Goal: Task Accomplishment & Management: Complete application form

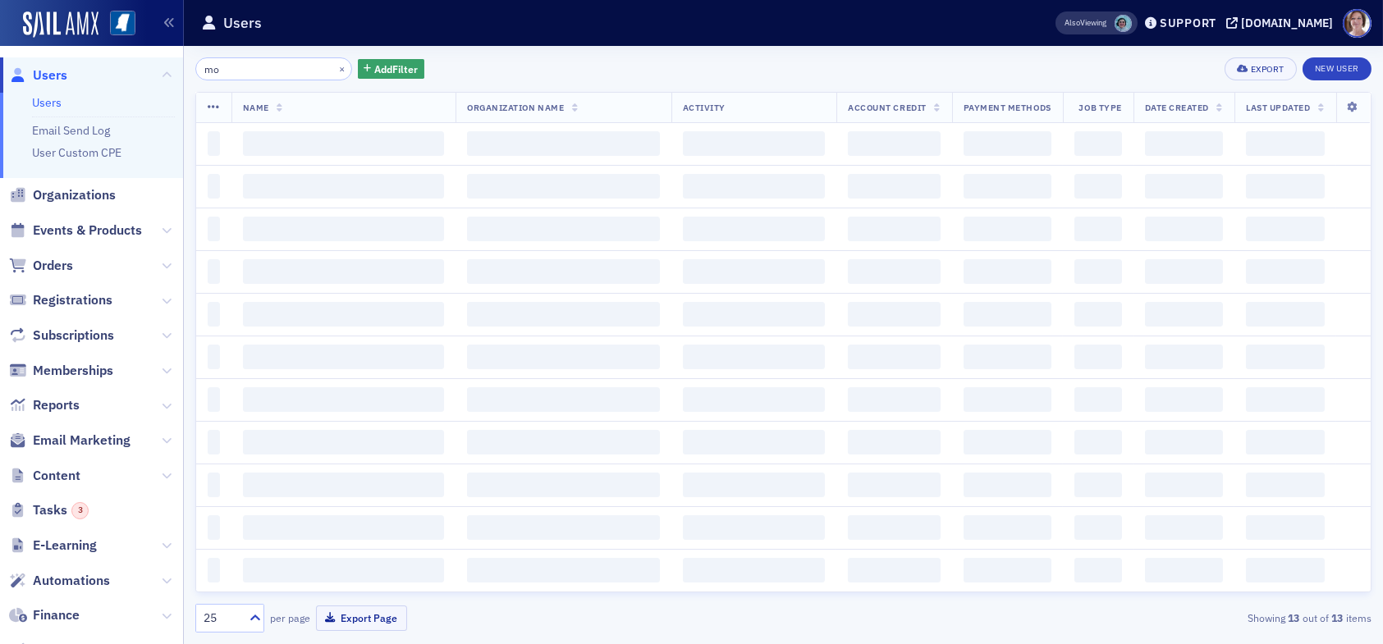
type input "m"
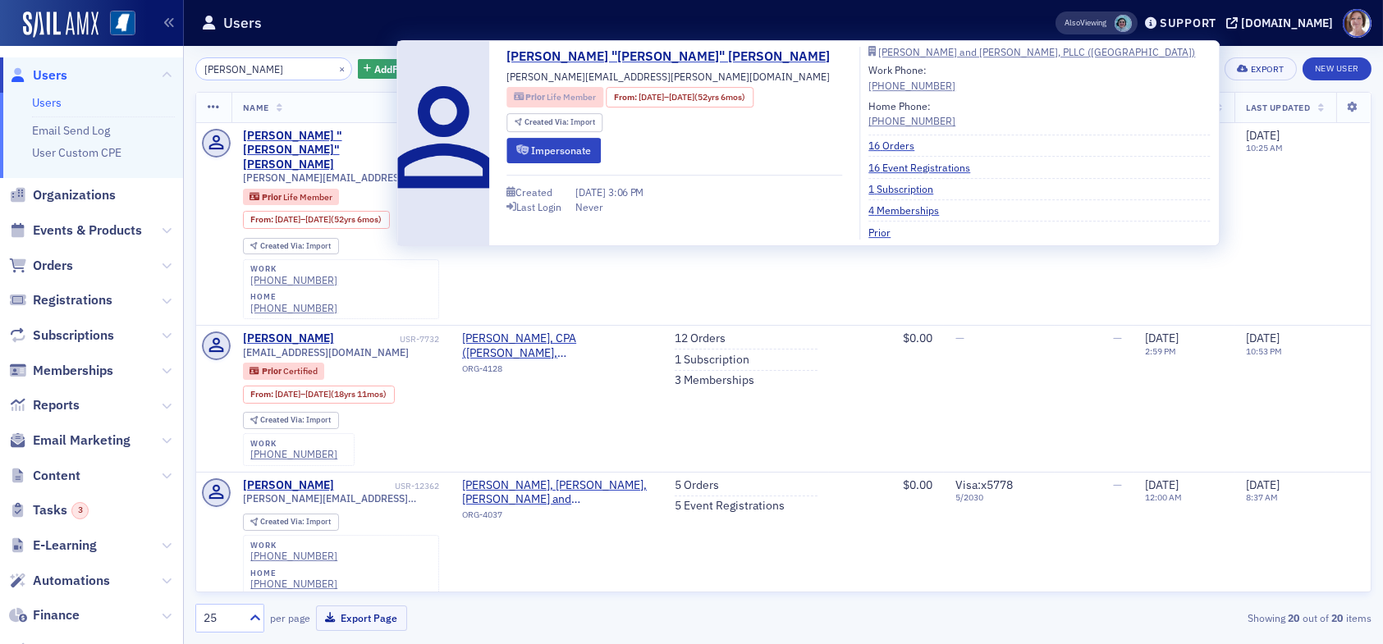
click at [541, 99] on span "Prior" at bounding box center [536, 96] width 21 height 11
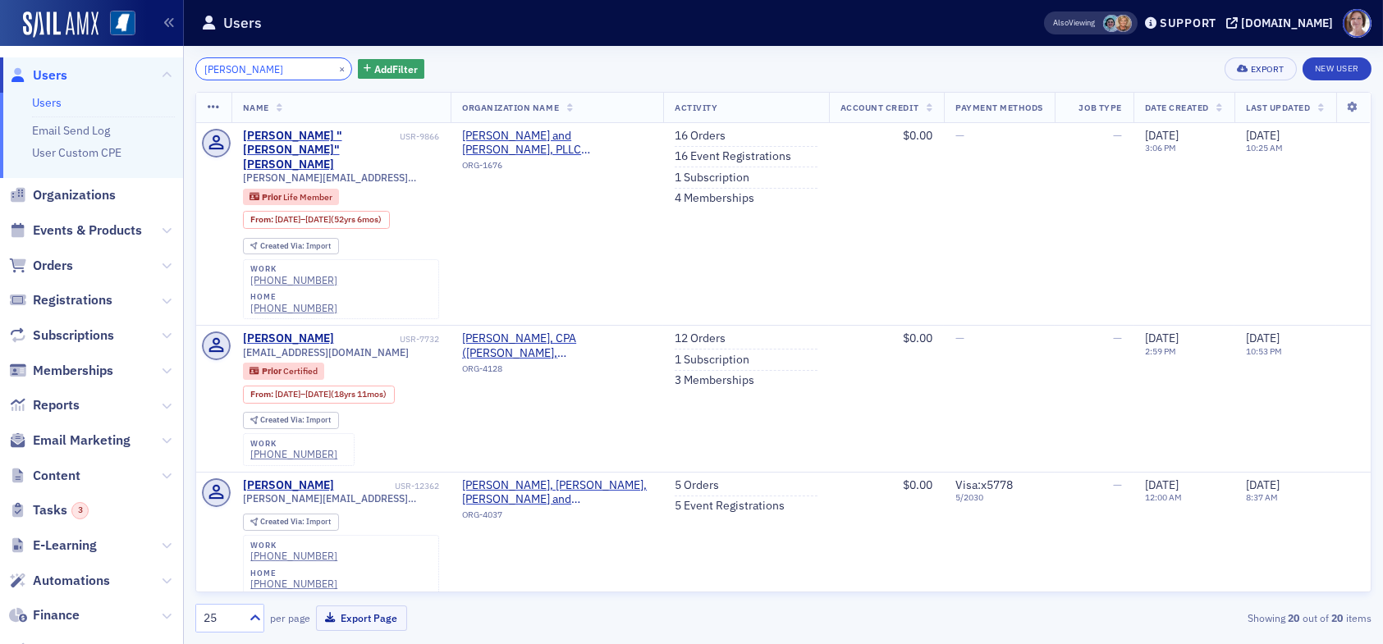
drag, startPoint x: 274, startPoint y: 64, endPoint x: 129, endPoint y: 71, distance: 145.4
click at [136, 76] on div "Users Users Email Send Log User Custom CPE Organizations Events & Products Orde…" at bounding box center [691, 322] width 1383 height 644
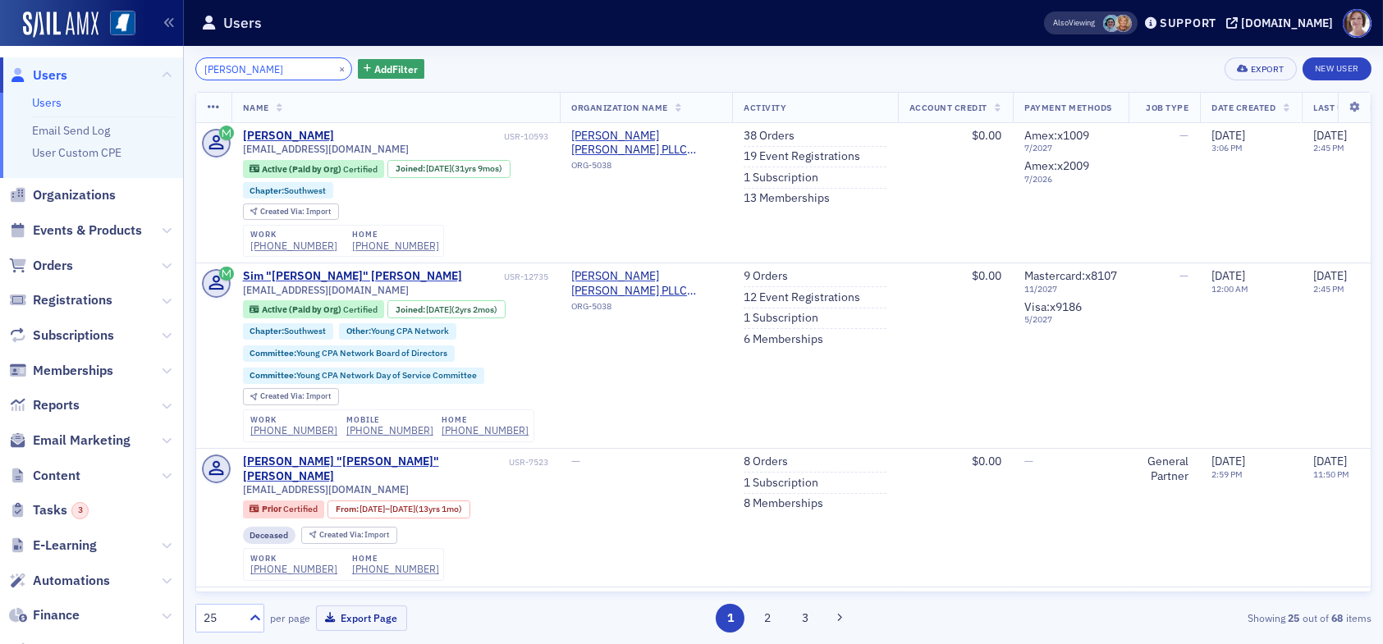
type input "sim mosby"
click at [784, 130] on link "38 Orders" at bounding box center [768, 136] width 51 height 15
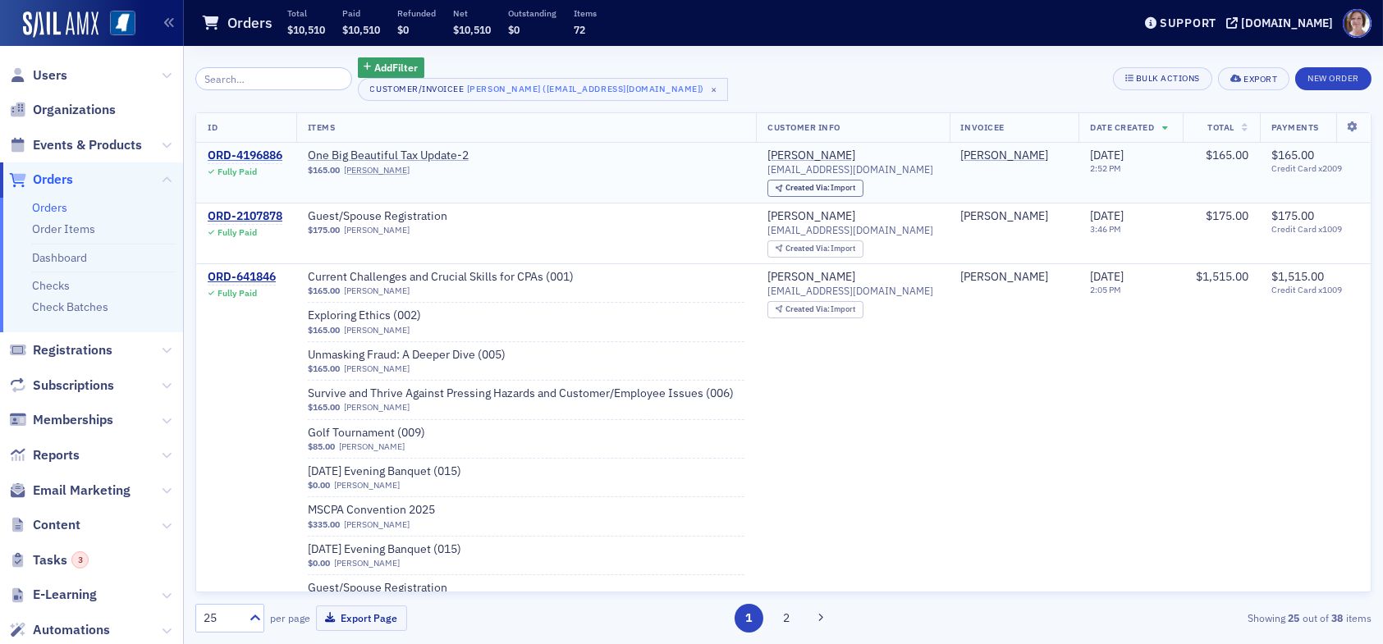
drag, startPoint x: 237, startPoint y: 153, endPoint x: 250, endPoint y: 158, distance: 14.3
click at [238, 153] on div "ORD-4196886" at bounding box center [245, 156] width 75 height 15
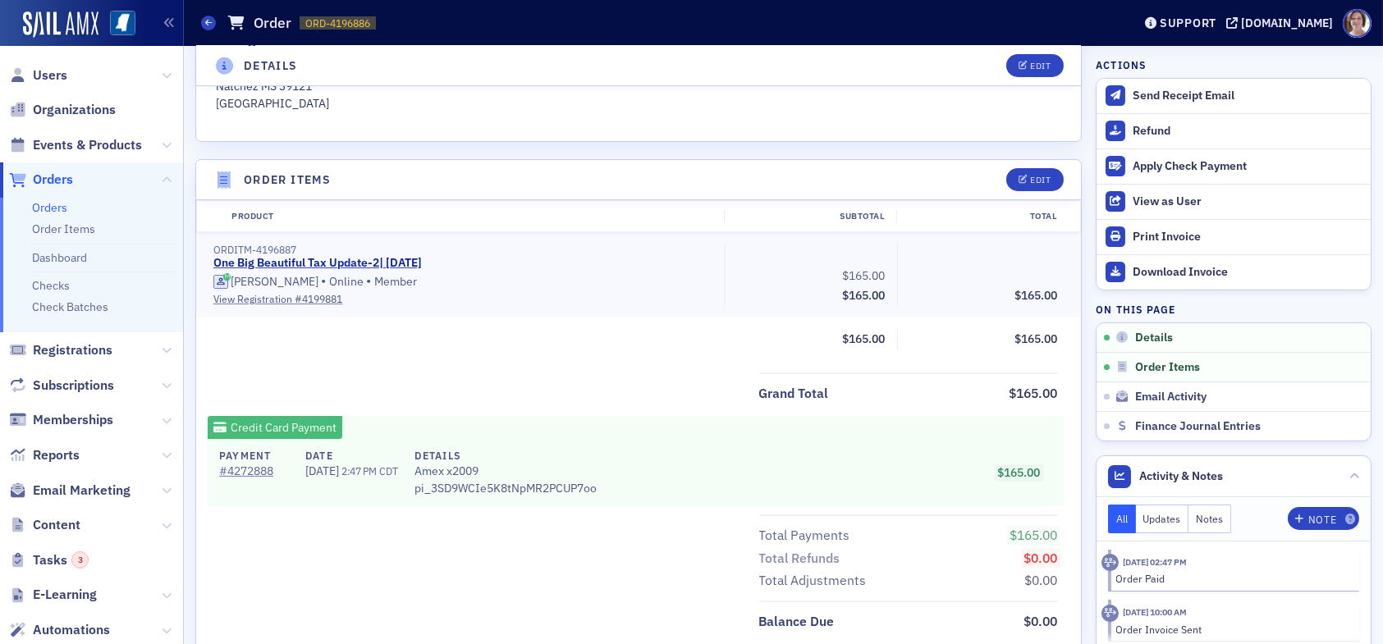
scroll to position [492, 0]
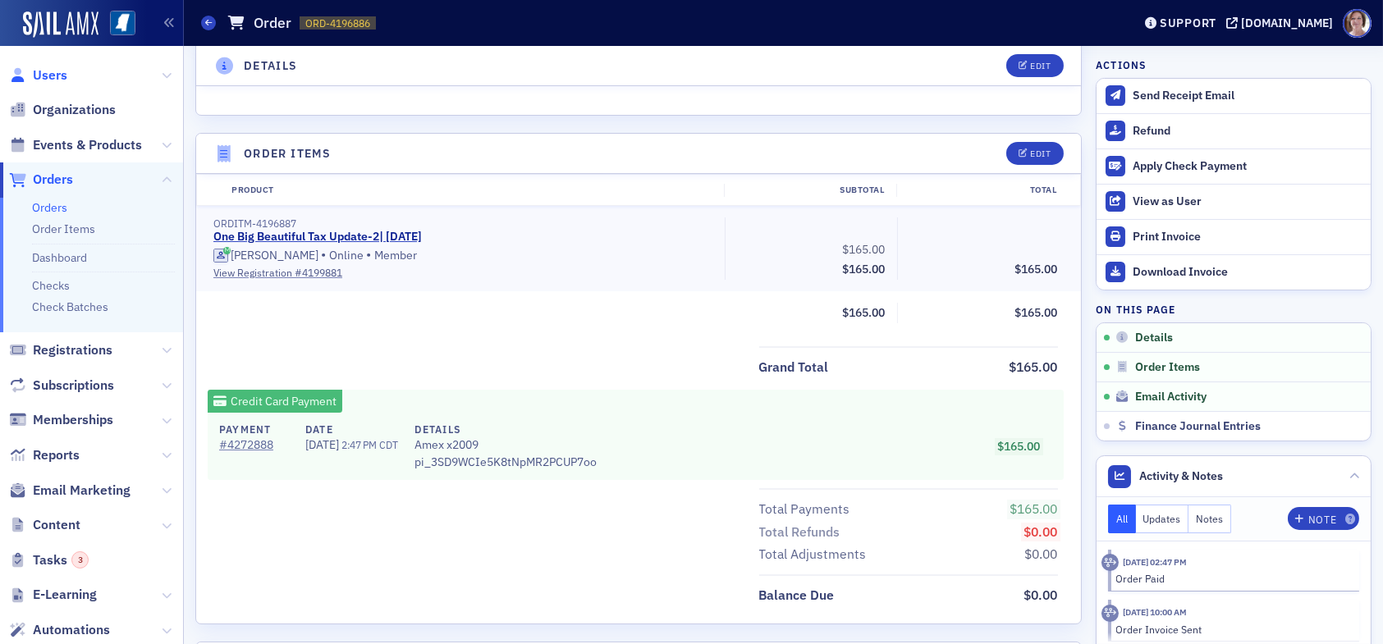
click at [58, 75] on span "Users" at bounding box center [50, 75] width 34 height 18
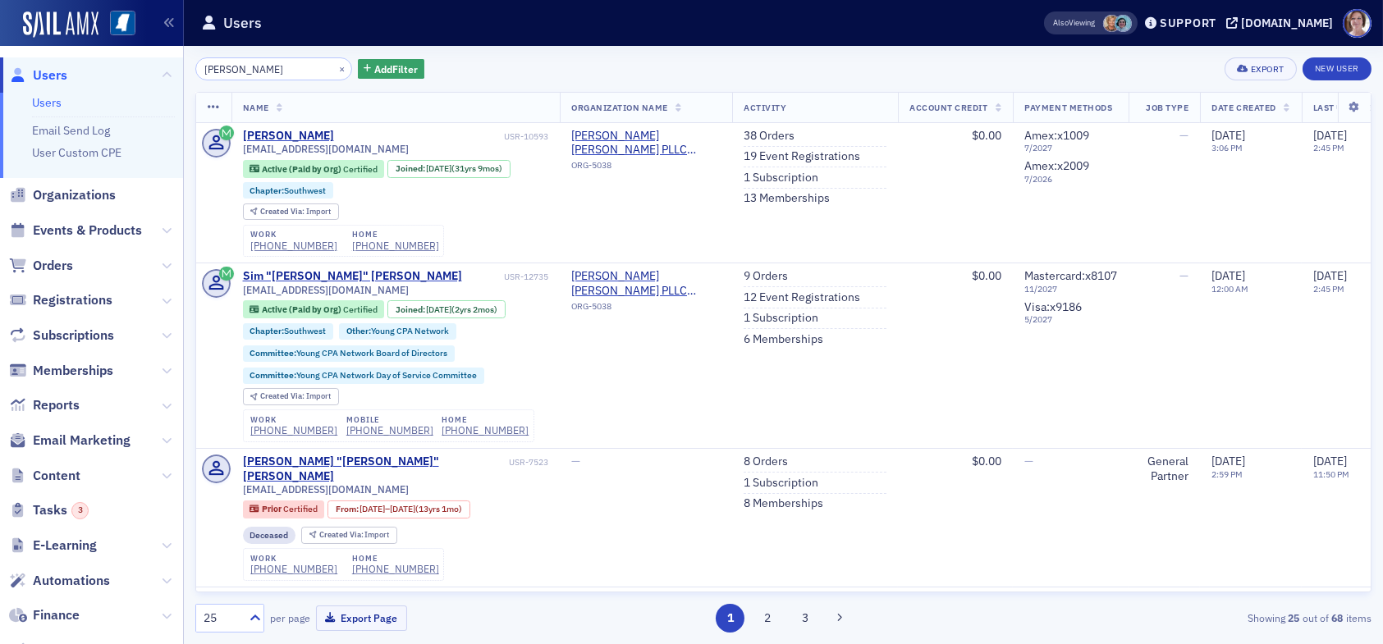
drag, startPoint x: 266, startPoint y: 66, endPoint x: 93, endPoint y: 79, distance: 173.6
click at [94, 79] on div "Users Users Email Send Log User Custom CPE Organizations Events & Products Orde…" at bounding box center [691, 322] width 1383 height 644
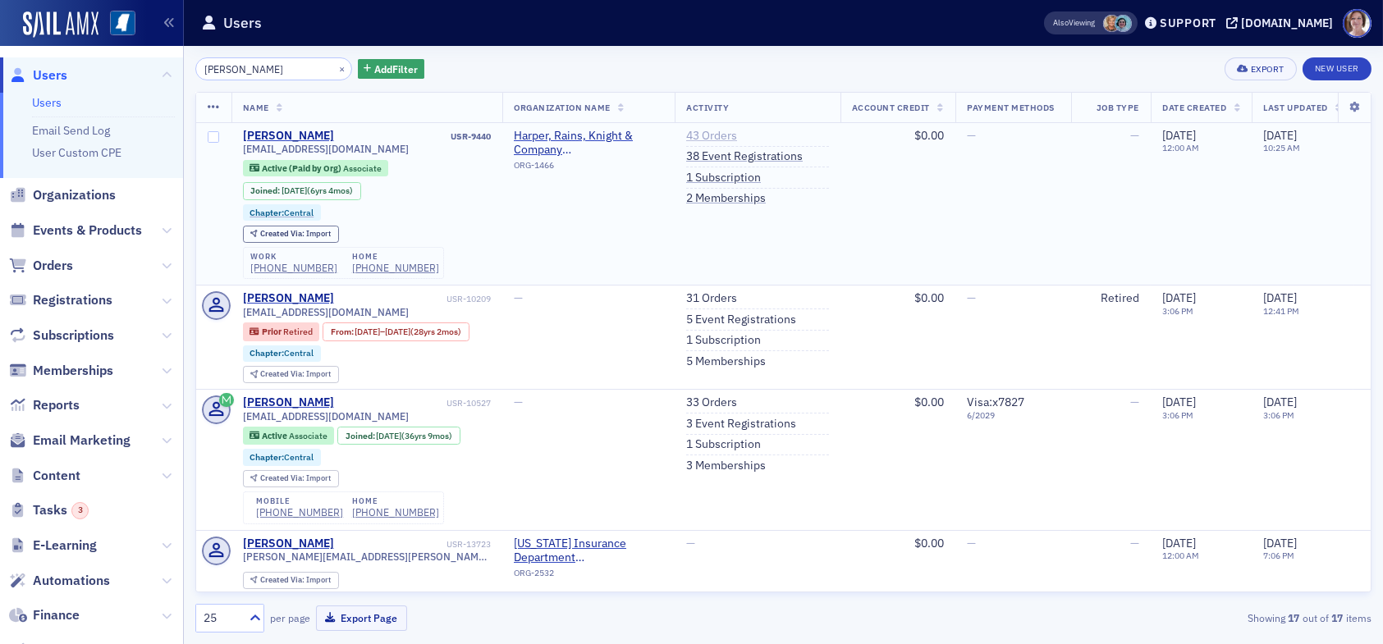
type input "shawn browning"
click at [729, 134] on link "43 Orders" at bounding box center [711, 136] width 51 height 15
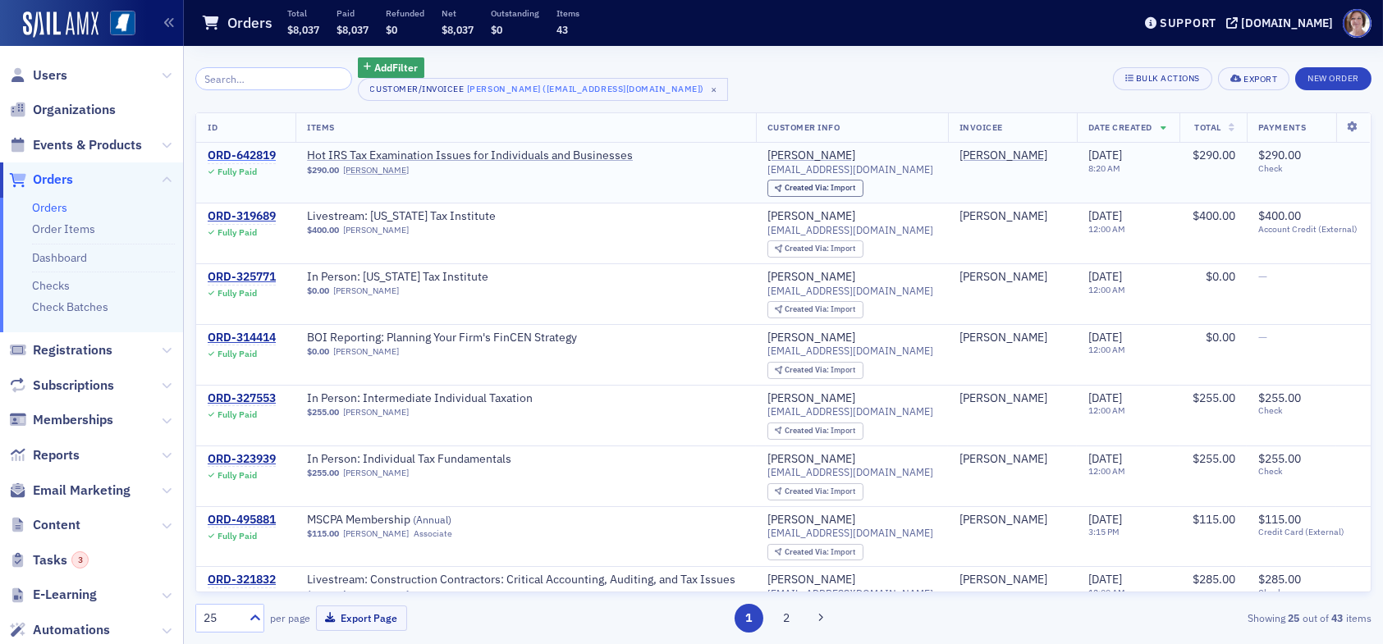
click at [264, 154] on div "ORD-642819" at bounding box center [242, 156] width 68 height 15
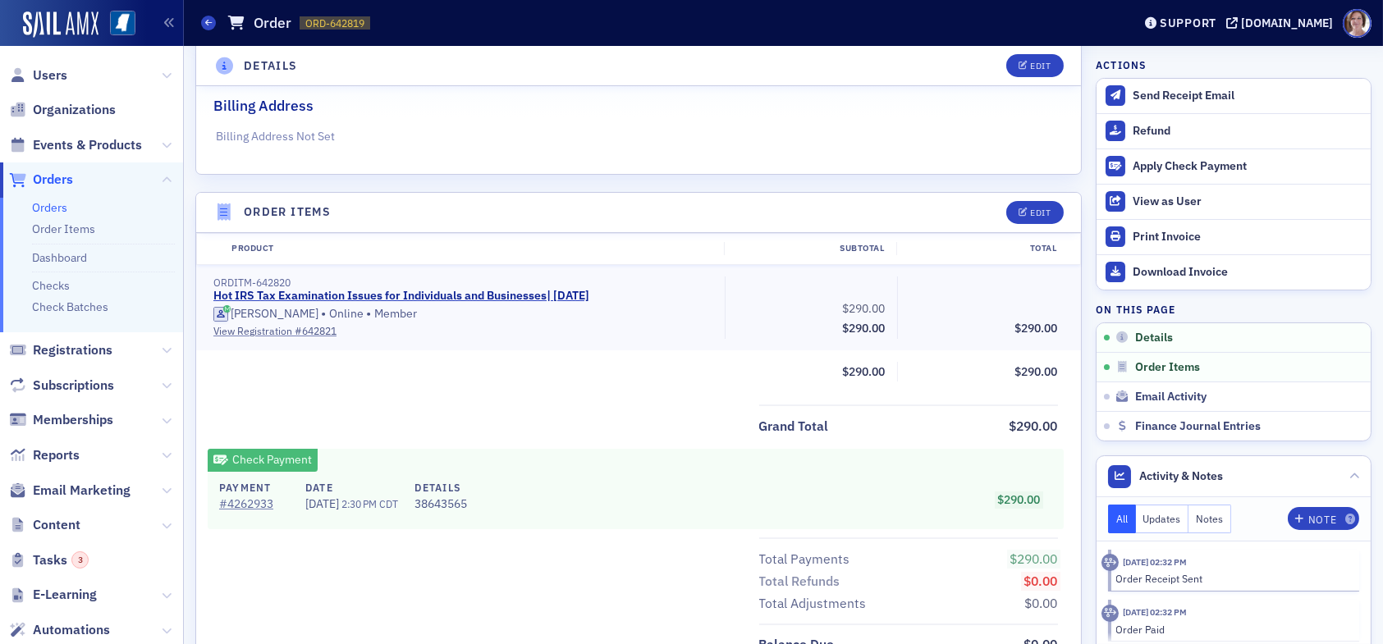
scroll to position [410, 0]
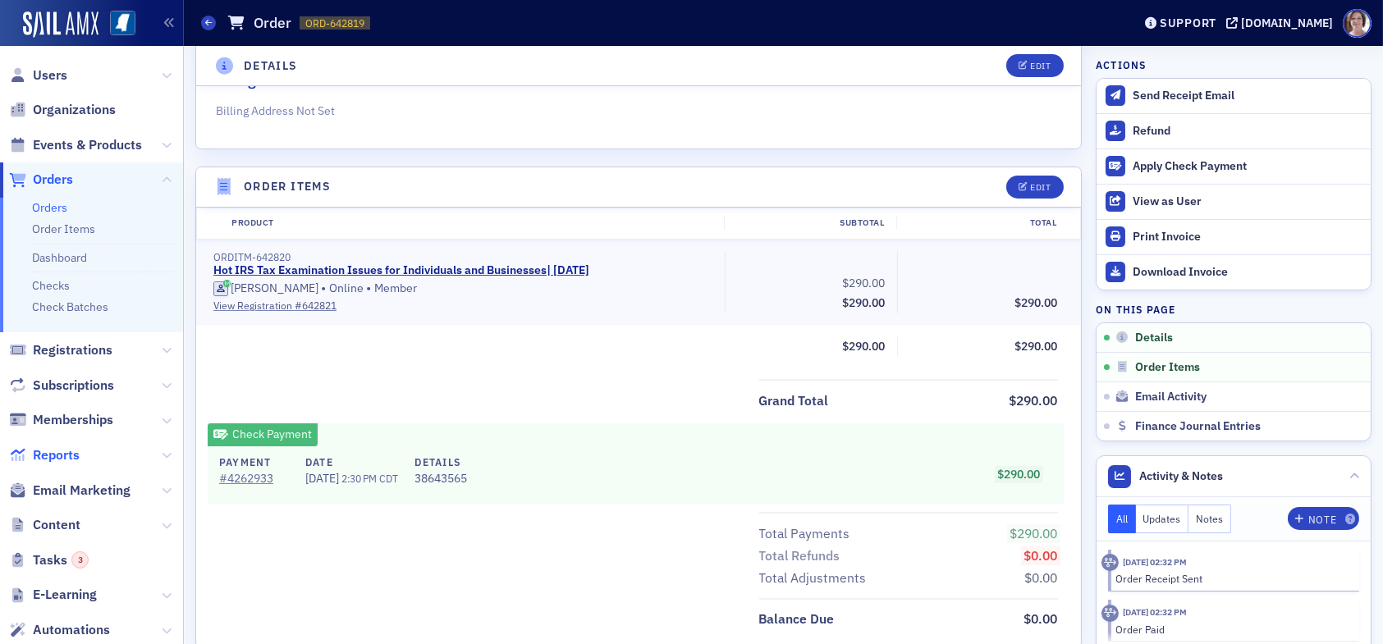
click at [66, 452] on span "Reports" at bounding box center [56, 455] width 47 height 18
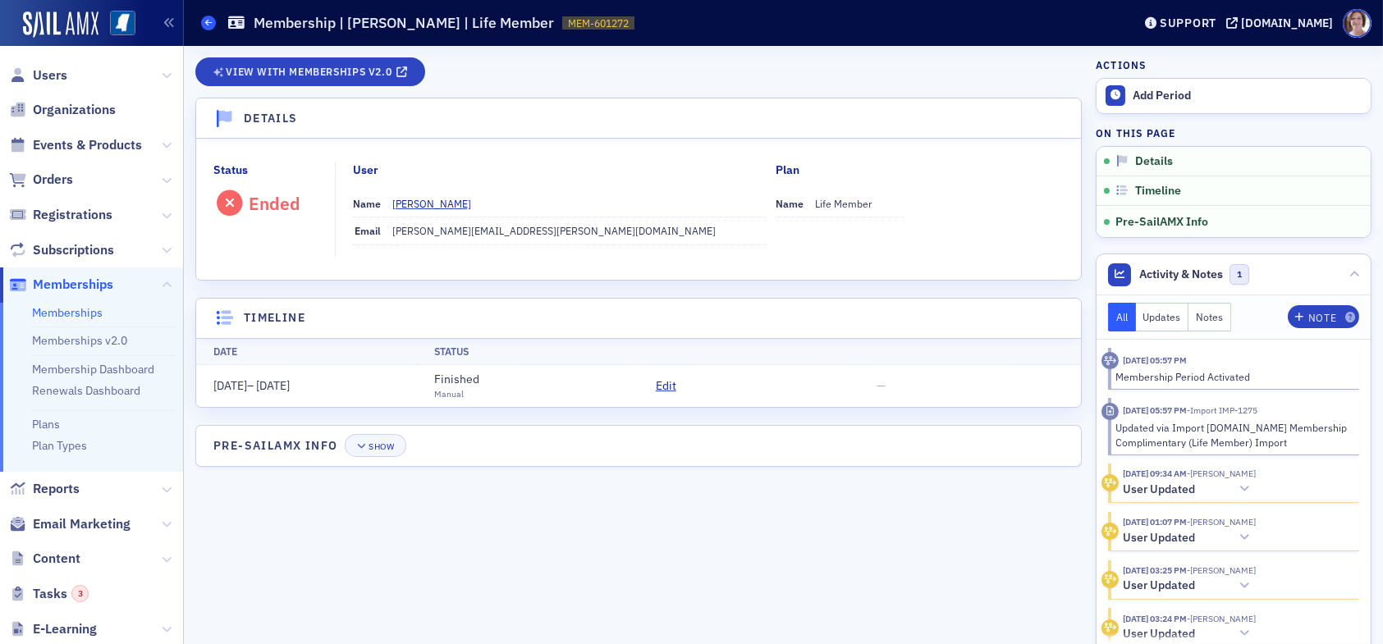
click at [206, 23] on icon at bounding box center [208, 22] width 7 height 7
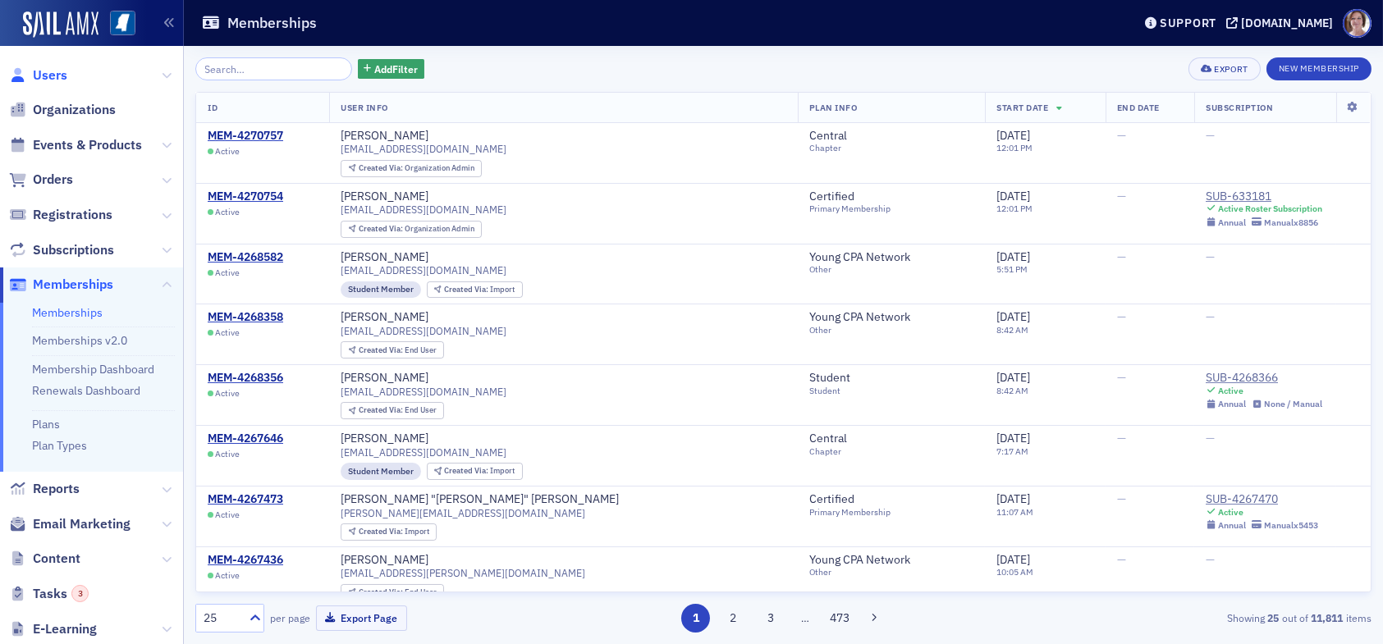
click at [47, 76] on span "Users" at bounding box center [50, 75] width 34 height 18
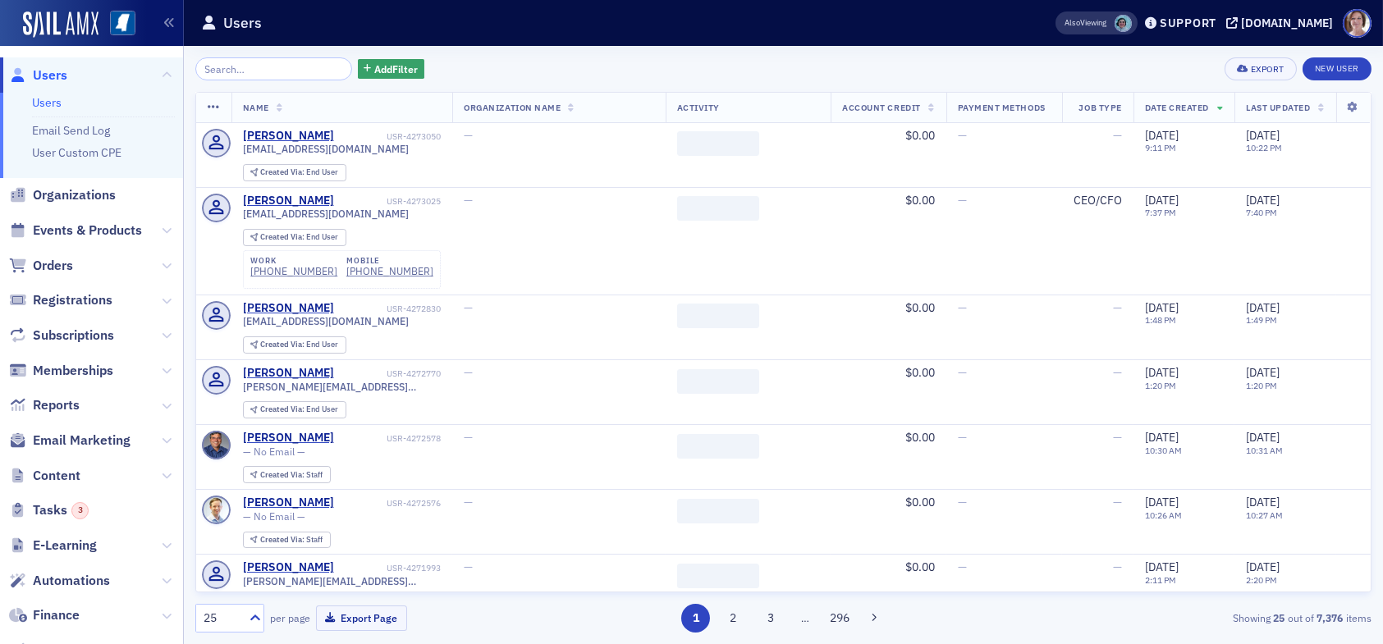
click at [269, 70] on input "search" at bounding box center [273, 68] width 157 height 23
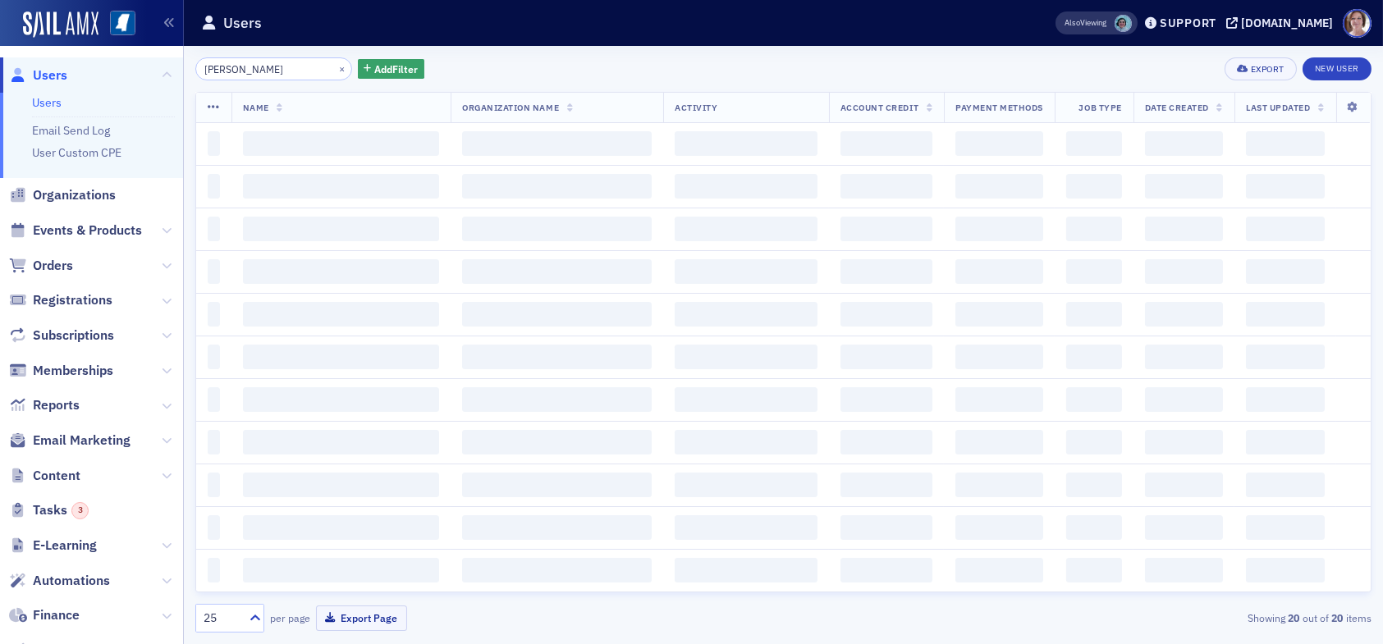
type input "keith winfield"
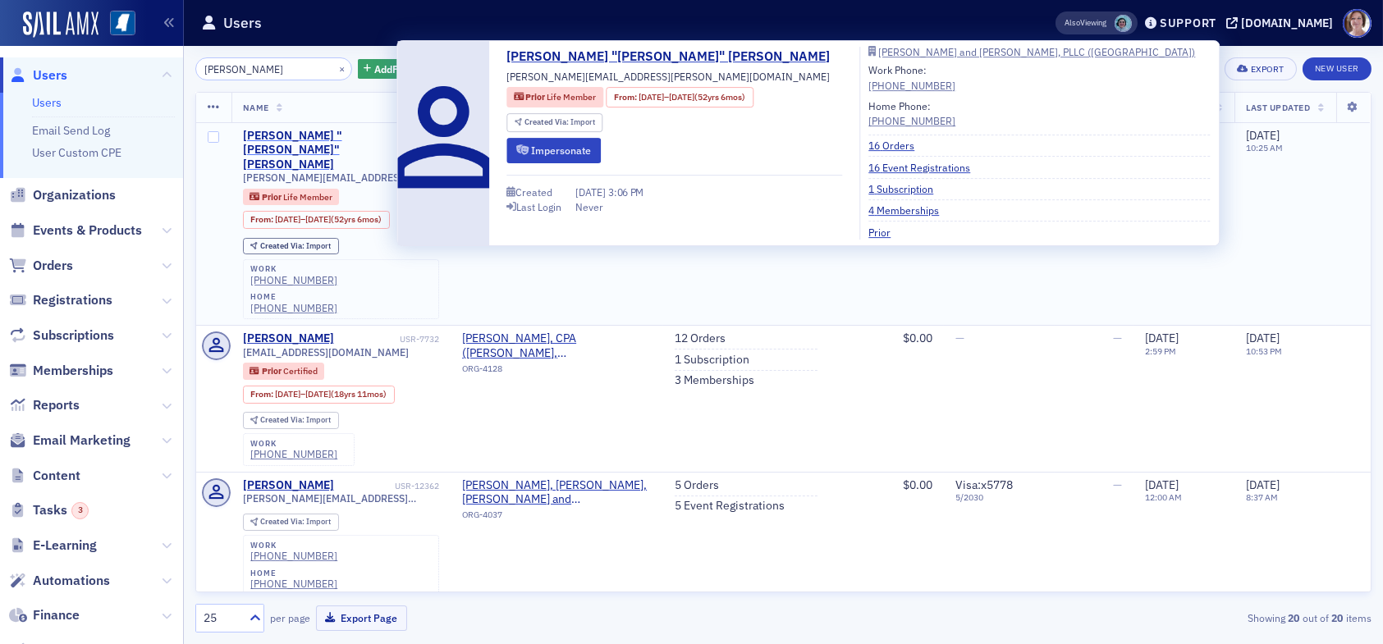
click at [274, 138] on div "Samuel Keith "Keith" Winfield" at bounding box center [319, 150] width 153 height 43
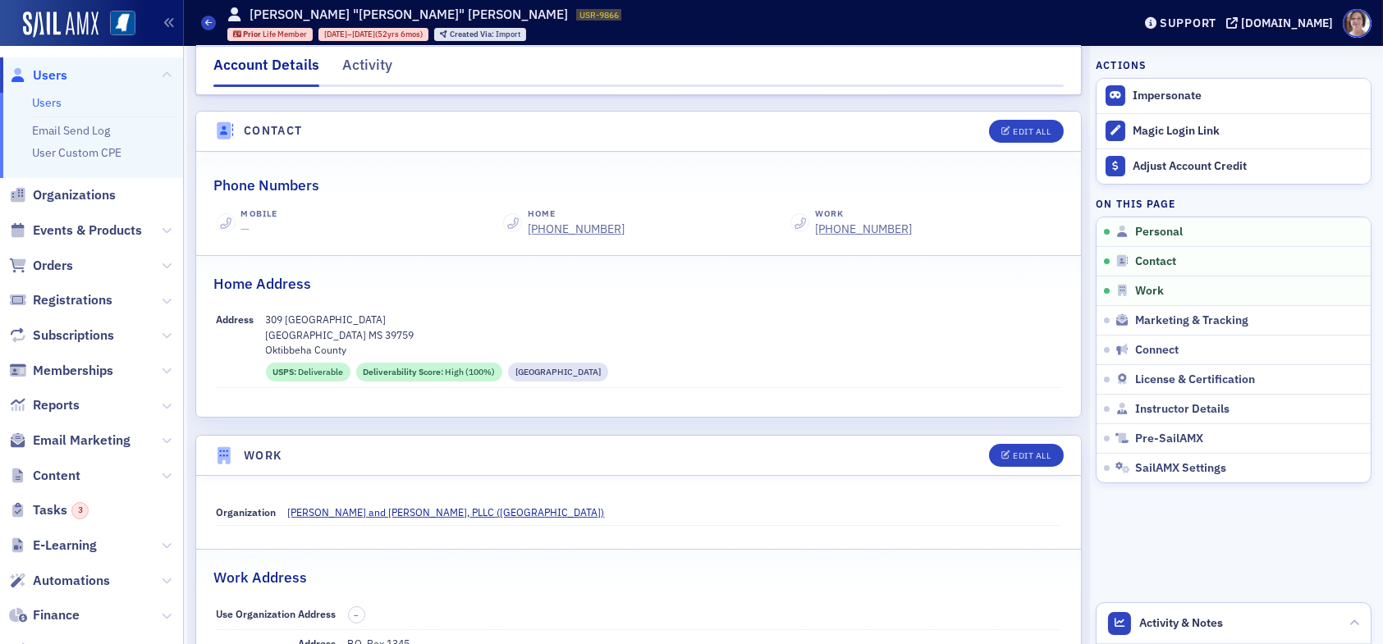
scroll to position [656, 0]
click at [61, 266] on span "Orders" at bounding box center [53, 266] width 40 height 18
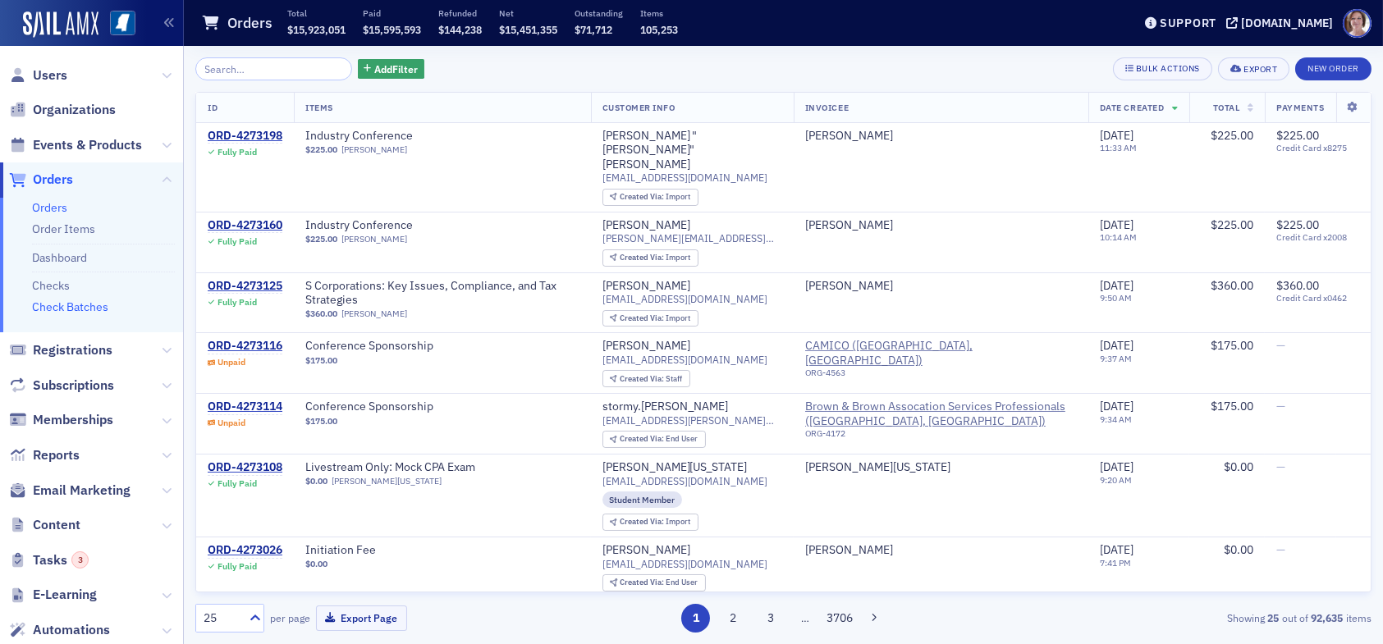
click at [89, 305] on link "Check Batches" at bounding box center [70, 307] width 76 height 15
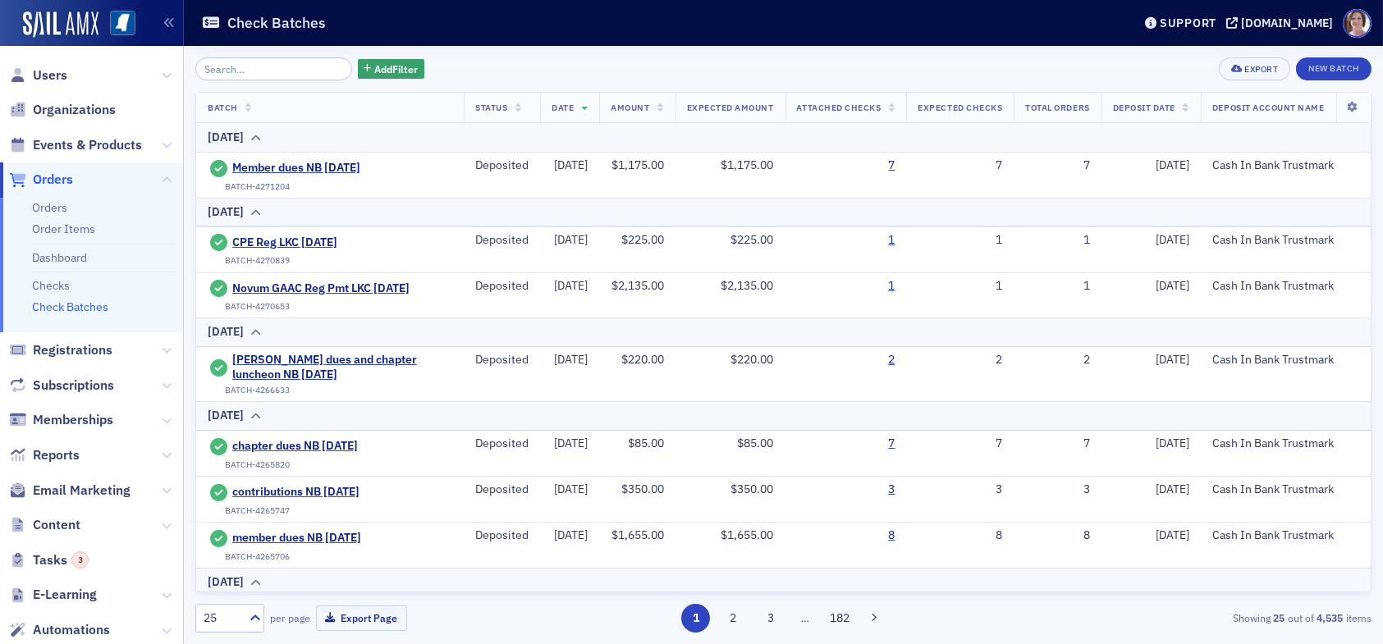
click at [251, 69] on input "search" at bounding box center [273, 68] width 157 height 23
click at [75, 306] on link "Check Batches" at bounding box center [70, 307] width 76 height 15
click at [1342, 66] on button "New Batch" at bounding box center [1333, 68] width 75 height 23
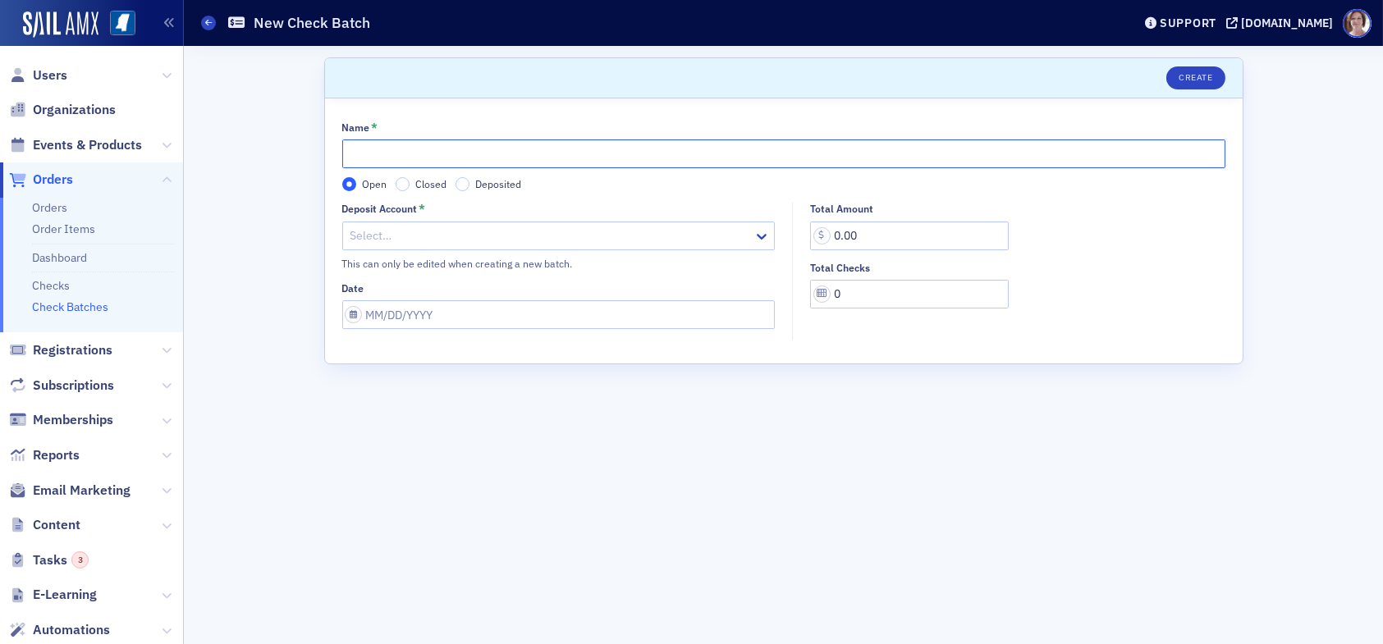
click at [409, 158] on input "Name *" at bounding box center [783, 153] width 883 height 29
type input "Ed Found donation LKC Batch 1 10.01.25"
click at [410, 234] on div at bounding box center [551, 236] width 404 height 21
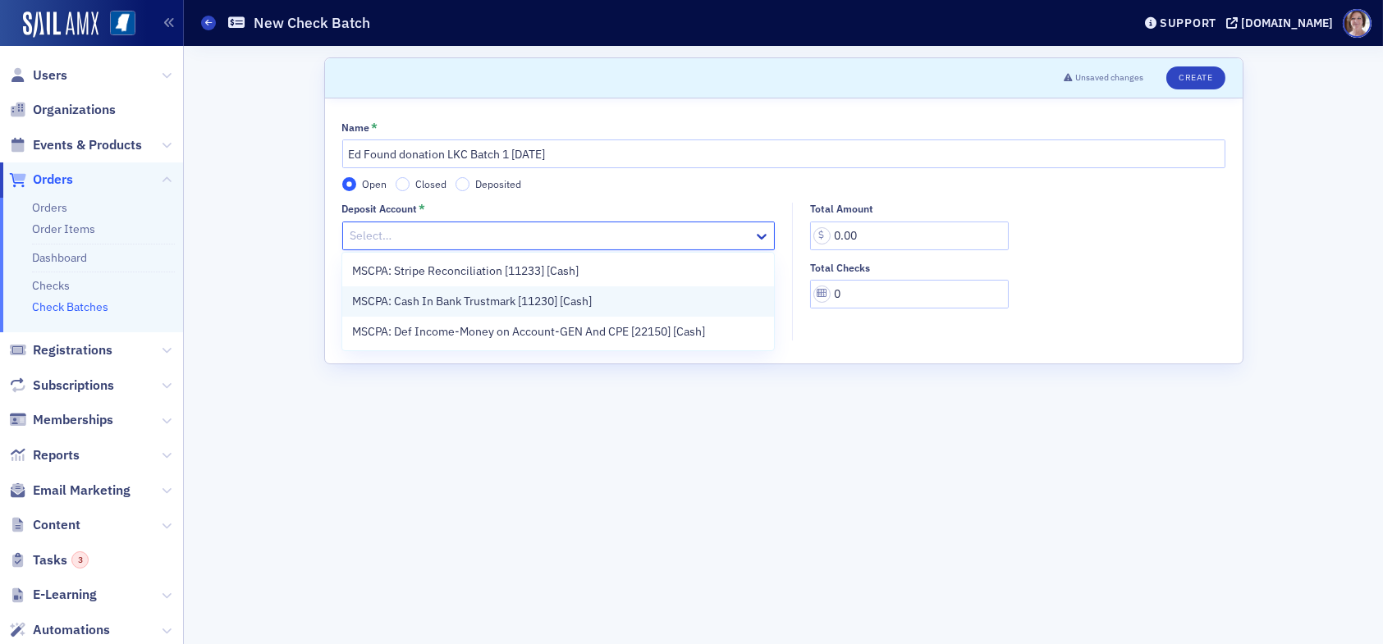
click at [447, 298] on span "MSCPA: Cash In Bank Trustmark [11230] [Cash]" at bounding box center [472, 301] width 240 height 17
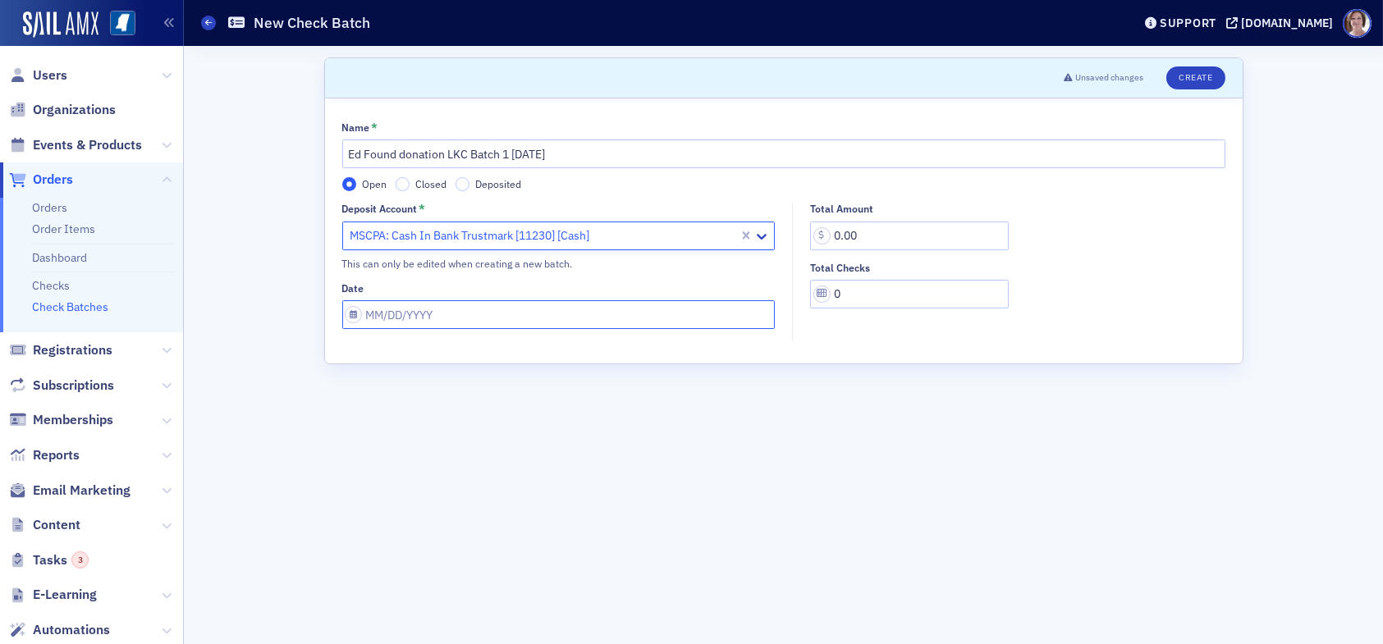
select select "9"
select select "2025"
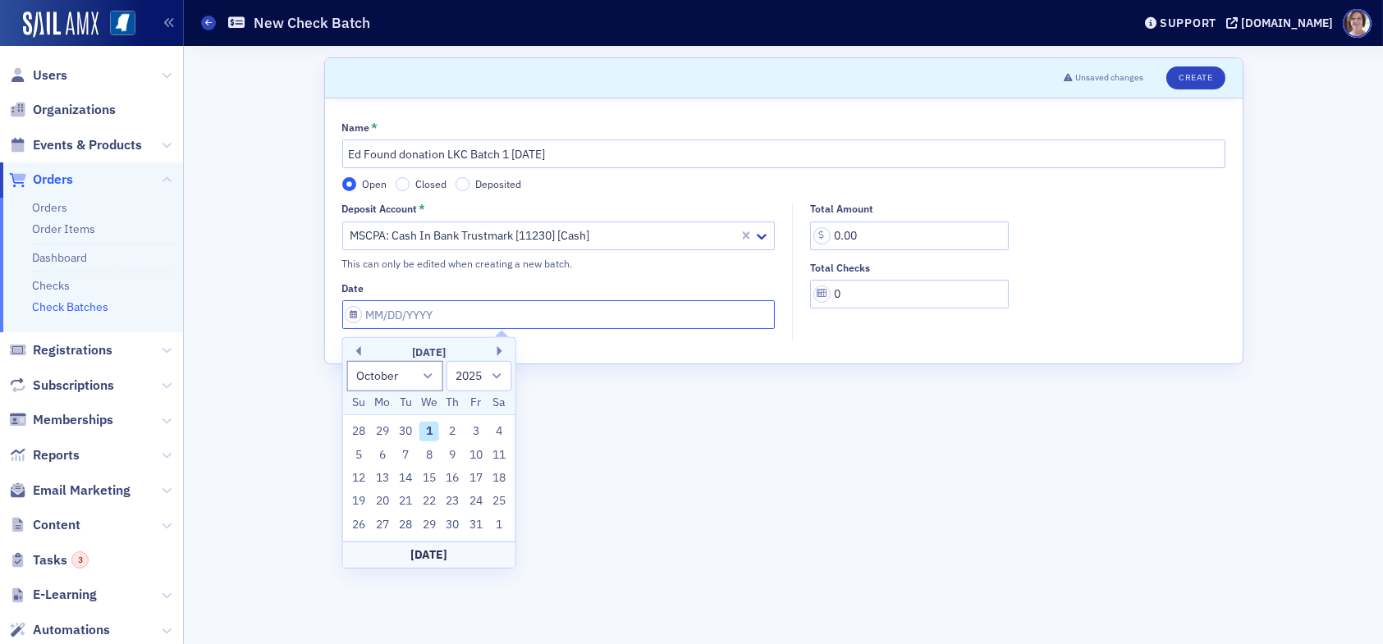
click at [463, 311] on input "Date" at bounding box center [558, 314] width 433 height 29
click at [433, 432] on div "1" at bounding box center [429, 432] width 20 height 20
type input "10/01/2025"
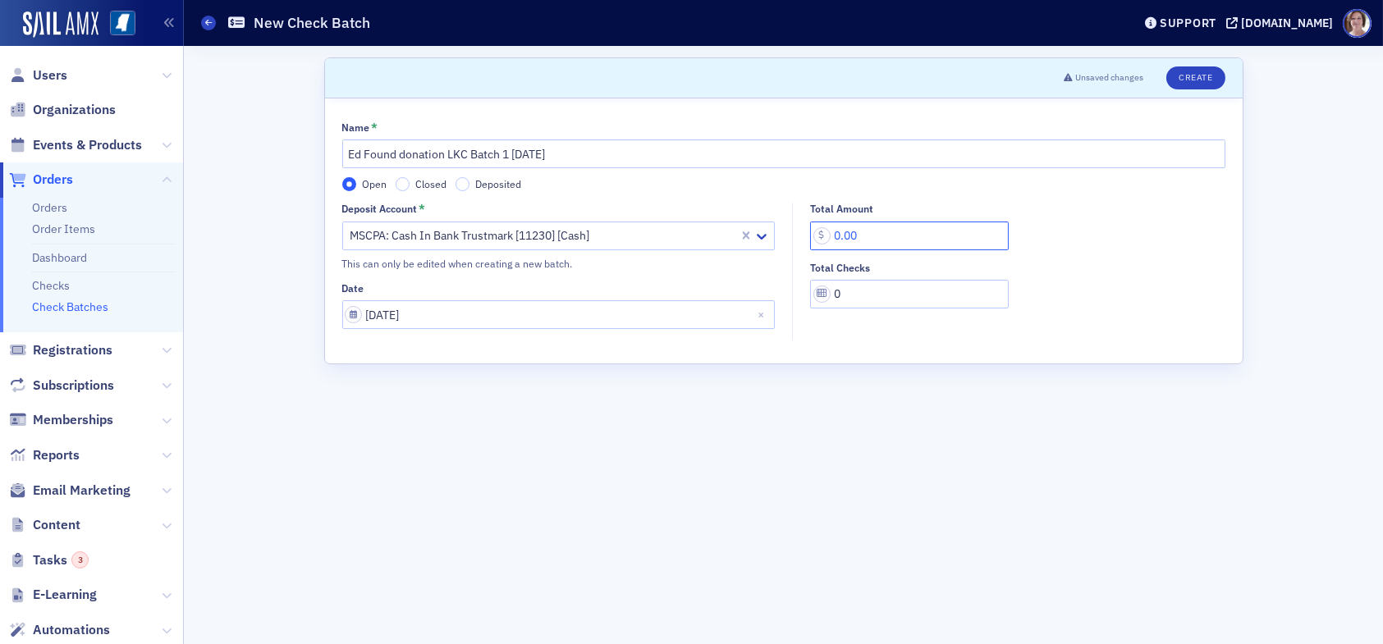
drag, startPoint x: 867, startPoint y: 235, endPoint x: 797, endPoint y: 245, distance: 71.4
click at [797, 245] on div "Total Amount 0.00 Total Checks 0" at bounding box center [1013, 256] width 441 height 106
type input "250.00"
type input "1"
click at [1203, 78] on button "Create" at bounding box center [1195, 77] width 58 height 23
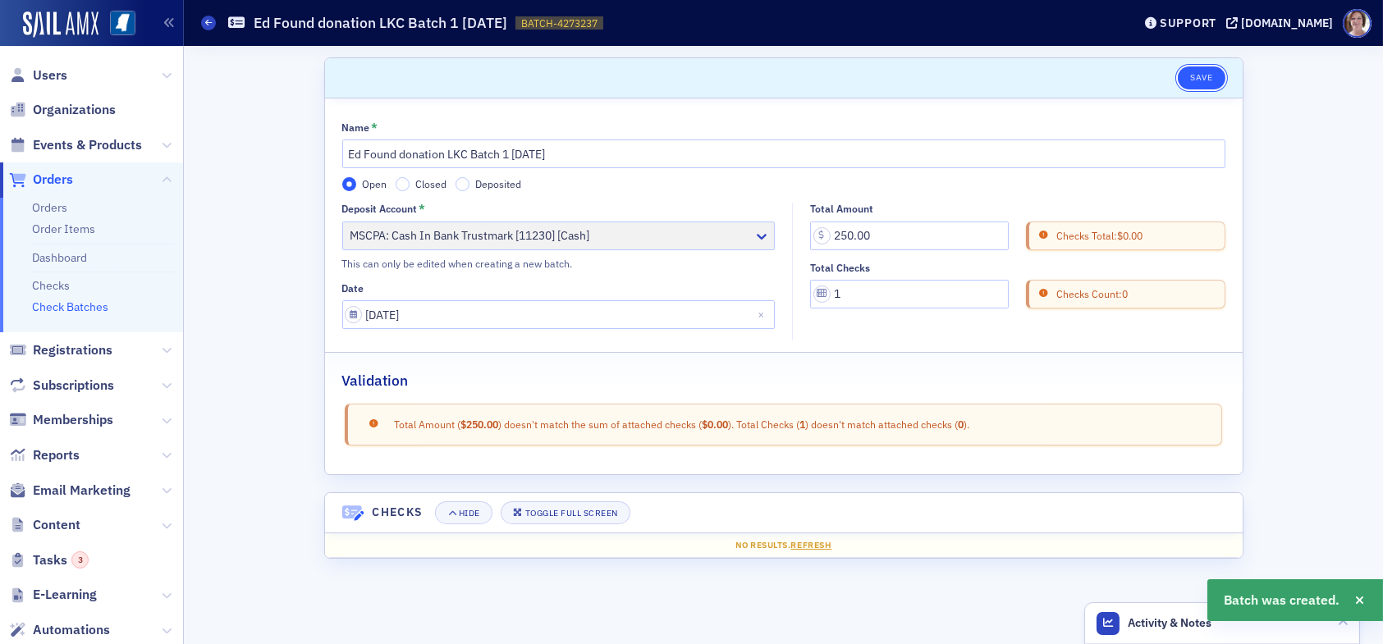
click at [1200, 75] on button "Save" at bounding box center [1201, 77] width 47 height 23
click at [61, 286] on link "Checks" at bounding box center [51, 285] width 38 height 15
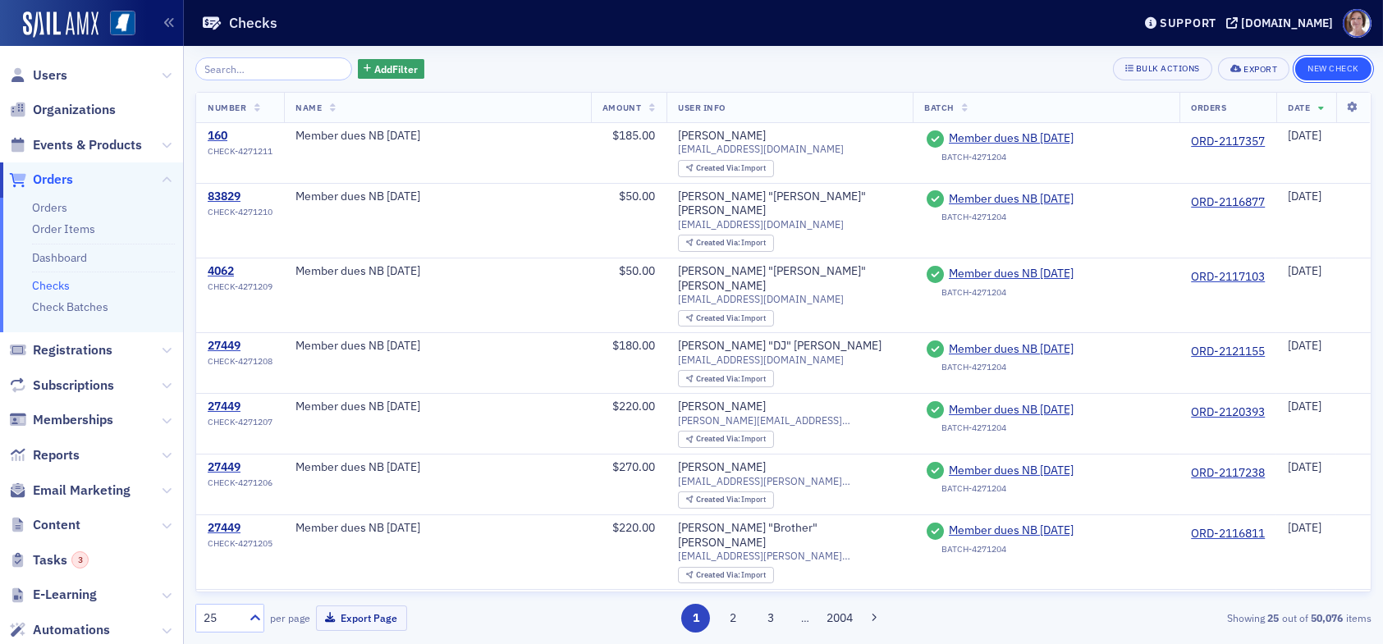
click at [1331, 62] on button "New Check" at bounding box center [1333, 68] width 76 height 23
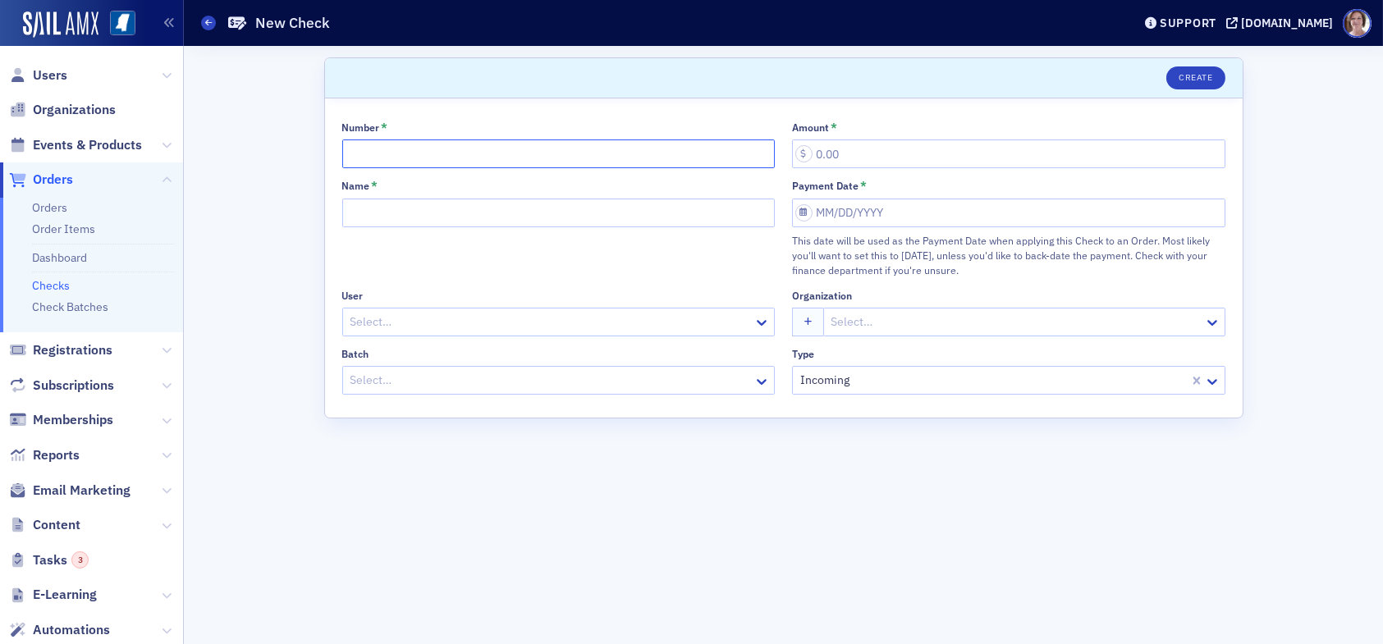
click at [405, 150] on input "Number *" at bounding box center [558, 153] width 433 height 29
type input "11230"
type input "250.00"
click at [562, 321] on div at bounding box center [551, 322] width 404 height 21
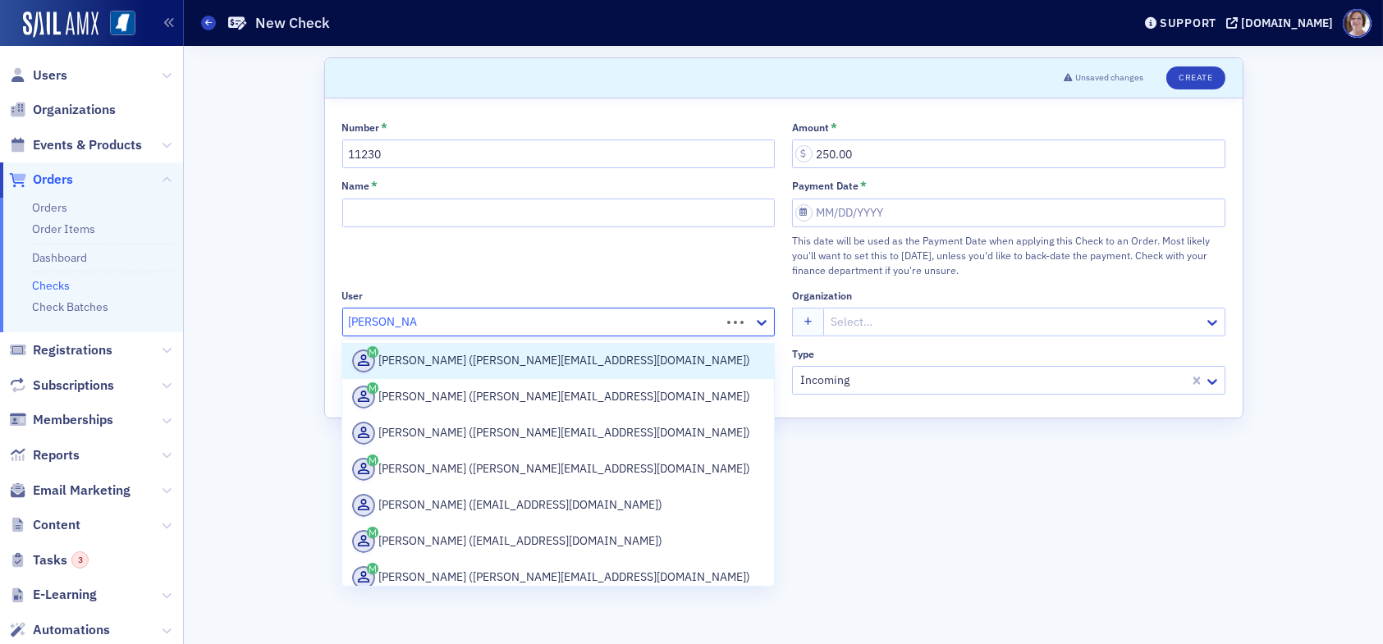
type input "Stacy Thomas"
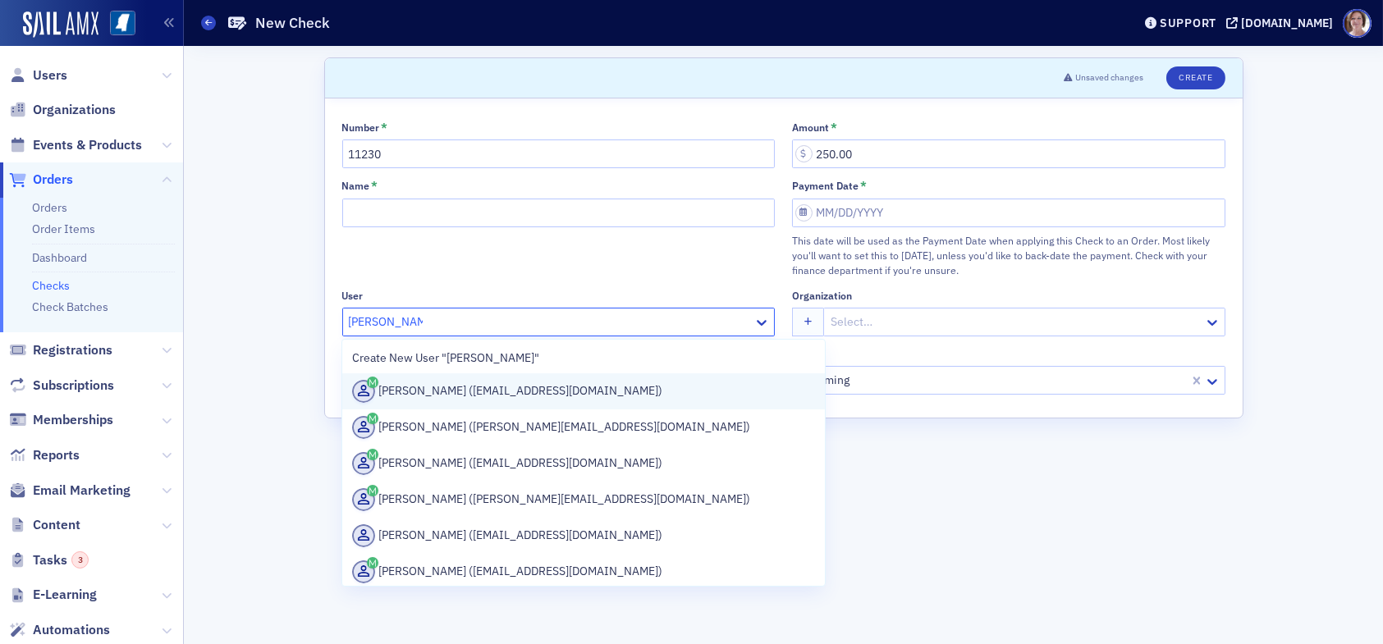
click at [517, 395] on div "Stacy Thomas (sthomas@bakerdonelson.com)" at bounding box center [583, 391] width 463 height 23
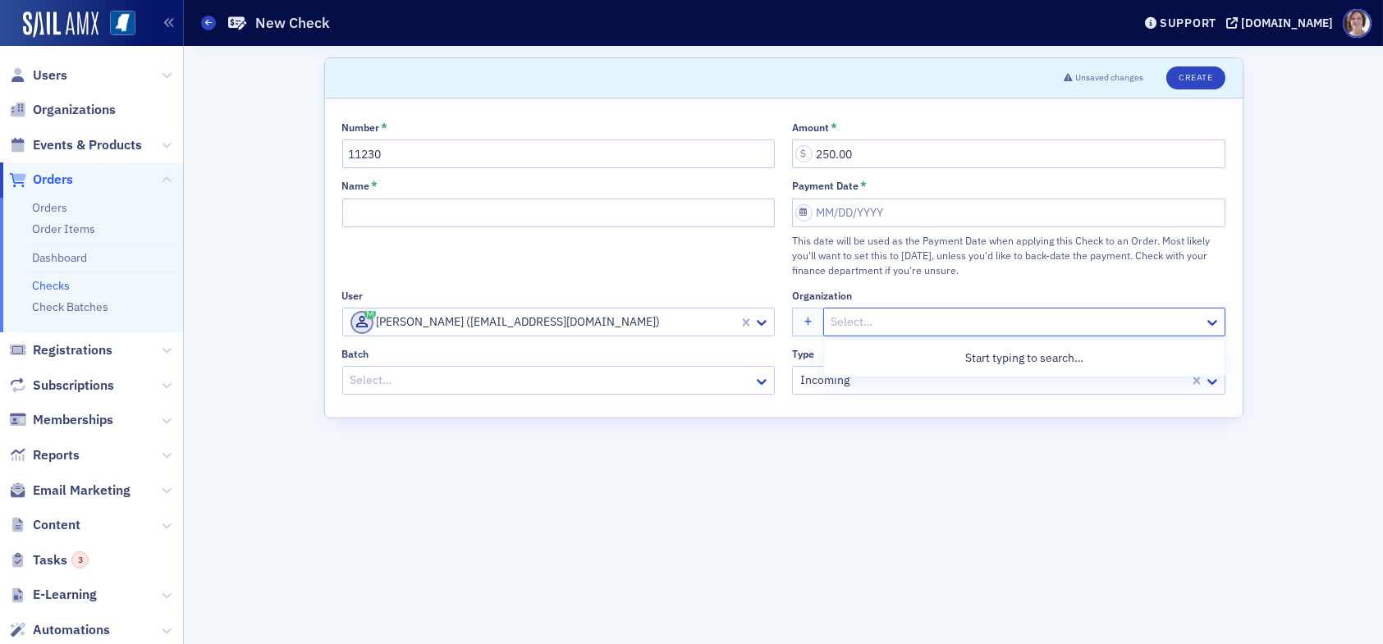
click at [869, 320] on div at bounding box center [1016, 322] width 373 height 21
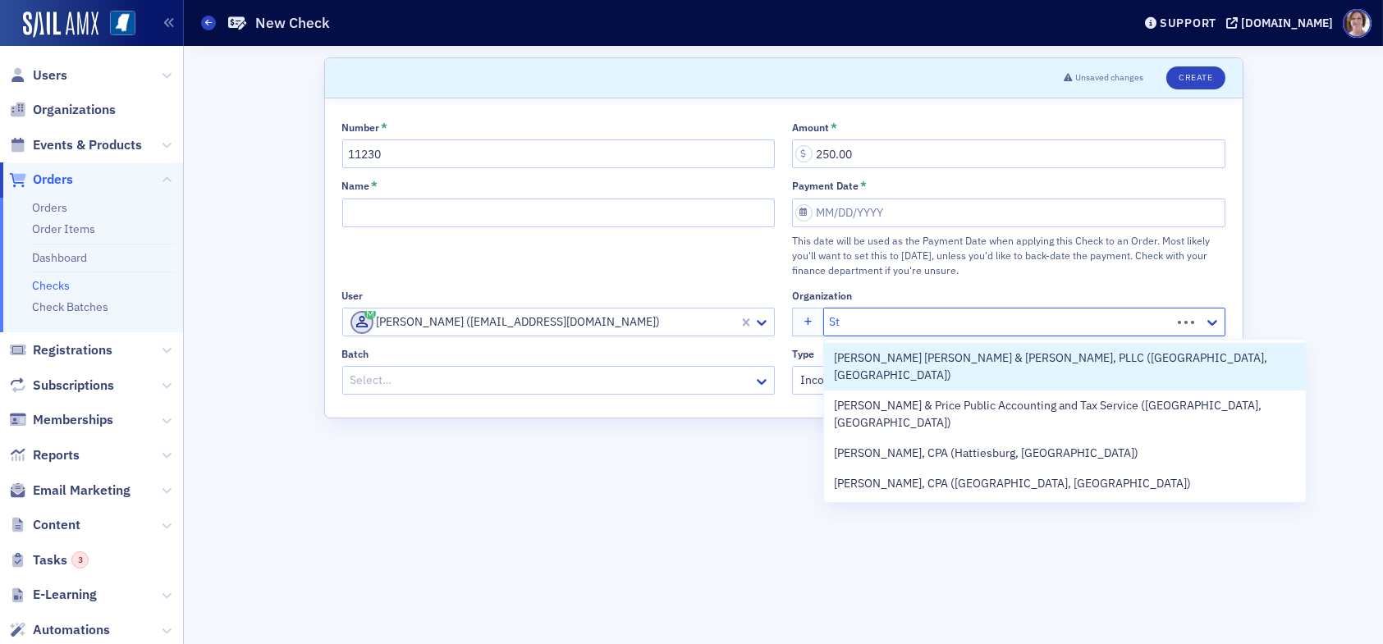
type input "S"
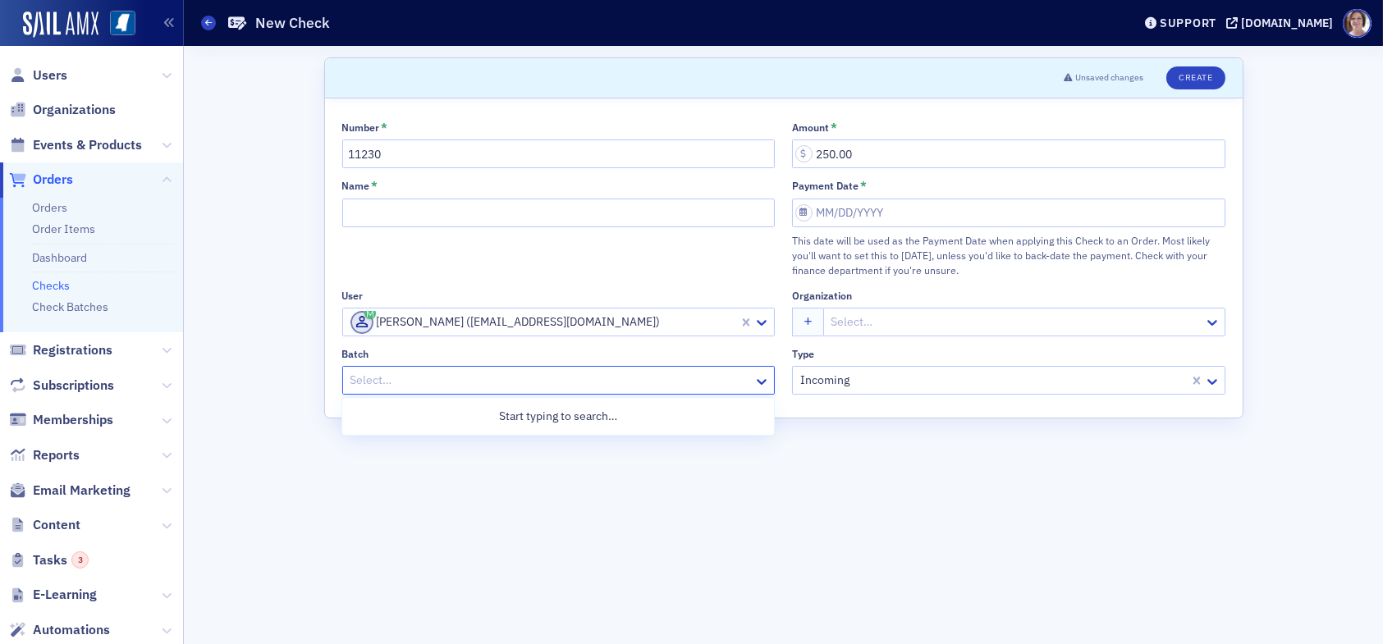
click at [710, 383] on div at bounding box center [551, 380] width 404 height 21
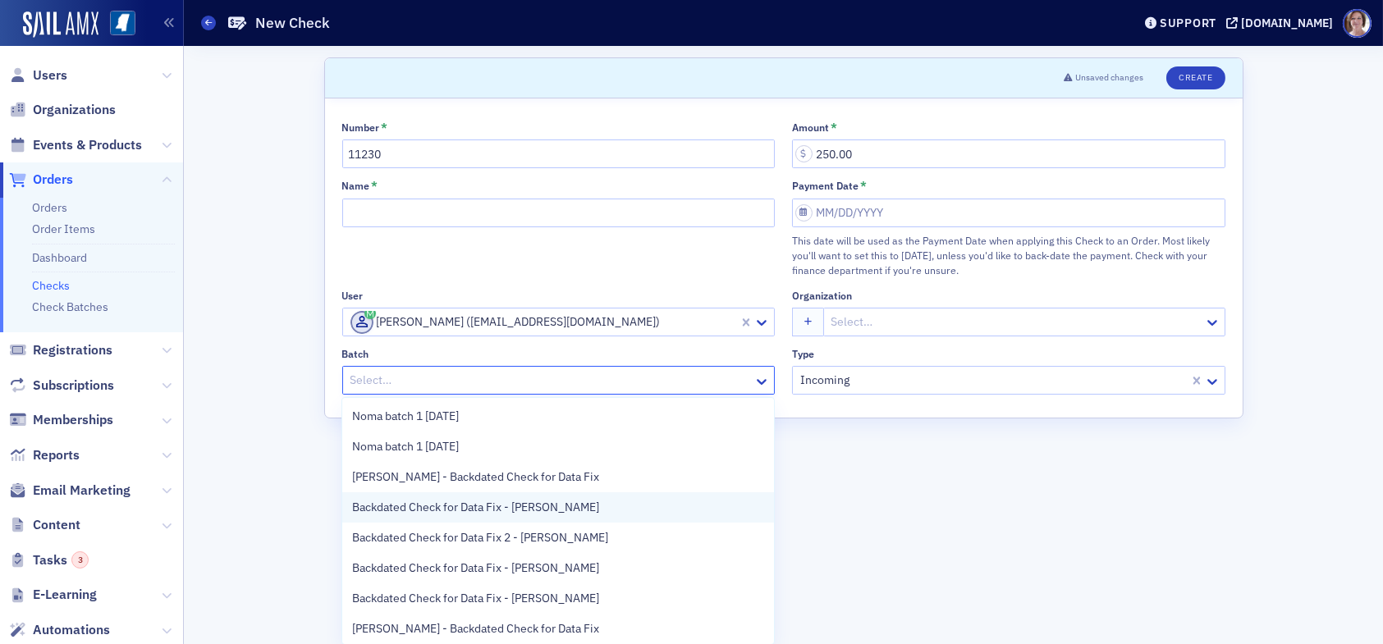
scroll to position [33, 0]
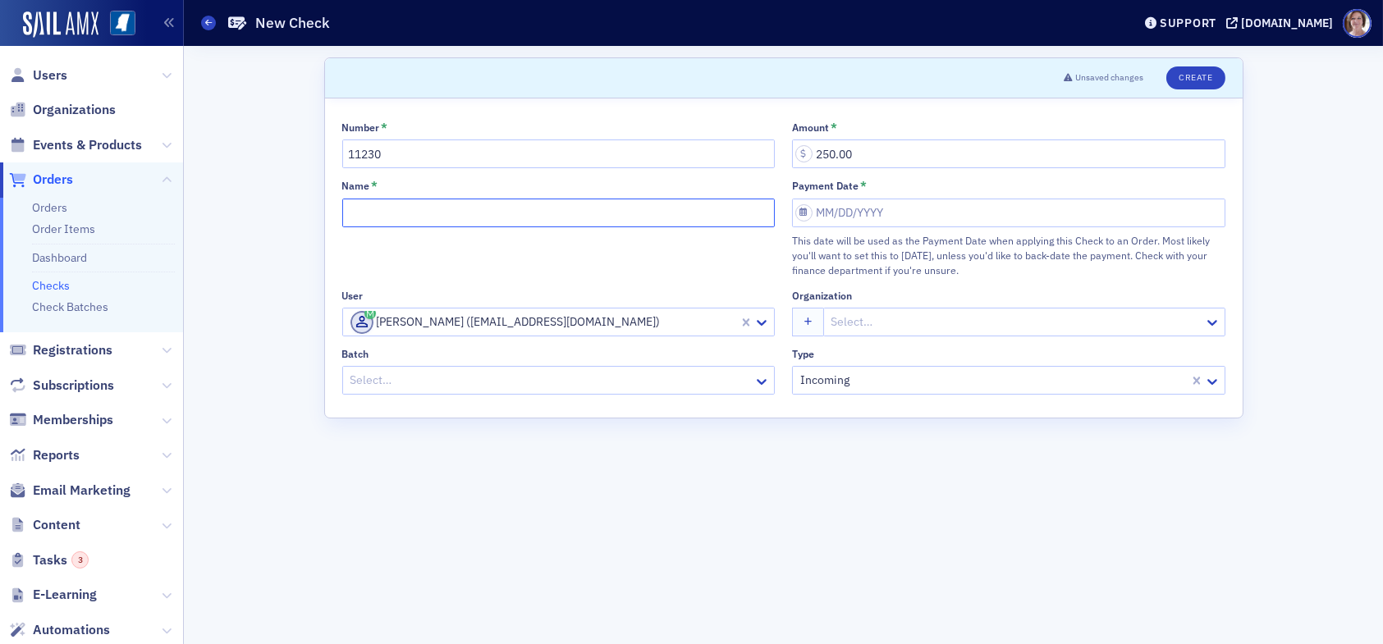
click at [435, 219] on input "Name *" at bounding box center [558, 213] width 433 height 29
click at [552, 380] on div at bounding box center [551, 380] width 404 height 21
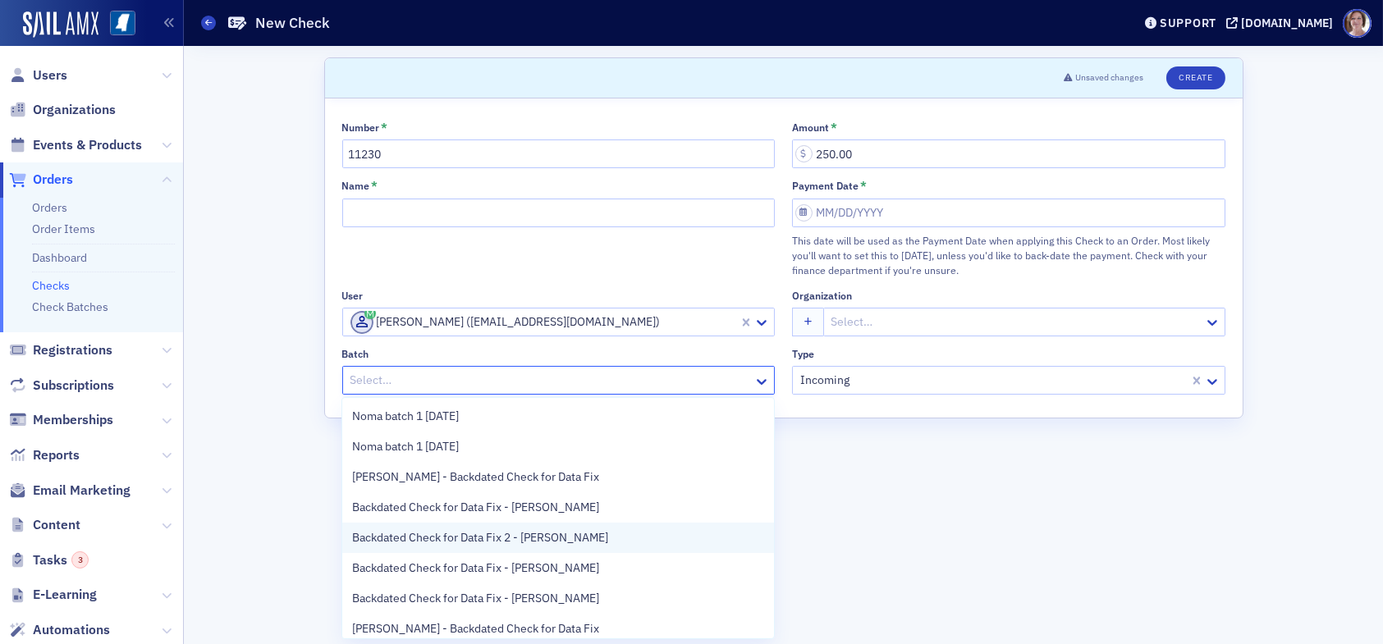
scroll to position [39, 0]
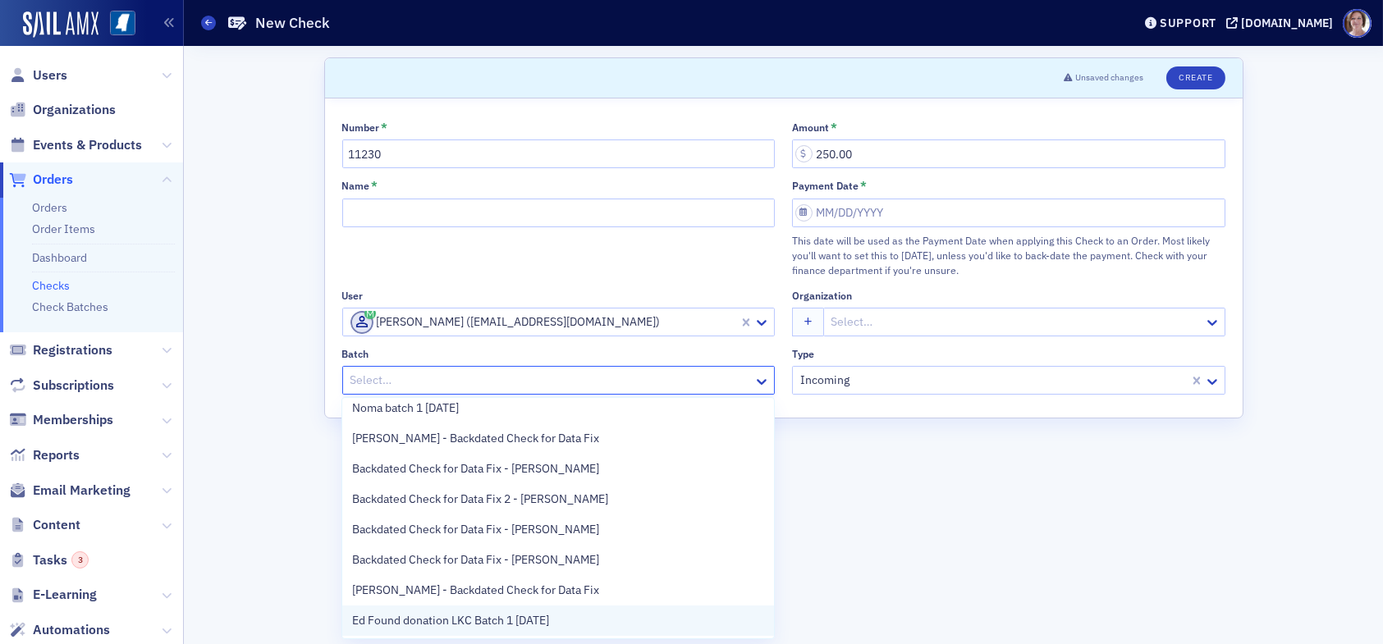
click at [514, 625] on span "Ed Found donation LKC Batch 1 10.01.25" at bounding box center [450, 620] width 197 height 17
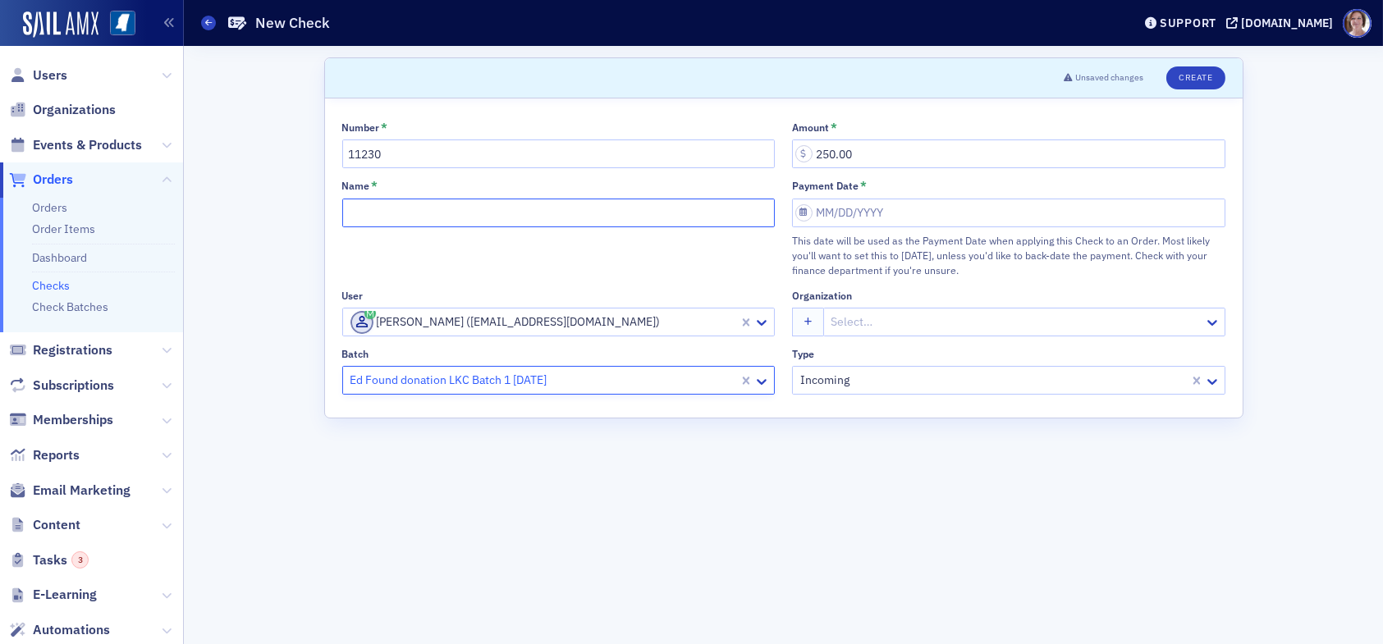
click at [421, 209] on input "Name *" at bounding box center [558, 213] width 433 height 29
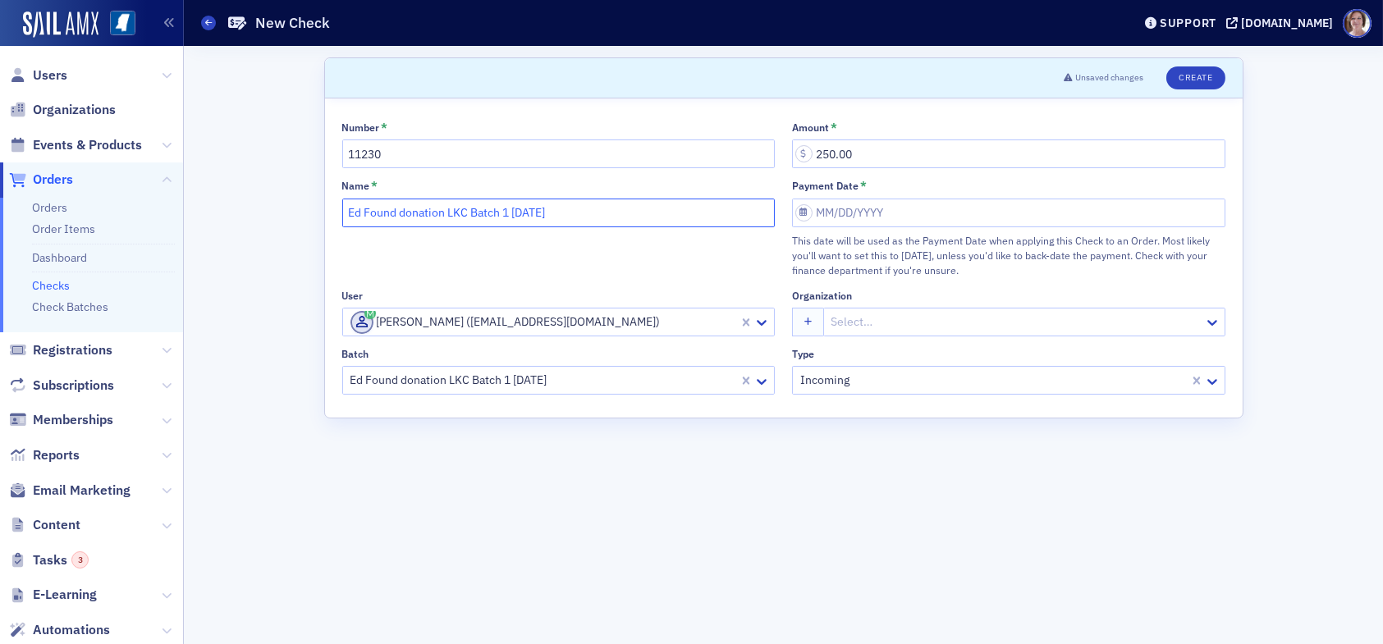
type input "Ed Found donation LKC Batch 1 10.01.25"
select select "9"
select select "2025"
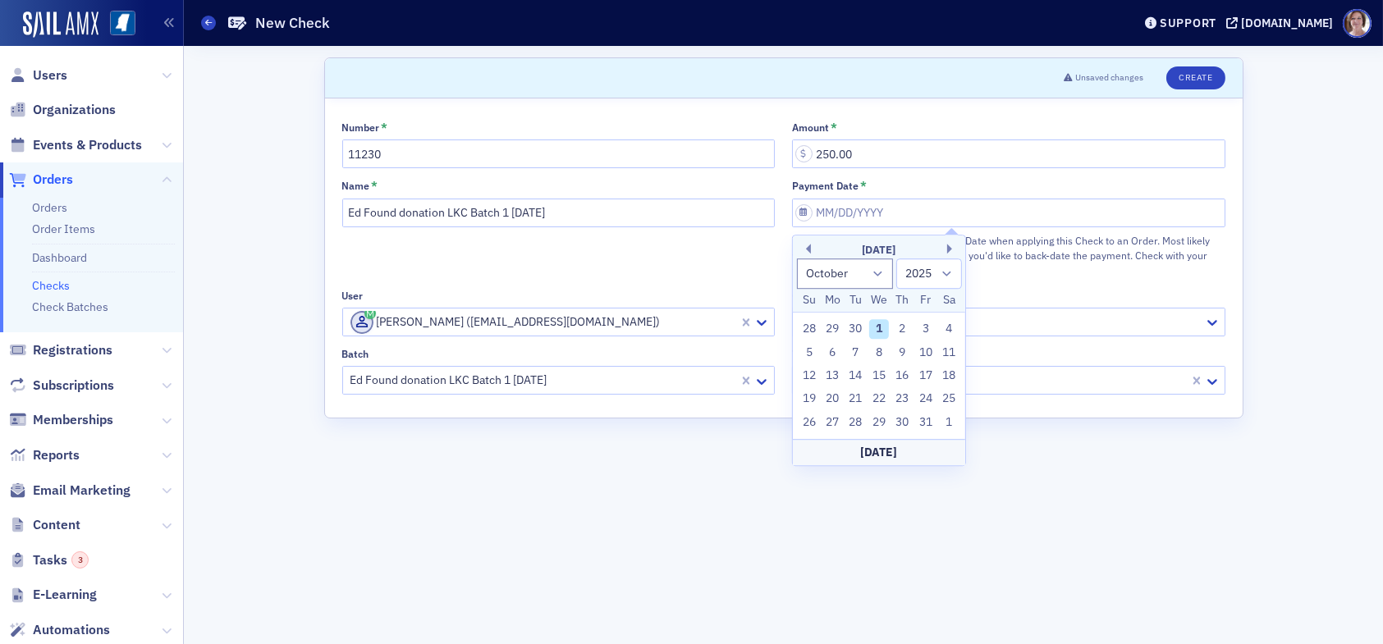
type input "10/01/2025"
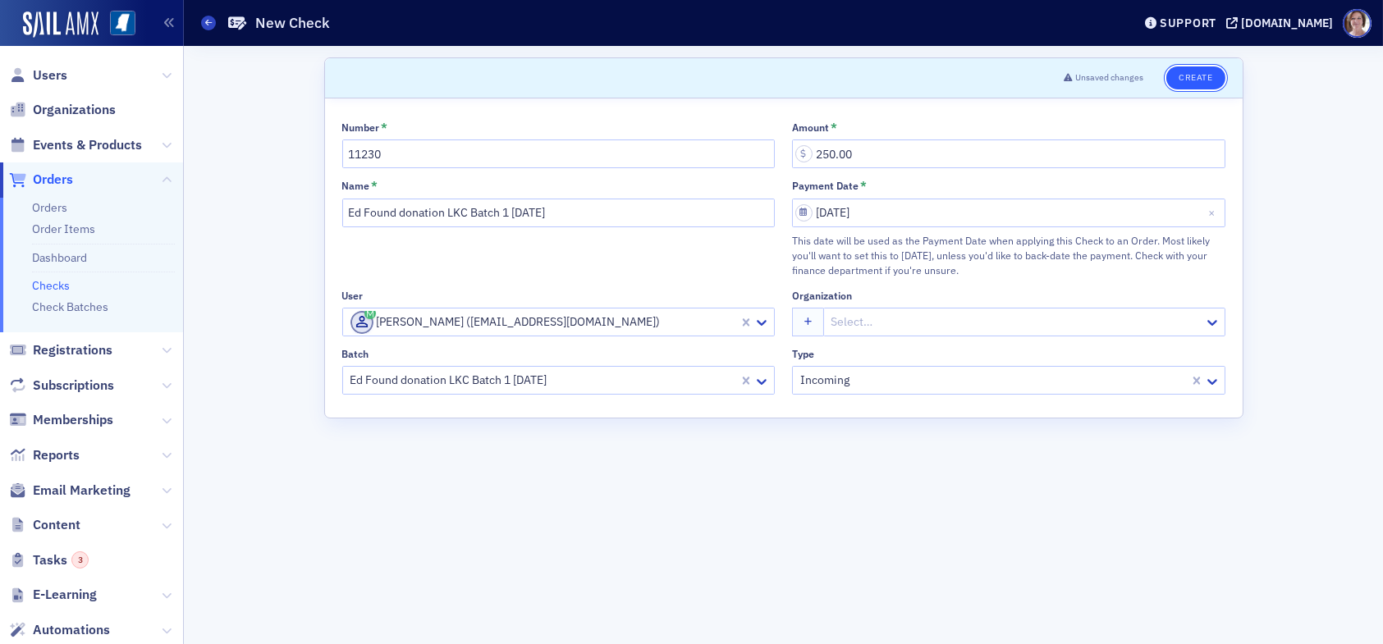
click at [1206, 75] on button "Create" at bounding box center [1195, 77] width 58 height 23
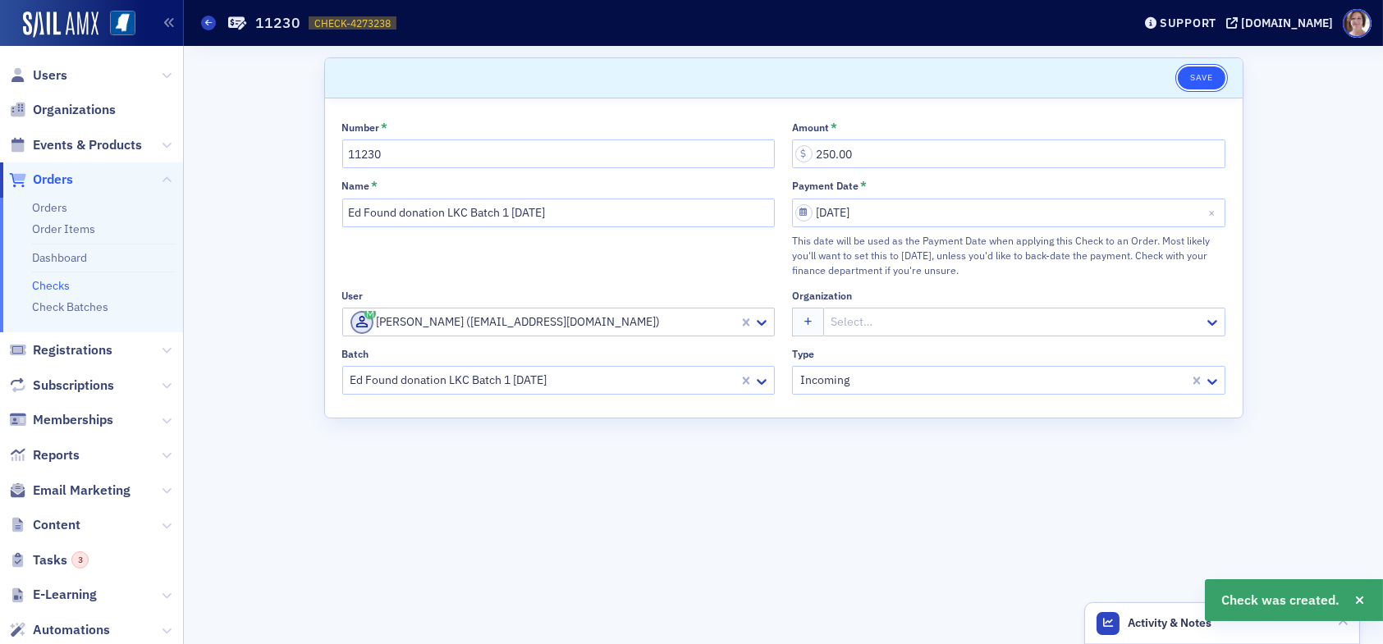
click at [1190, 79] on button "Save" at bounding box center [1201, 77] width 47 height 23
click at [50, 71] on span "Users" at bounding box center [50, 75] width 34 height 18
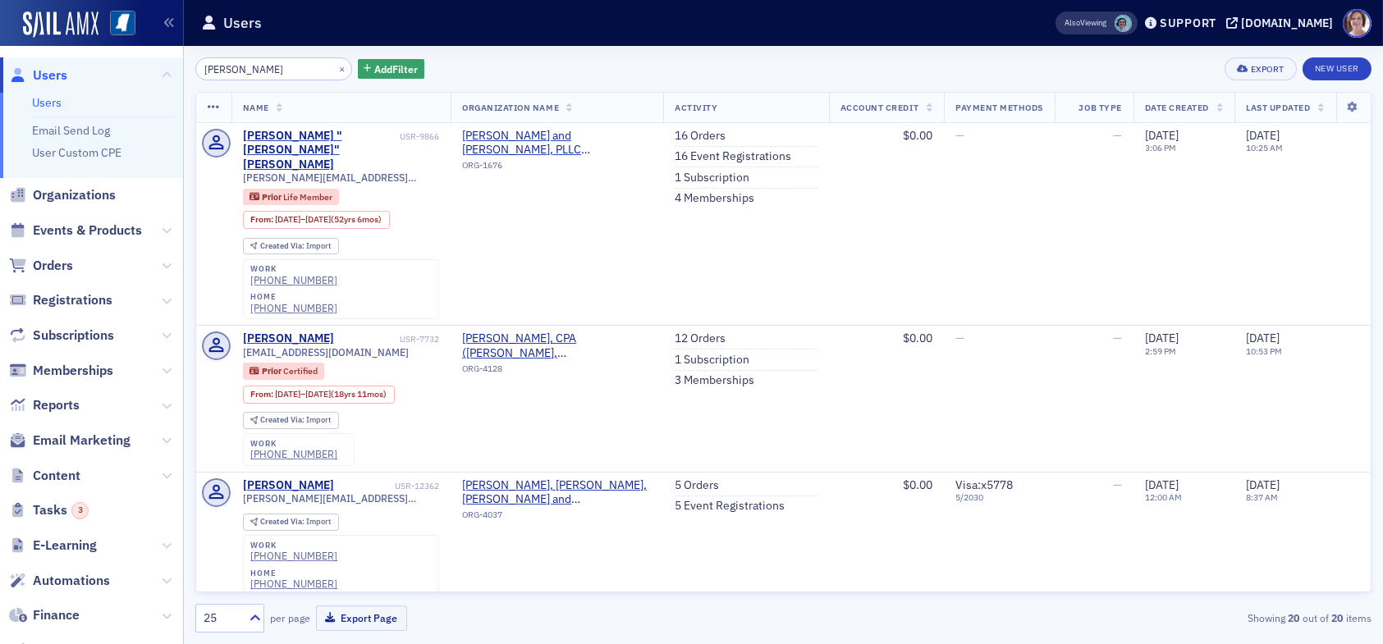
drag, startPoint x: 275, startPoint y: 65, endPoint x: 129, endPoint y: 58, distance: 146.2
click at [130, 59] on div "Users Users Email Send Log User Custom CPE Organizations Events & Products Orde…" at bounding box center [691, 322] width 1383 height 644
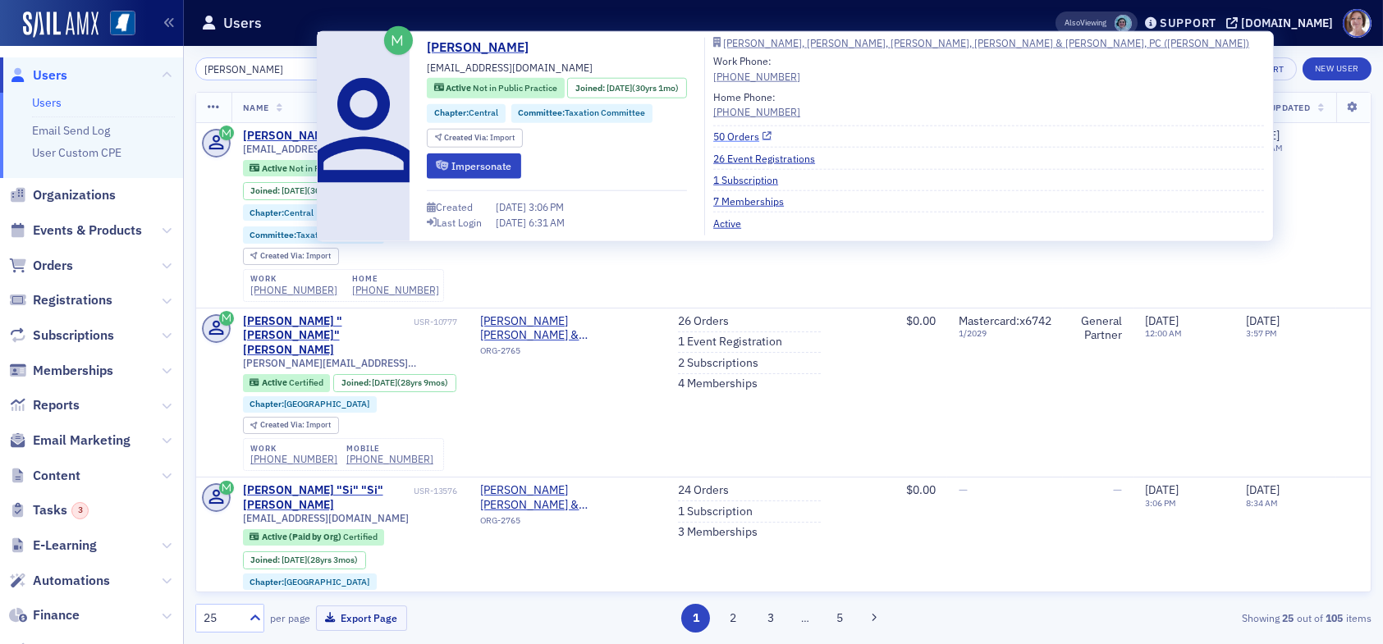
type input "stacy thomas"
click at [746, 137] on link "50 Orders" at bounding box center [742, 136] width 58 height 15
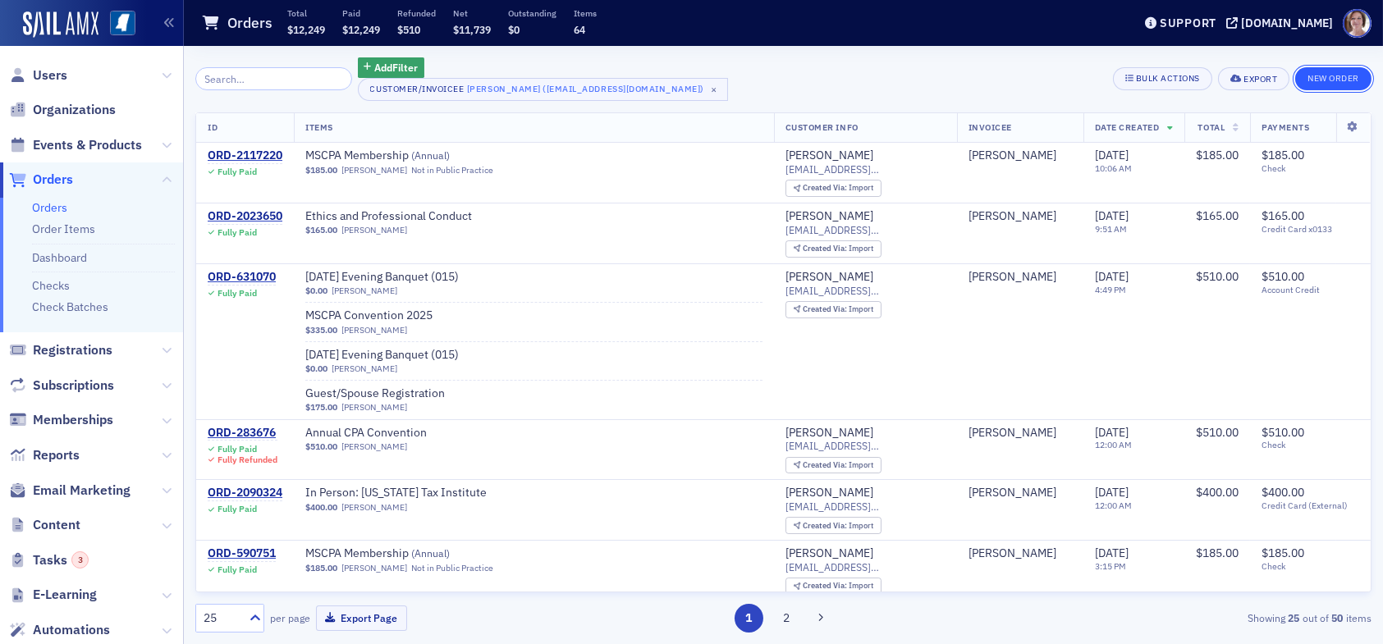
click at [1335, 82] on button "New Order" at bounding box center [1333, 78] width 76 height 23
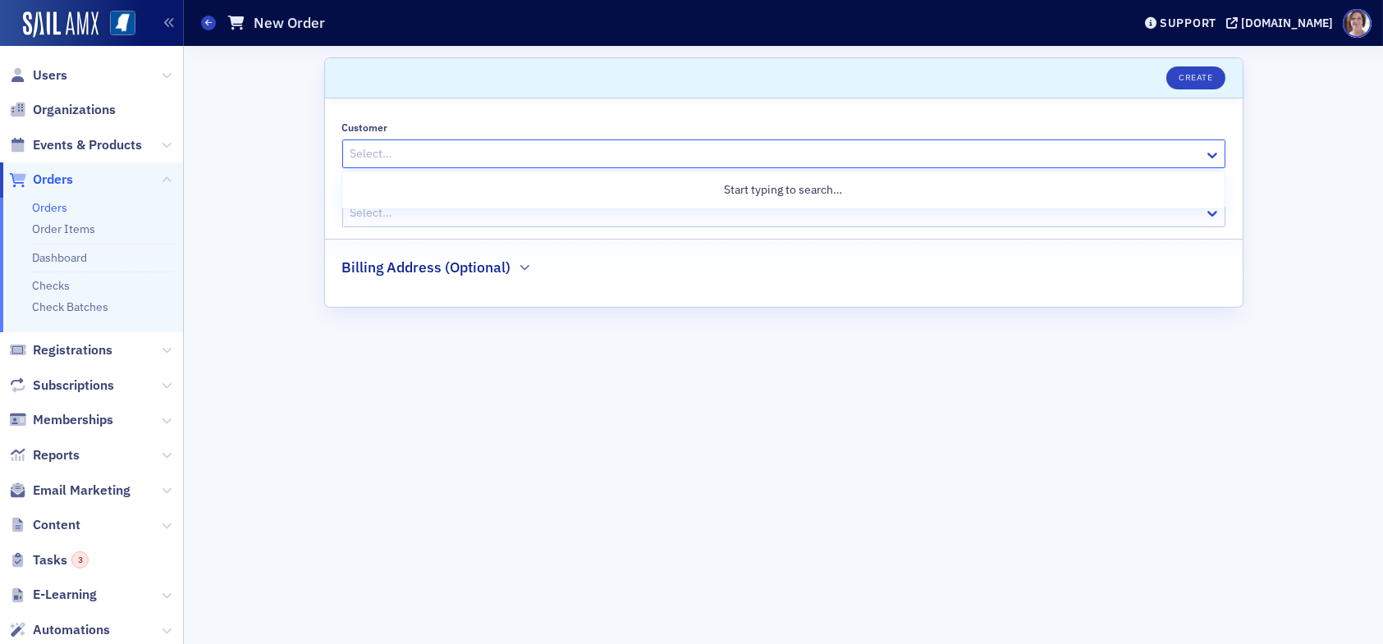
click at [487, 151] on div at bounding box center [775, 154] width 853 height 21
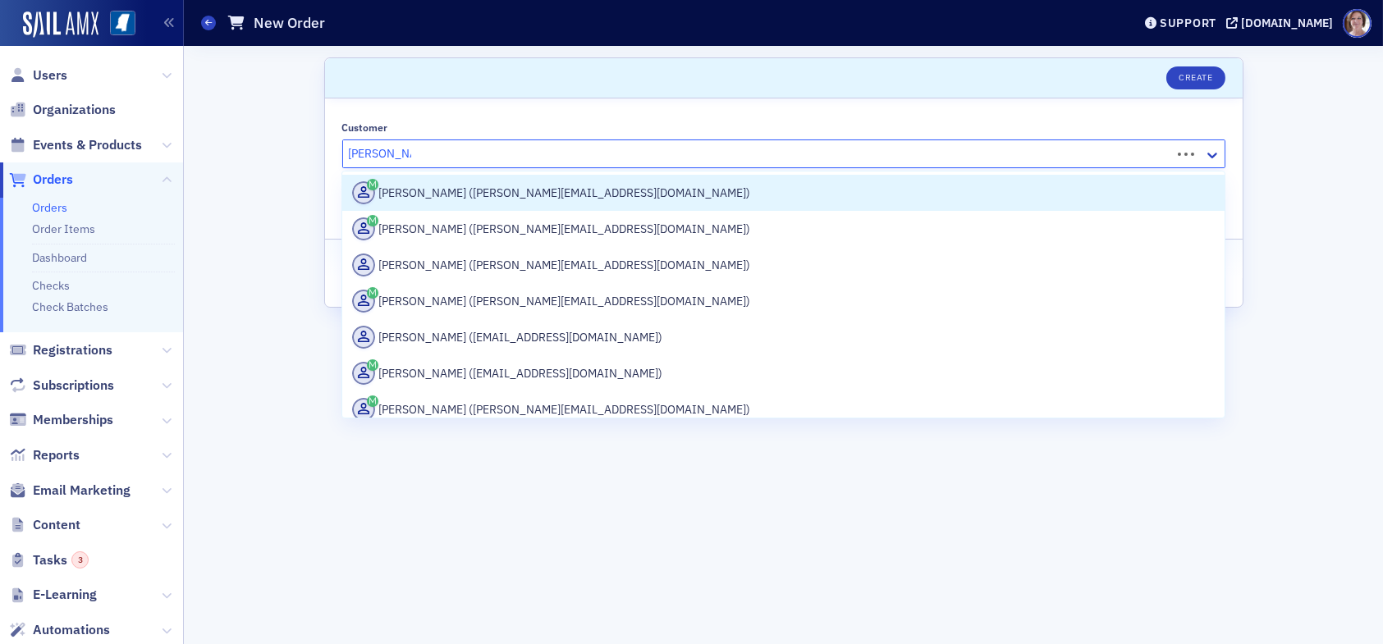
type input "Stacy Thomas"
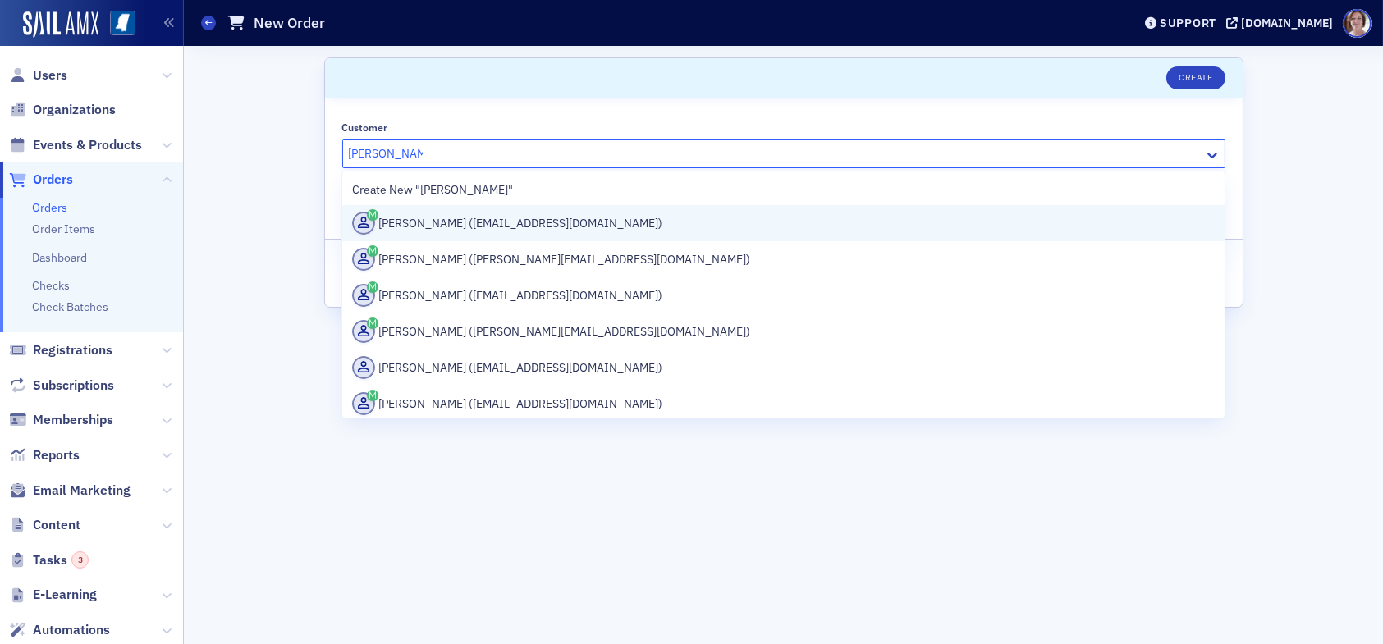
click at [483, 219] on div "Stacy Thomas (sthomas@bakerdonelson.com)" at bounding box center [783, 223] width 862 height 23
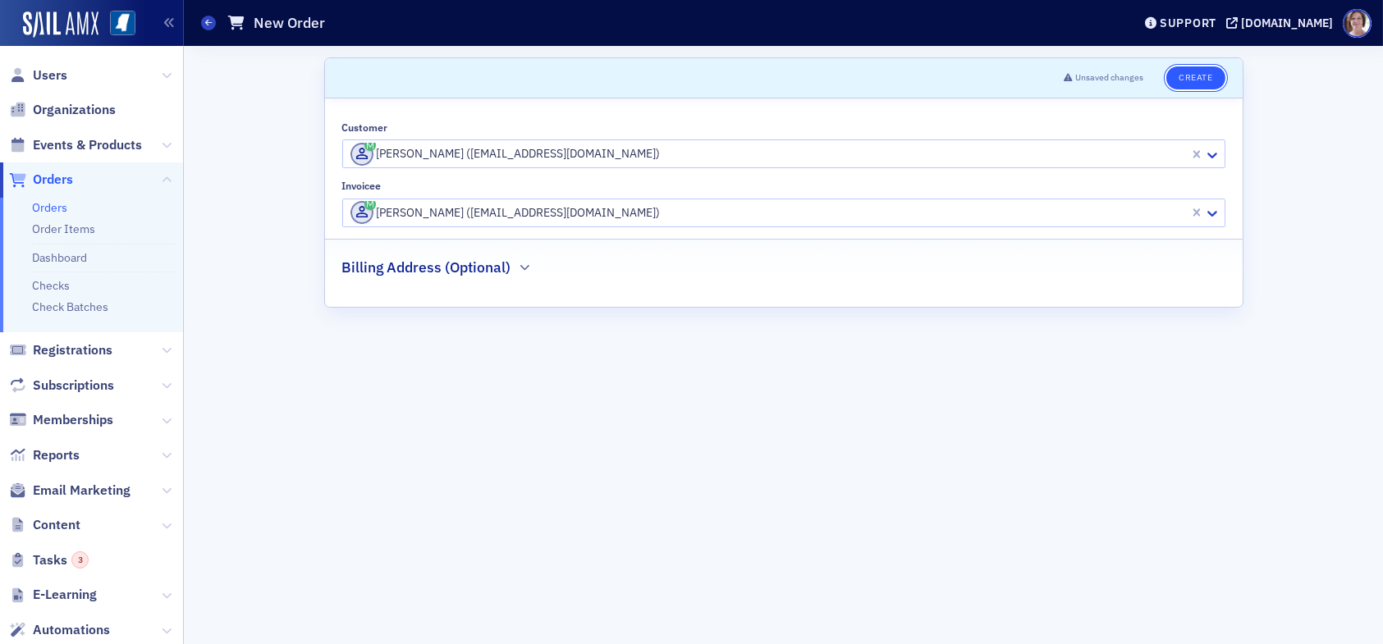
click at [1203, 73] on button "Create" at bounding box center [1195, 77] width 58 height 23
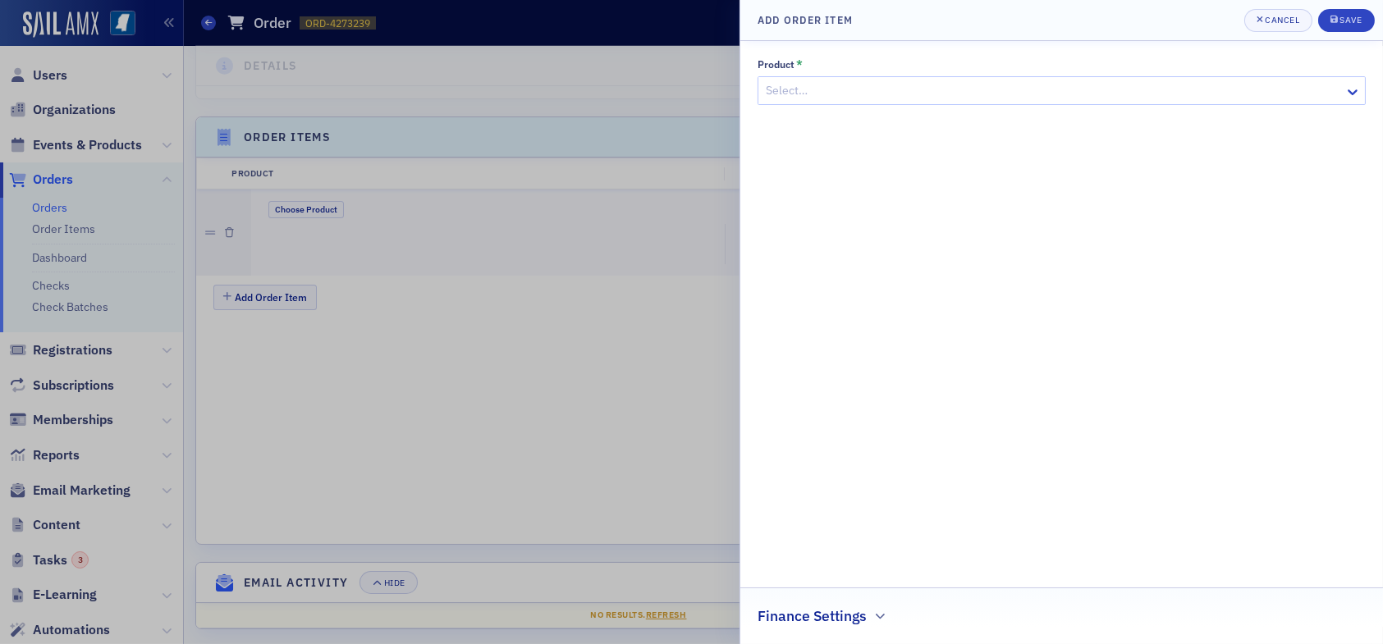
scroll to position [450, 0]
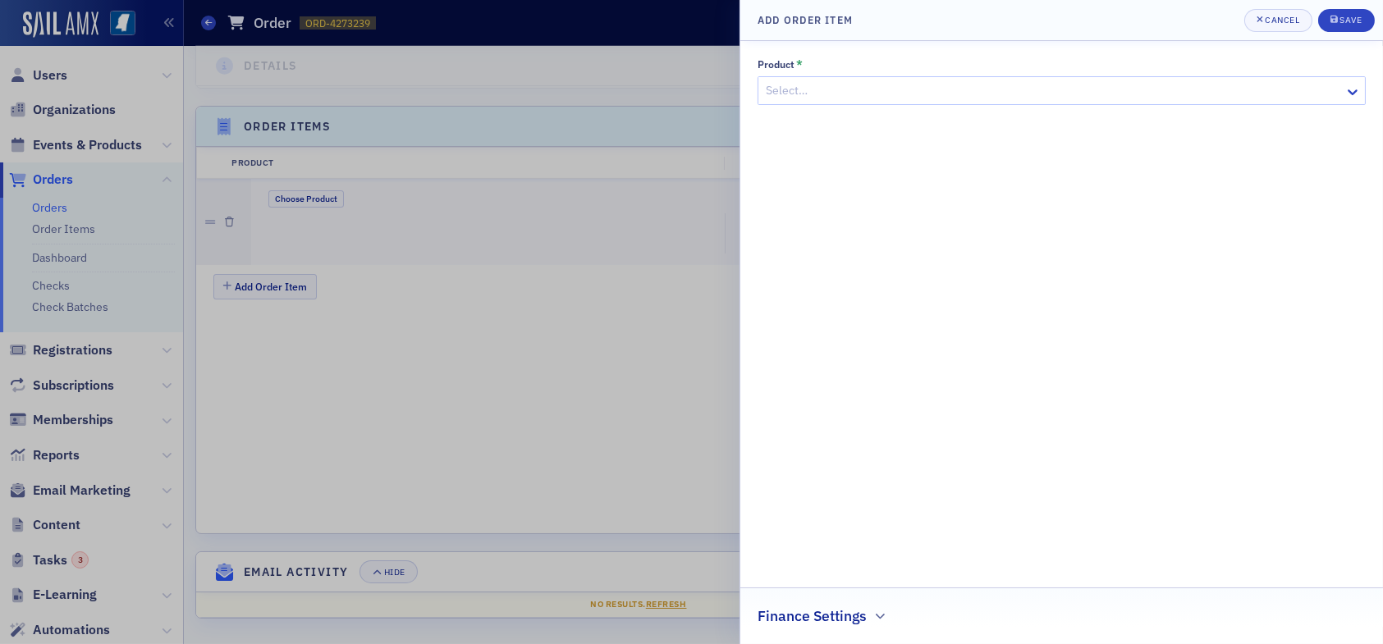
click at [914, 88] on div at bounding box center [1053, 90] width 578 height 21
type input "education"
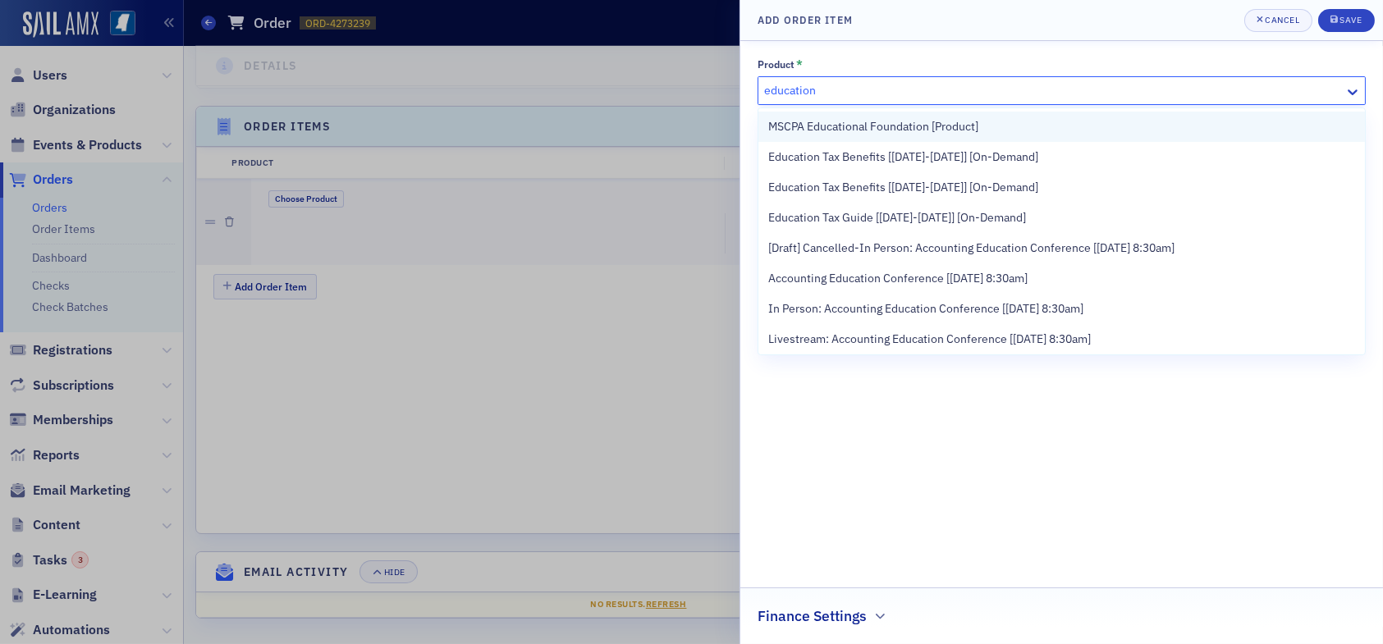
click at [851, 126] on span "MSCPA Educational Foundation [Product]" at bounding box center [873, 126] width 210 height 17
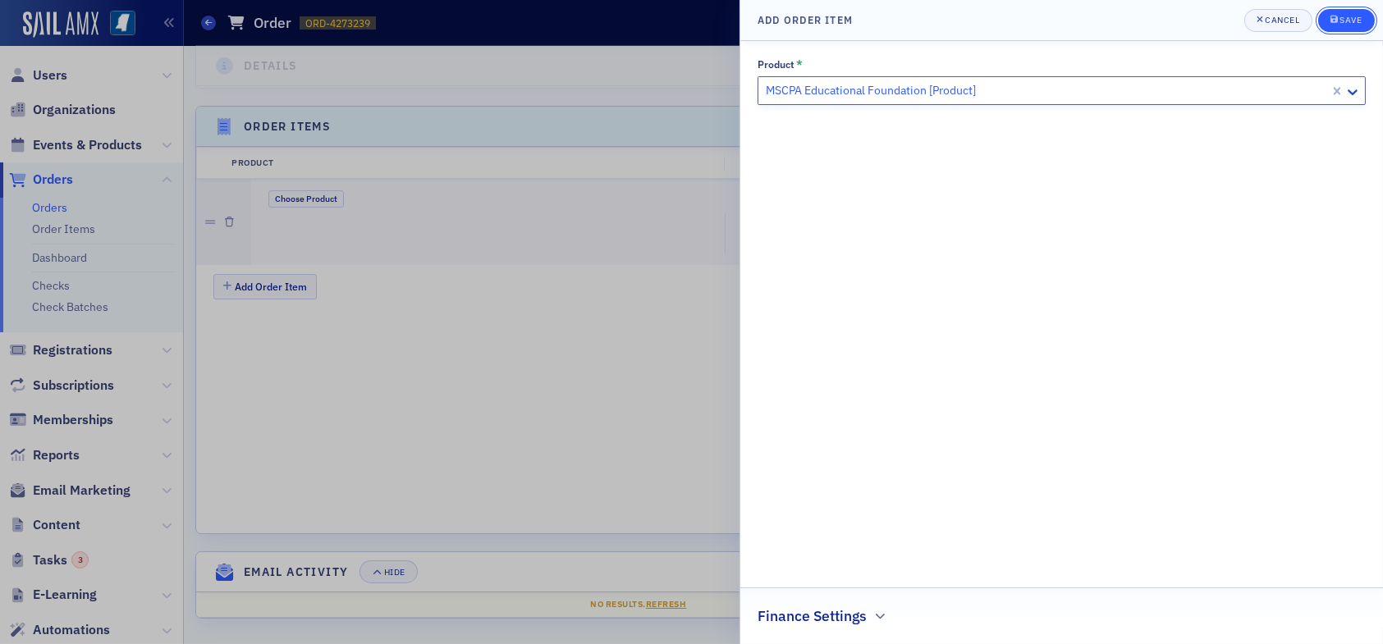
click at [1354, 16] on div "Save" at bounding box center [1350, 20] width 22 height 9
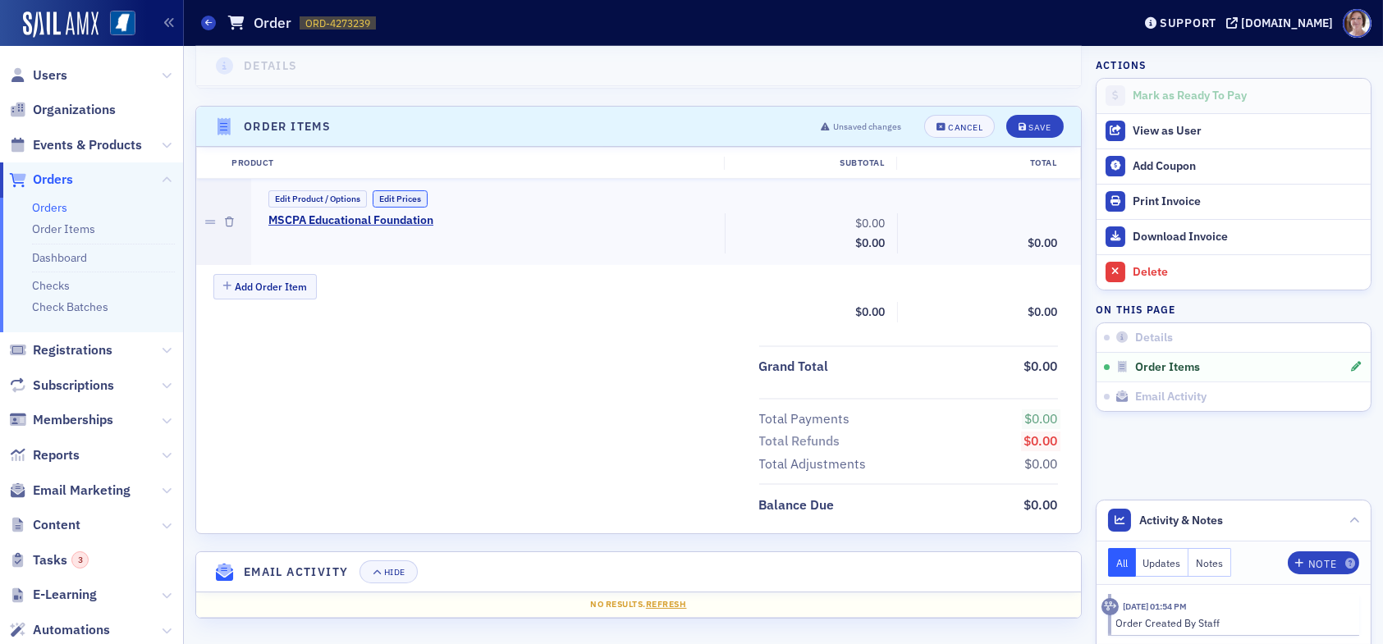
click at [412, 197] on button "Edit Prices" at bounding box center [400, 198] width 55 height 17
drag, startPoint x: 835, startPoint y: 225, endPoint x: 896, endPoint y: 225, distance: 60.7
click at [896, 225] on div "MSCPA Educational Foundation (Custom Price) 0.00 Subtotal $0.00 Discounts - 0.0…" at bounding box center [663, 234] width 812 height 43
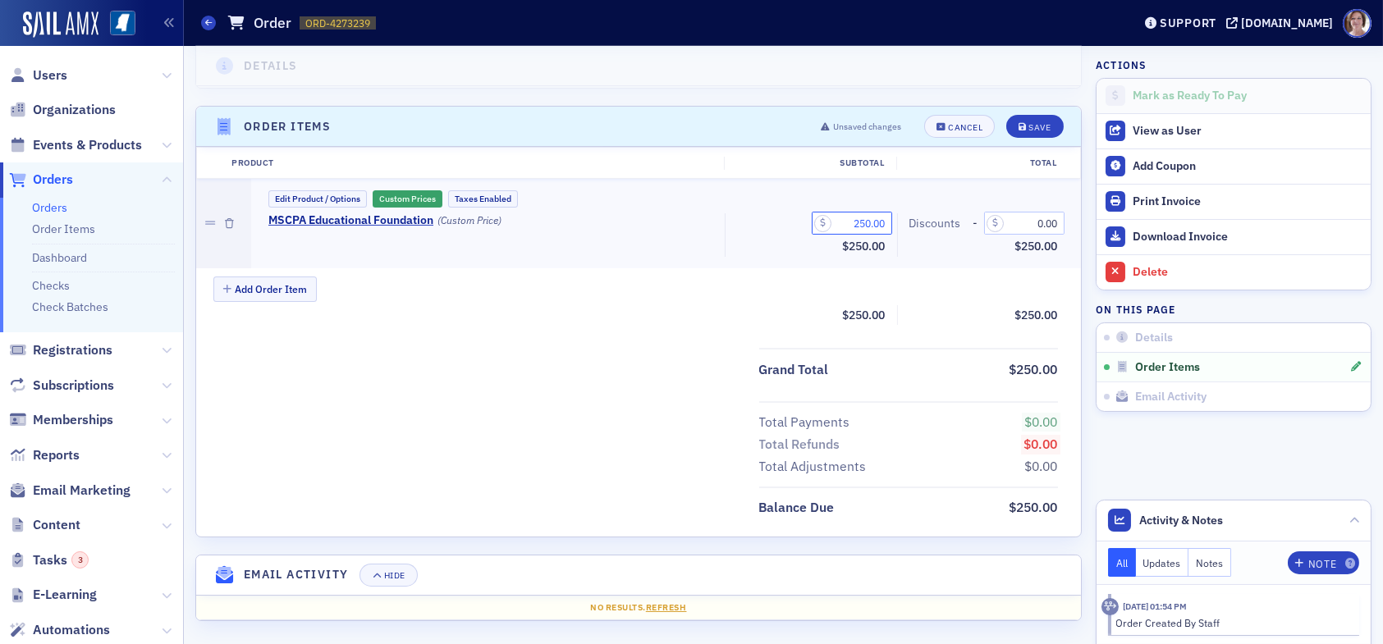
scroll to position [453, 0]
type input "250.00"
click at [1028, 121] on div "Save" at bounding box center [1039, 125] width 22 height 9
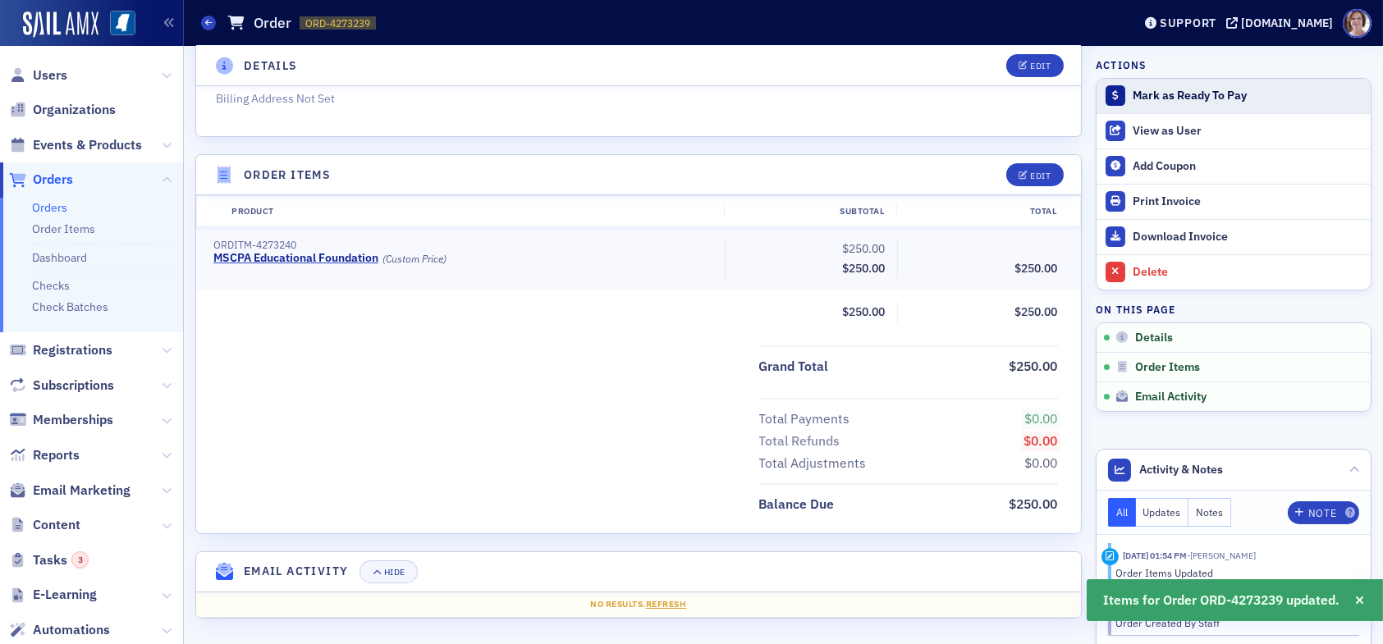
click at [1139, 97] on div "Mark as Ready To Pay" at bounding box center [1247, 96] width 230 height 15
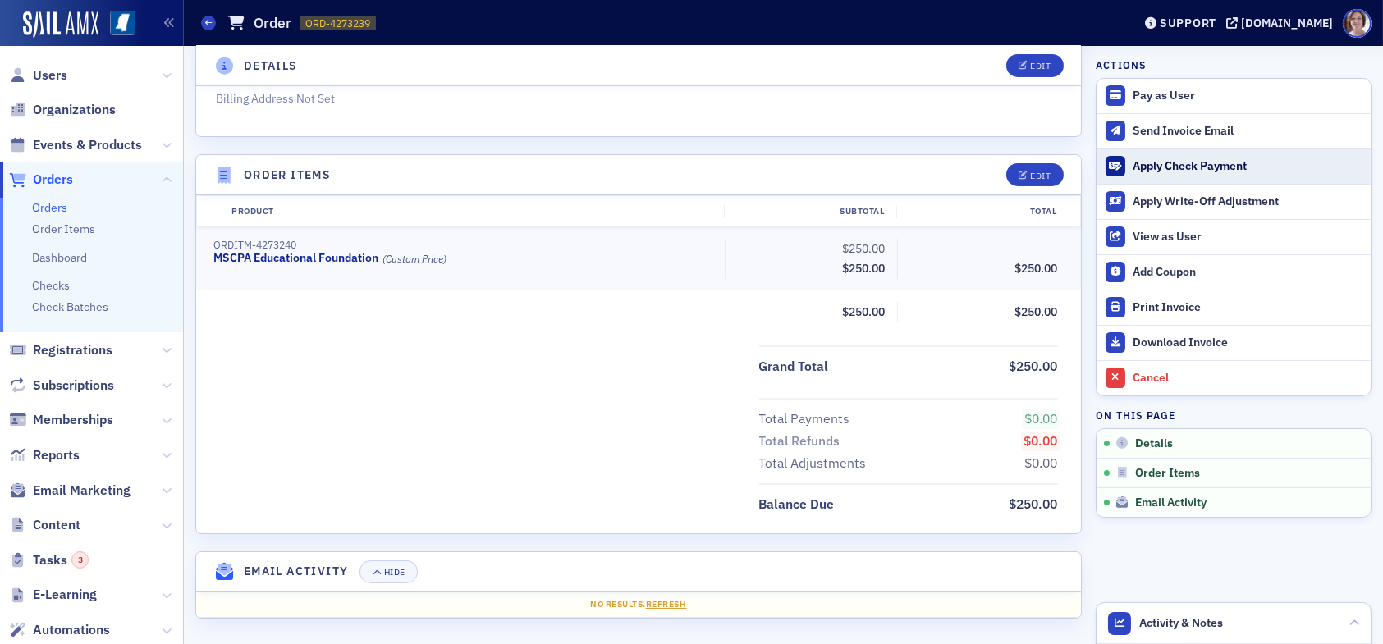
click at [1148, 167] on div "Apply Check Payment" at bounding box center [1247, 166] width 230 height 15
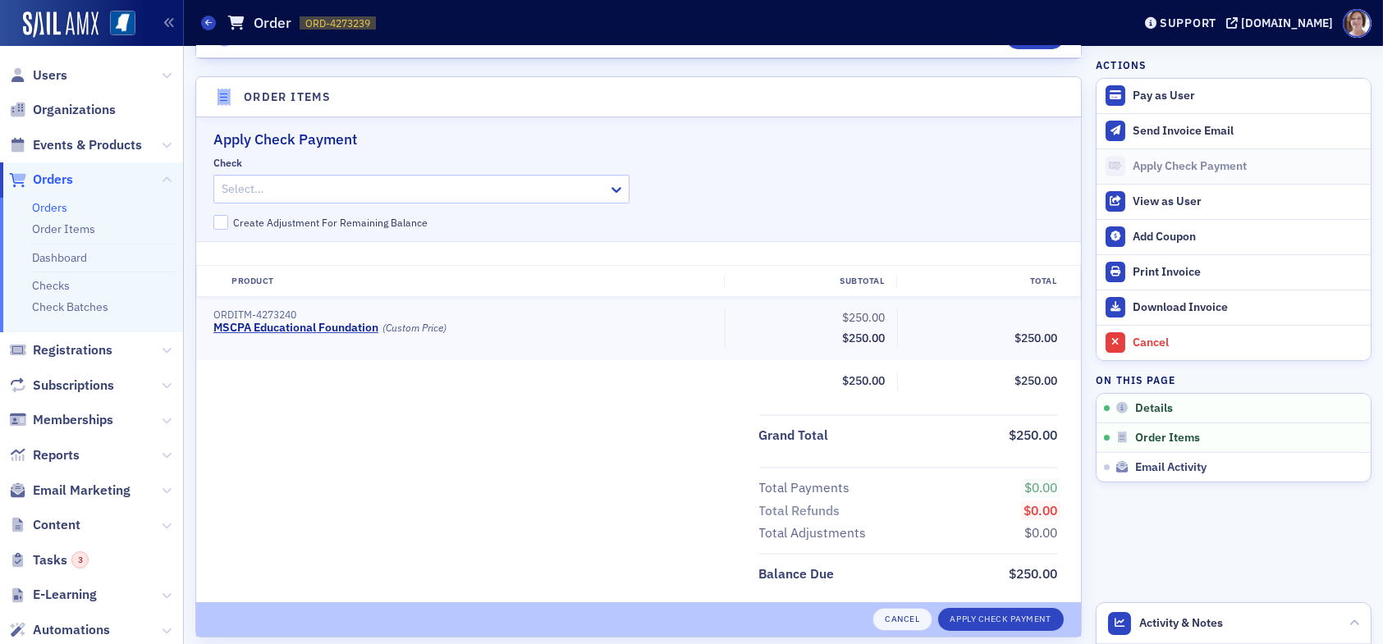
scroll to position [501, 0]
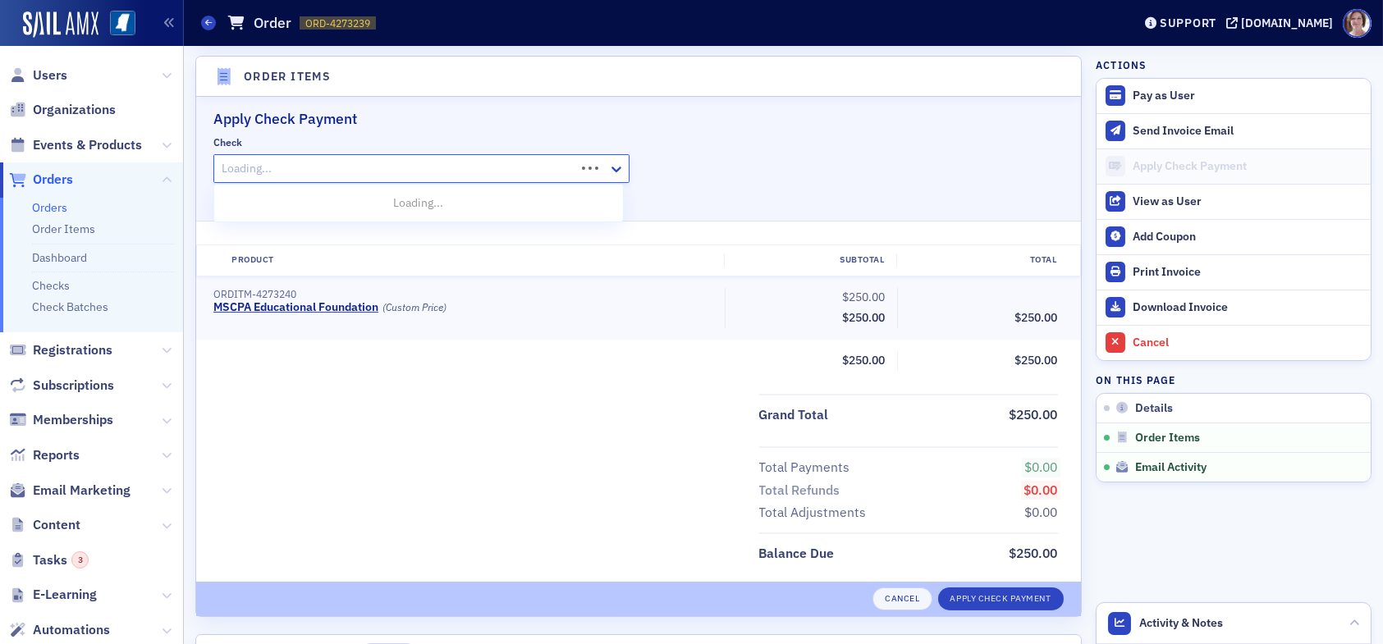
click at [293, 167] on div at bounding box center [397, 168] width 354 height 21
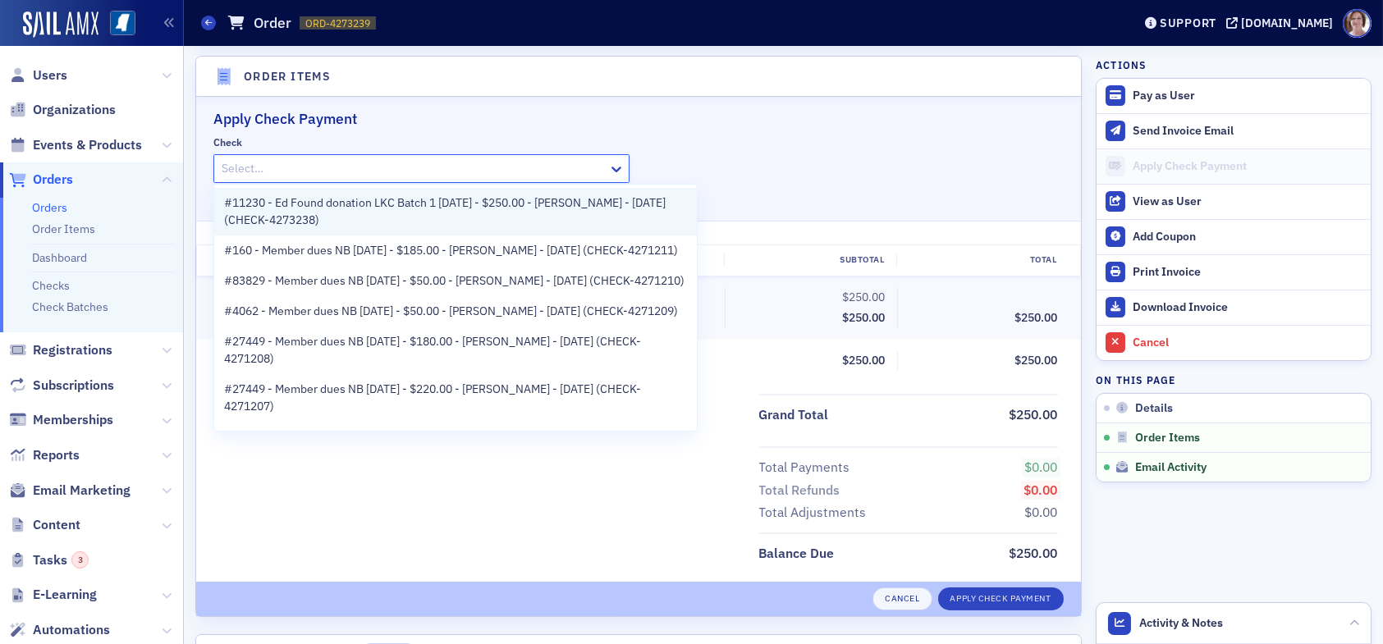
click at [293, 208] on span "#11230 - Ed Found donation LKC Batch 1 10.01.25 - $250.00 - Stacy Thomas - 10/1…" at bounding box center [455, 211] width 463 height 34
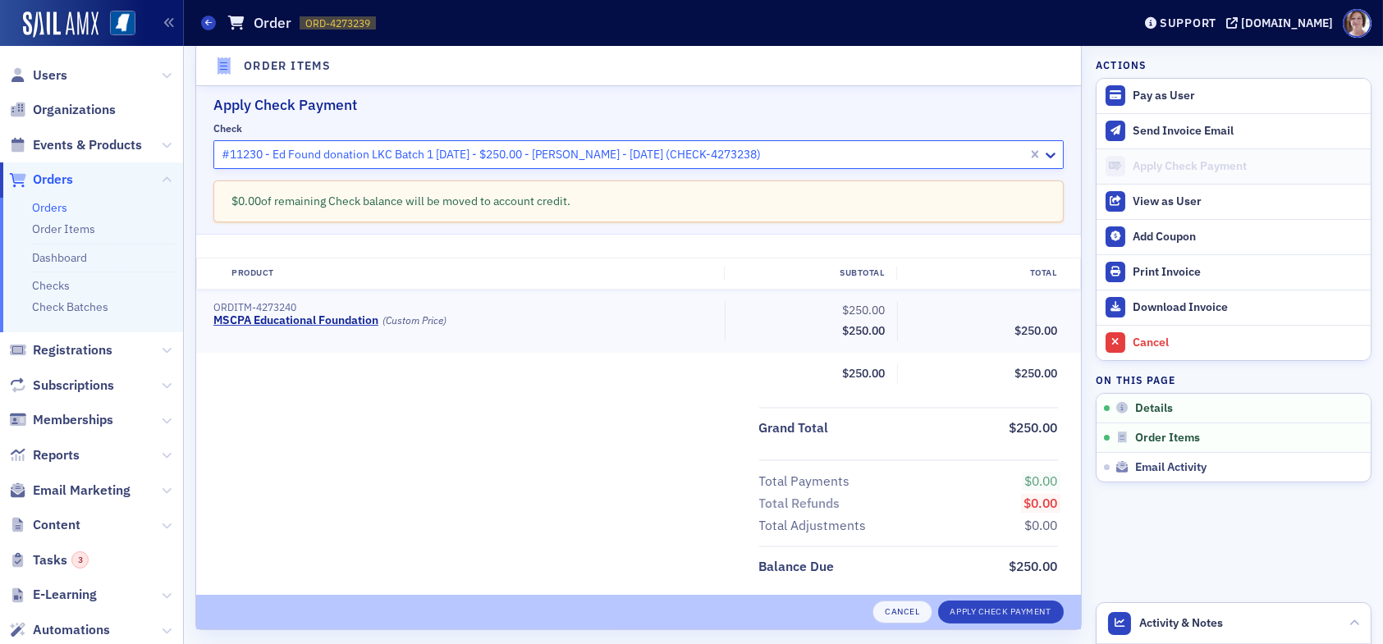
scroll to position [610, 0]
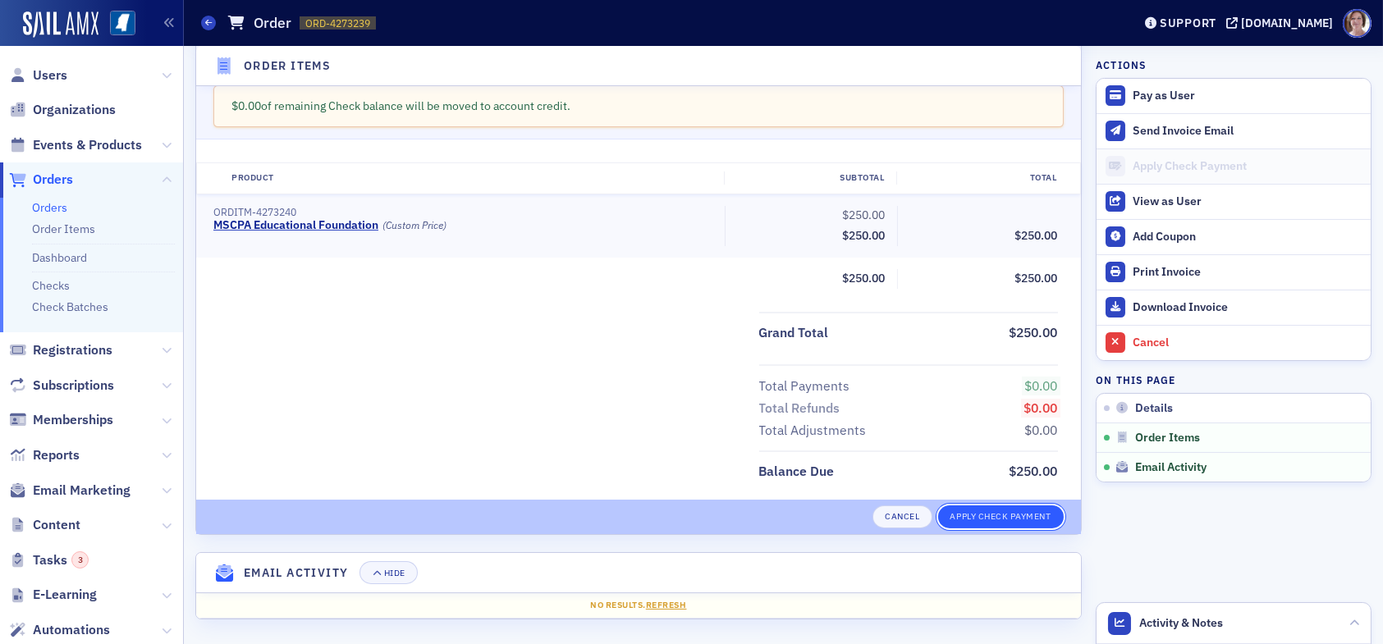
click at [983, 516] on button "Apply Check Payment" at bounding box center [1001, 516] width 126 height 23
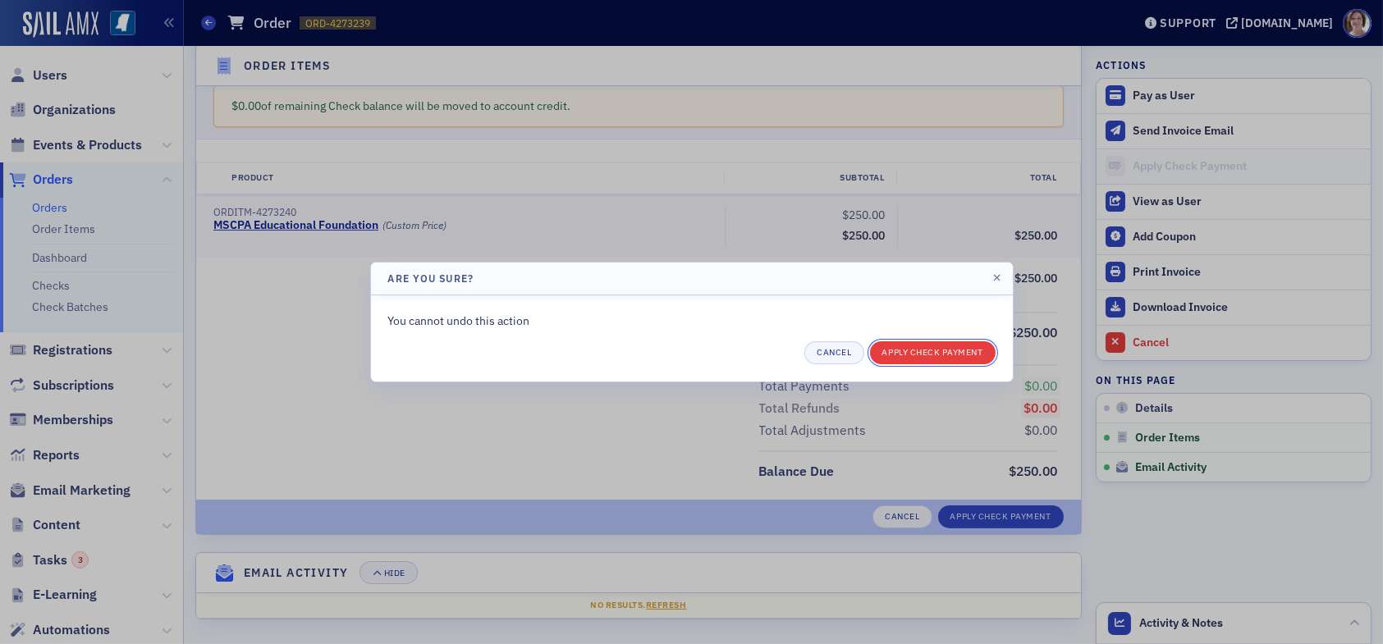
click at [931, 352] on button "Apply Check Payment" at bounding box center [933, 352] width 126 height 23
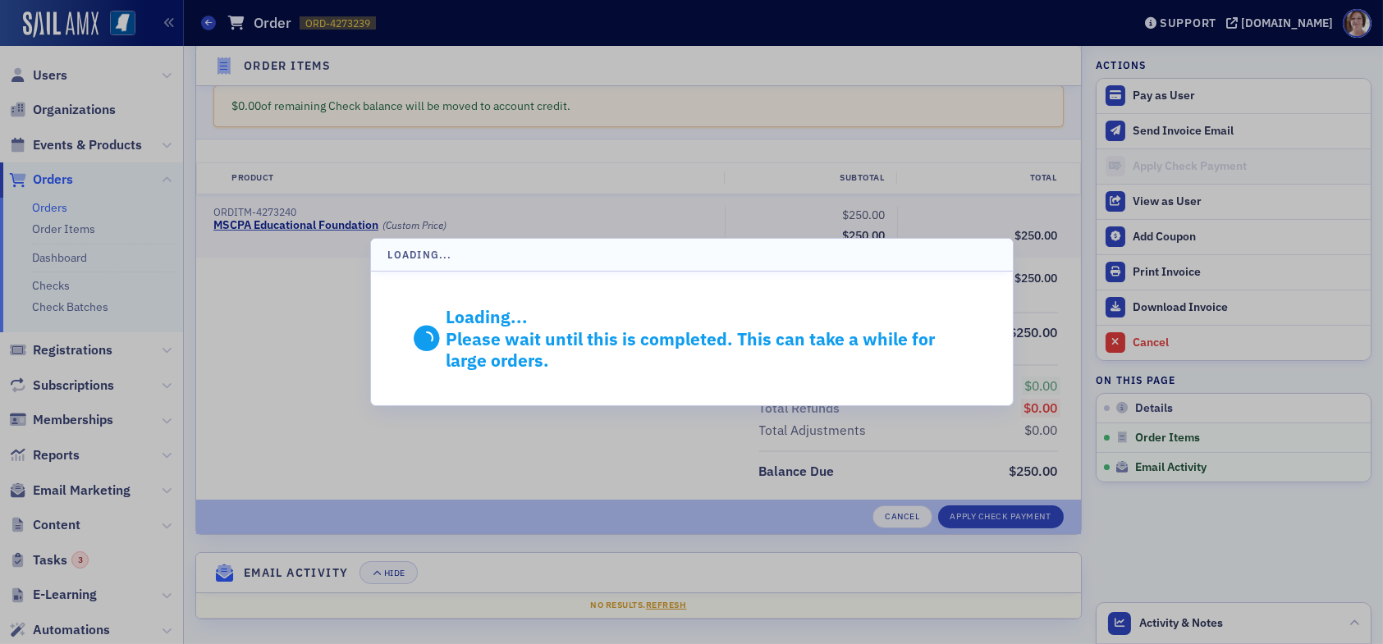
scroll to position [402, 0]
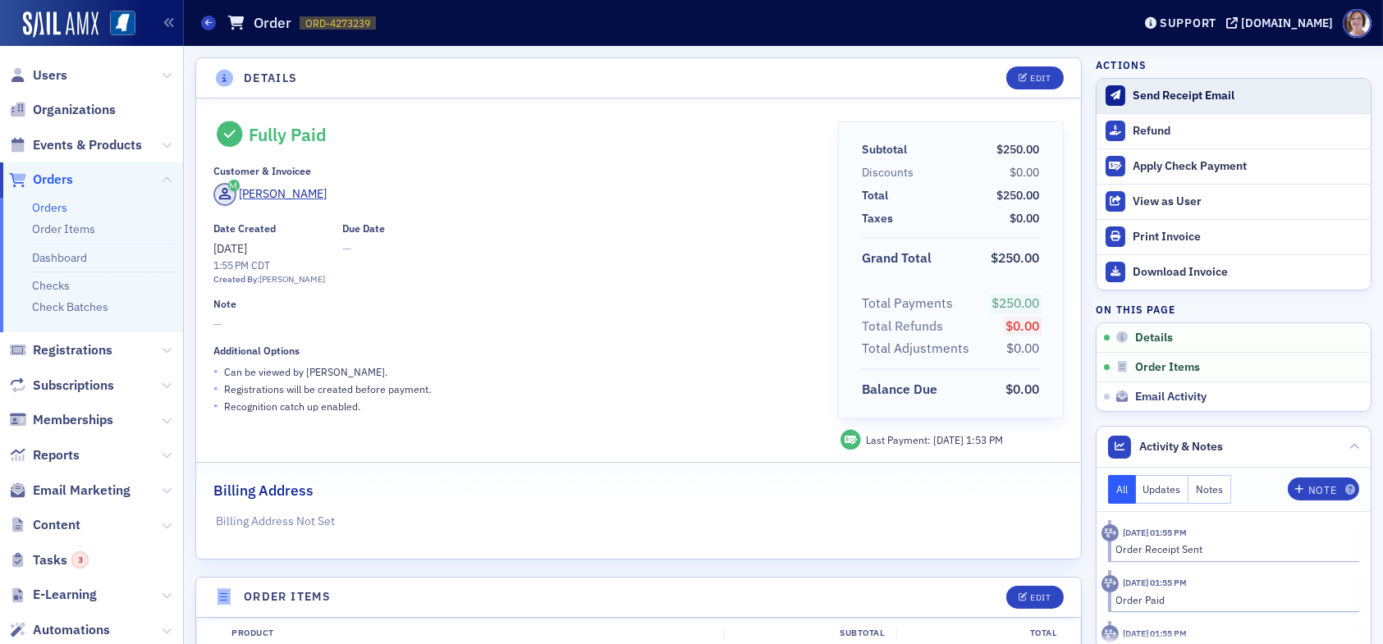
click at [1165, 94] on div "Send Receipt Email" at bounding box center [1247, 96] width 230 height 15
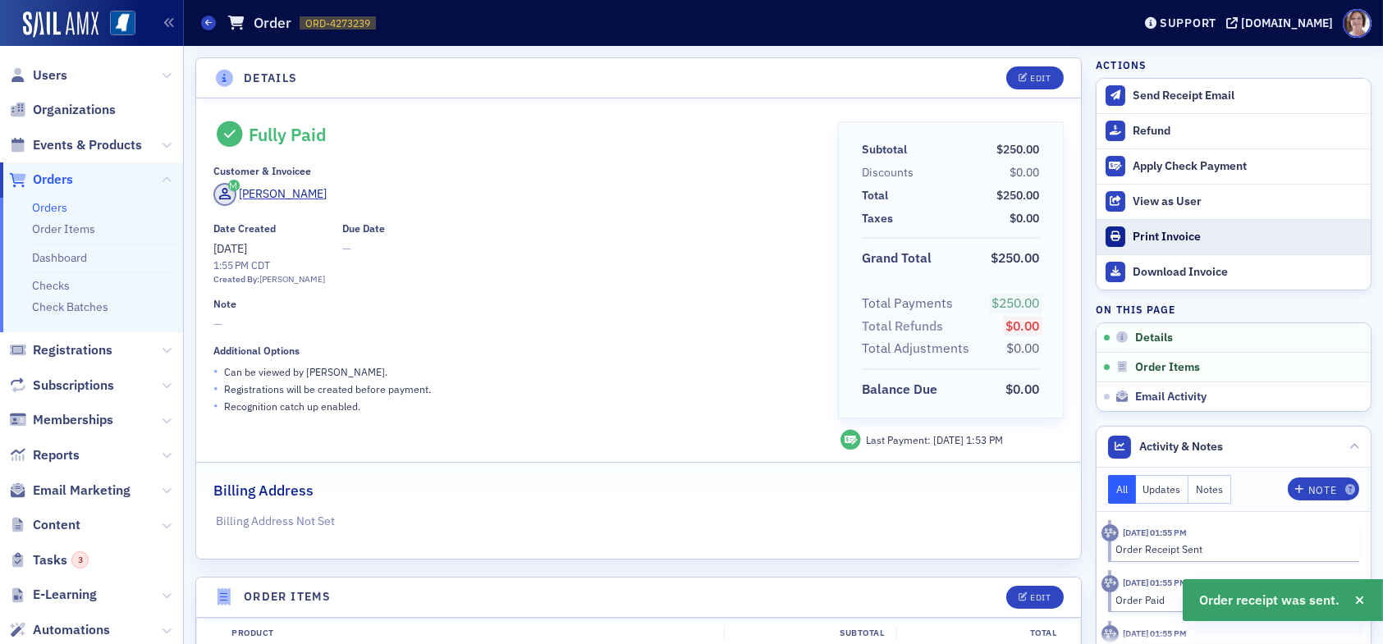
click at [1175, 238] on div "Print Invoice" at bounding box center [1247, 237] width 230 height 15
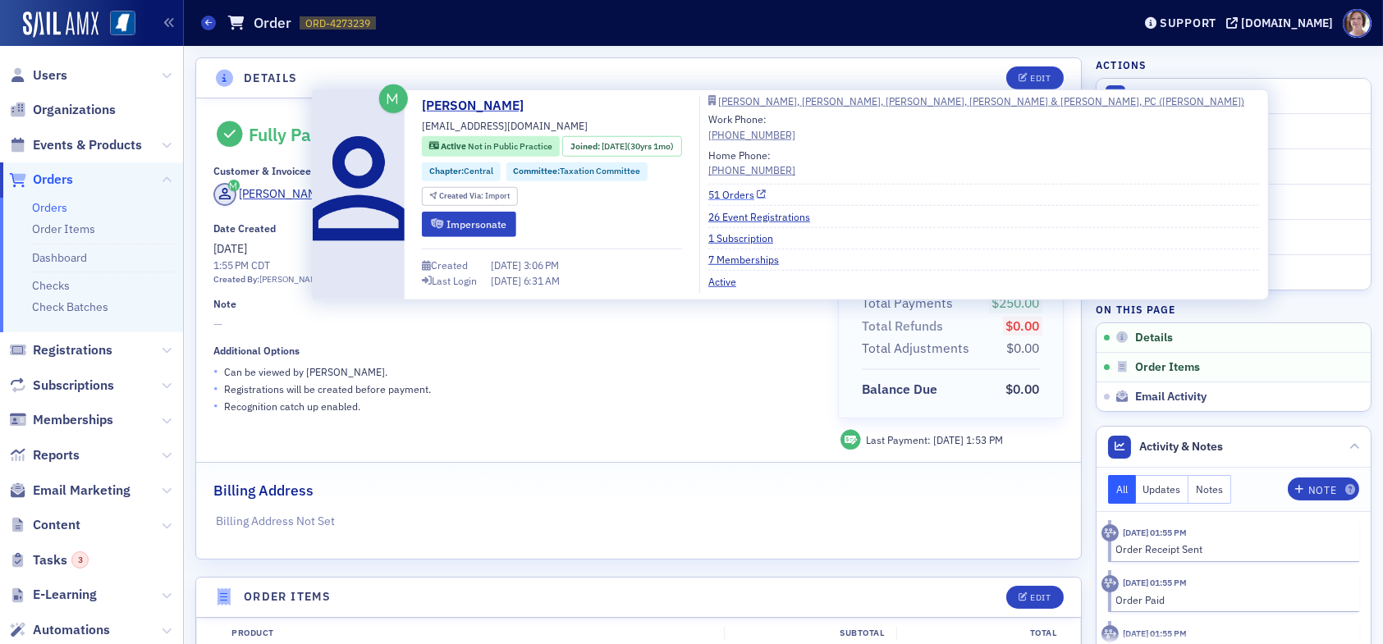
click at [754, 193] on link "51 Orders" at bounding box center [737, 194] width 58 height 15
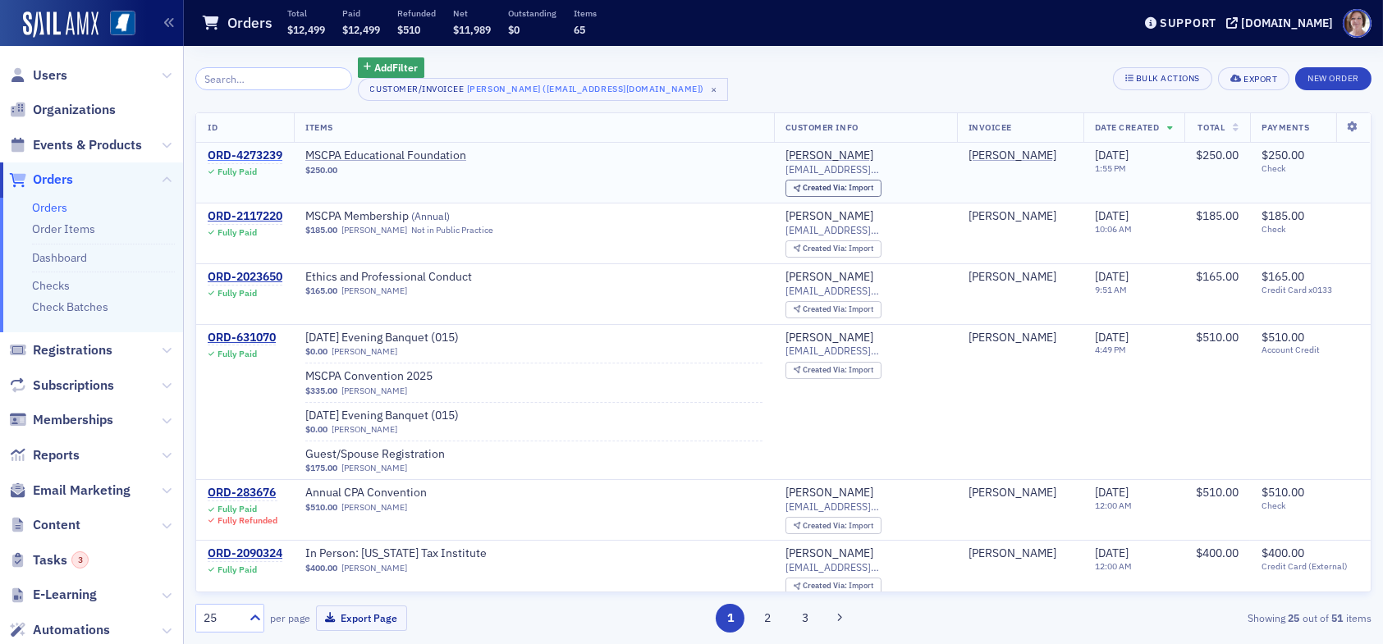
click at [264, 154] on div "ORD-4273239" at bounding box center [245, 156] width 75 height 15
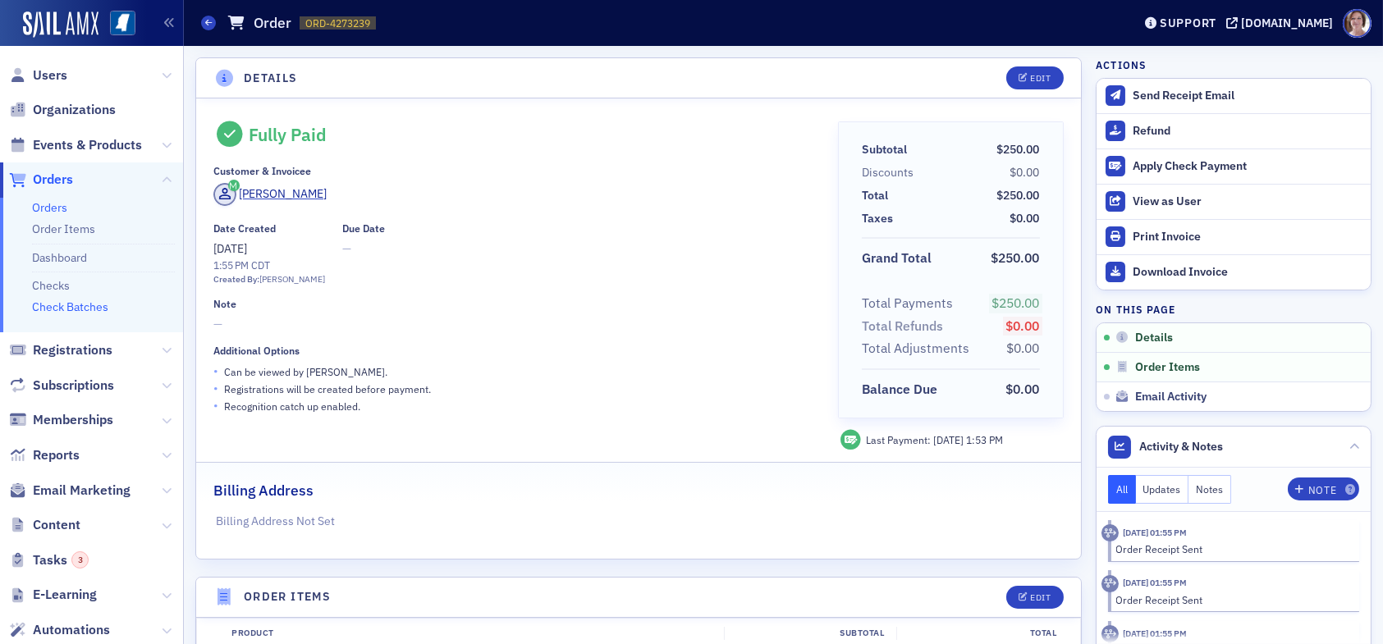
click at [88, 306] on link "Check Batches" at bounding box center [70, 307] width 76 height 15
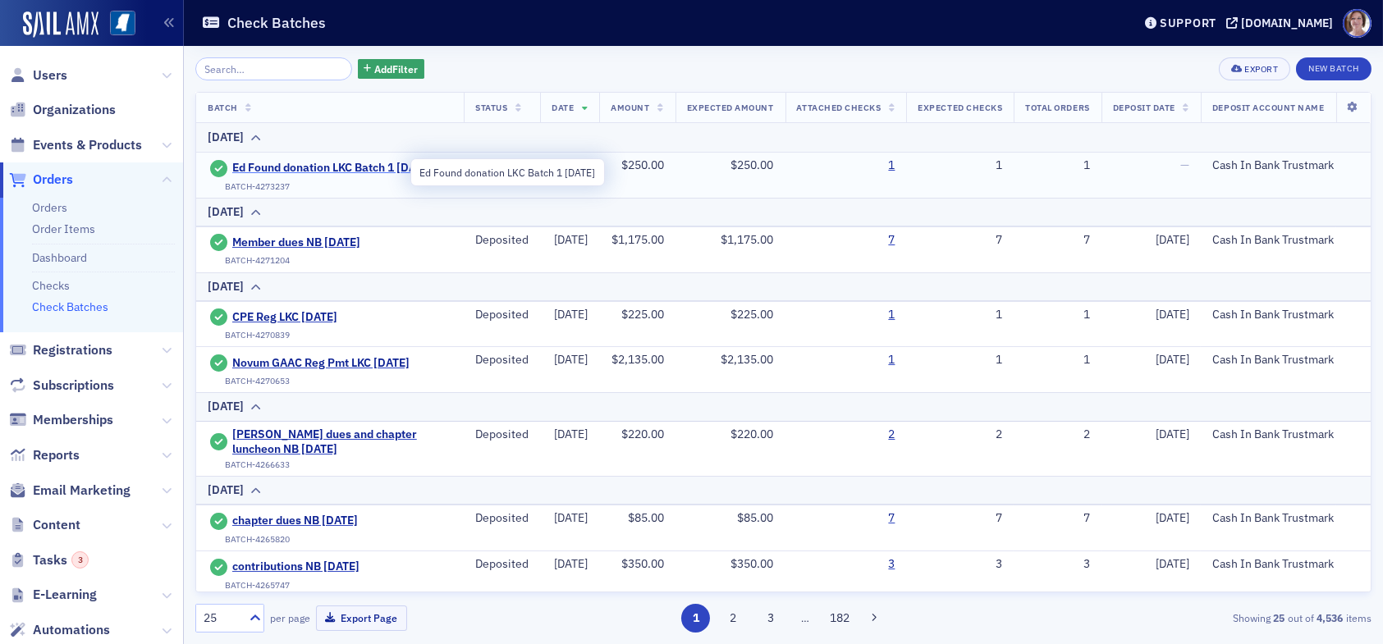
click at [313, 164] on span "Ed Found donation LKC Batch 1 [DATE]" at bounding box center [332, 168] width 200 height 15
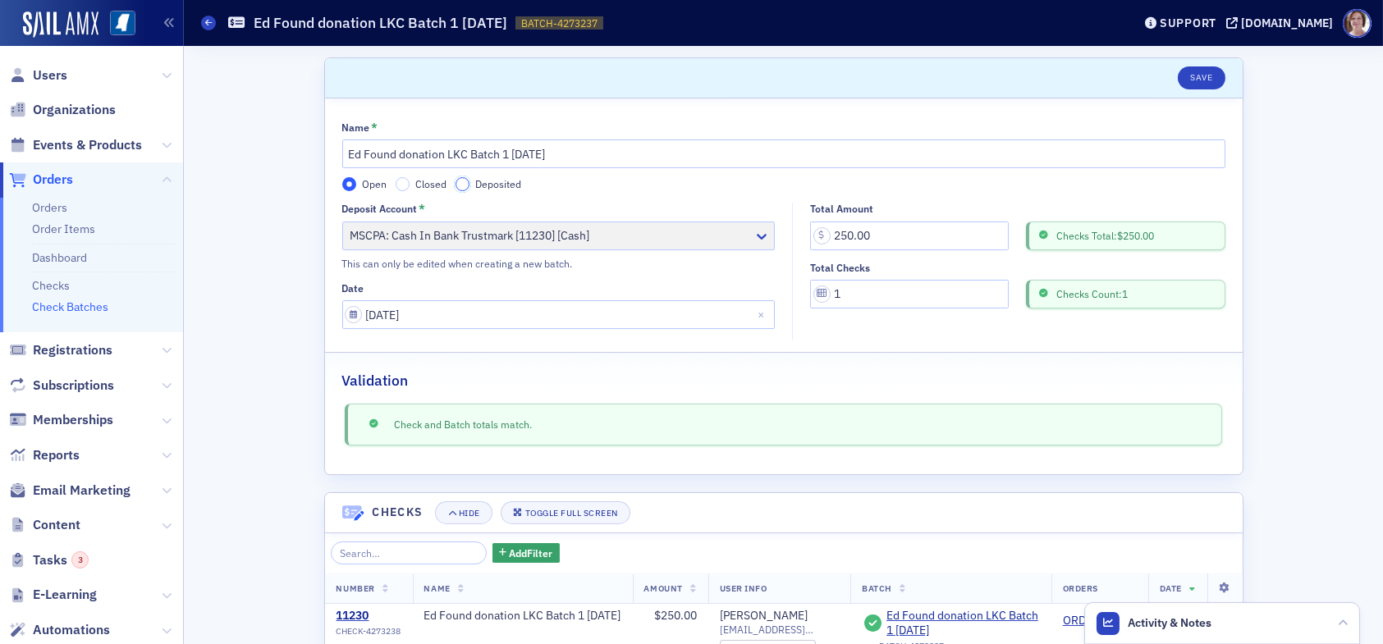
click at [456, 185] on input "Deposited" at bounding box center [462, 184] width 15 height 15
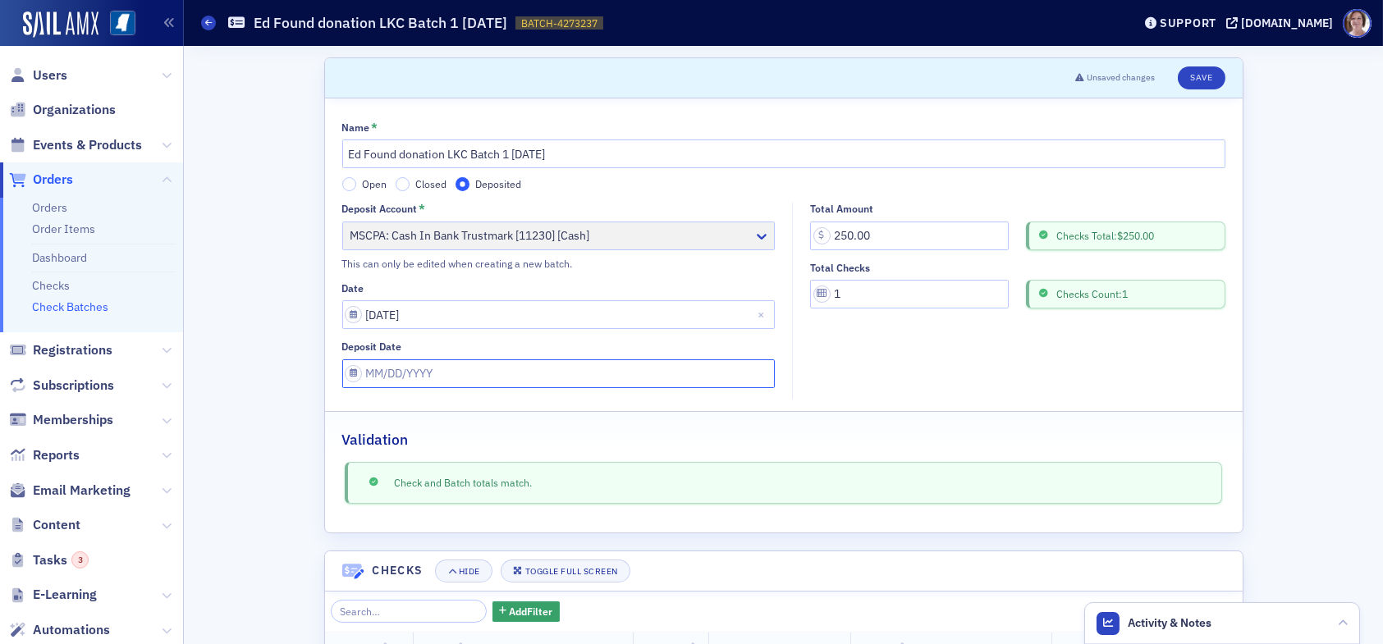
click at [440, 372] on input "Deposit Date" at bounding box center [558, 373] width 433 height 29
select select "9"
select select "2025"
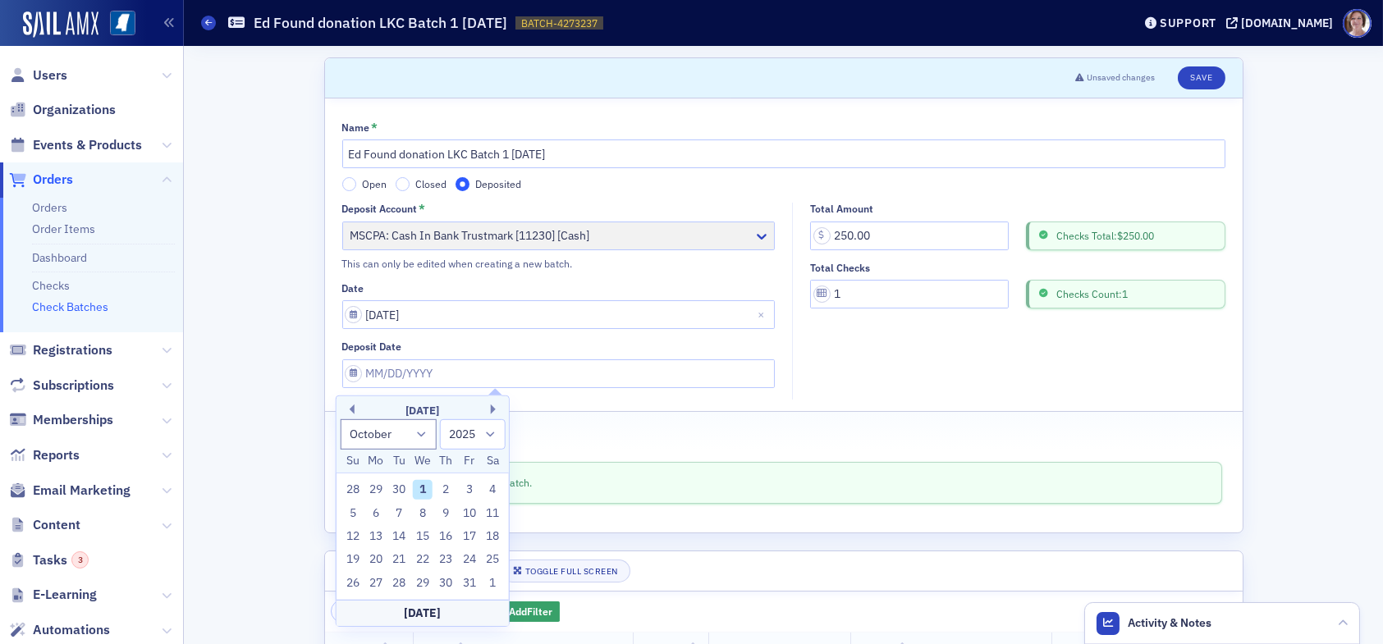
click at [421, 487] on div "1" at bounding box center [423, 490] width 20 height 20
type input "[DATE]"
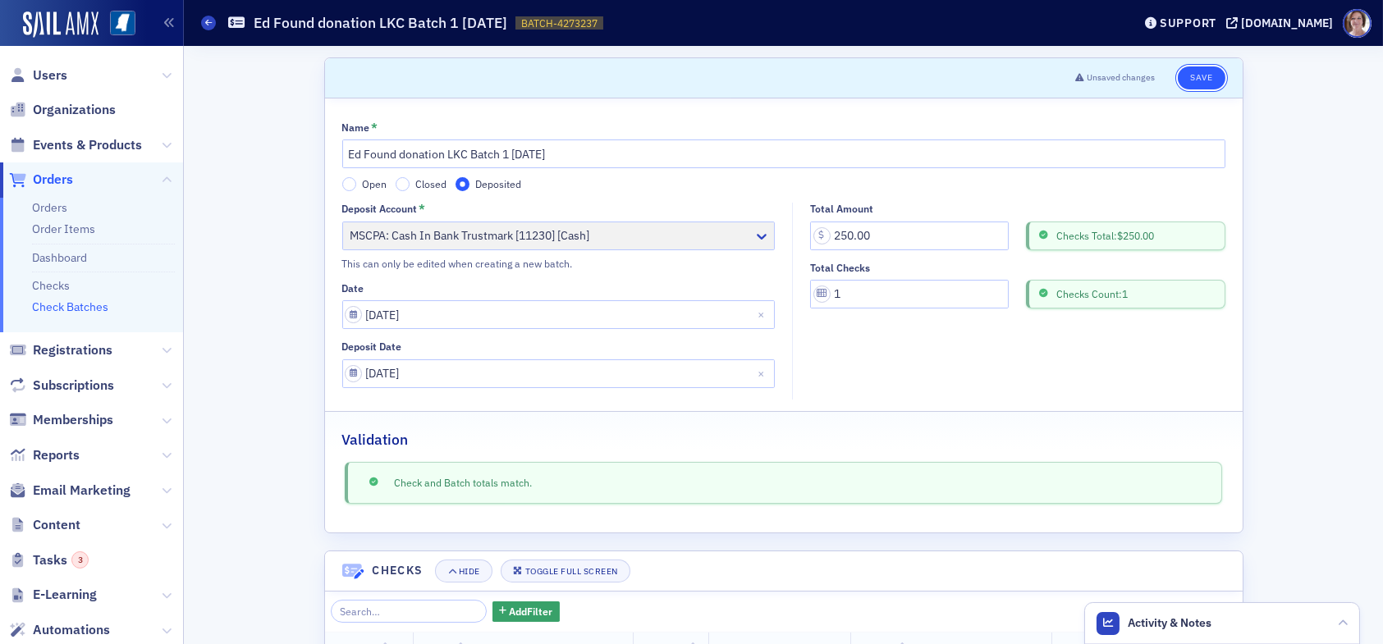
click at [1193, 79] on button "Save" at bounding box center [1201, 77] width 47 height 23
click at [1195, 77] on button "Save" at bounding box center [1201, 77] width 47 height 23
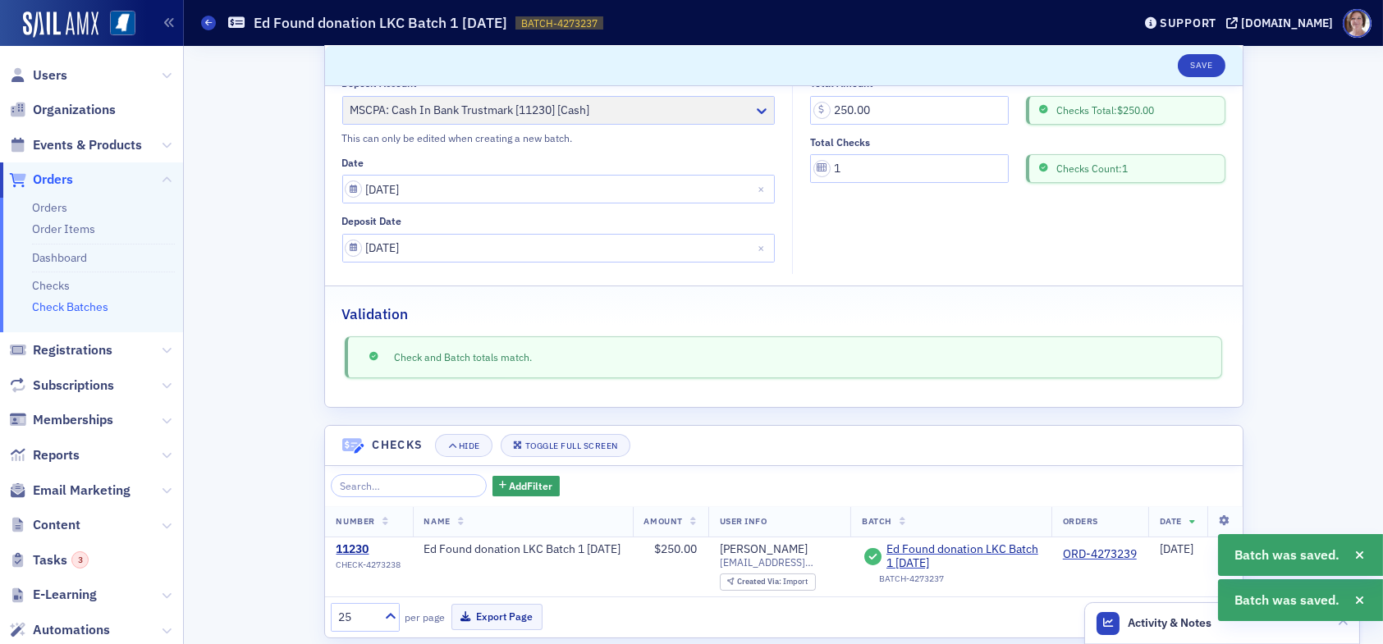
scroll to position [158, 0]
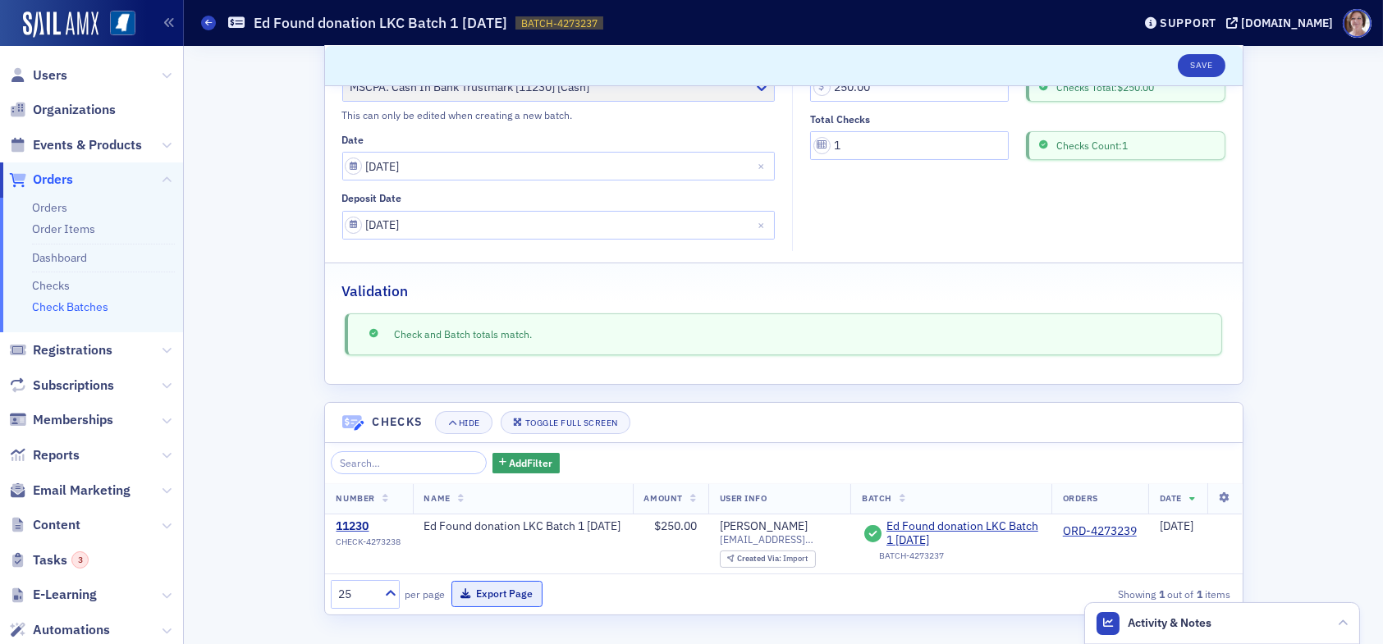
click at [490, 593] on button "Export Page" at bounding box center [496, 593] width 91 height 25
click at [50, 181] on span "Orders" at bounding box center [53, 180] width 40 height 18
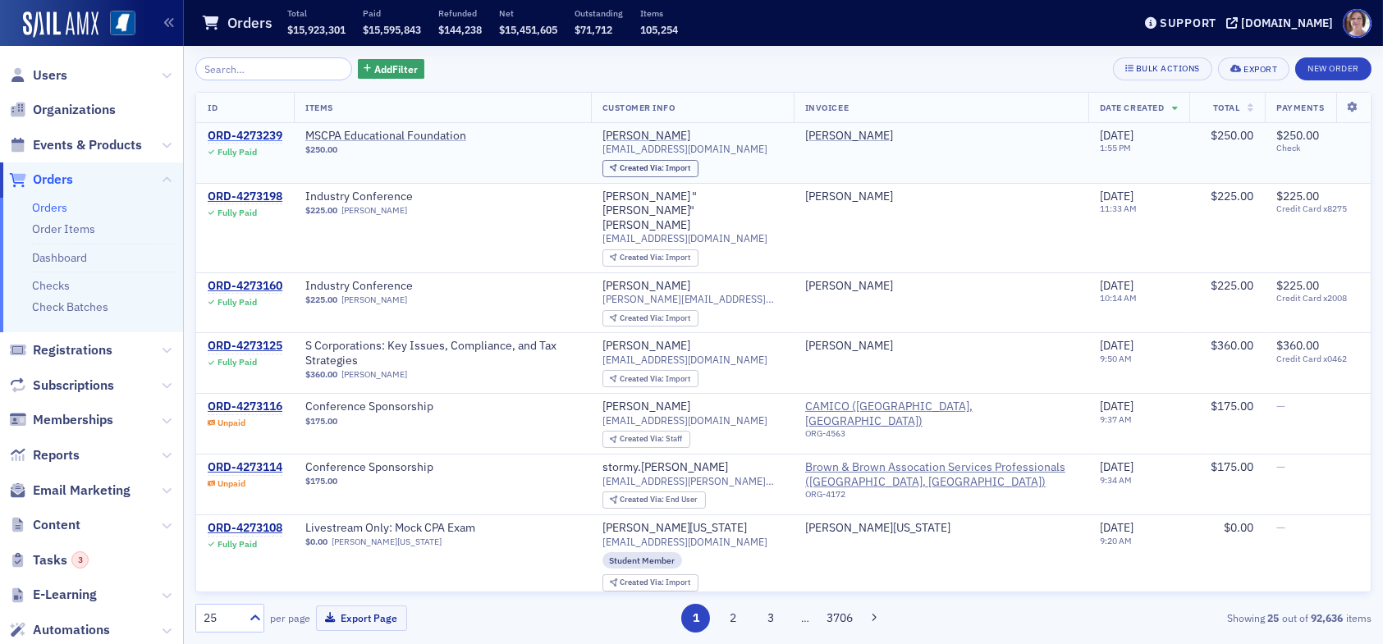
click at [252, 135] on div "ORD-4273239" at bounding box center [245, 136] width 75 height 15
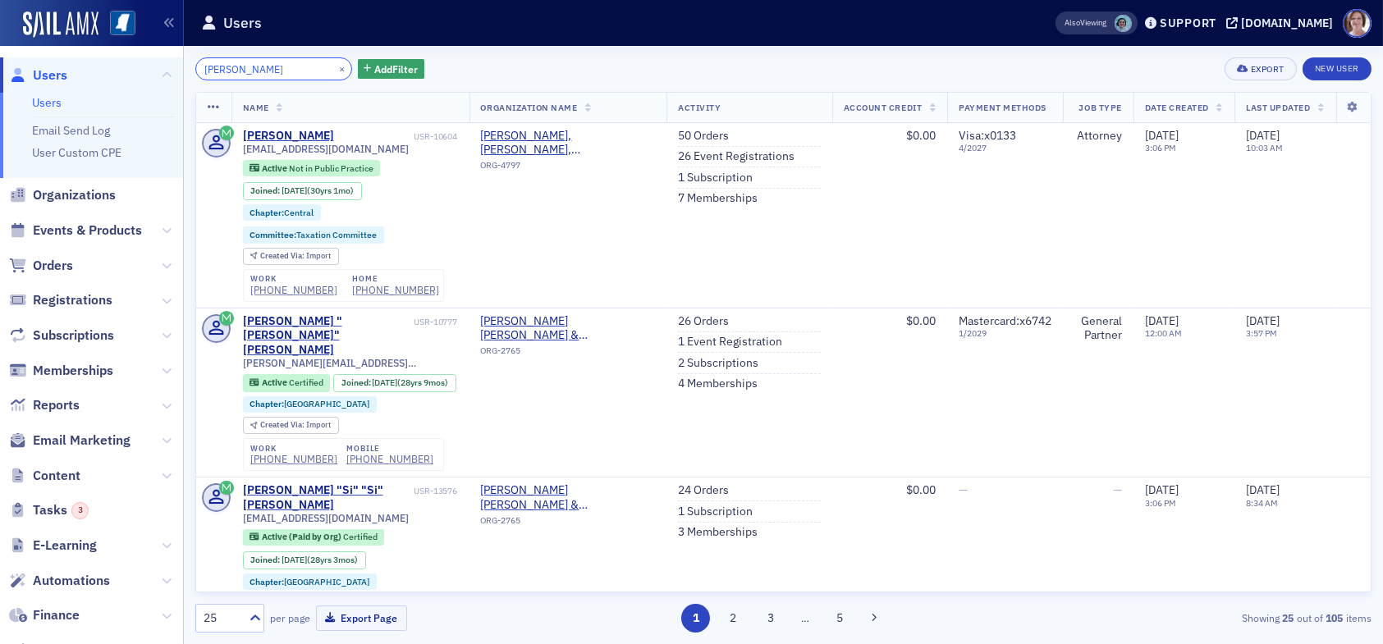
drag, startPoint x: 281, startPoint y: 65, endPoint x: 115, endPoint y: 71, distance: 165.9
click at [116, 71] on div "Users Users Email Send Log User Custom CPE Organizations Events & Products Orde…" at bounding box center [691, 322] width 1383 height 644
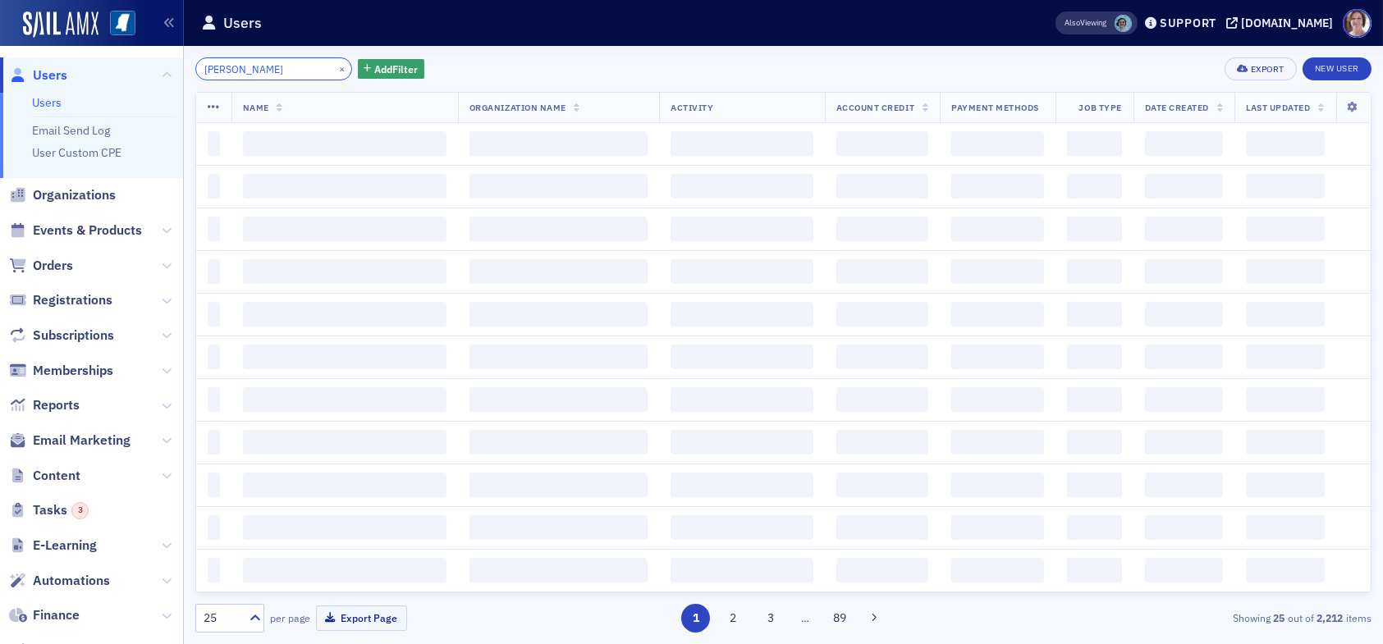
type input "jennifer allen"
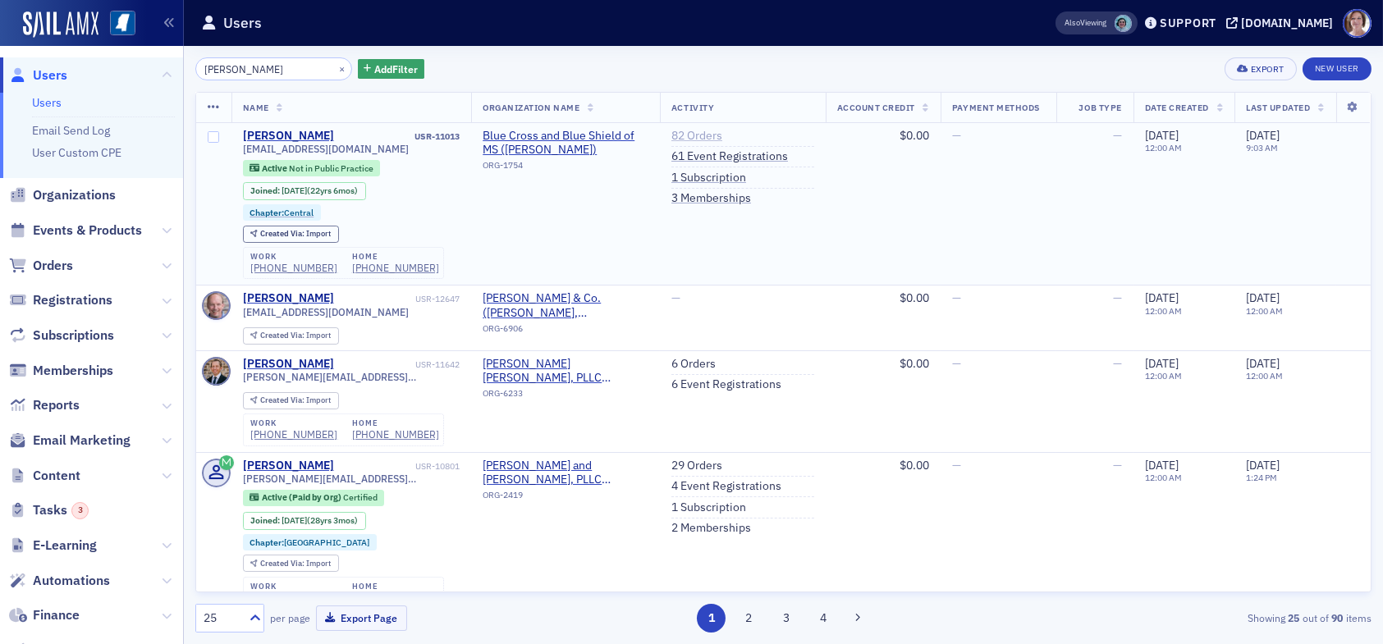
click at [680, 135] on link "82 Orders" at bounding box center [696, 136] width 51 height 15
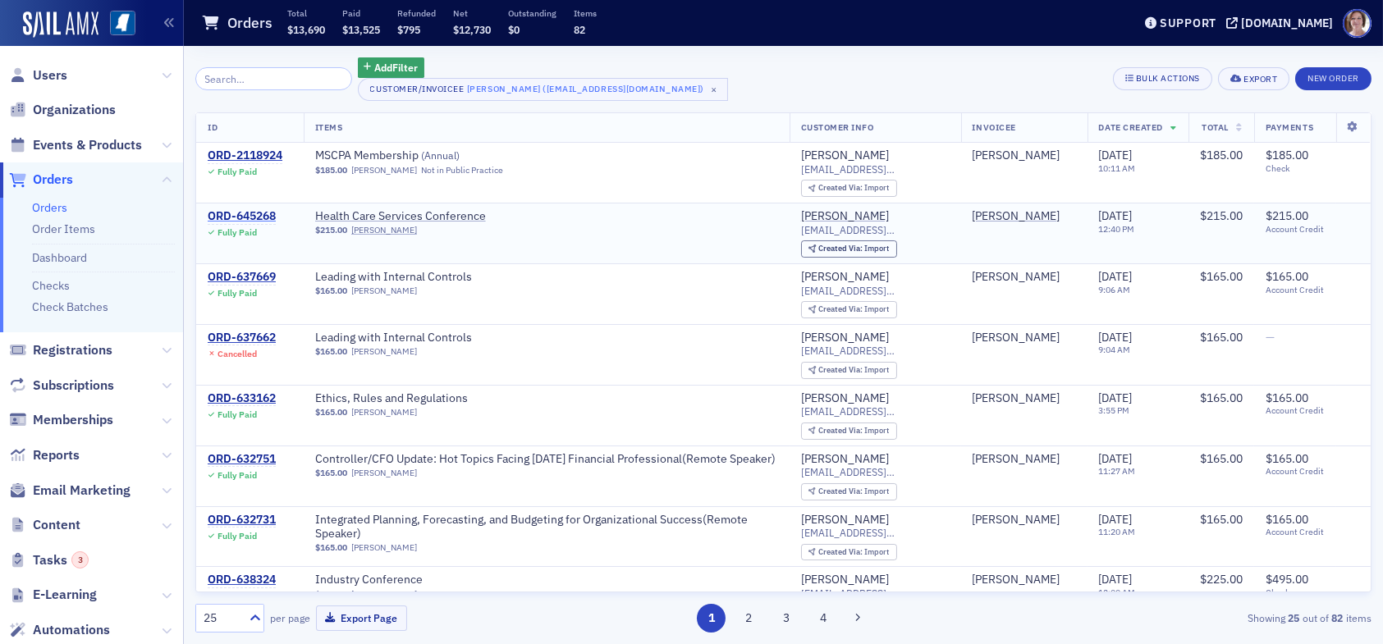
click at [232, 215] on div "ORD-645268" at bounding box center [242, 216] width 68 height 15
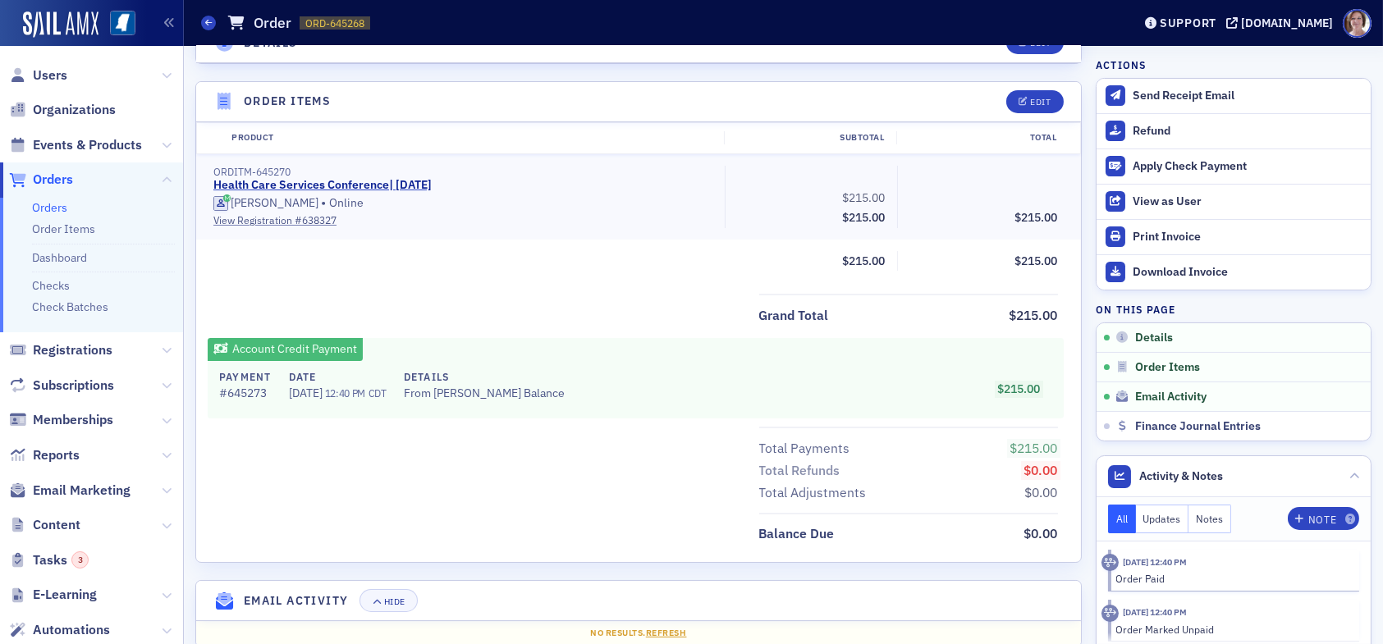
scroll to position [583, 0]
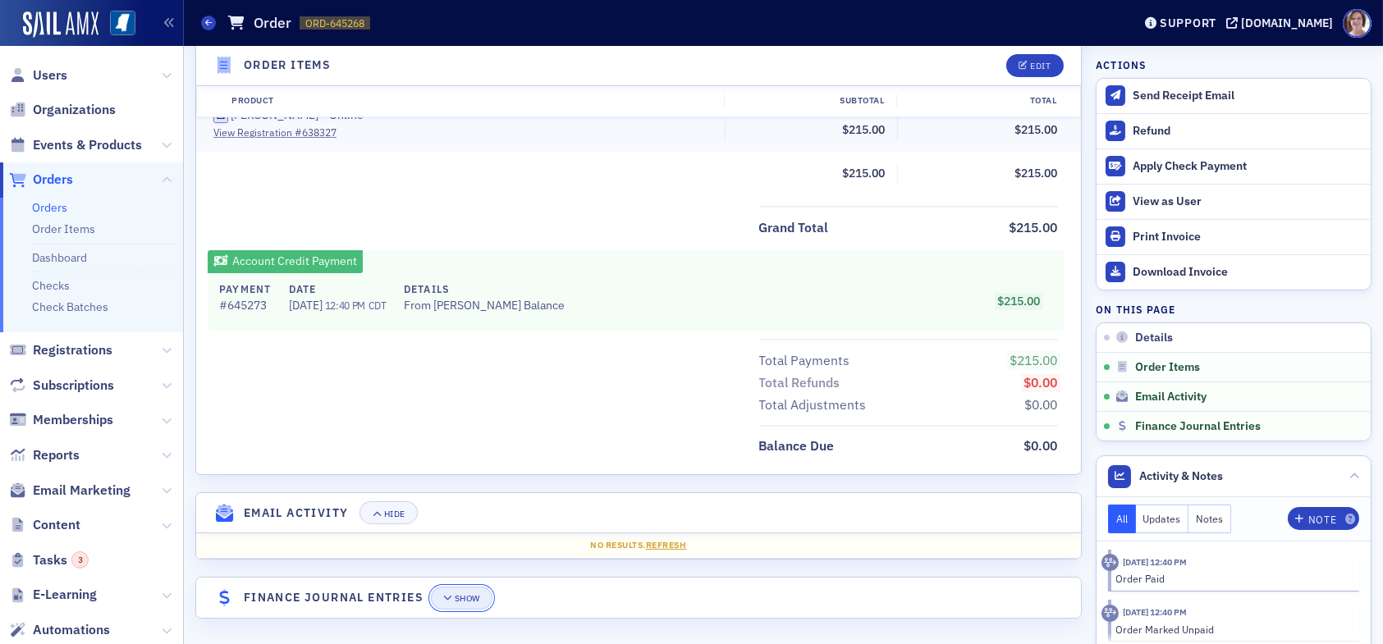
click at [473, 594] on div "Show" at bounding box center [467, 598] width 25 height 9
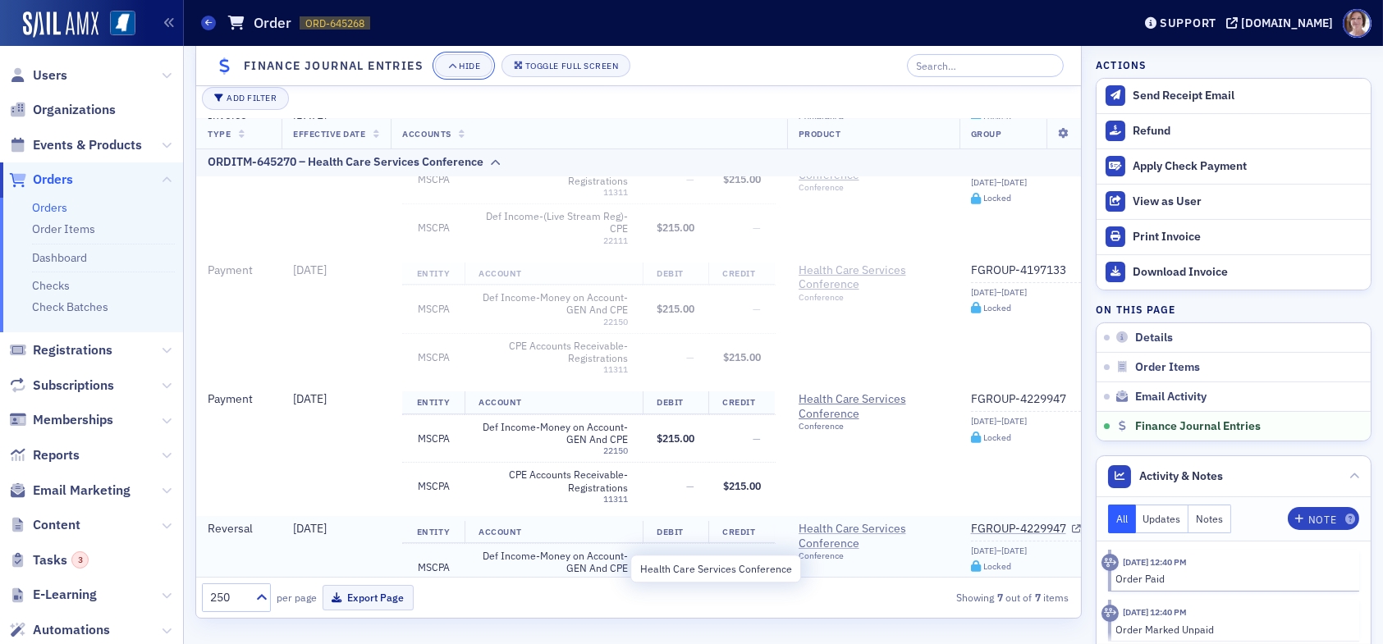
scroll to position [269, 0]
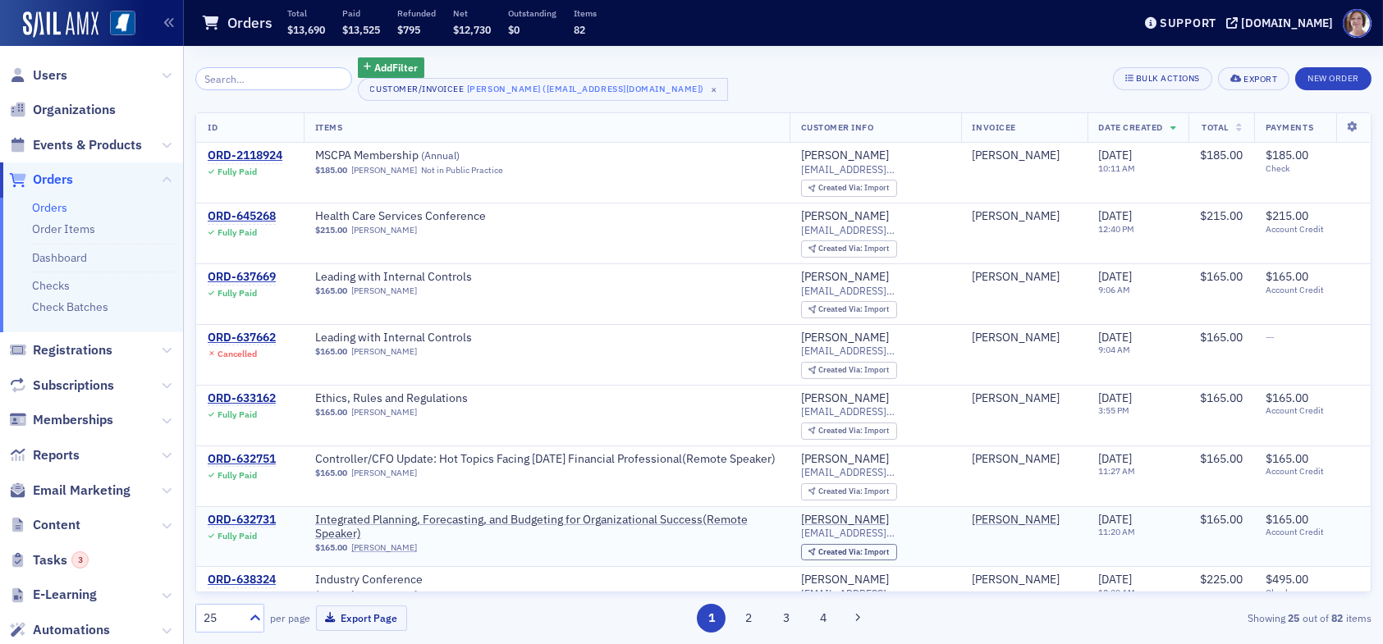
scroll to position [82, 0]
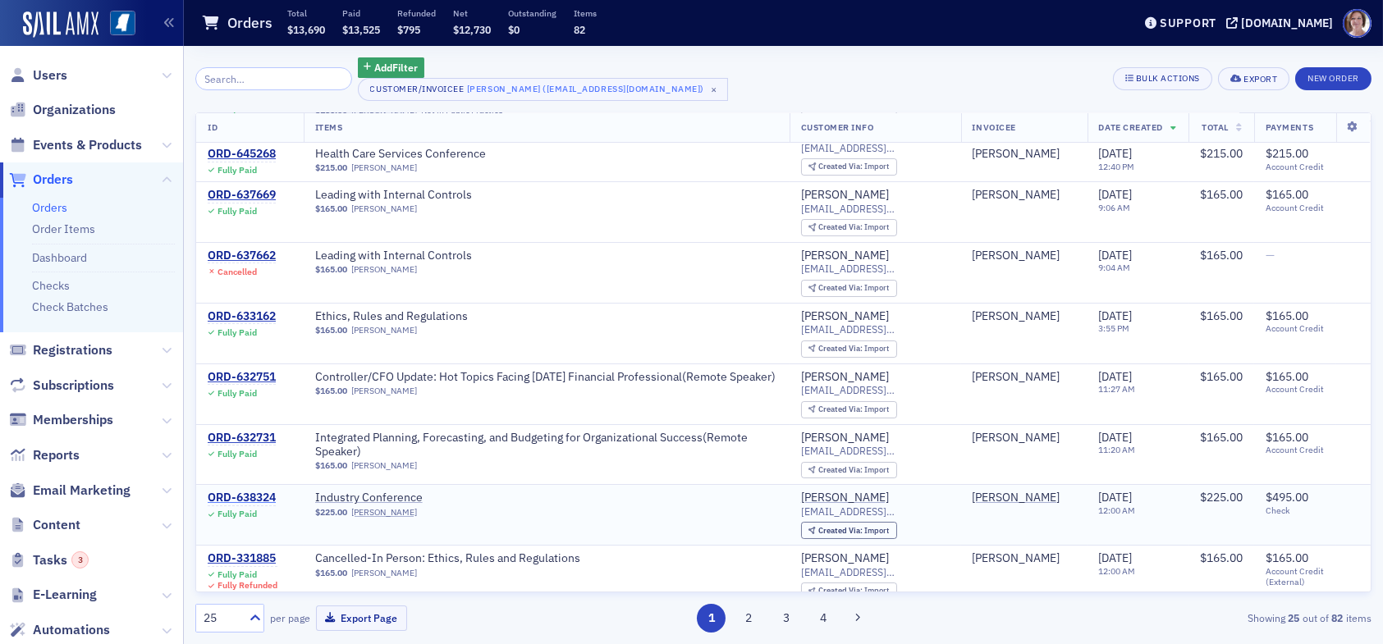
click at [263, 494] on div "ORD-638324" at bounding box center [242, 498] width 68 height 15
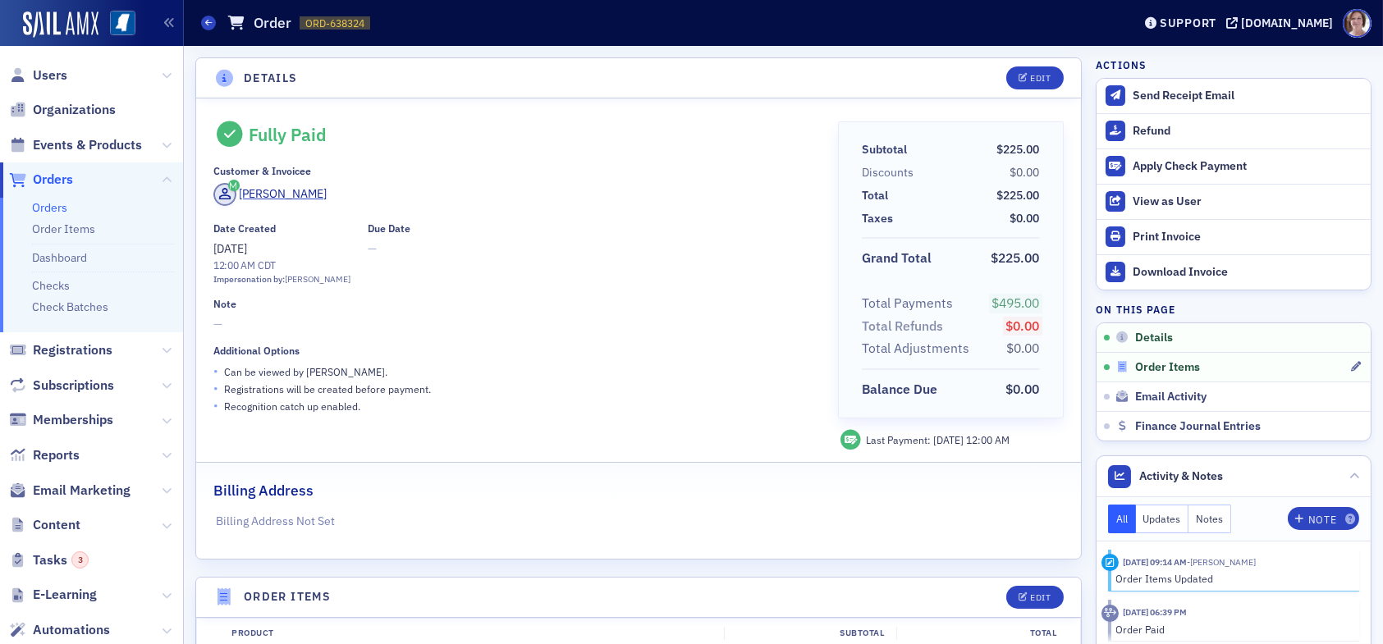
click at [1169, 362] on span "Order Items" at bounding box center [1167, 367] width 65 height 15
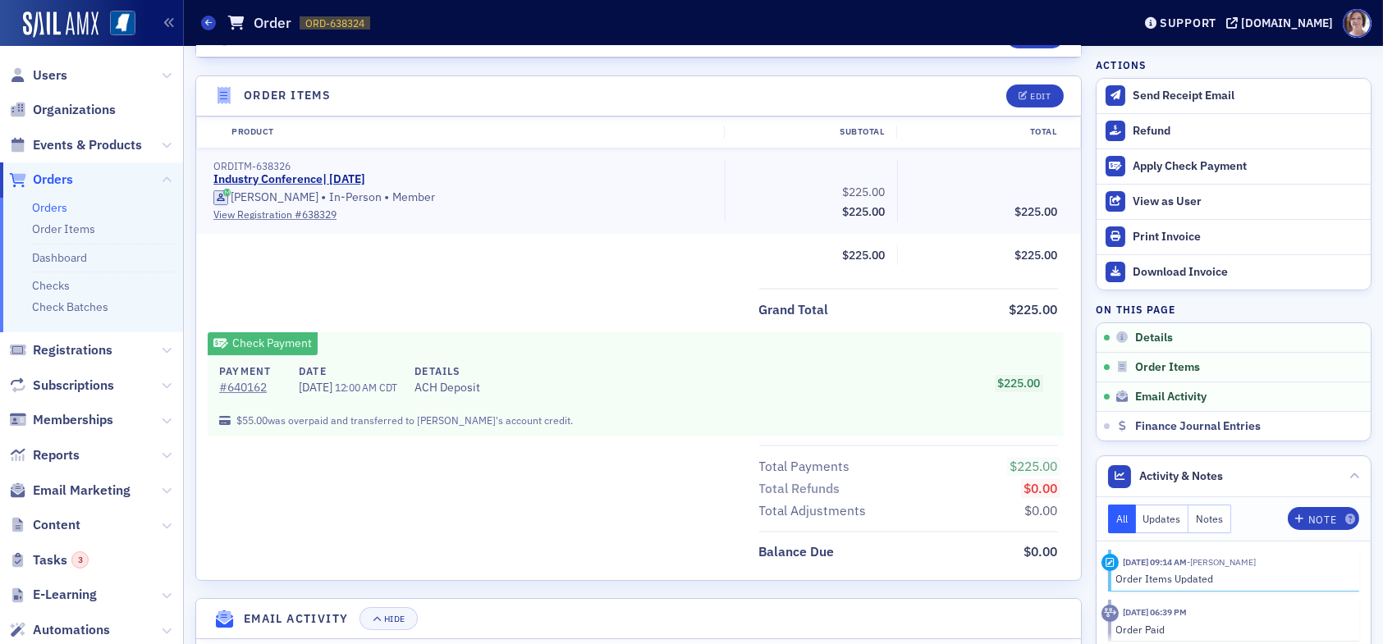
scroll to position [521, 0]
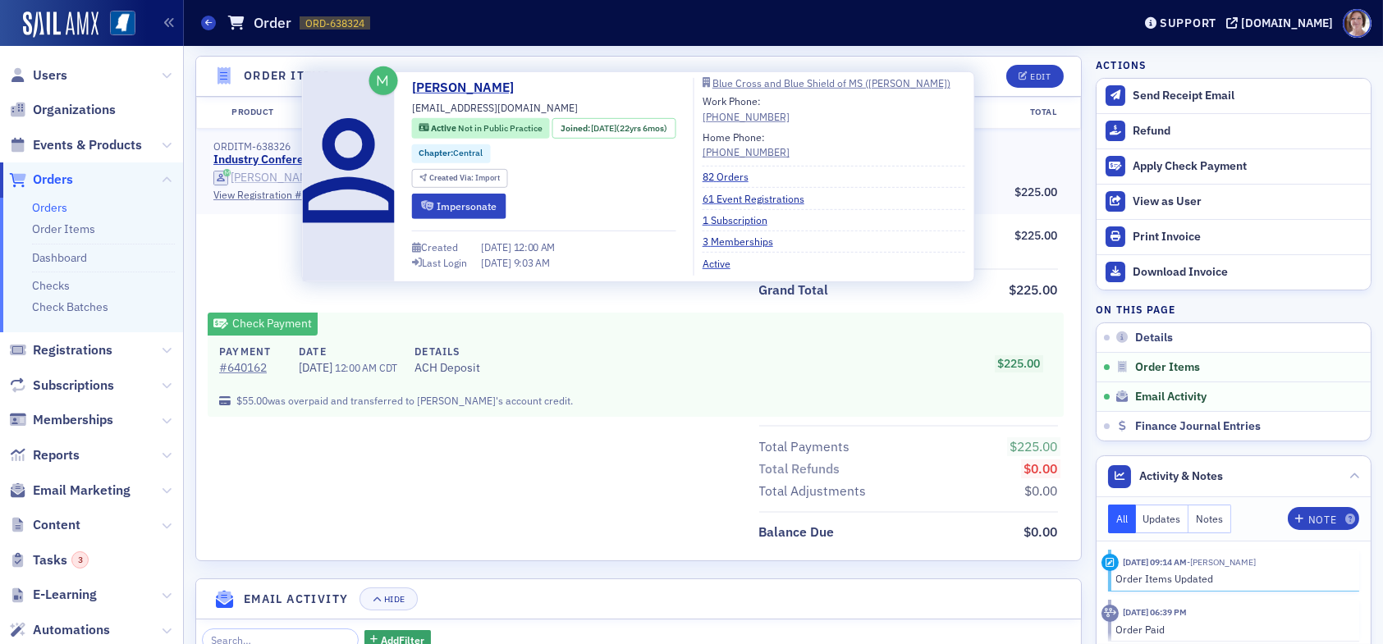
click at [288, 178] on div "[PERSON_NAME]" at bounding box center [275, 178] width 88 height 15
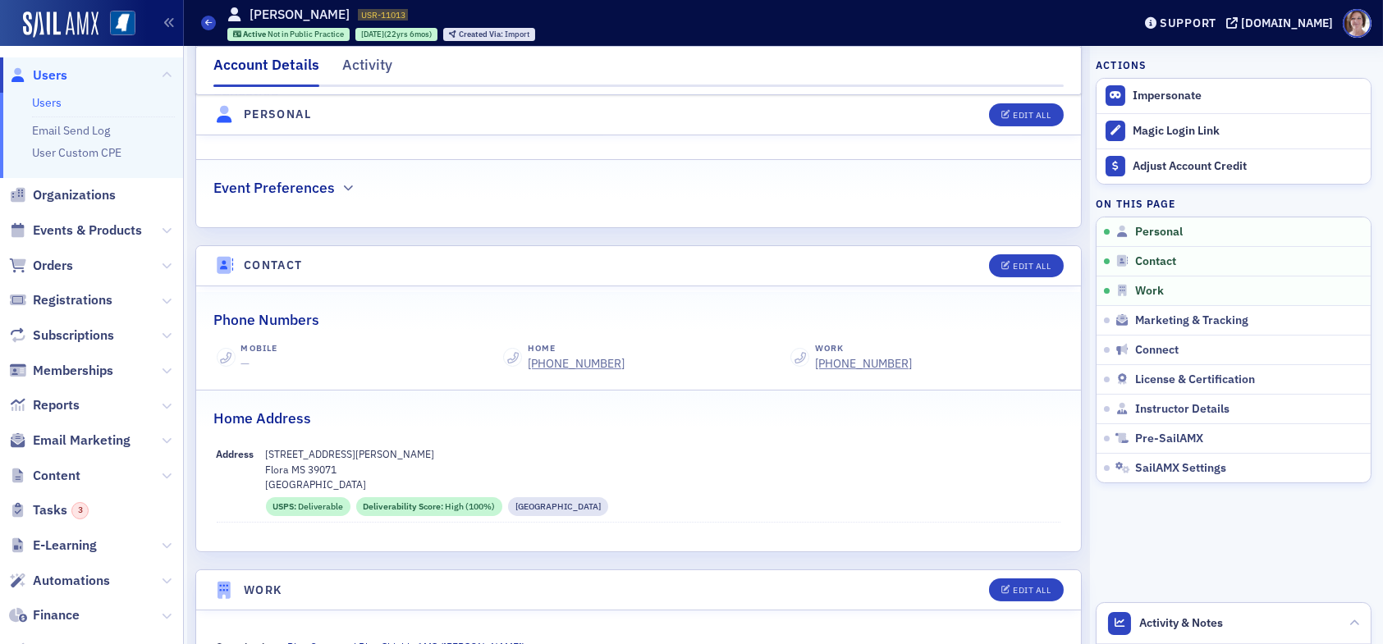
click at [363, 51] on div "Account Details Activity" at bounding box center [638, 70] width 886 height 49
click at [363, 62] on div "Activity" at bounding box center [367, 69] width 50 height 30
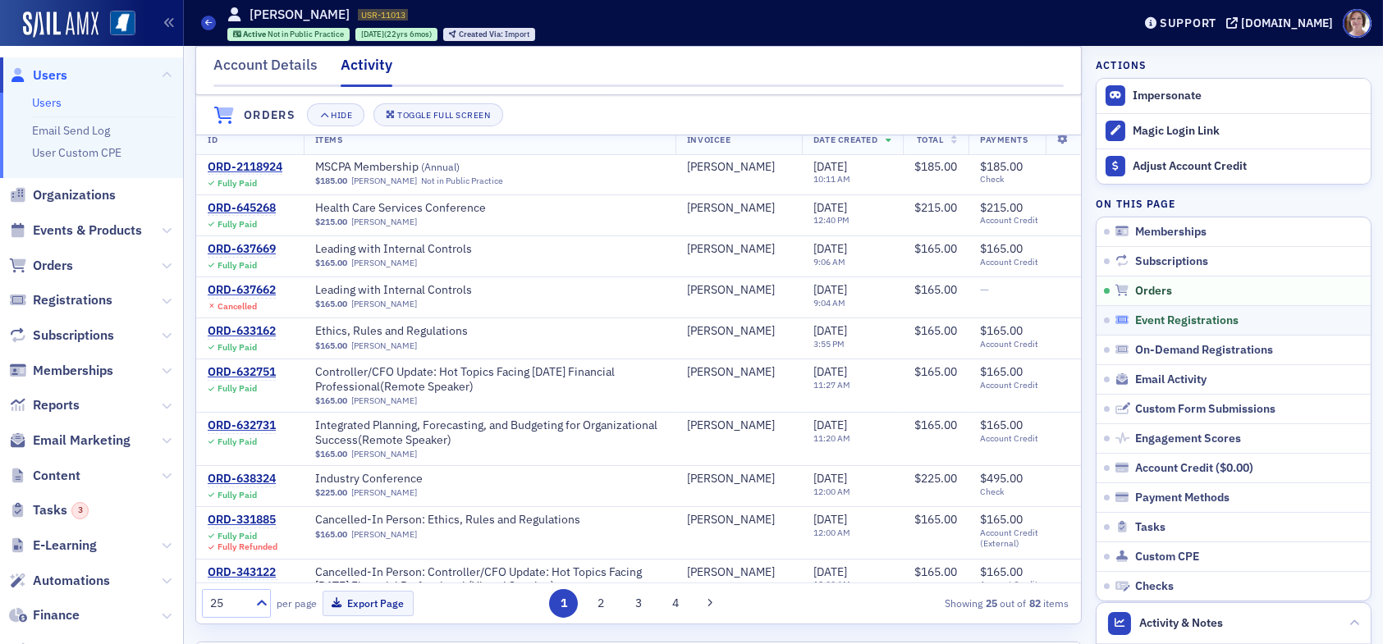
click at [1172, 319] on span "Event Registrations" at bounding box center [1186, 320] width 103 height 15
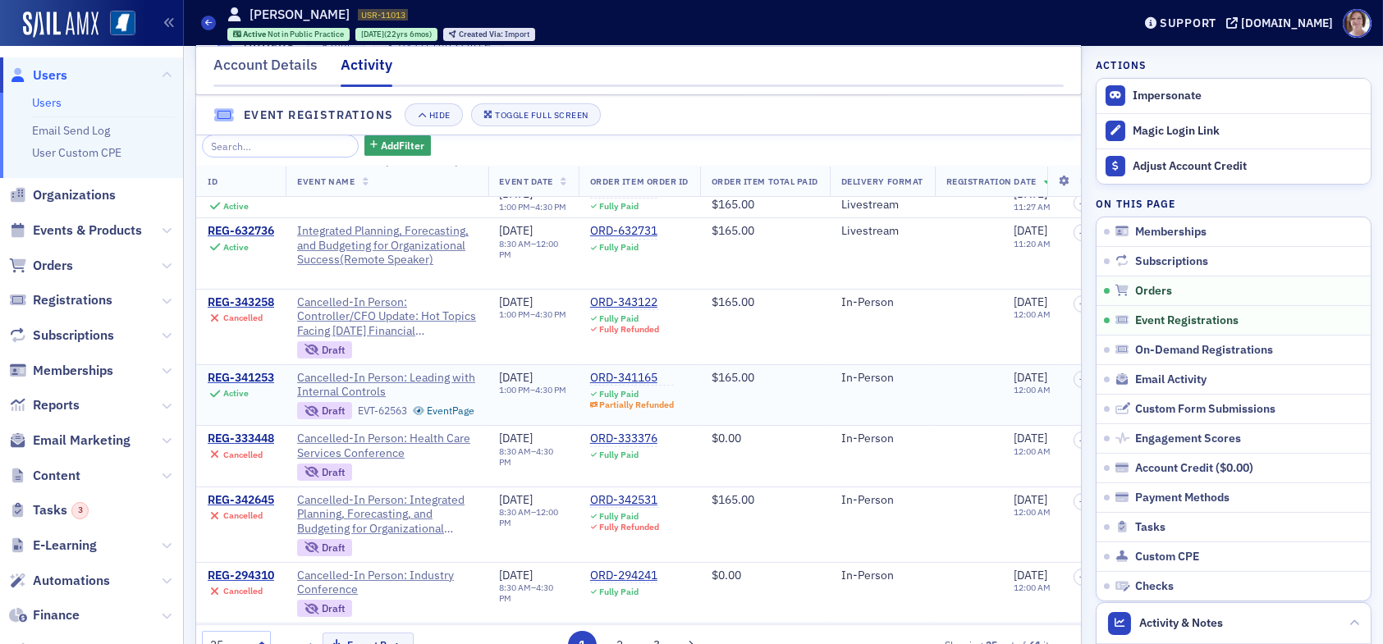
scroll to position [246, 0]
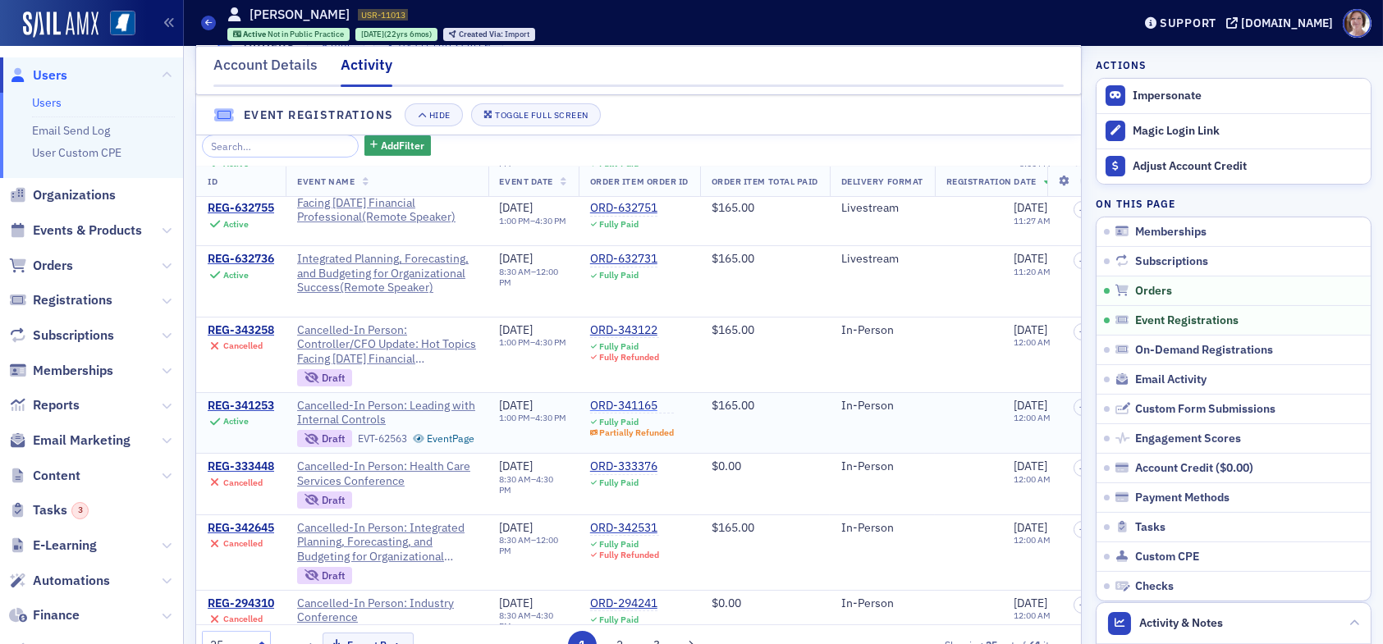
click at [636, 414] on div "ORD-341165" at bounding box center [632, 406] width 85 height 15
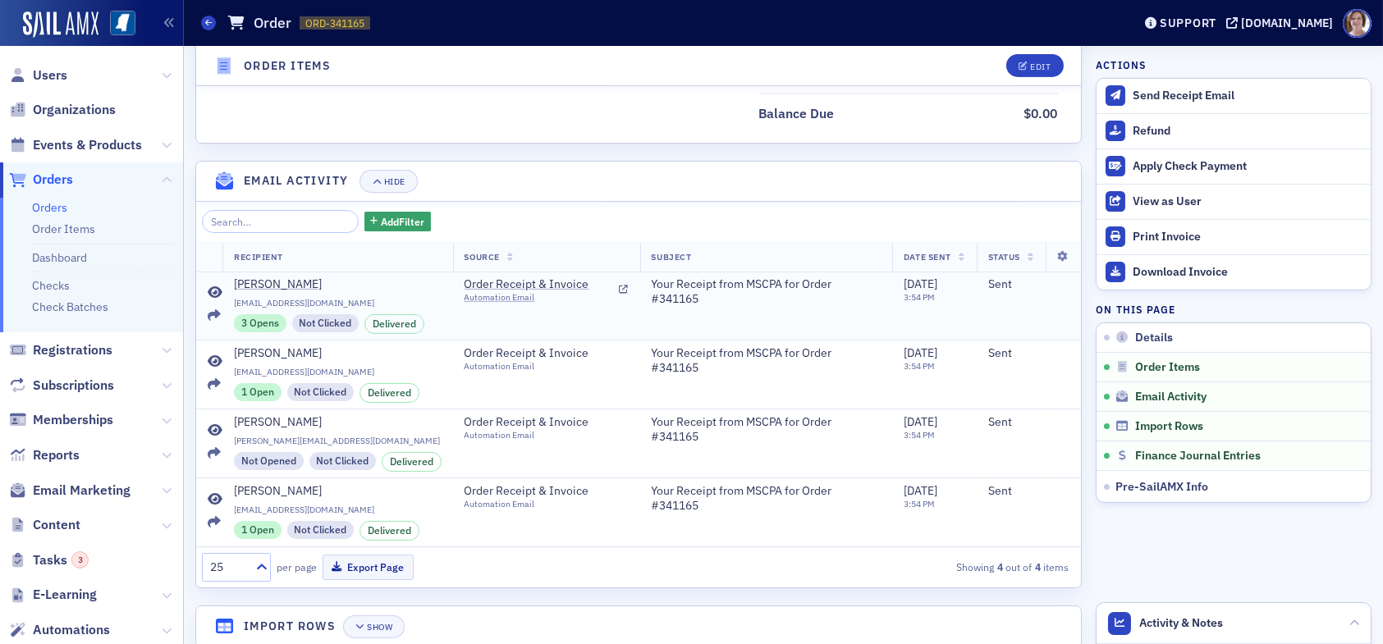
scroll to position [1242, 0]
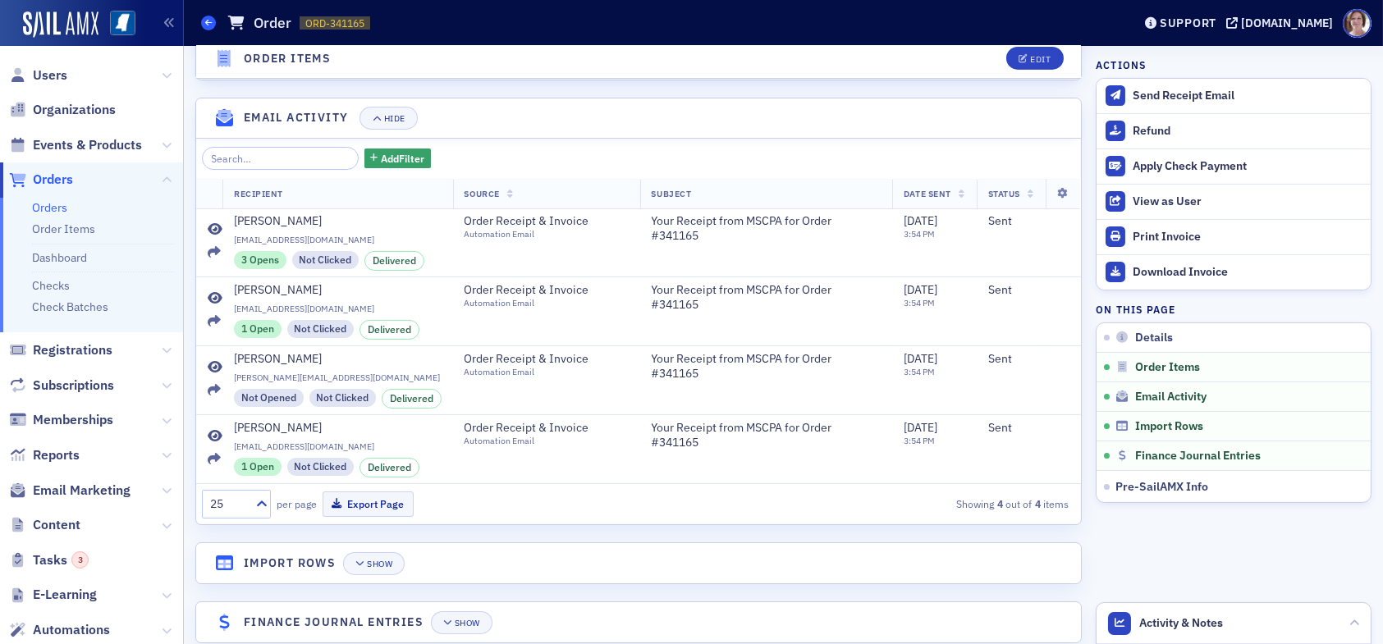
click at [213, 24] on span at bounding box center [208, 23] width 15 height 15
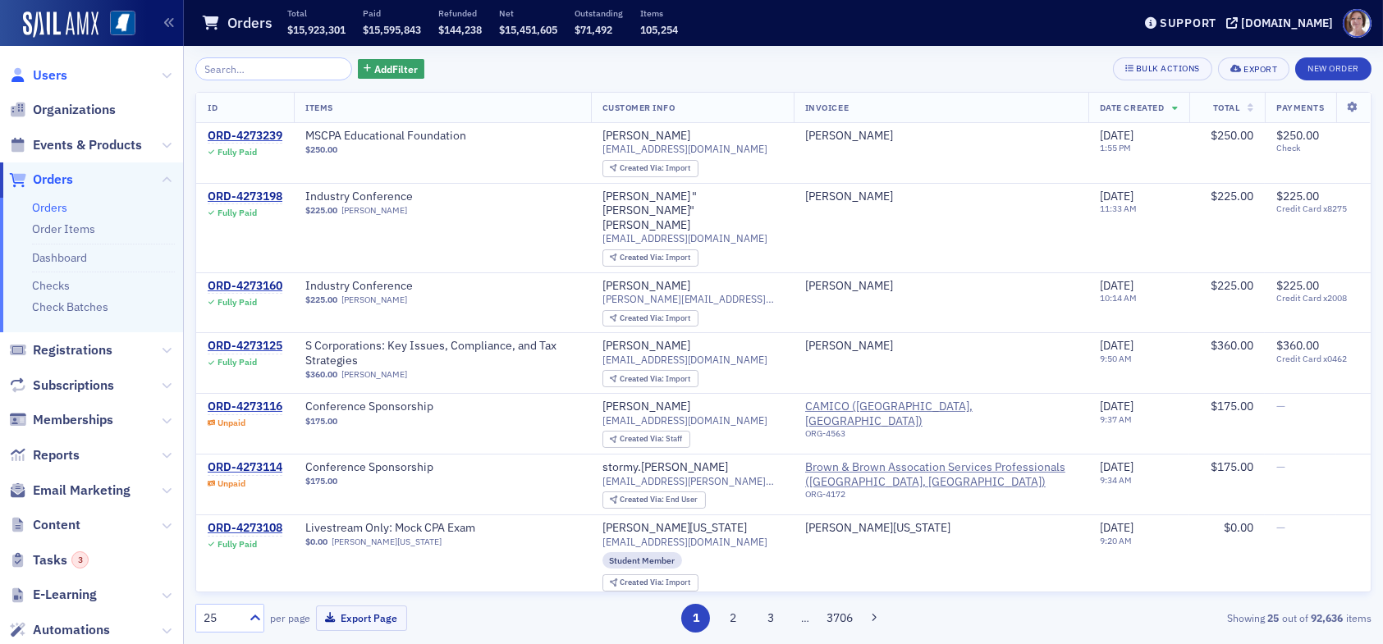
click at [58, 74] on span "Users" at bounding box center [50, 75] width 34 height 18
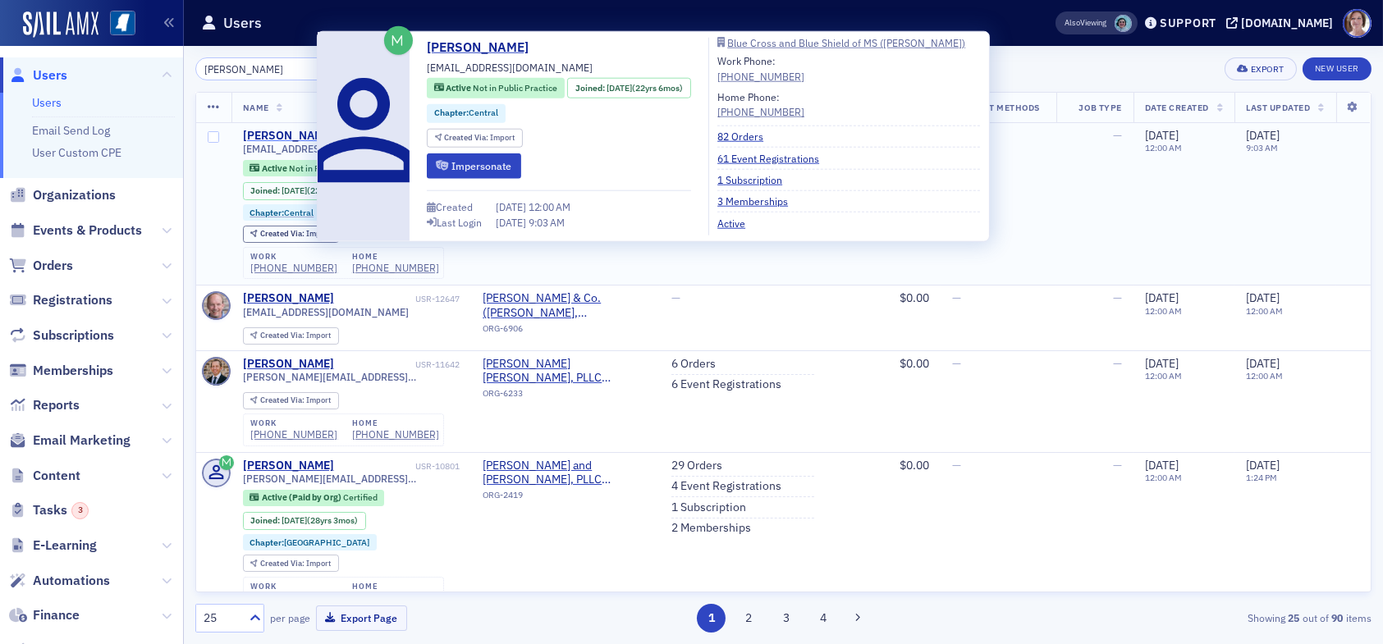
click at [305, 139] on div "[PERSON_NAME]" at bounding box center [288, 136] width 91 height 15
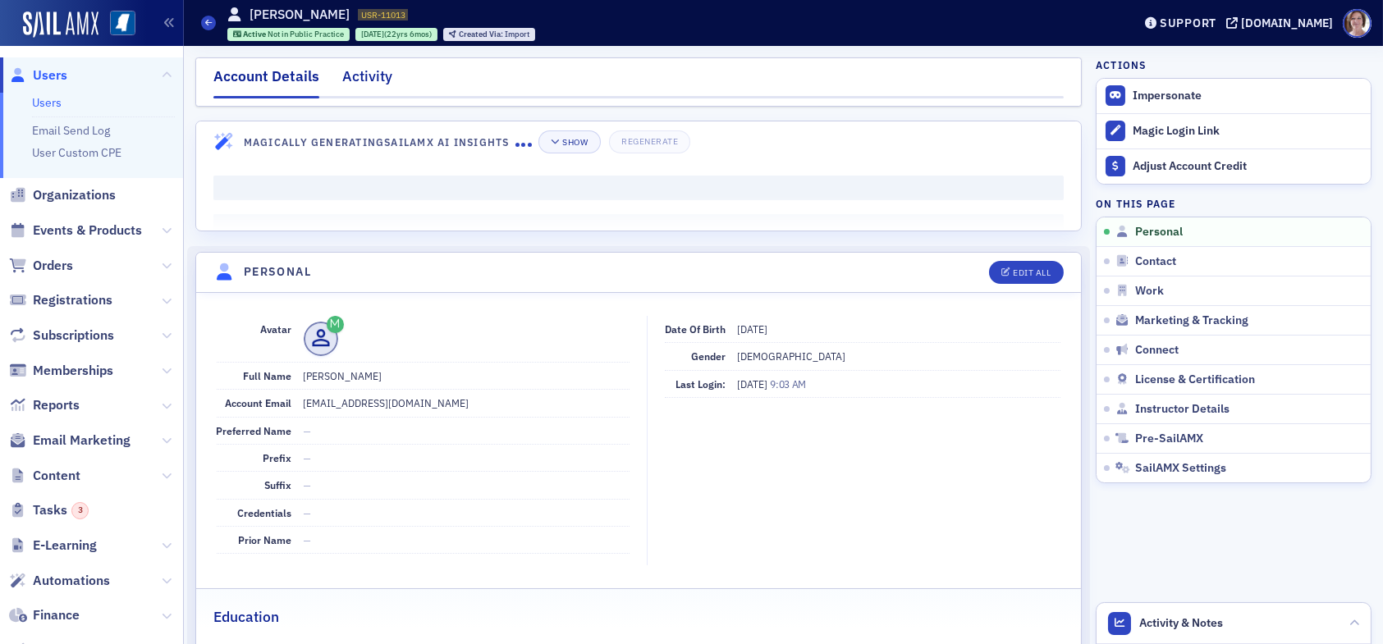
click at [378, 79] on div "Activity" at bounding box center [367, 81] width 50 height 30
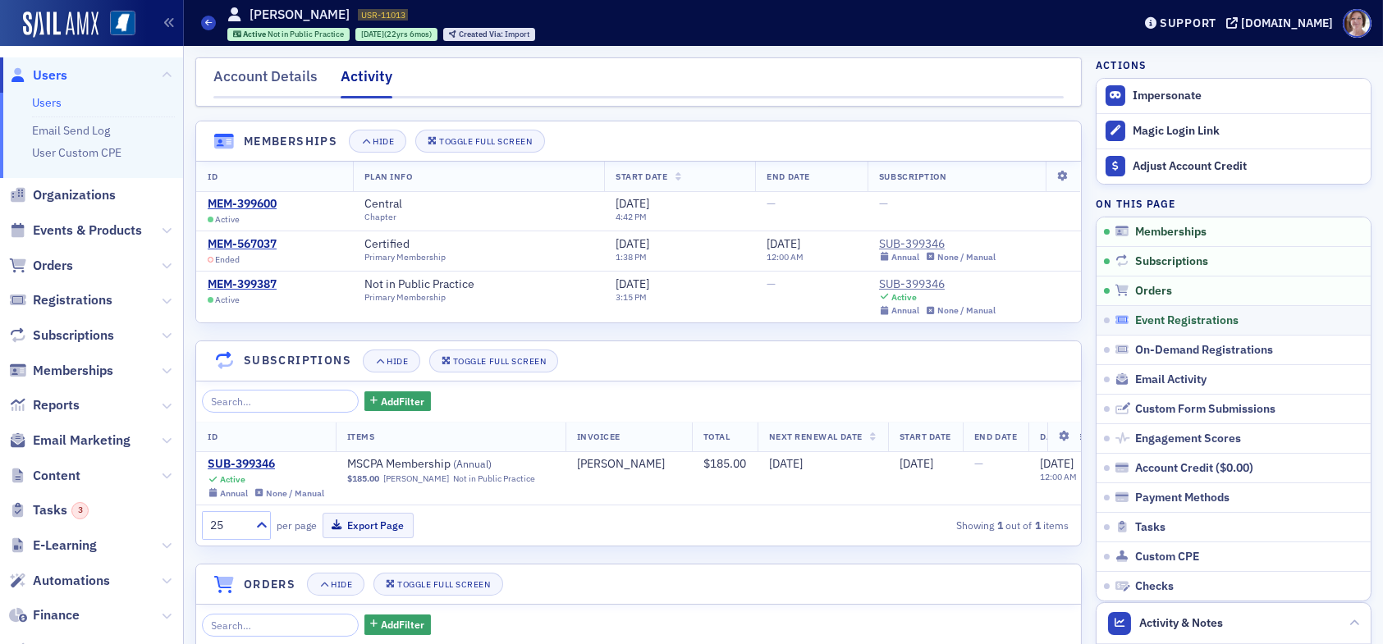
click at [1168, 320] on span "Event Registrations" at bounding box center [1186, 320] width 103 height 15
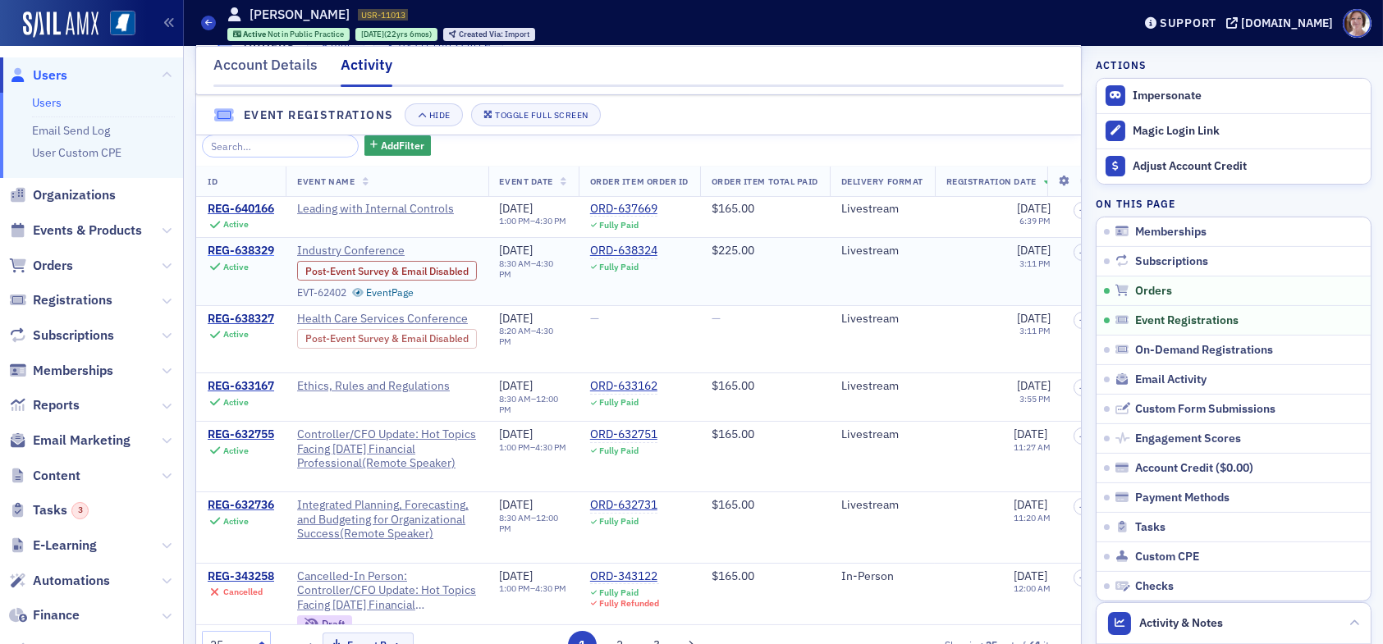
click at [240, 258] on div "REG-638329" at bounding box center [241, 251] width 66 height 15
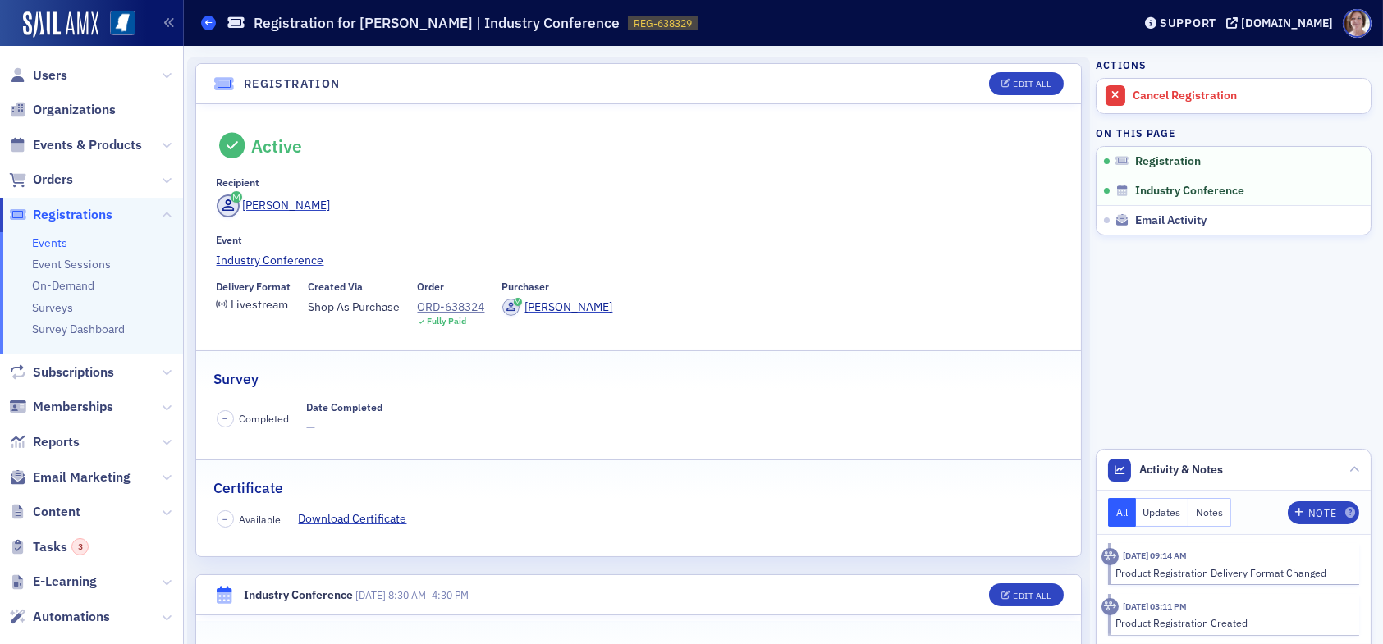
click at [206, 21] on icon at bounding box center [208, 22] width 7 height 7
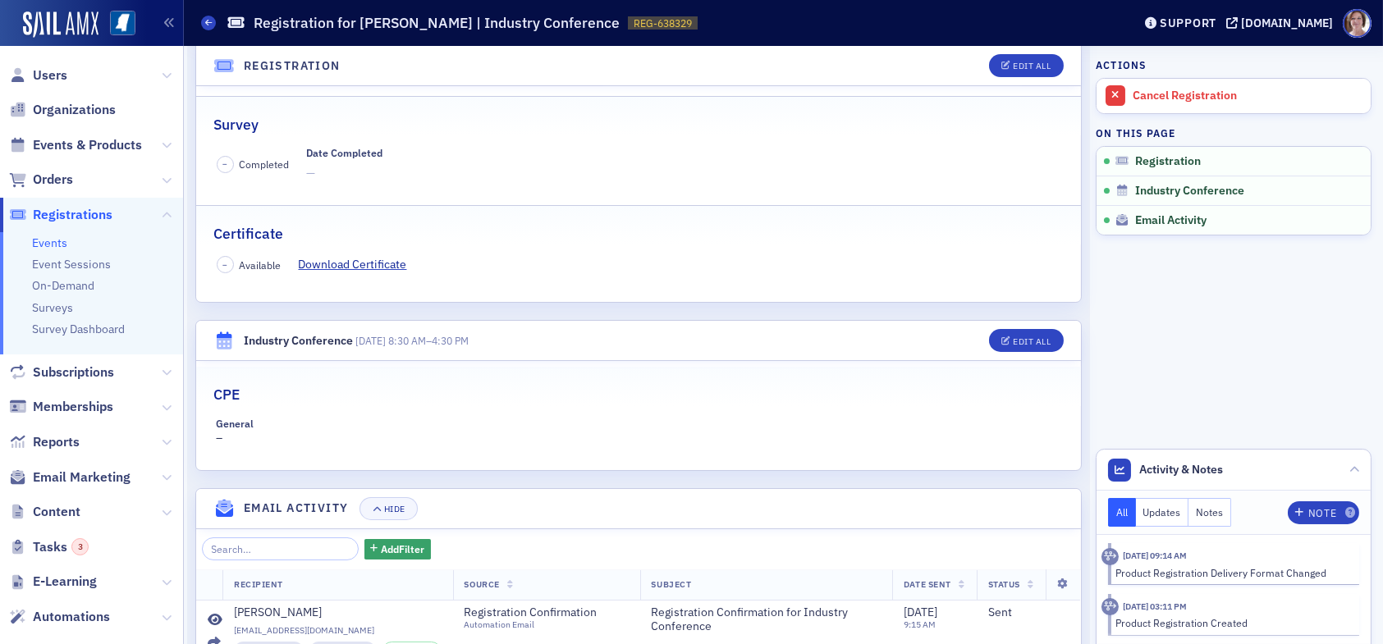
scroll to position [423, 0]
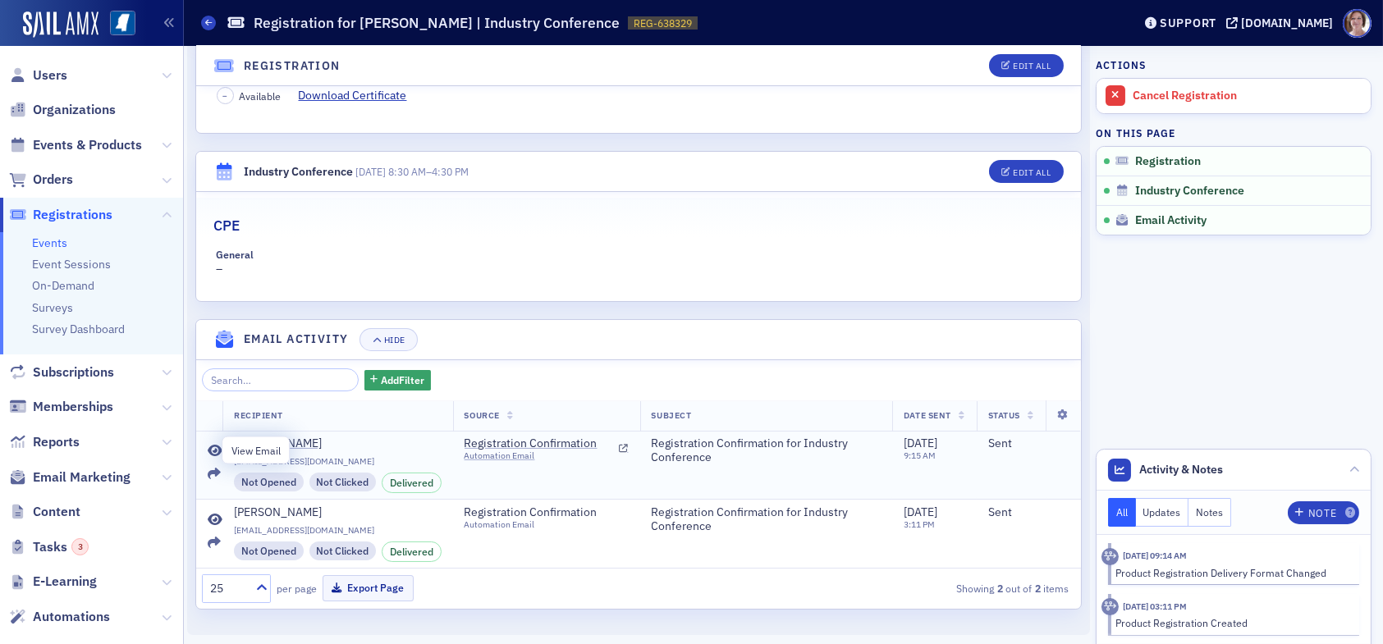
click at [216, 449] on icon at bounding box center [215, 451] width 15 height 13
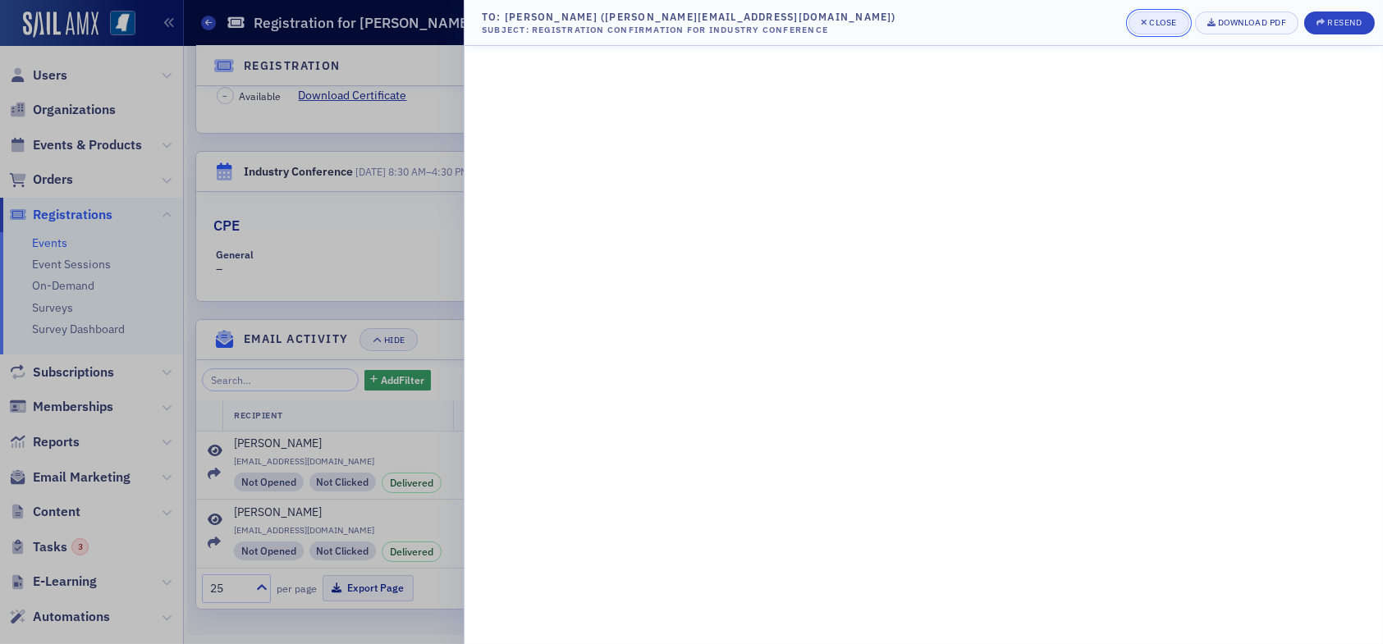
click at [1162, 11] on button "Close" at bounding box center [1158, 22] width 61 height 23
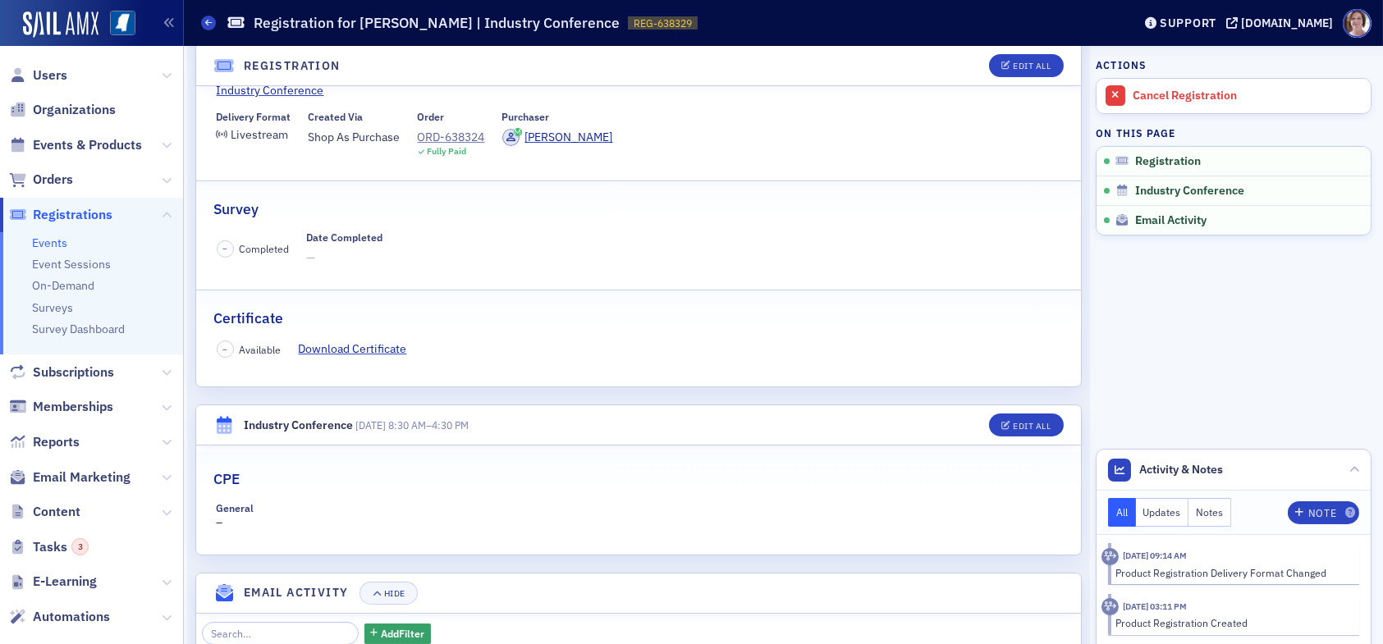
scroll to position [0, 0]
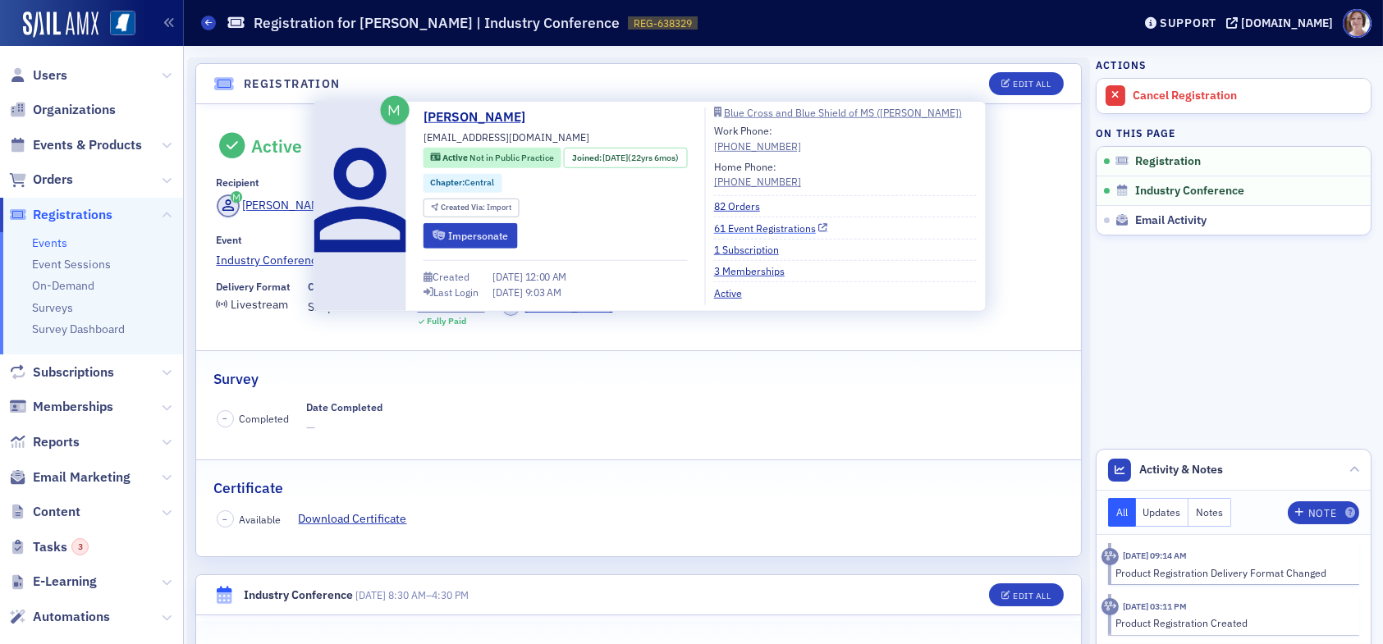
click at [780, 229] on link "61 Event Registrations" at bounding box center [771, 227] width 114 height 15
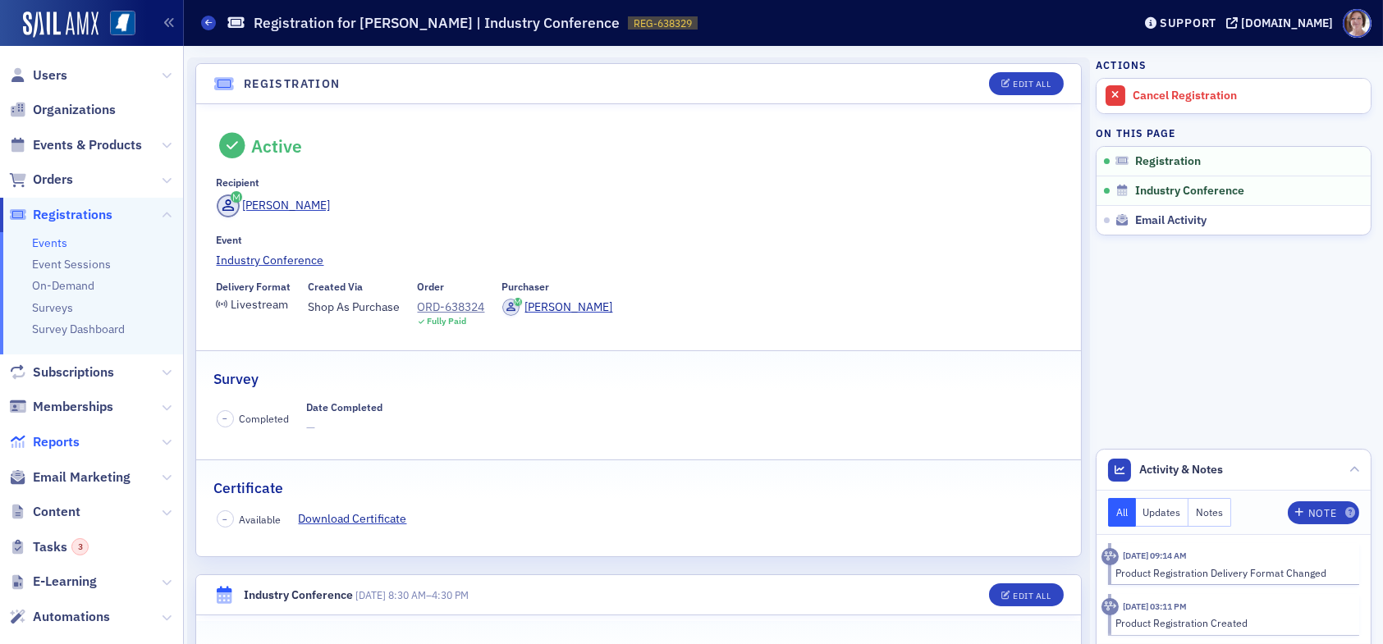
click at [70, 442] on span "Reports" at bounding box center [56, 442] width 47 height 18
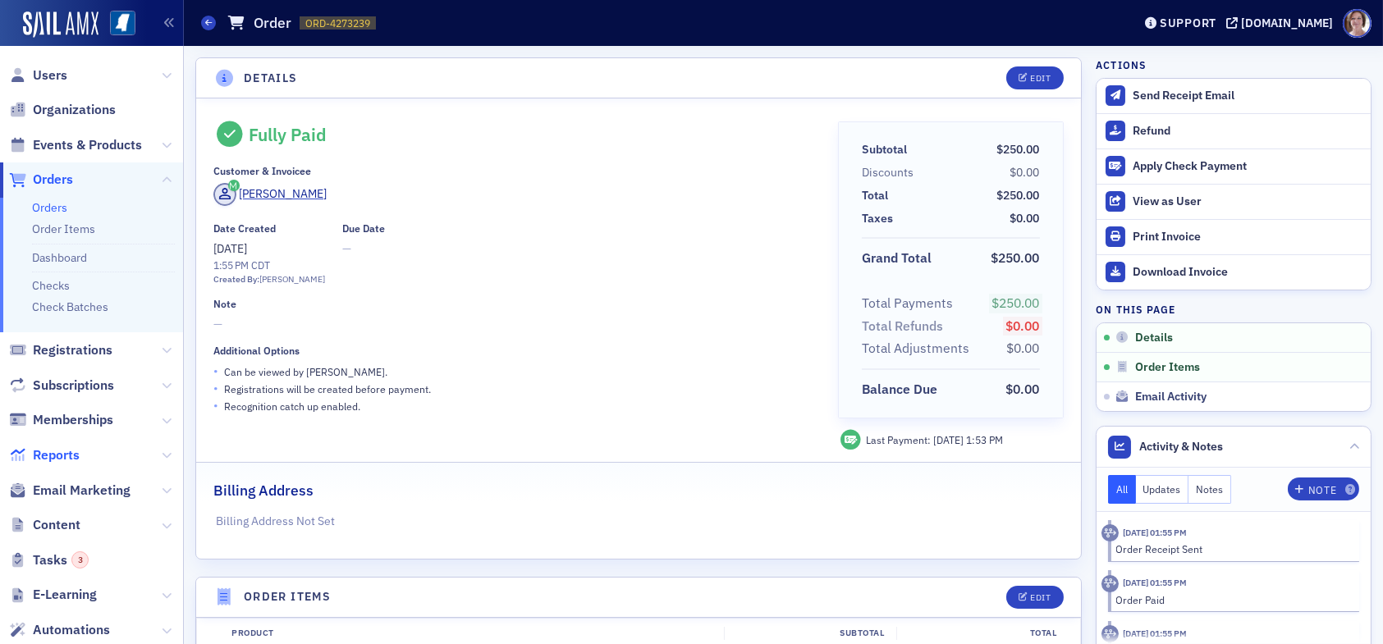
click at [63, 461] on span "Reports" at bounding box center [56, 455] width 47 height 18
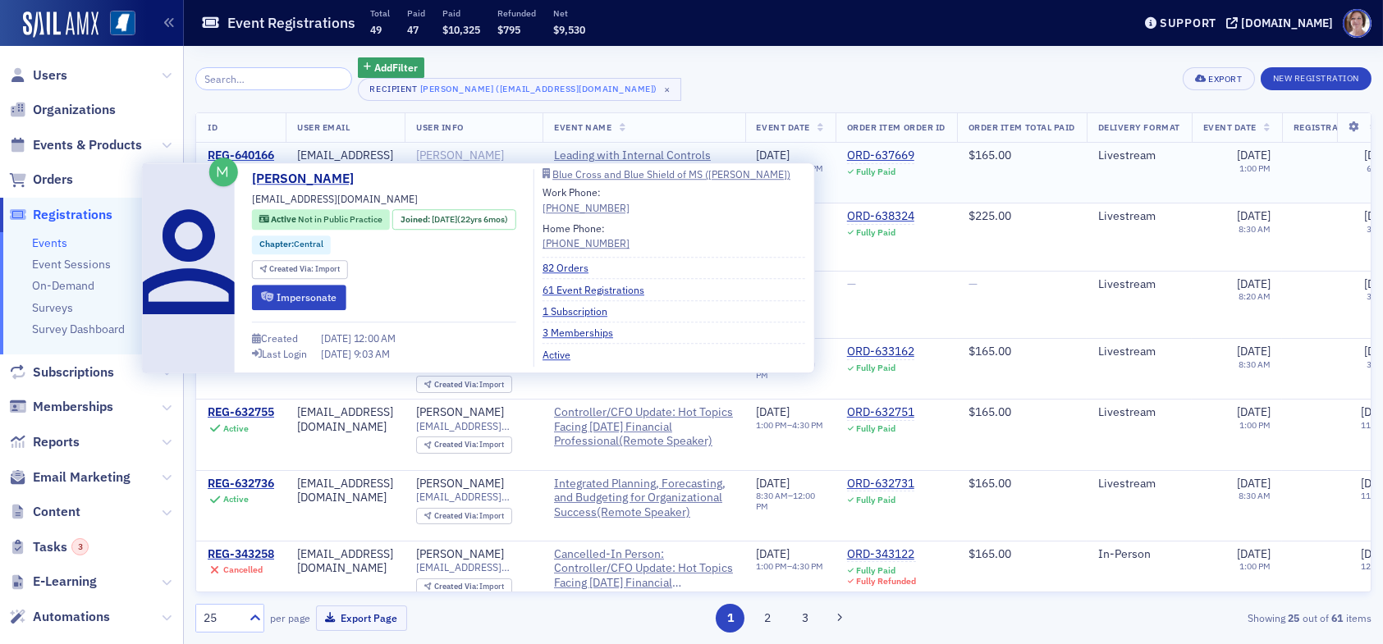
click at [473, 156] on div "[PERSON_NAME]" at bounding box center [460, 156] width 88 height 15
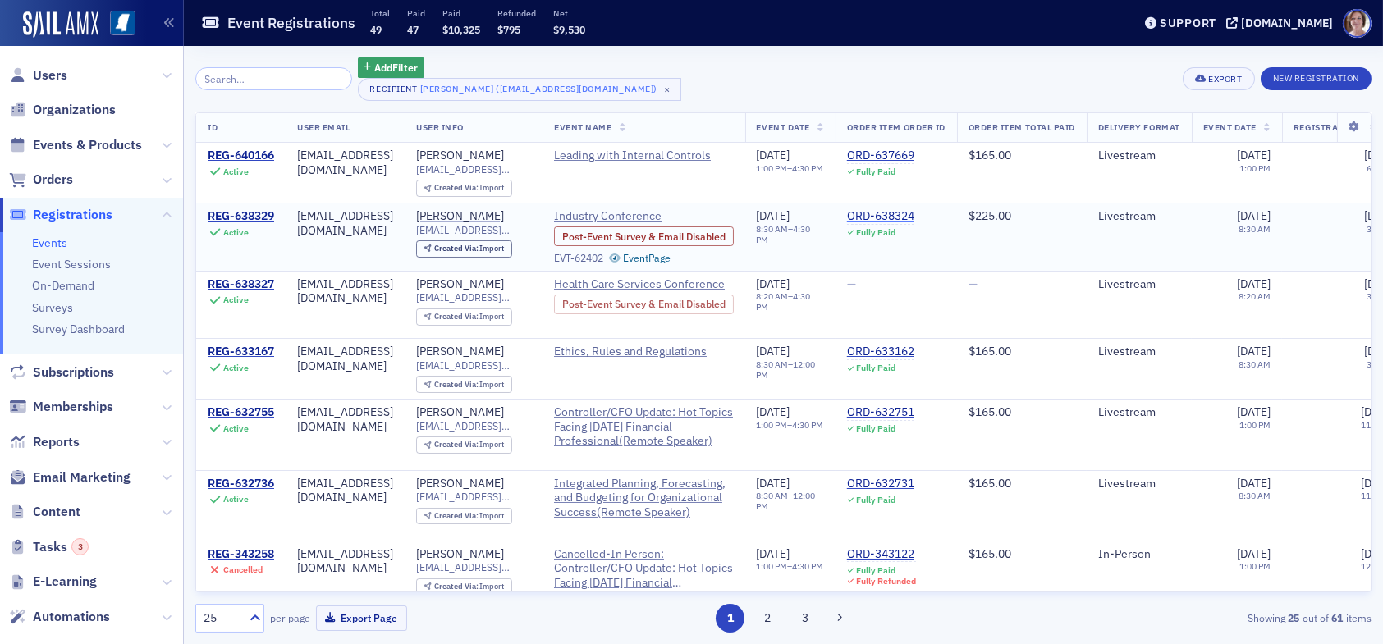
click at [895, 213] on div "ORD-638324" at bounding box center [880, 216] width 67 height 15
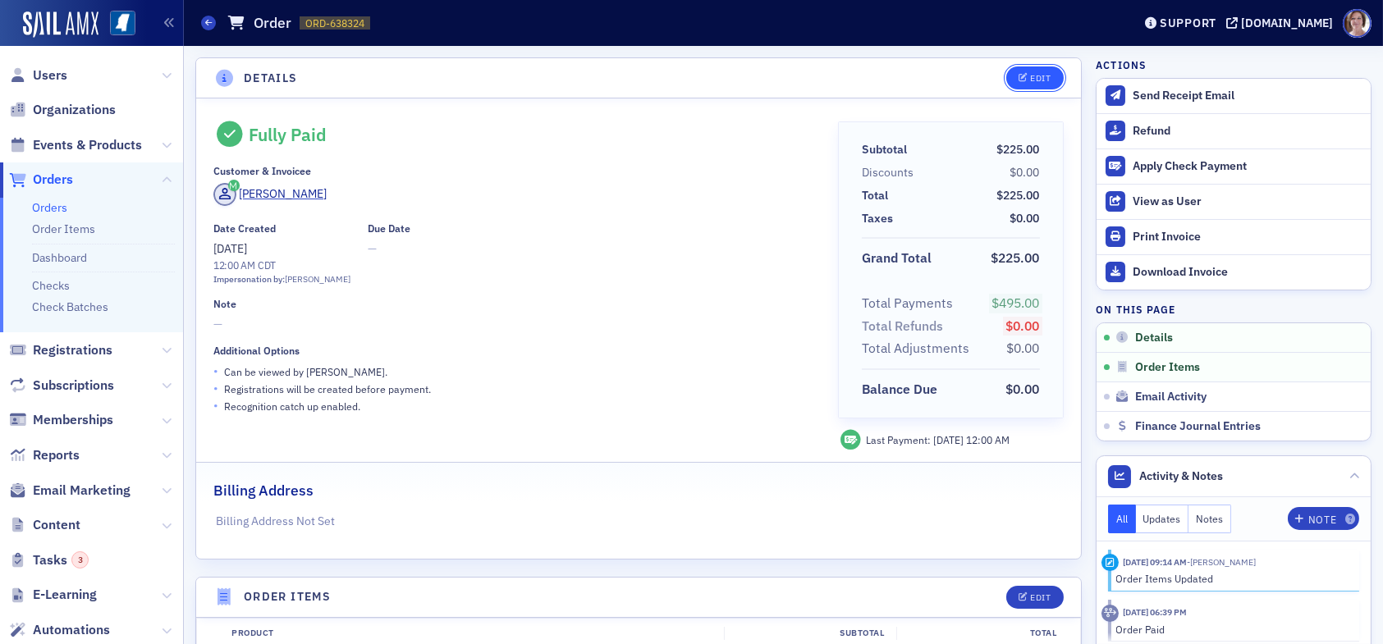
click at [1018, 76] on span "Edit" at bounding box center [1034, 78] width 32 height 9
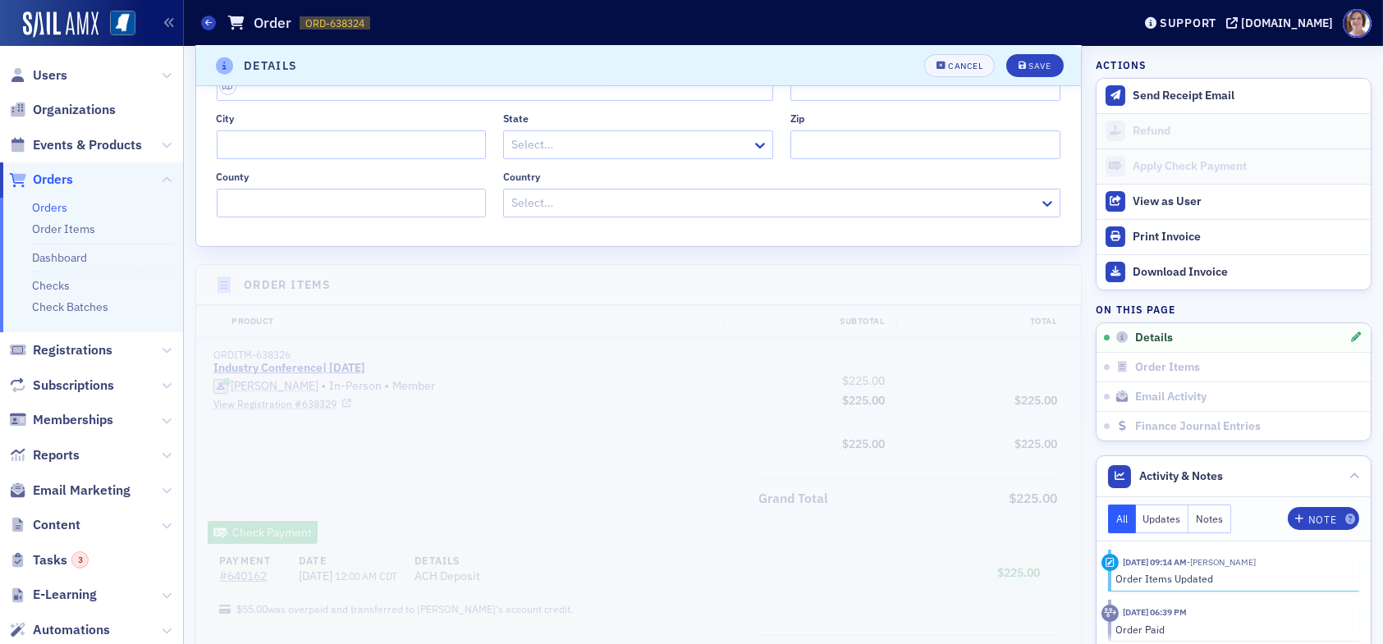
scroll to position [578, 0]
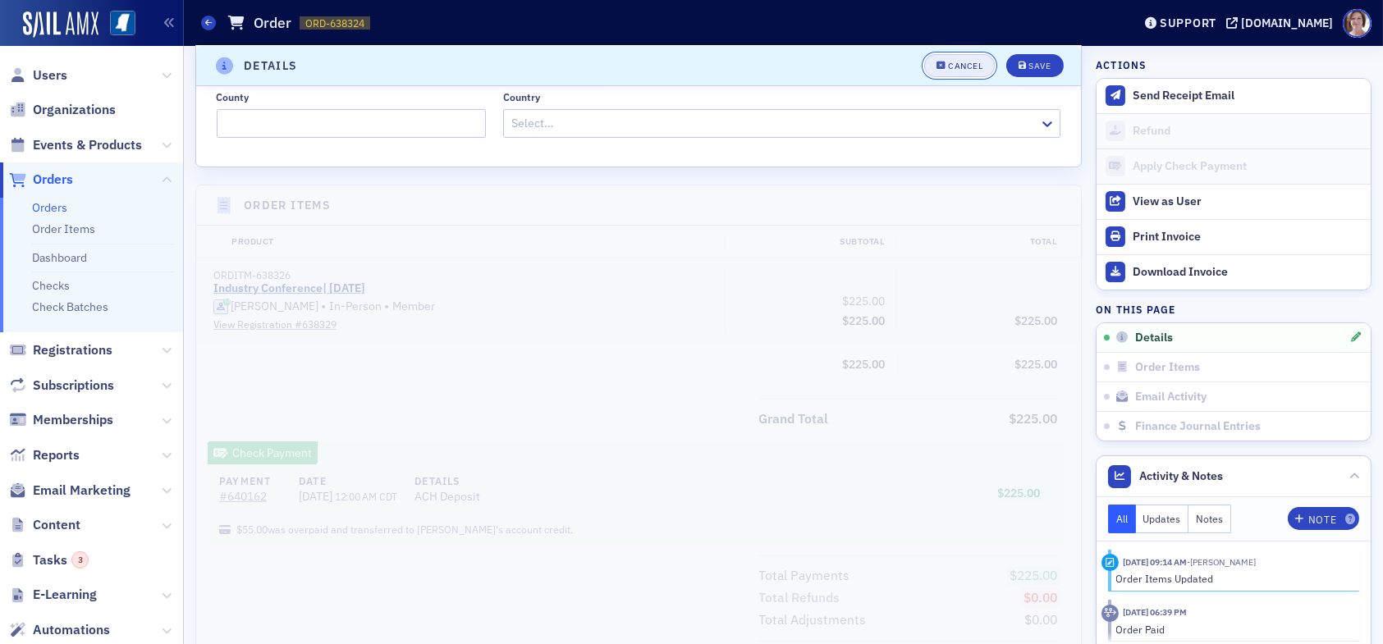
click at [967, 62] on div "Cancel" at bounding box center [965, 66] width 34 height 9
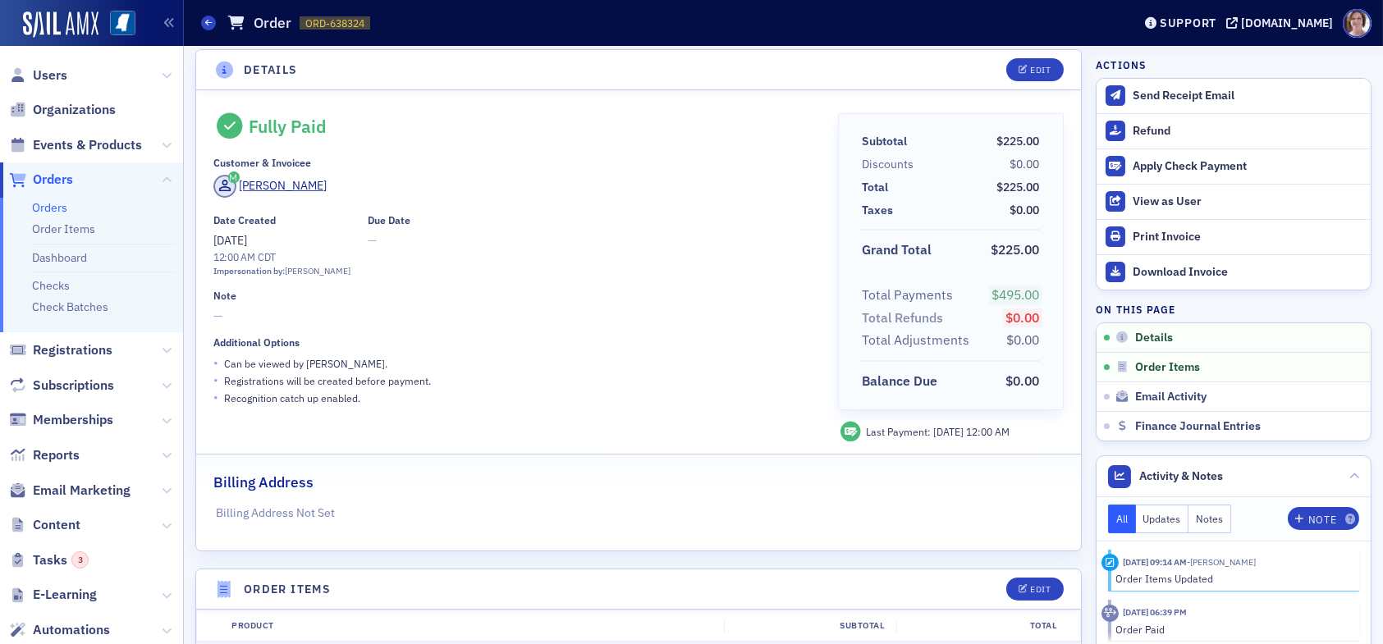
scroll to position [3, 0]
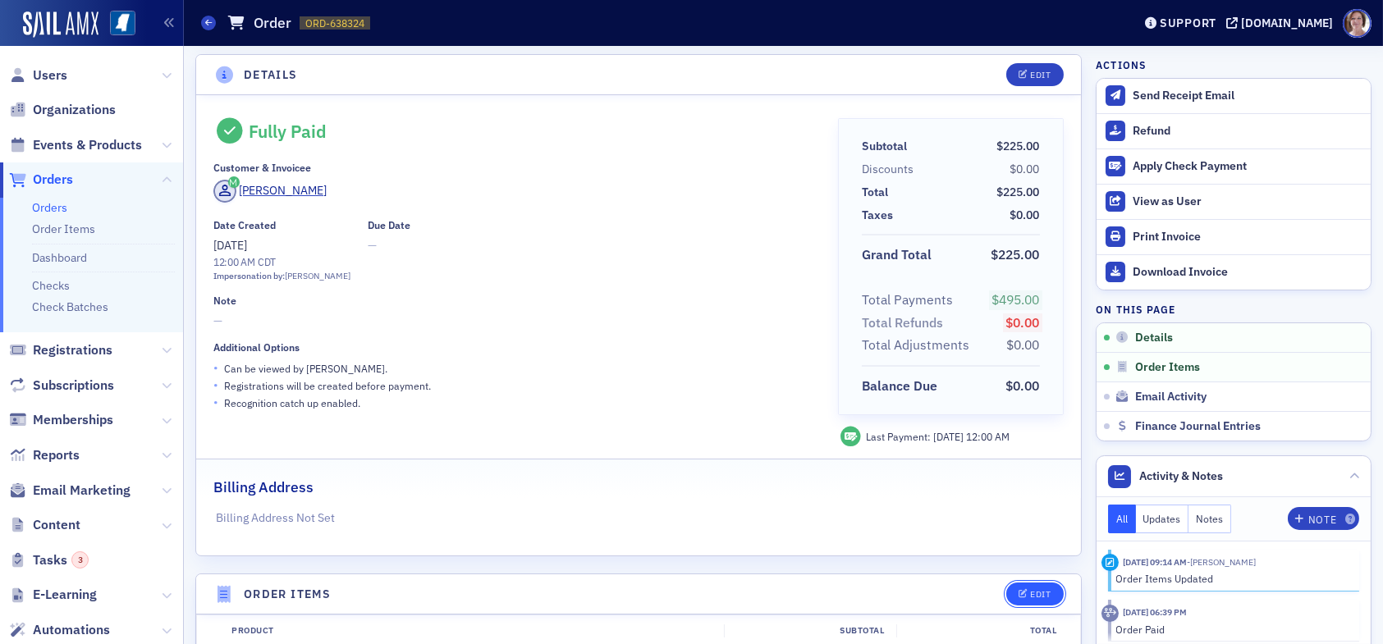
click at [1031, 592] on div "Edit" at bounding box center [1040, 594] width 21 height 9
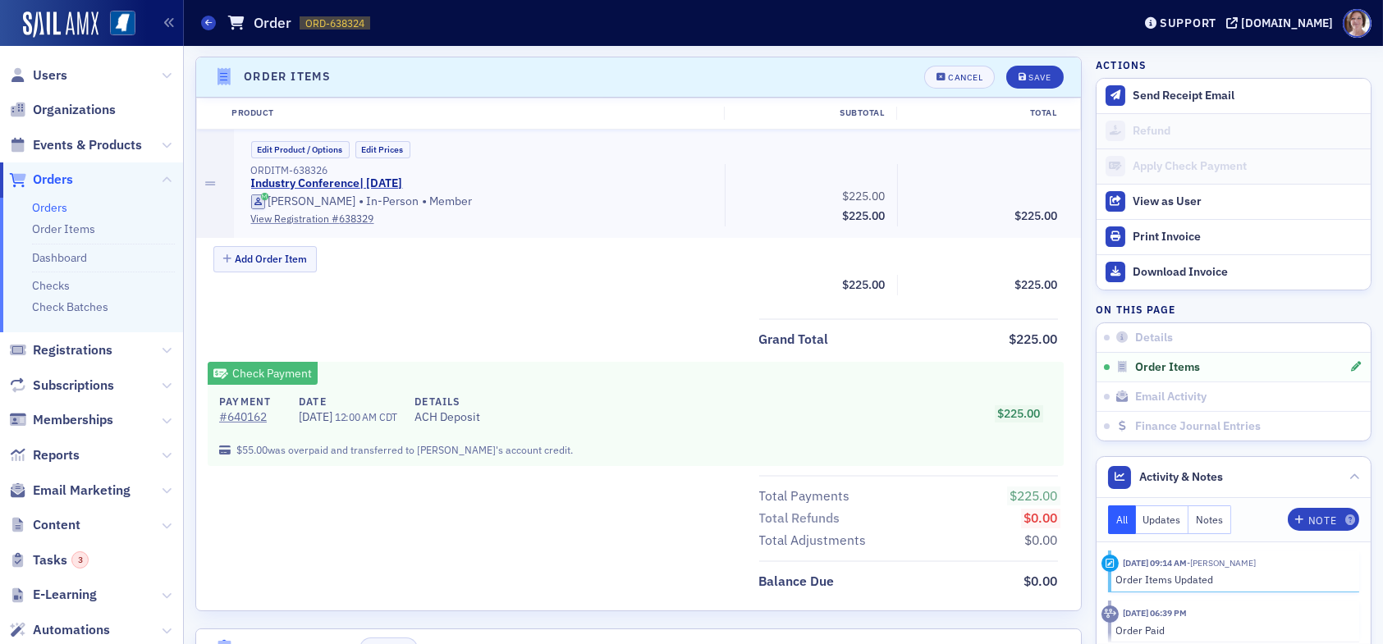
scroll to position [521, 0]
click at [318, 149] on button "Edit Product / Options" at bounding box center [300, 148] width 98 height 17
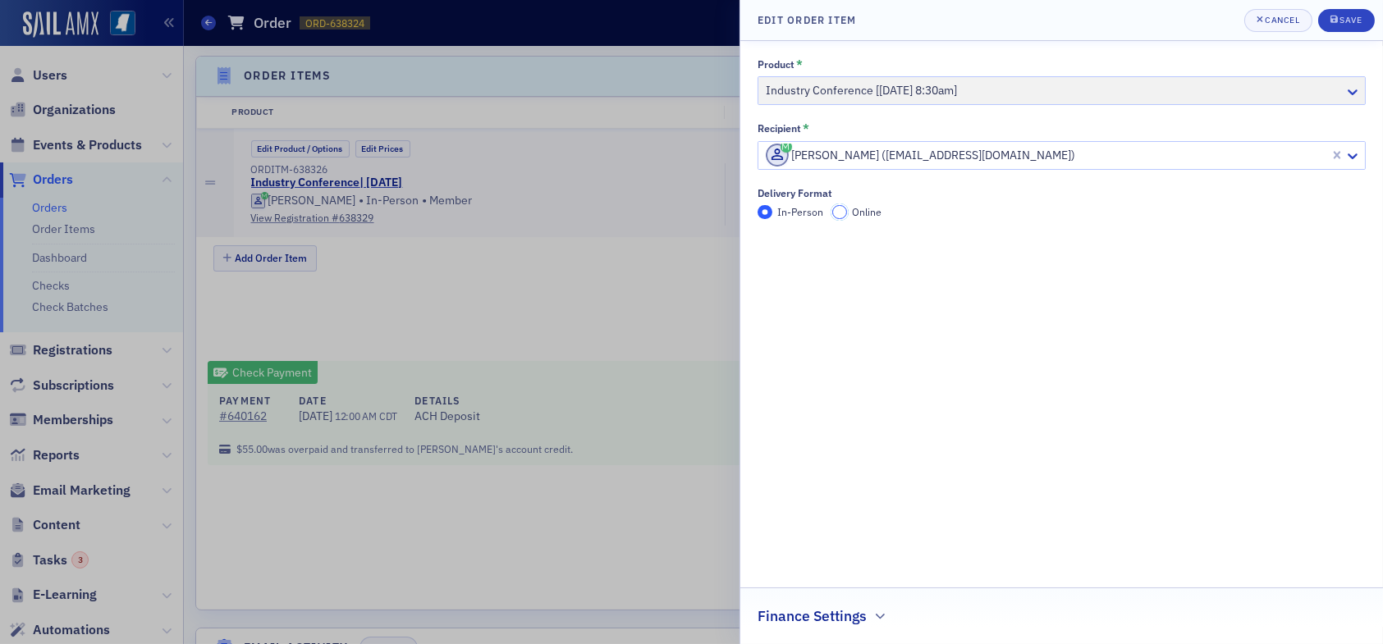
click at [839, 213] on input "Online" at bounding box center [839, 212] width 15 height 15
click at [1346, 19] on div "Save" at bounding box center [1350, 20] width 22 height 9
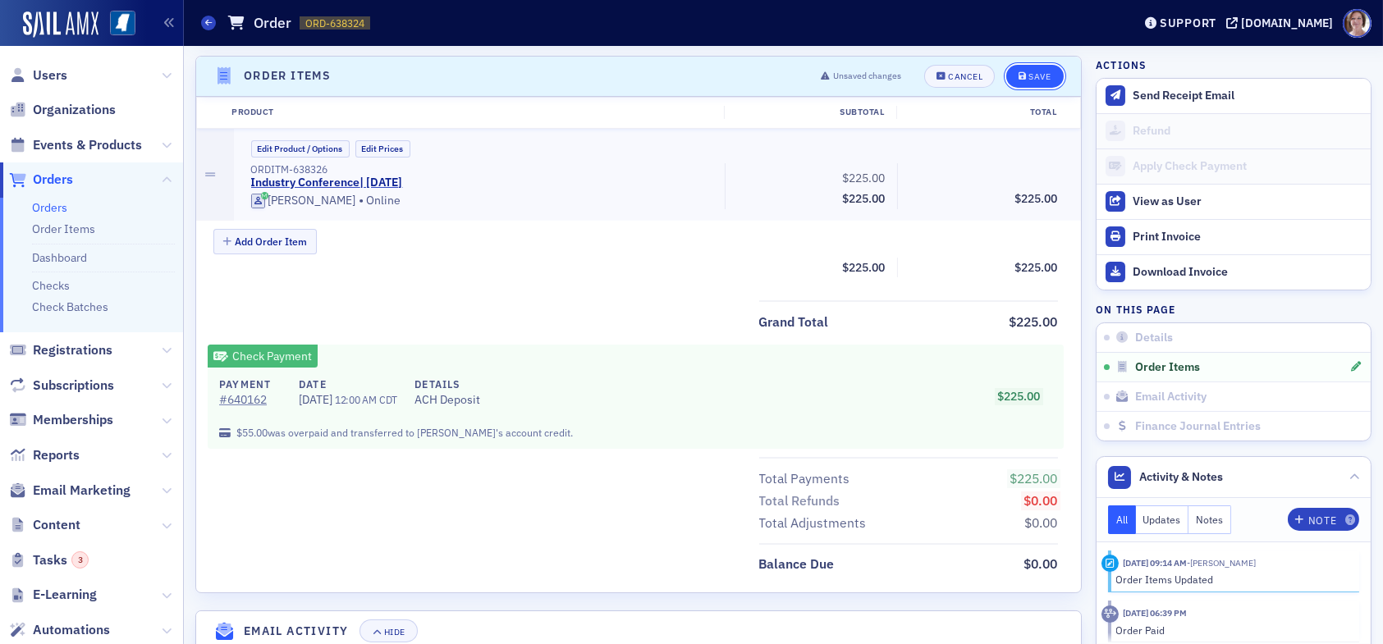
click at [1030, 67] on button "Save" at bounding box center [1034, 76] width 57 height 23
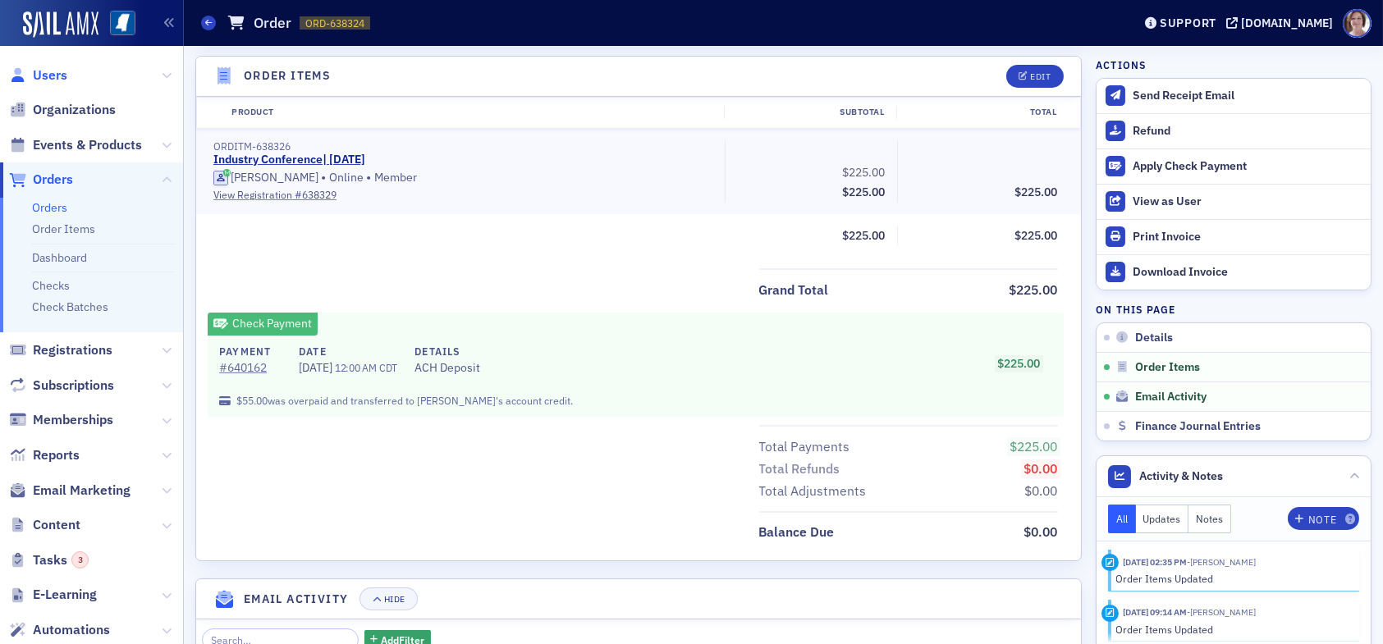
click at [57, 77] on span "Users" at bounding box center [50, 75] width 34 height 18
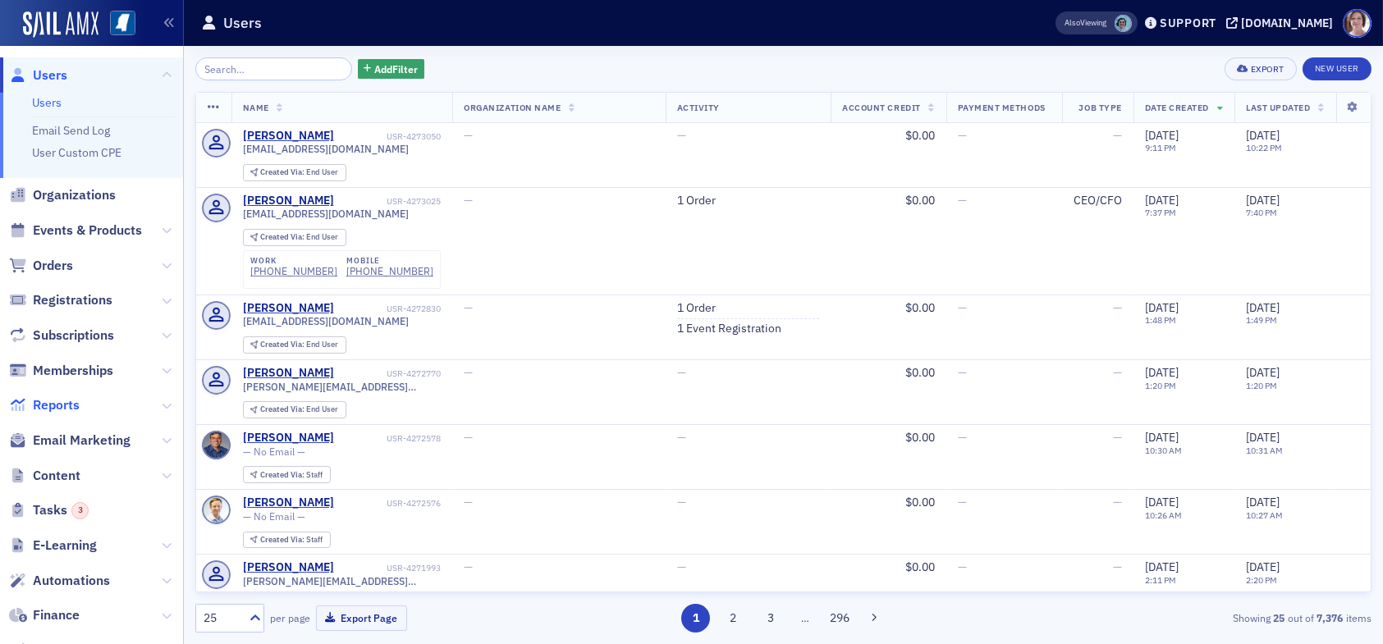
click at [65, 407] on span "Reports" at bounding box center [56, 405] width 47 height 18
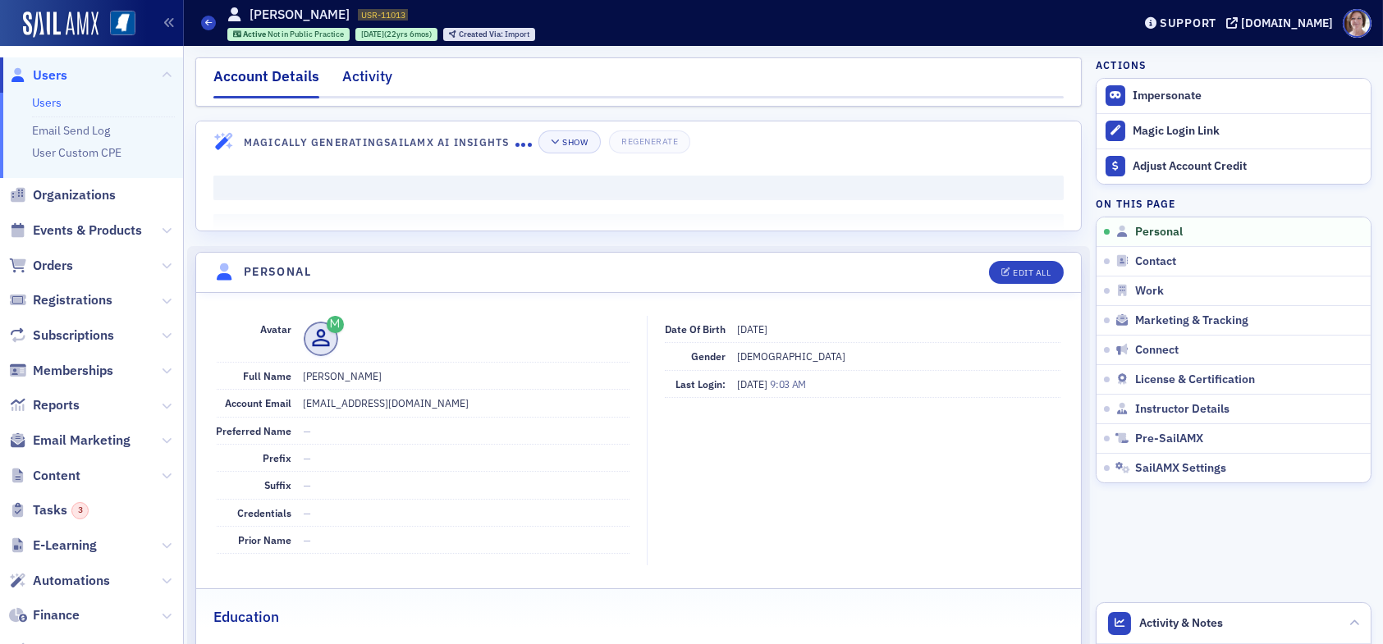
click at [372, 71] on div "Activity" at bounding box center [367, 81] width 50 height 30
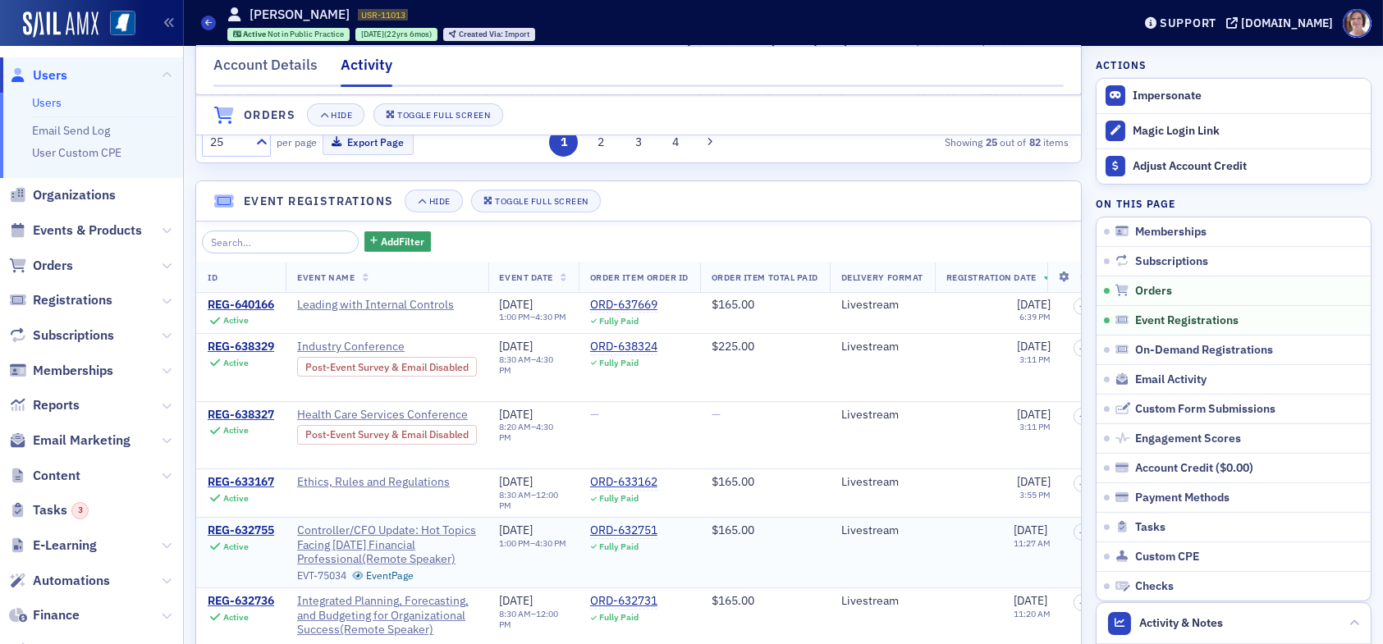
scroll to position [985, 0]
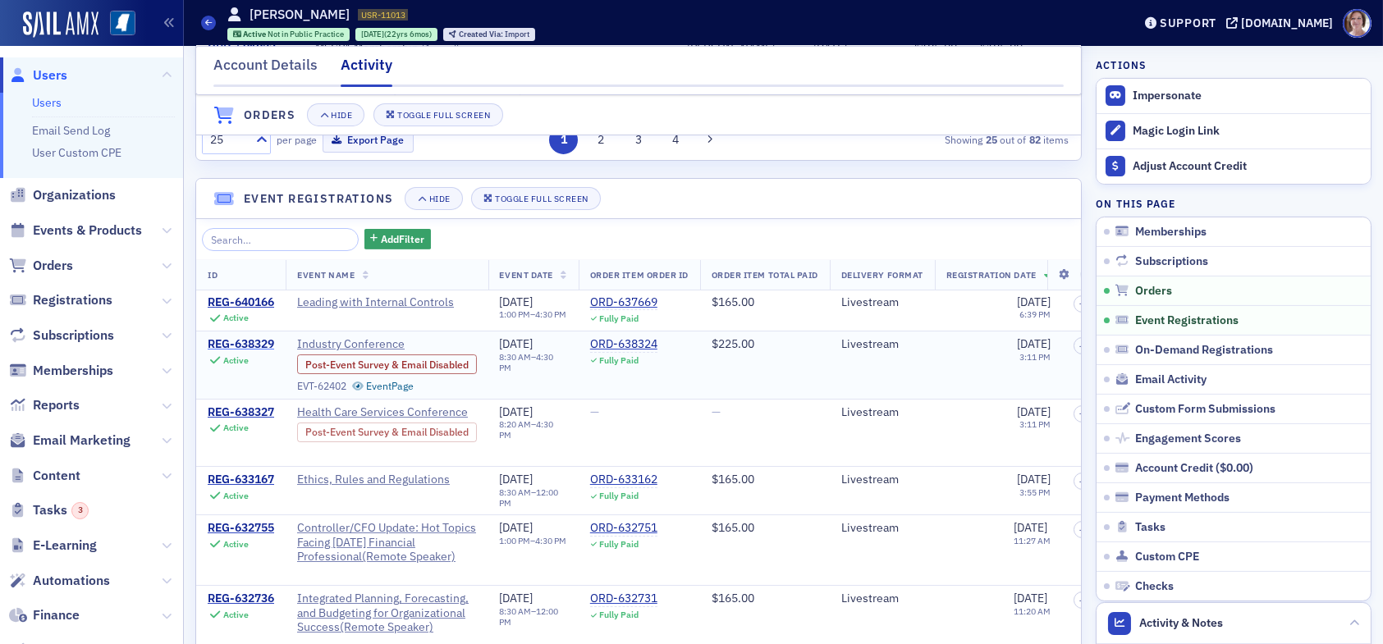
click at [240, 352] on div "REG-638329" at bounding box center [241, 344] width 66 height 15
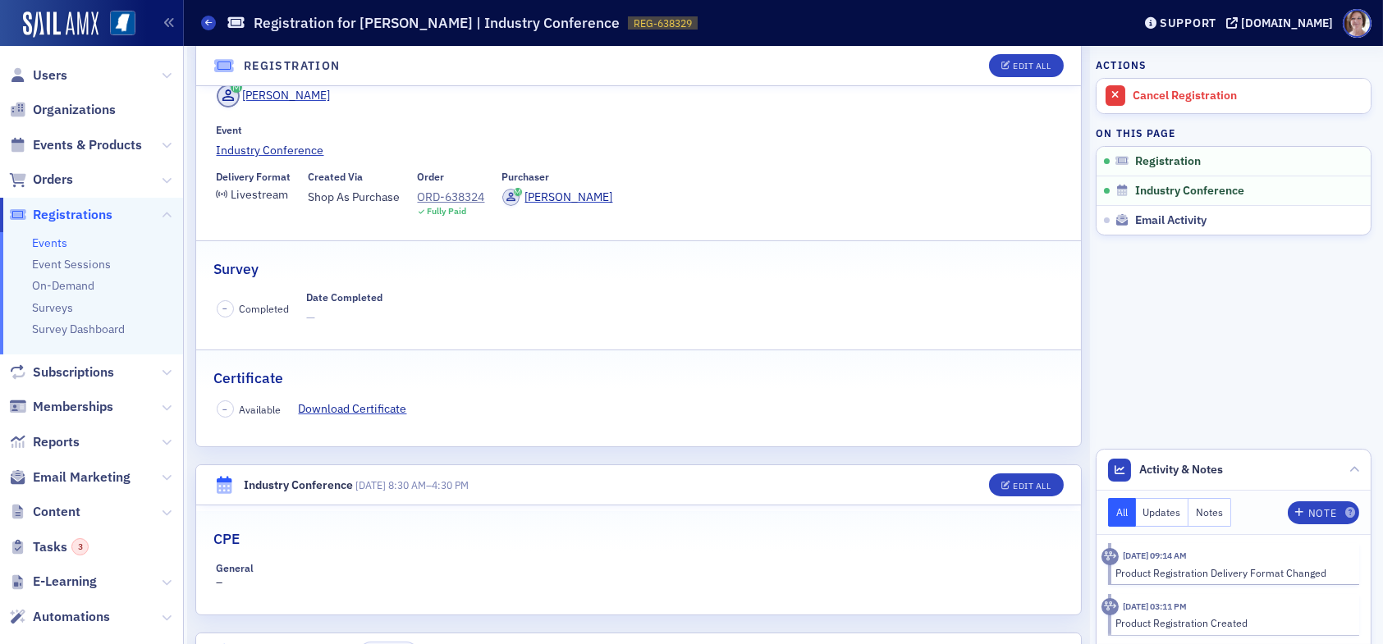
scroll to position [95, 0]
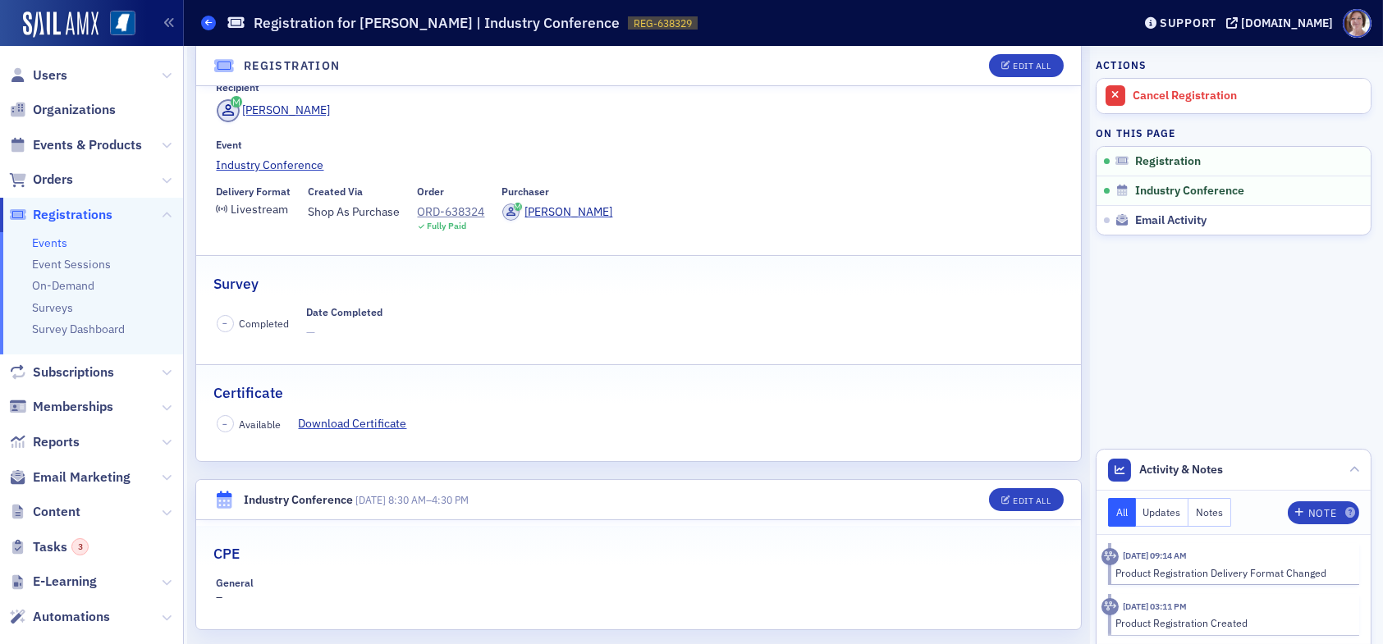
click at [210, 24] on icon at bounding box center [208, 22] width 7 height 7
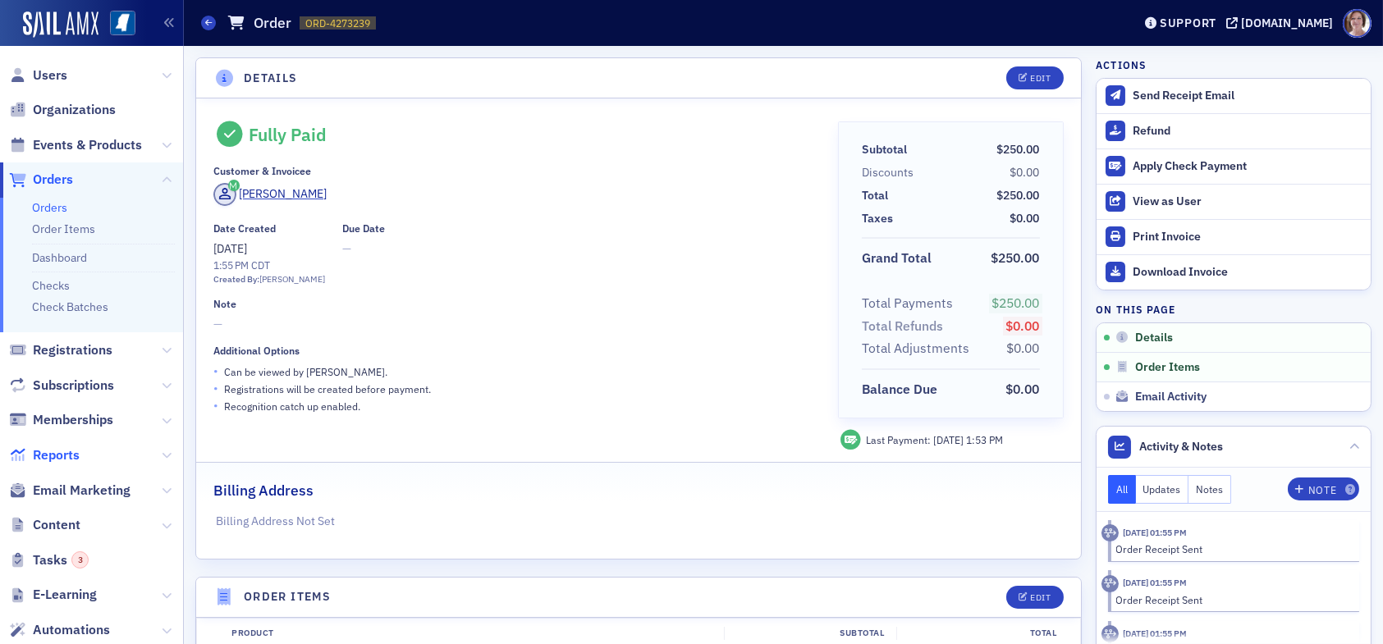
click at [72, 453] on span "Reports" at bounding box center [56, 455] width 47 height 18
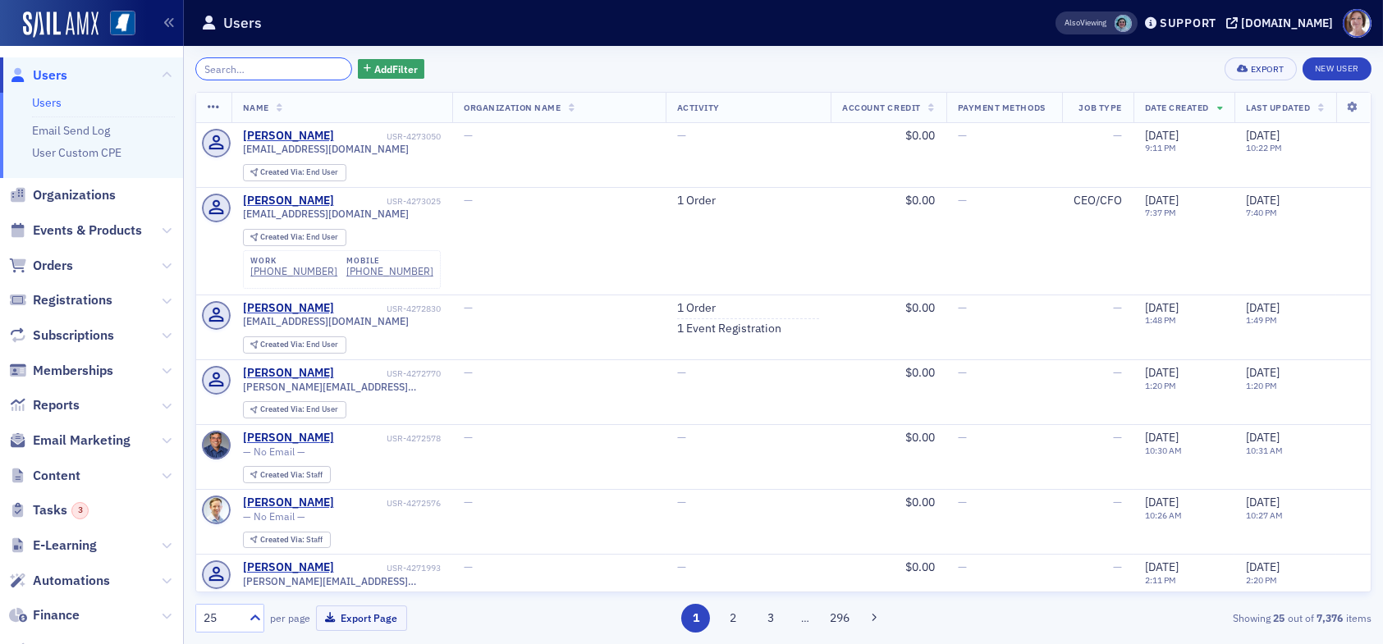
click at [276, 77] on input "search" at bounding box center [273, 68] width 157 height 23
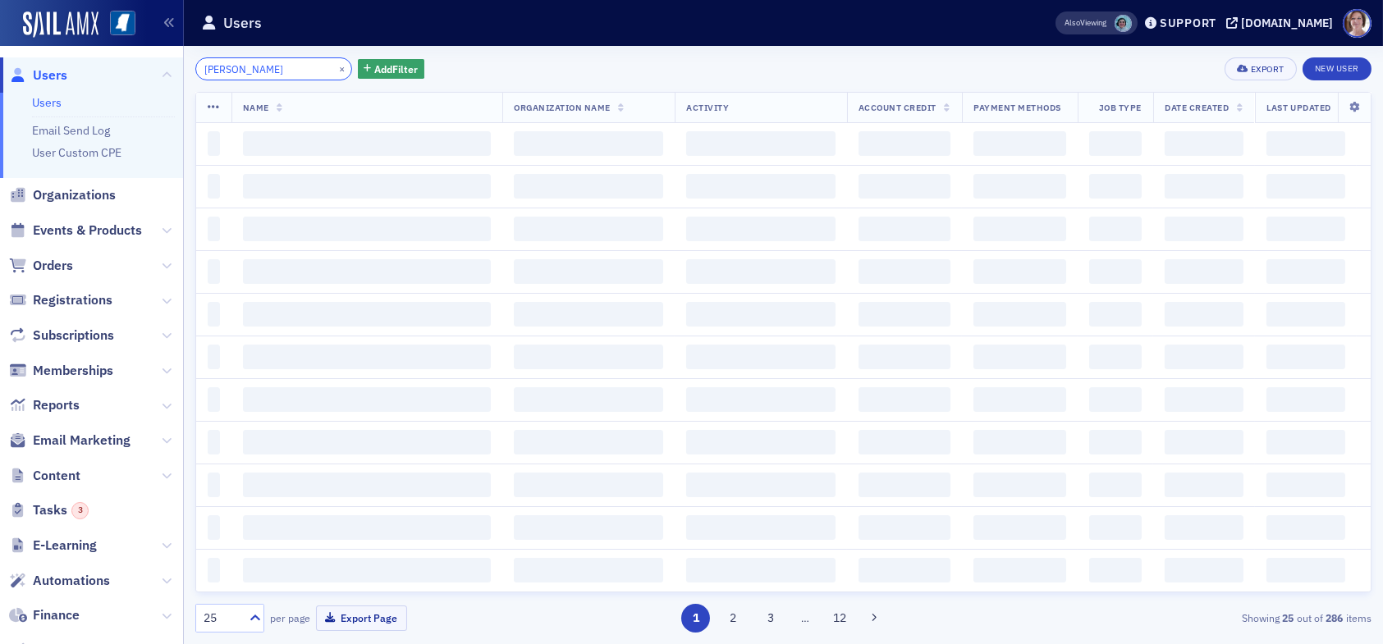
type input "karen bates"
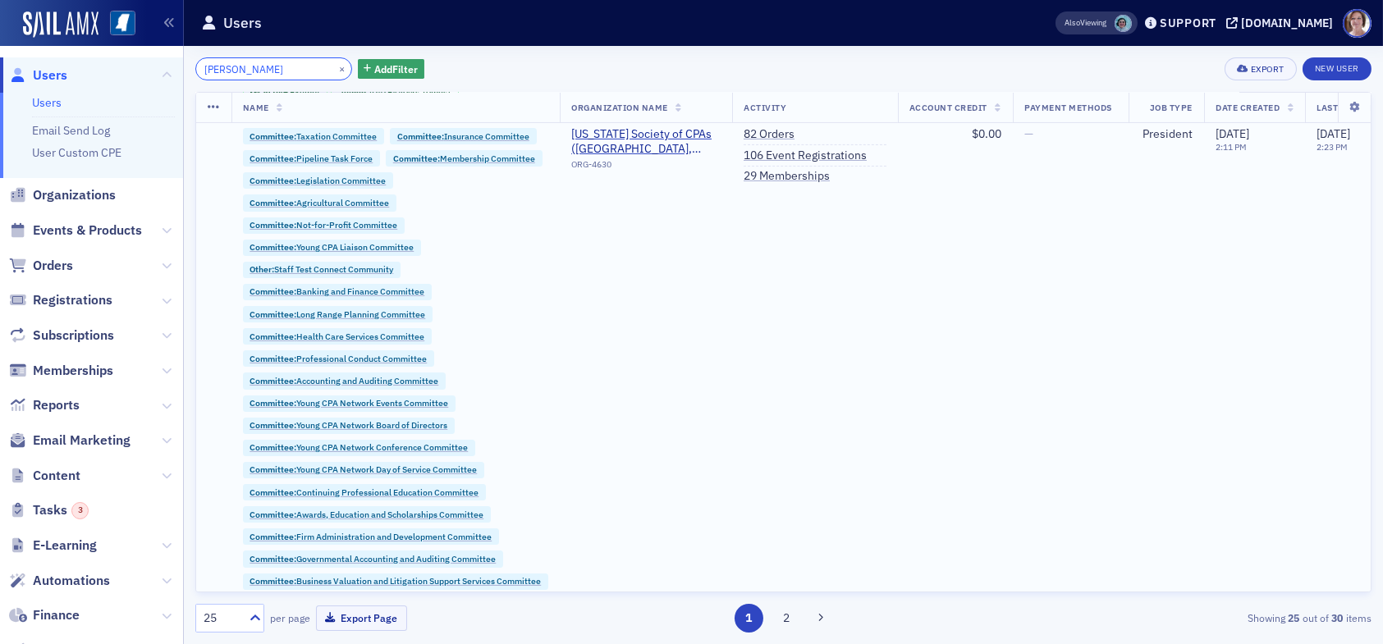
scroll to position [1231, 0]
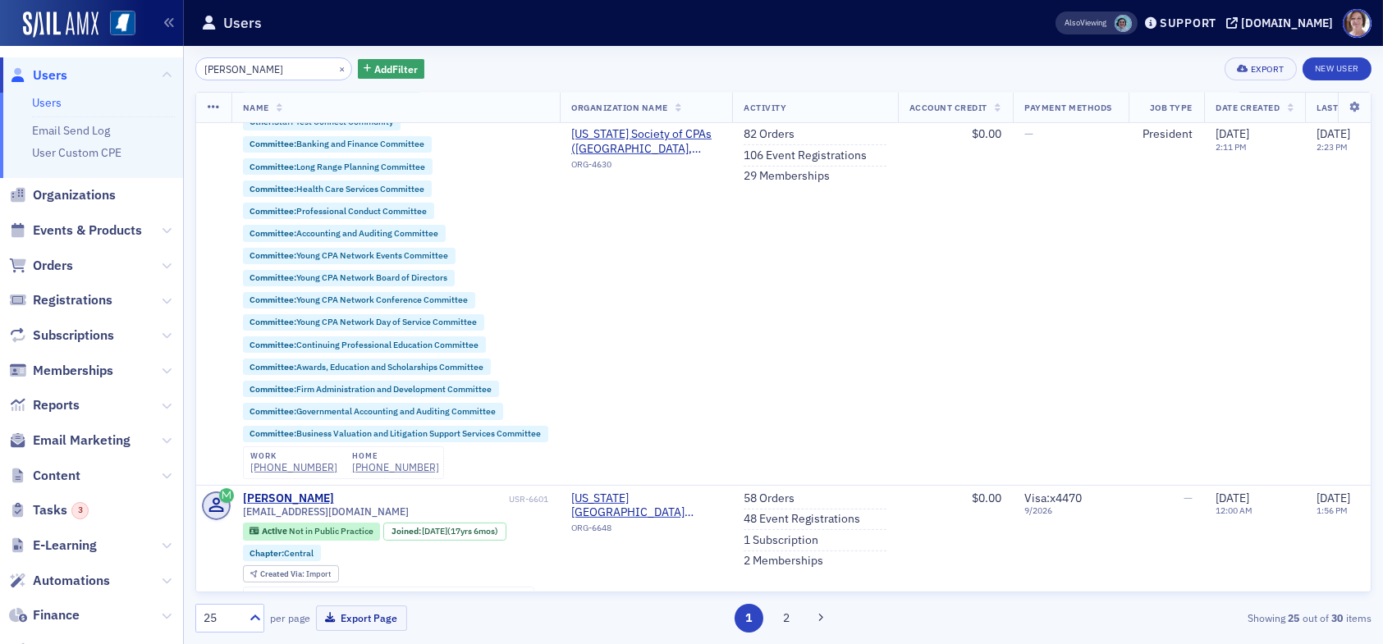
click at [40, 73] on span "Users" at bounding box center [50, 75] width 34 height 18
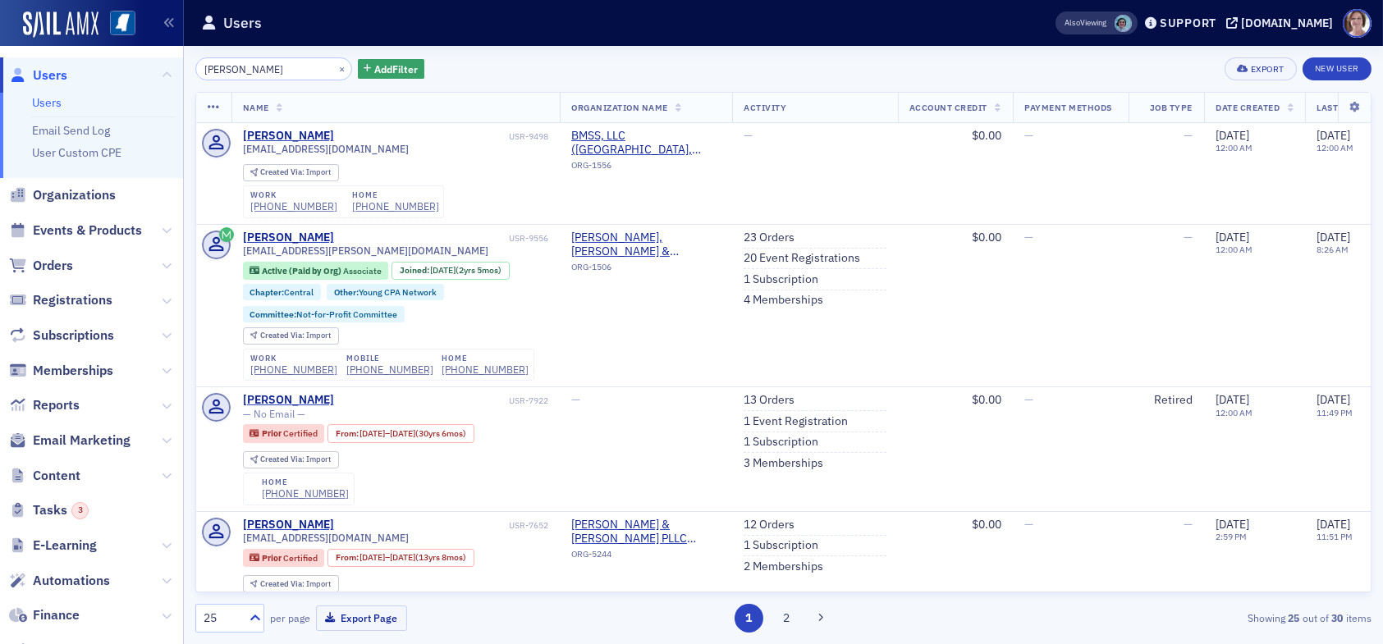
drag, startPoint x: 281, startPoint y: 66, endPoint x: 94, endPoint y: 65, distance: 187.1
click at [94, 65] on div "Users Users Email Send Log User Custom CPE Organizations Events & Products Orde…" at bounding box center [691, 322] width 1383 height 644
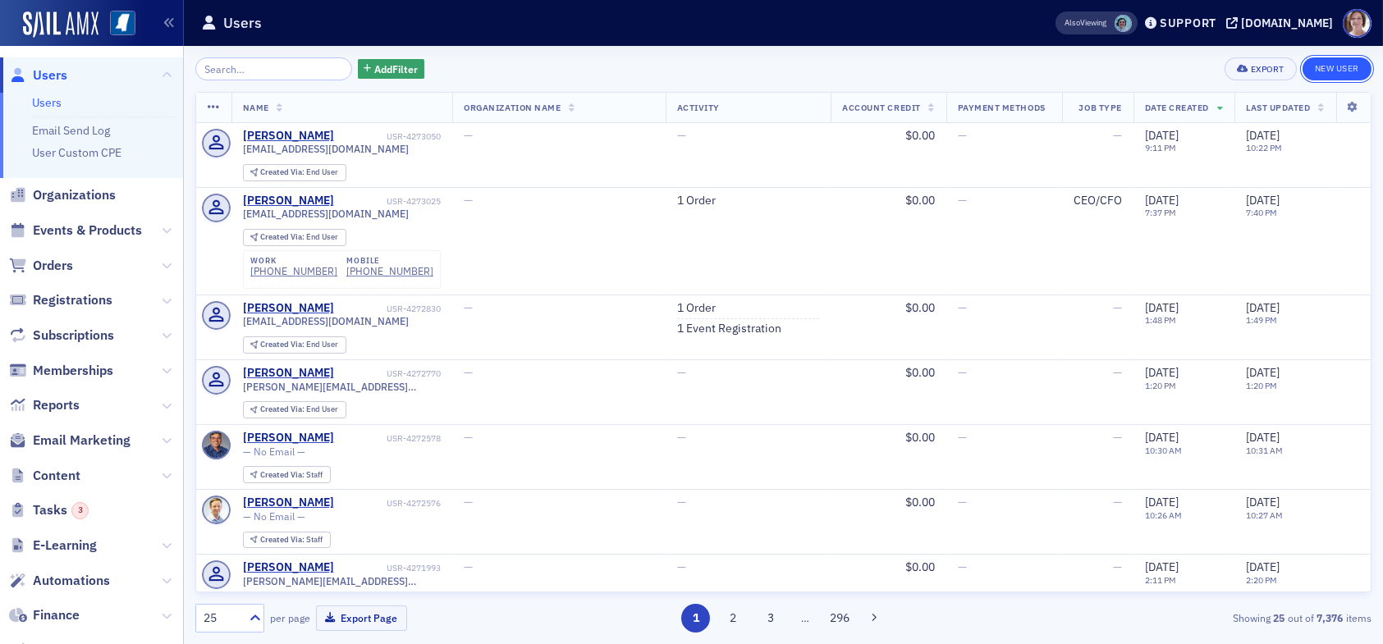
click at [1342, 67] on link "New User" at bounding box center [1336, 68] width 69 height 23
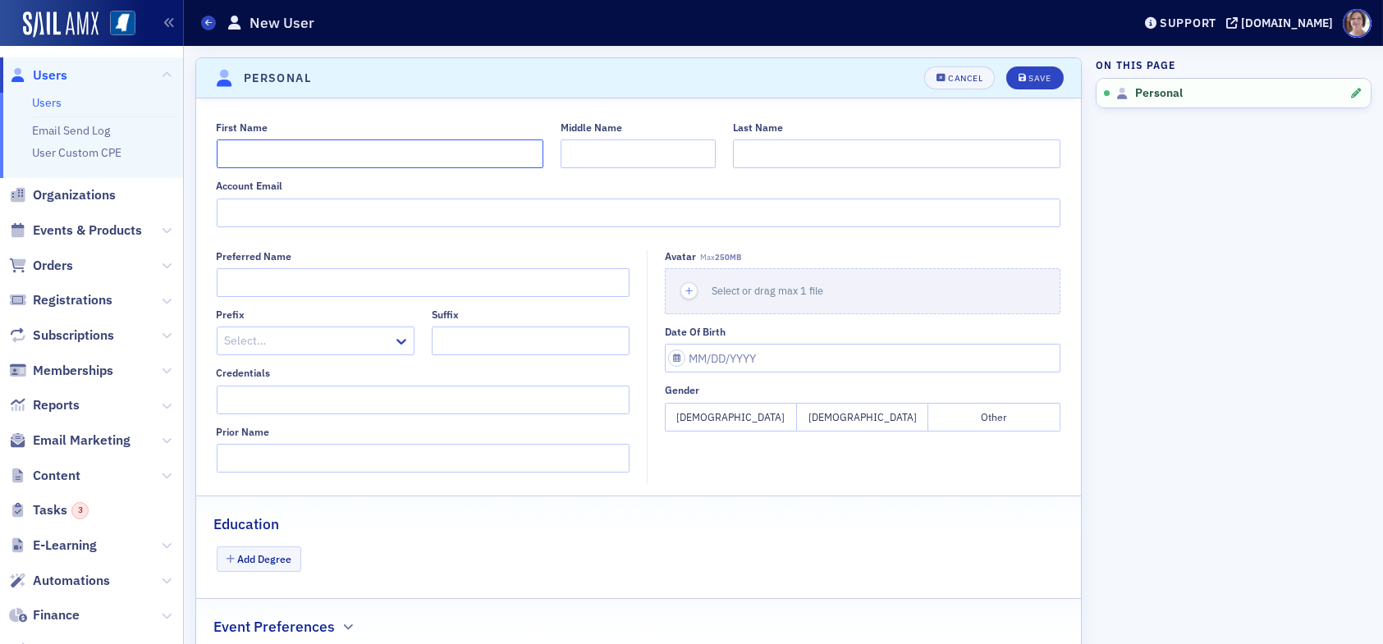
click at [422, 151] on input "First Name" at bounding box center [380, 153] width 327 height 29
type input "Karen"
type input "R."
type input "Bates"
click at [371, 217] on input "Account Email" at bounding box center [639, 213] width 844 height 29
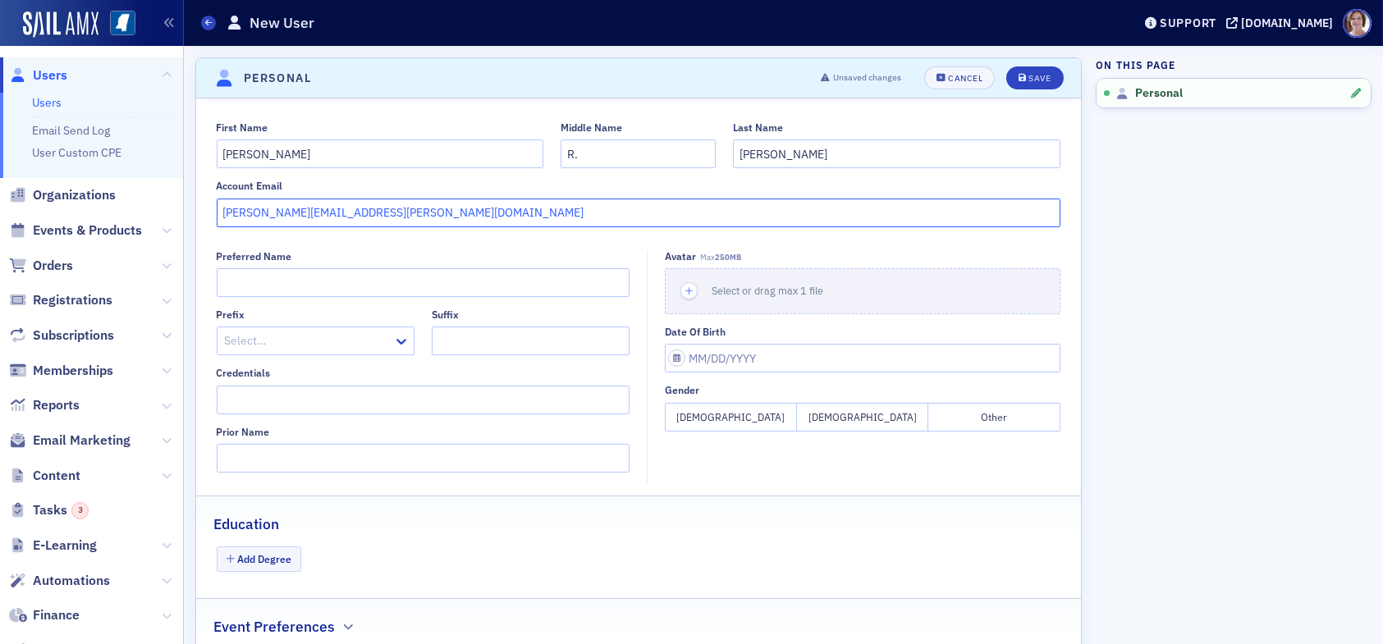
scroll to position [51, 0]
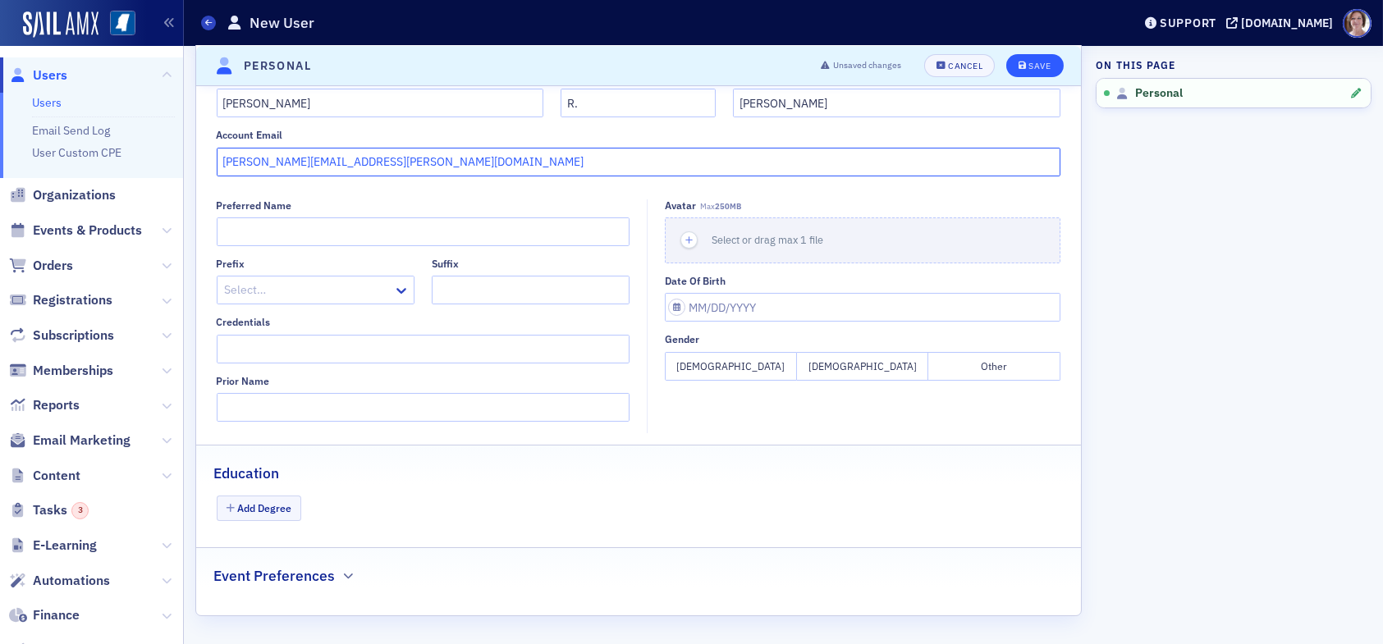
type input "Karen.R.Bates@usm.edu"
click at [1018, 62] on icon "submit" at bounding box center [1022, 66] width 8 height 9
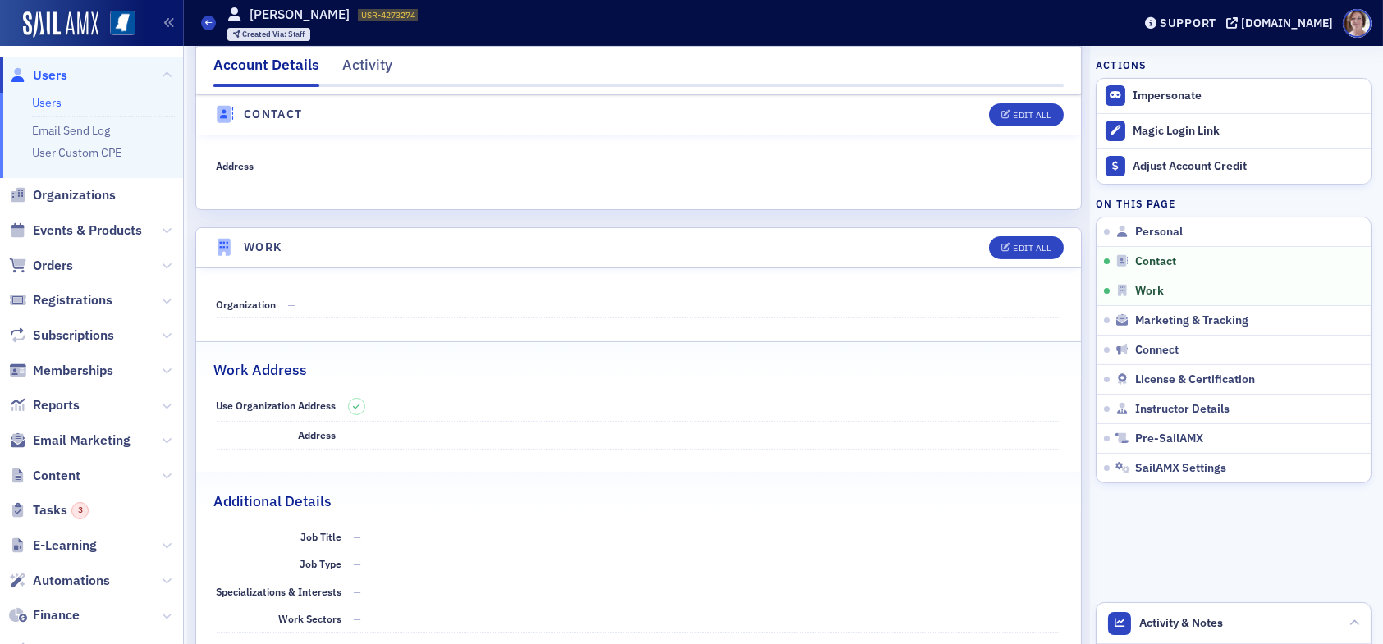
scroll to position [821, 0]
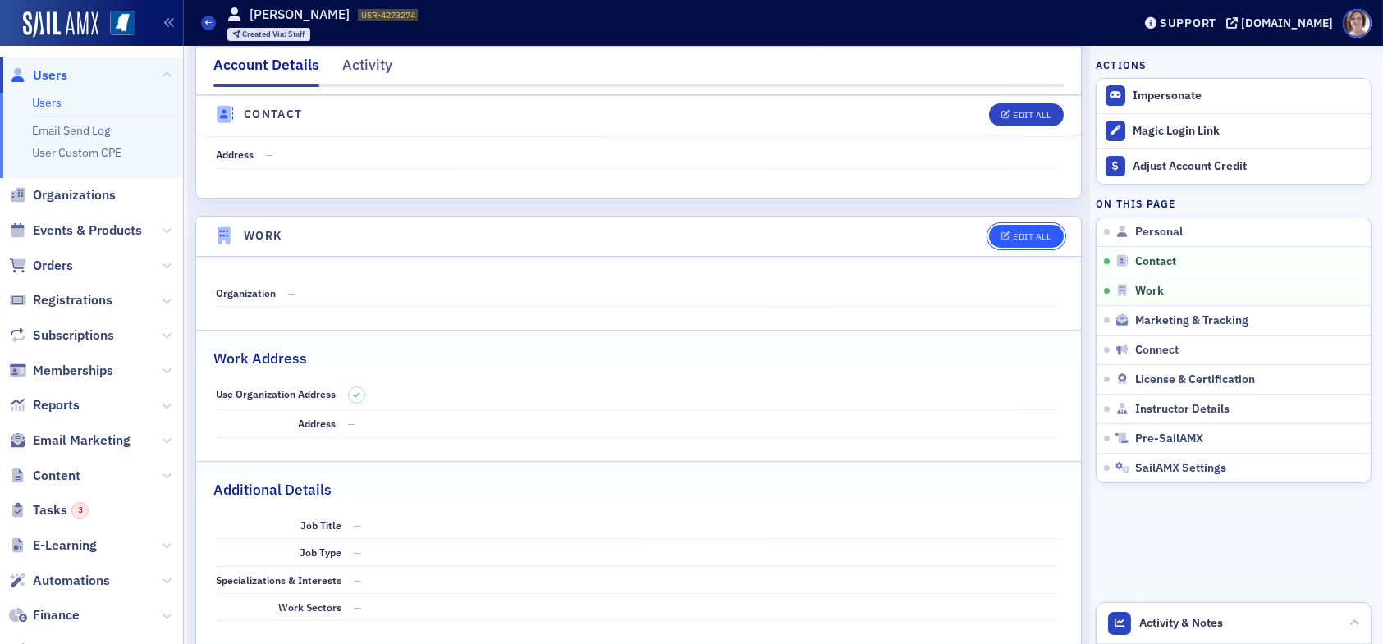
click at [1013, 234] on div "Edit All" at bounding box center [1032, 236] width 38 height 9
select select "US"
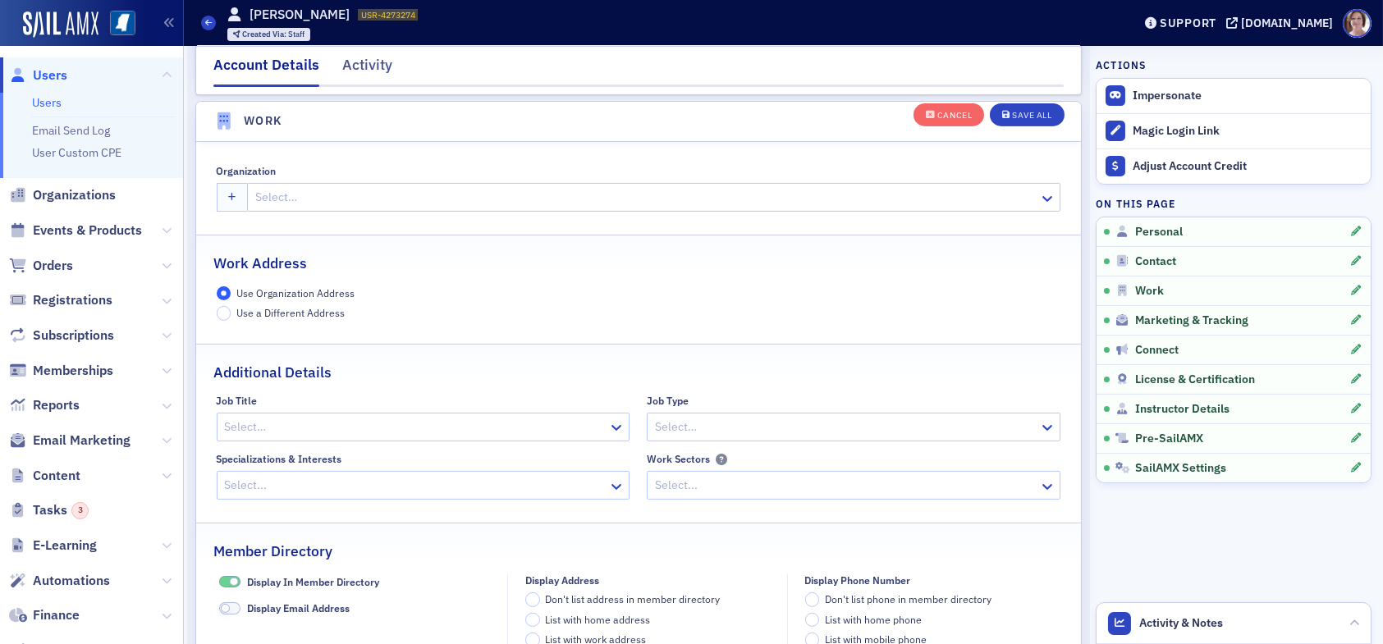
scroll to position [1297, 0]
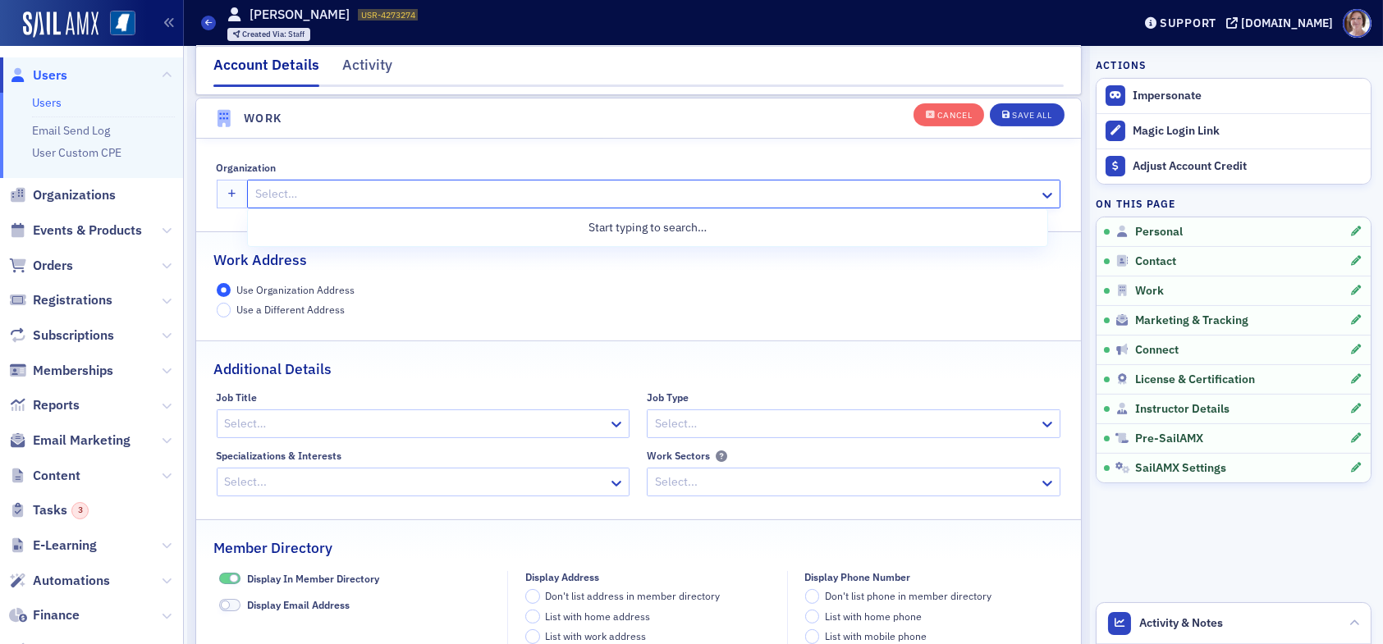
click at [314, 194] on div at bounding box center [646, 194] width 784 height 21
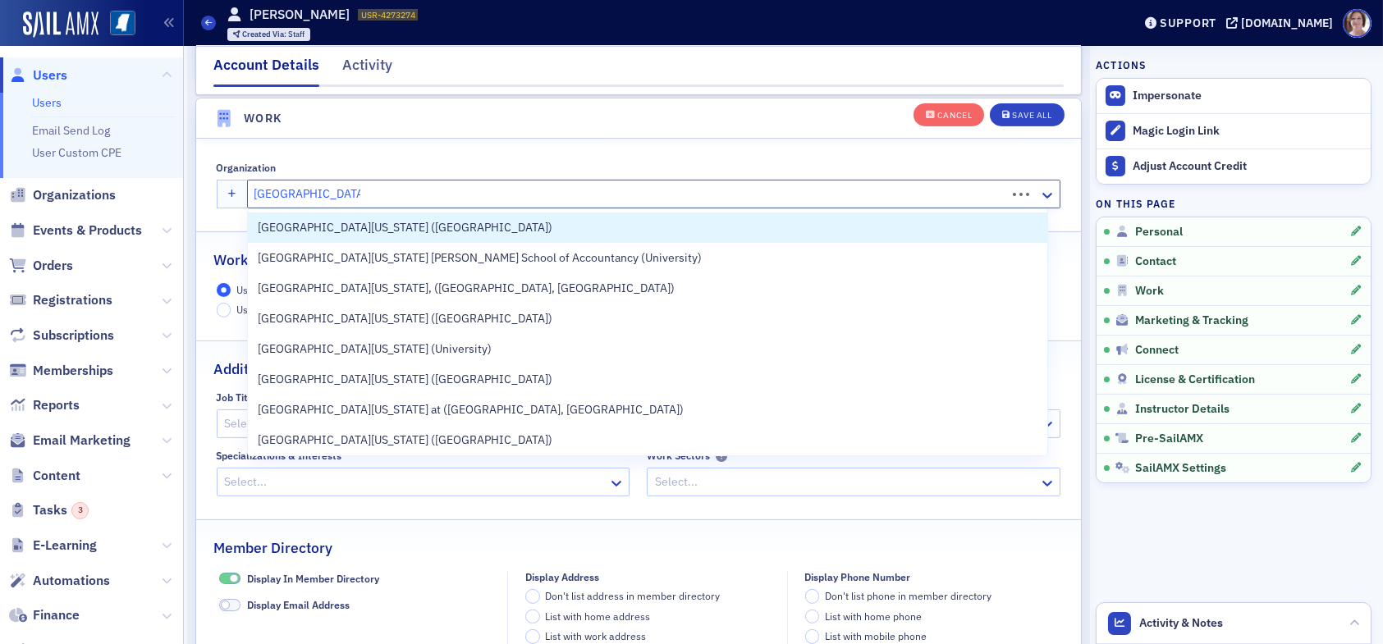
type input "University of southern"
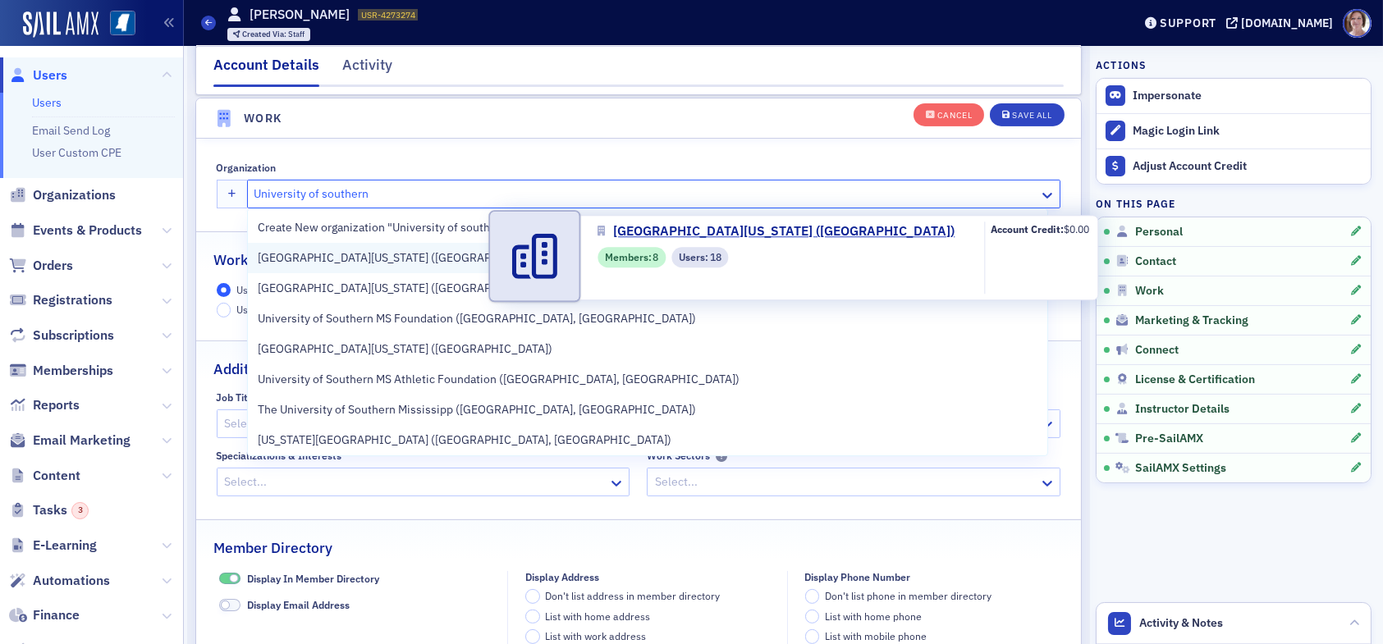
click at [373, 261] on span "University of Southern Mississippi (Hattiesburg)" at bounding box center [405, 257] width 295 height 17
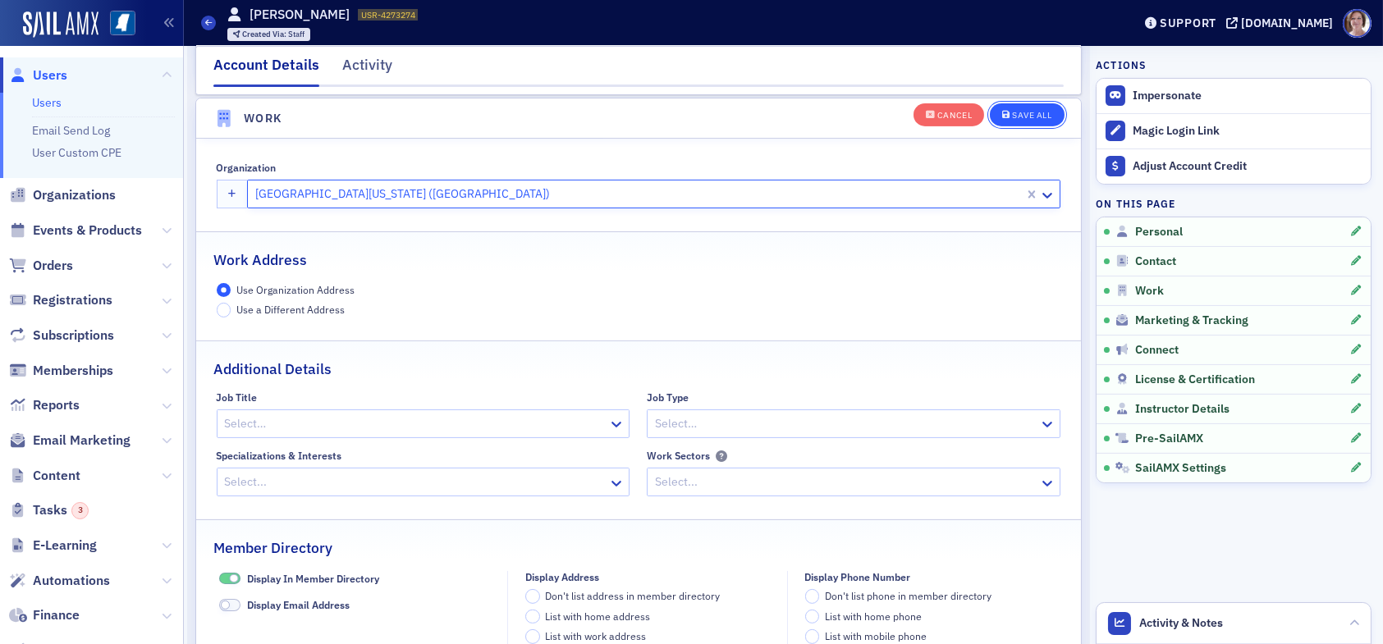
click at [1012, 115] on div "Save All" at bounding box center [1031, 115] width 39 height 9
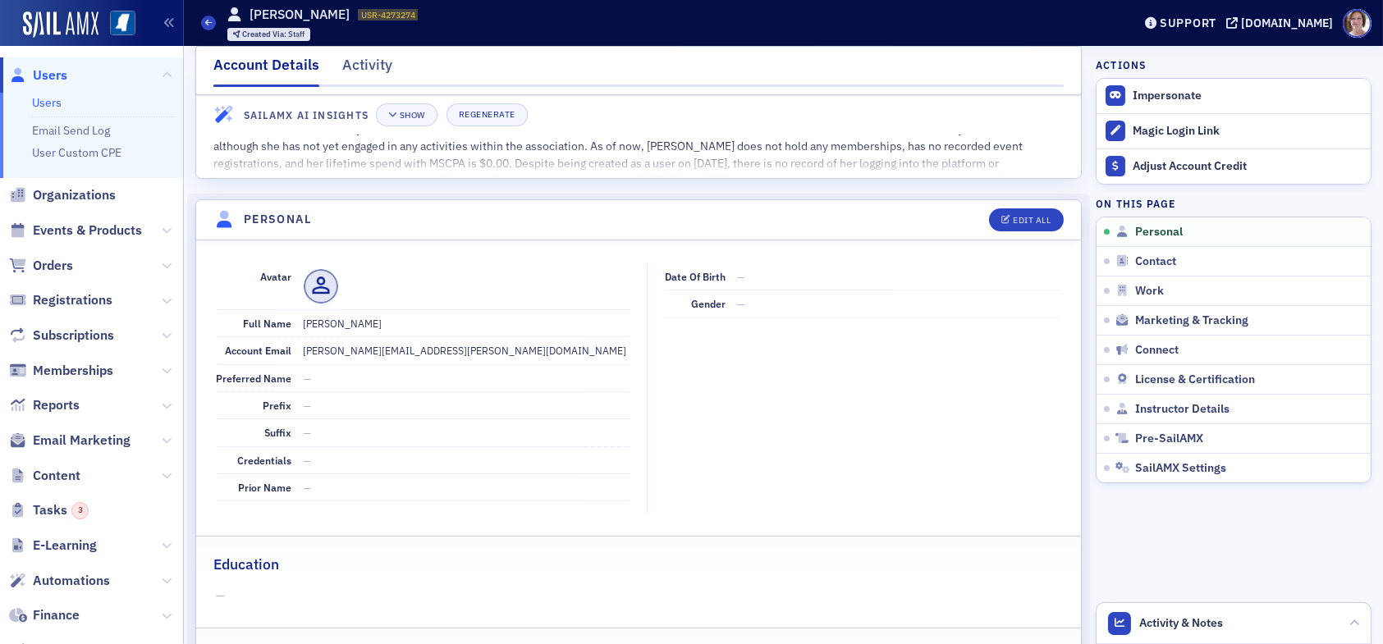
scroll to position [0, 0]
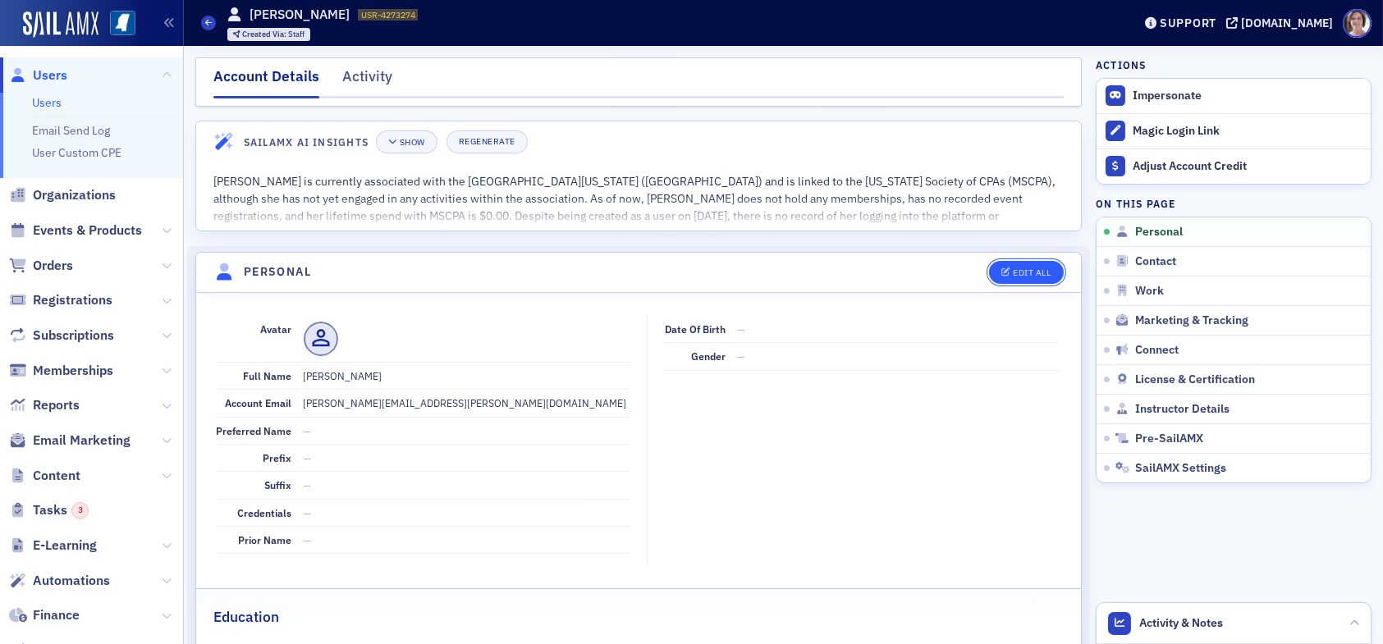
click at [1017, 270] on div "Edit All" at bounding box center [1032, 272] width 38 height 9
select select "US"
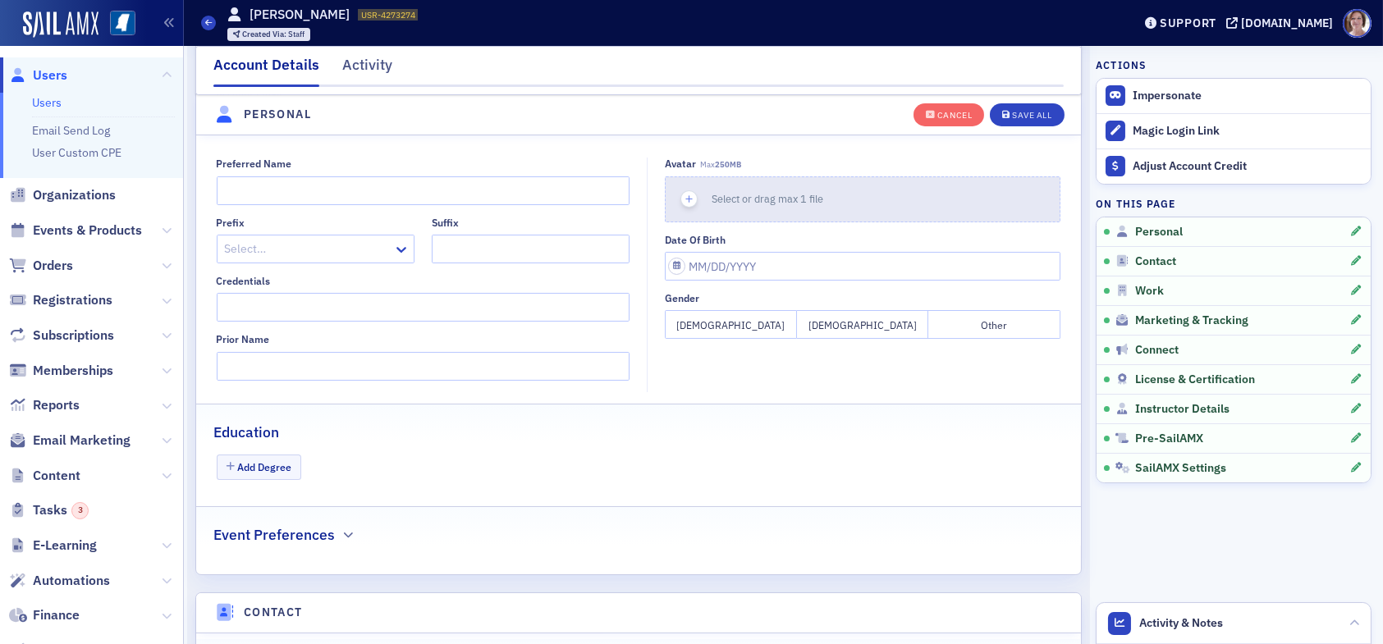
scroll to position [354, 0]
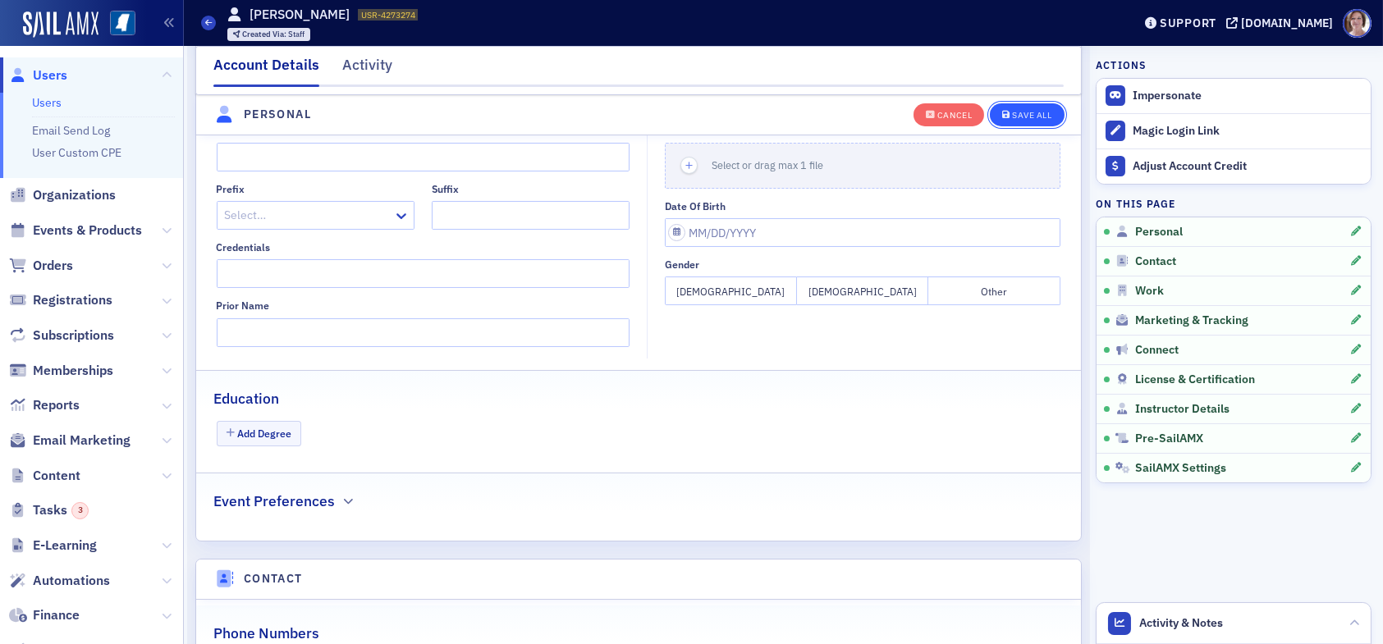
click at [1027, 113] on div "Save All" at bounding box center [1031, 115] width 39 height 9
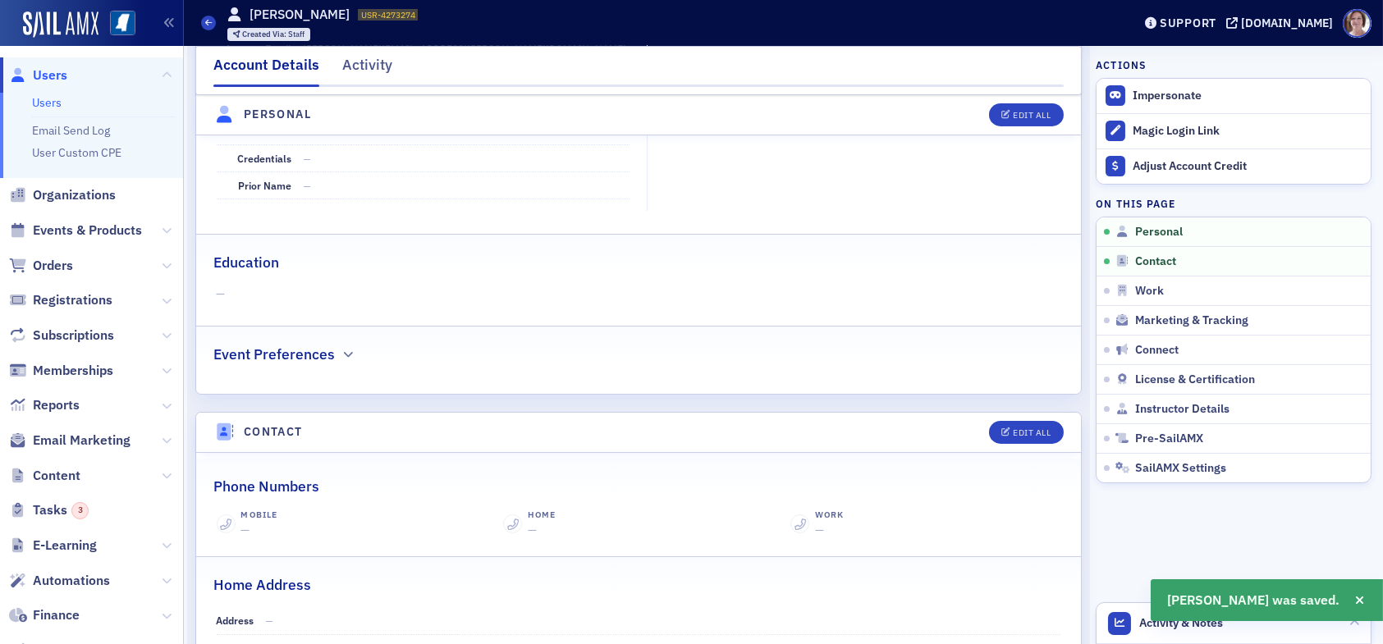
click at [47, 71] on span "Users" at bounding box center [50, 75] width 34 height 18
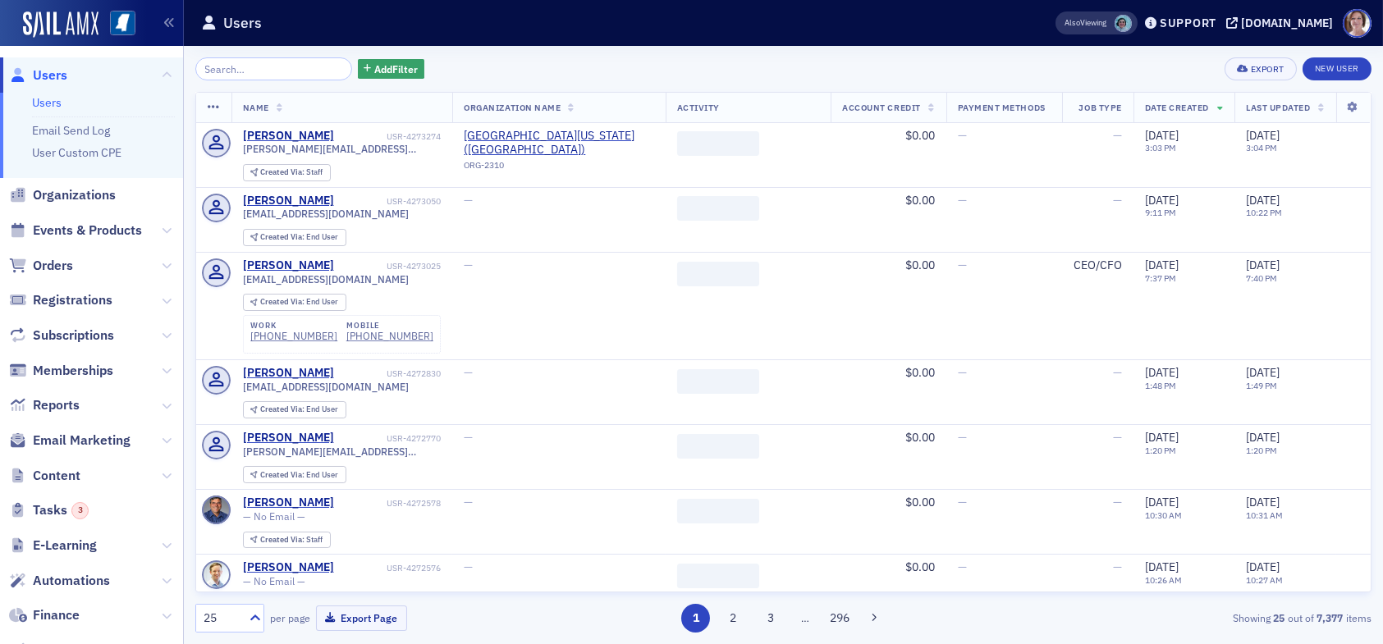
click at [258, 70] on input "search" at bounding box center [273, 68] width 157 height 23
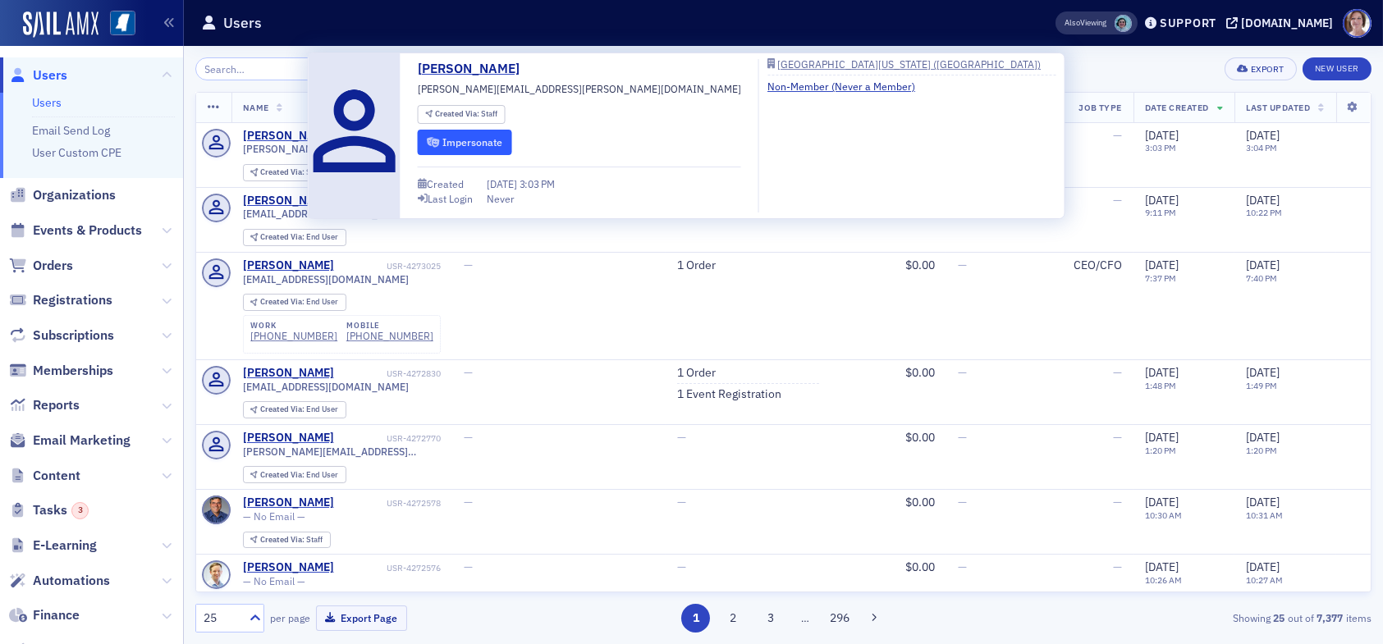
click at [457, 141] on button "Impersonate" at bounding box center [465, 142] width 94 height 25
click at [285, 130] on div "Karen Bates" at bounding box center [288, 136] width 91 height 15
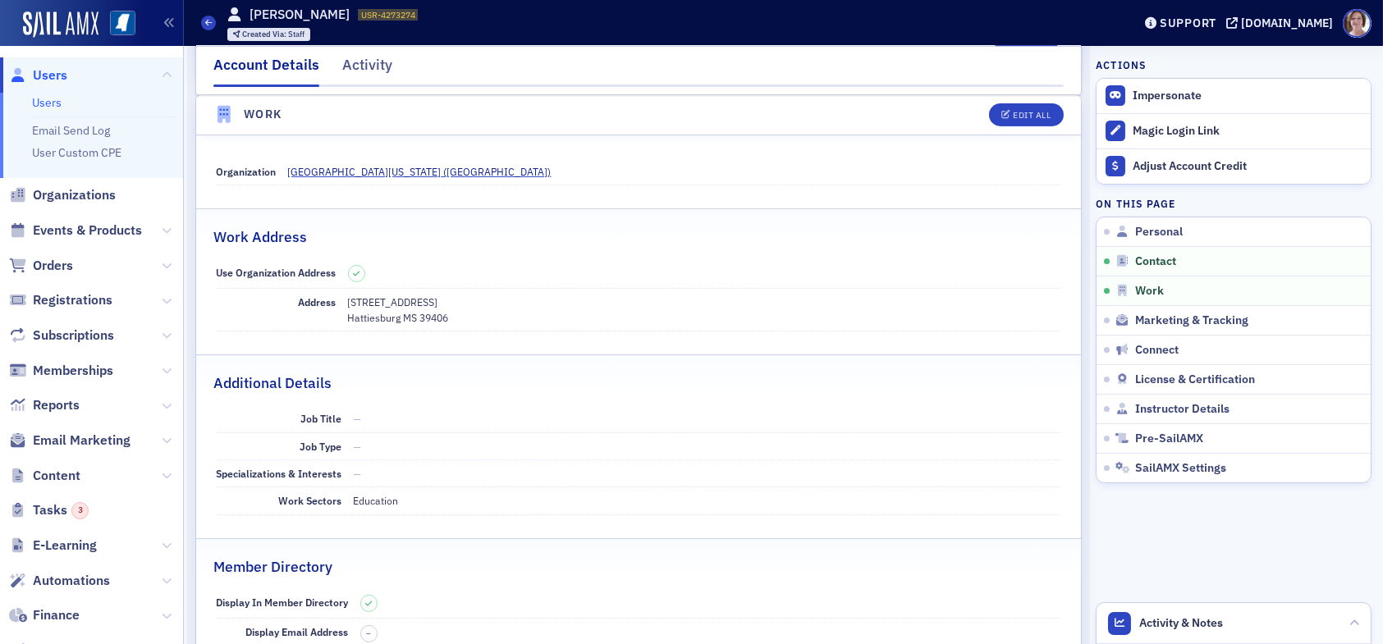
scroll to position [894, 0]
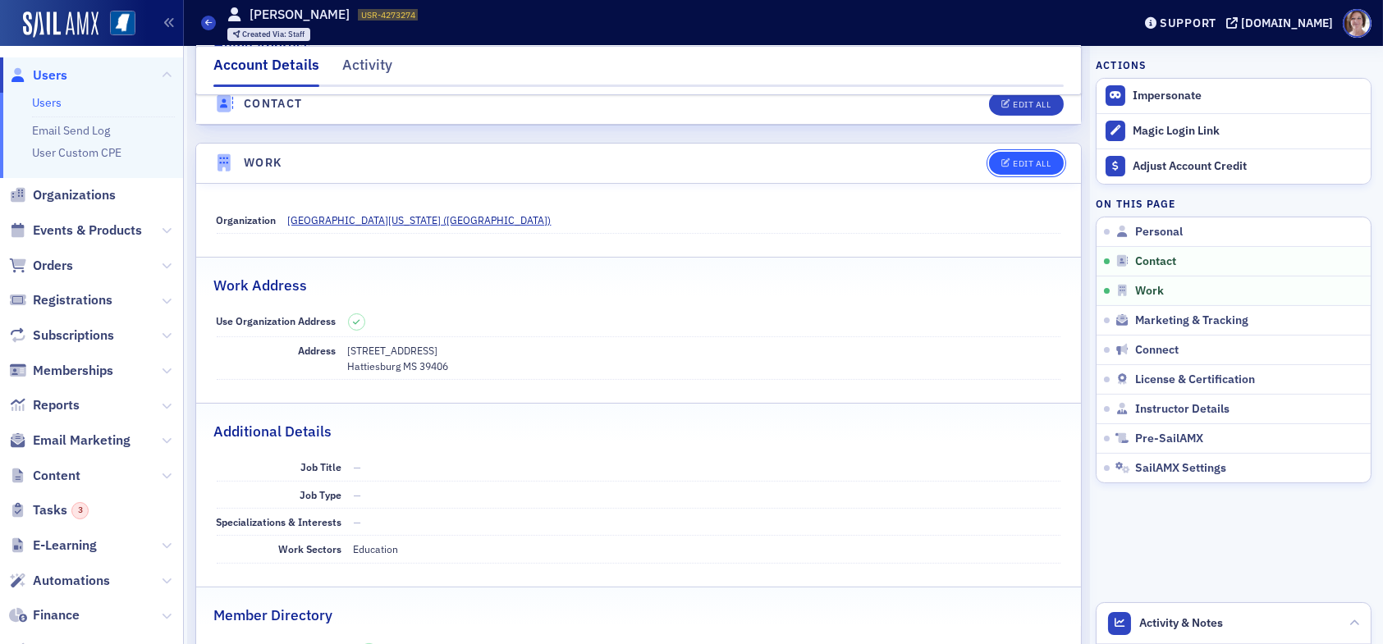
click at [1021, 153] on button "Edit All" at bounding box center [1026, 163] width 74 height 23
select select "US"
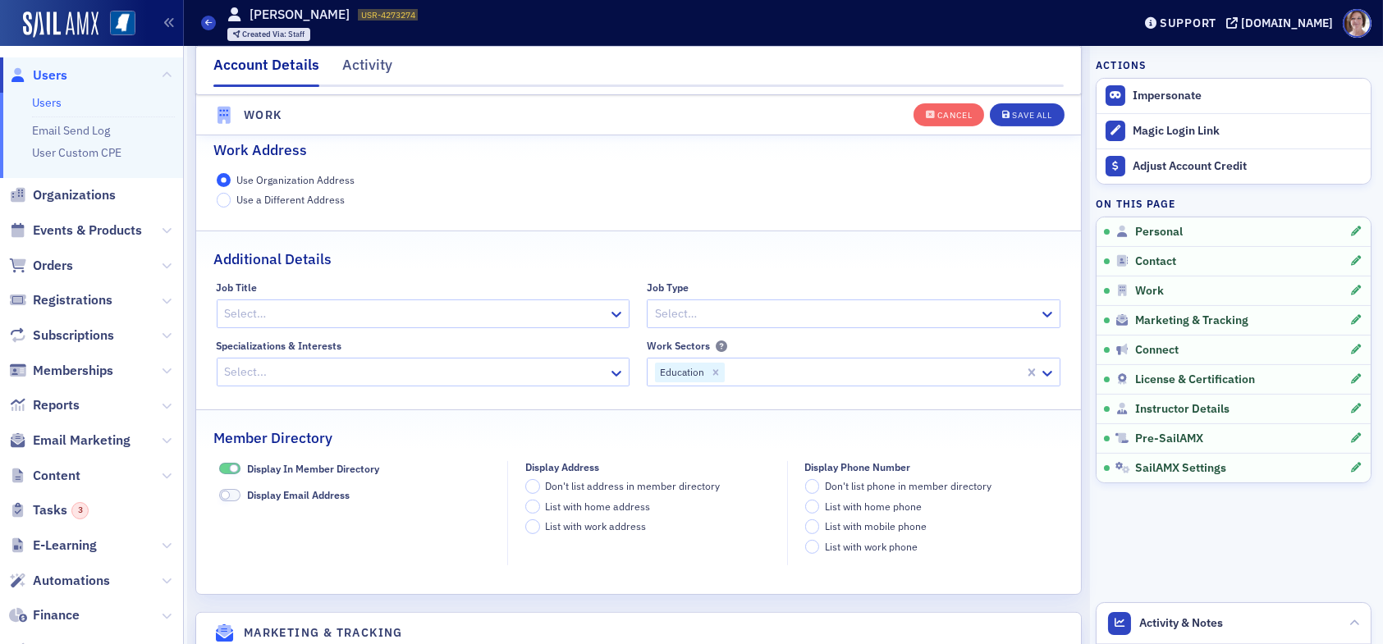
scroll to position [1461, 0]
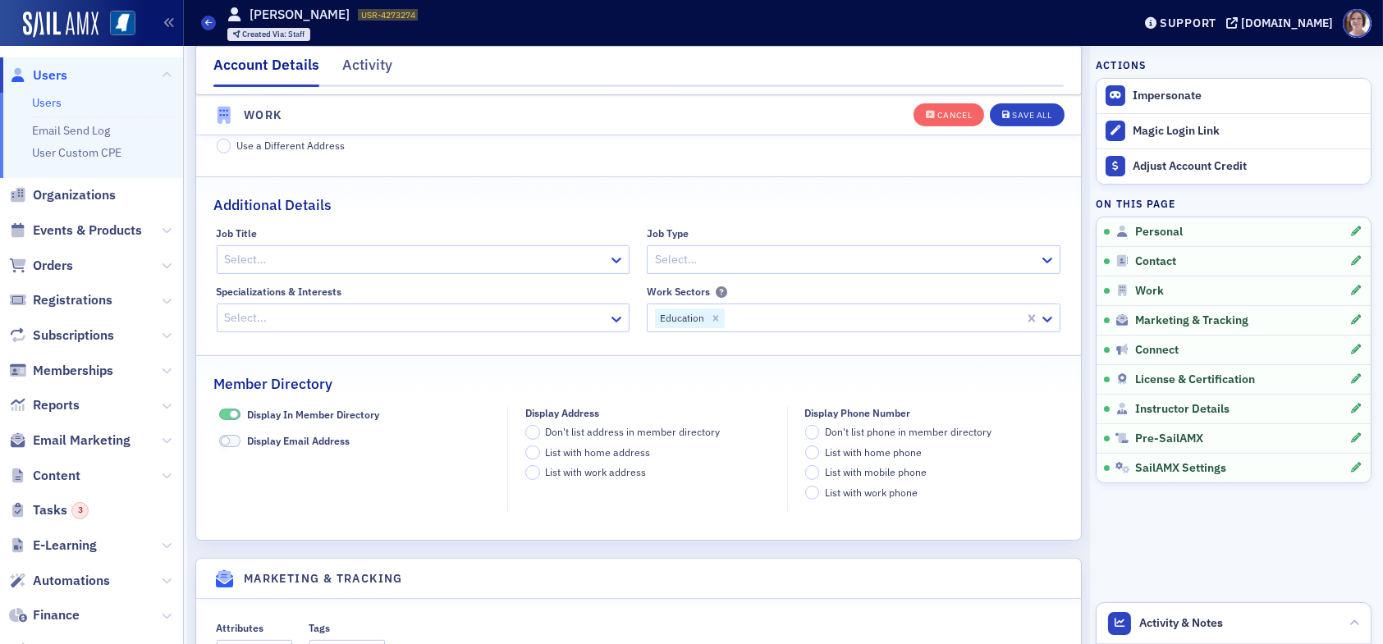
click at [230, 410] on span at bounding box center [234, 414] width 9 height 9
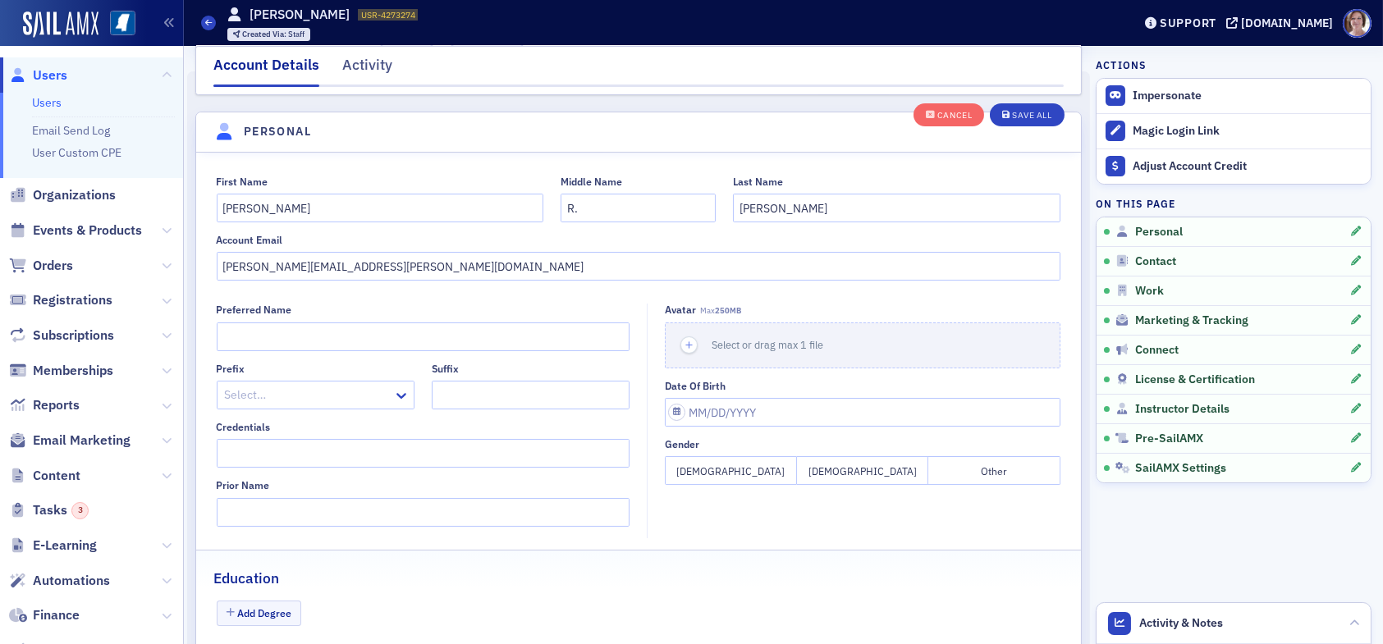
scroll to position [149, 0]
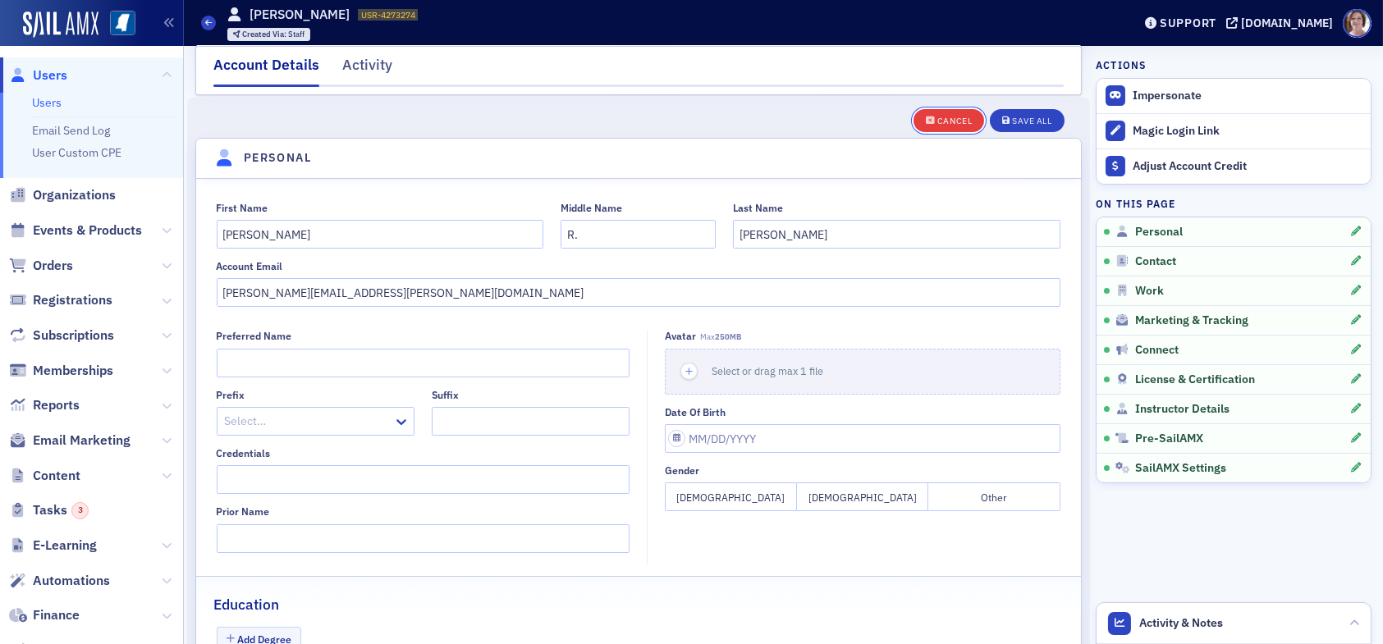
click at [937, 117] on div "Cancel" at bounding box center [954, 121] width 34 height 9
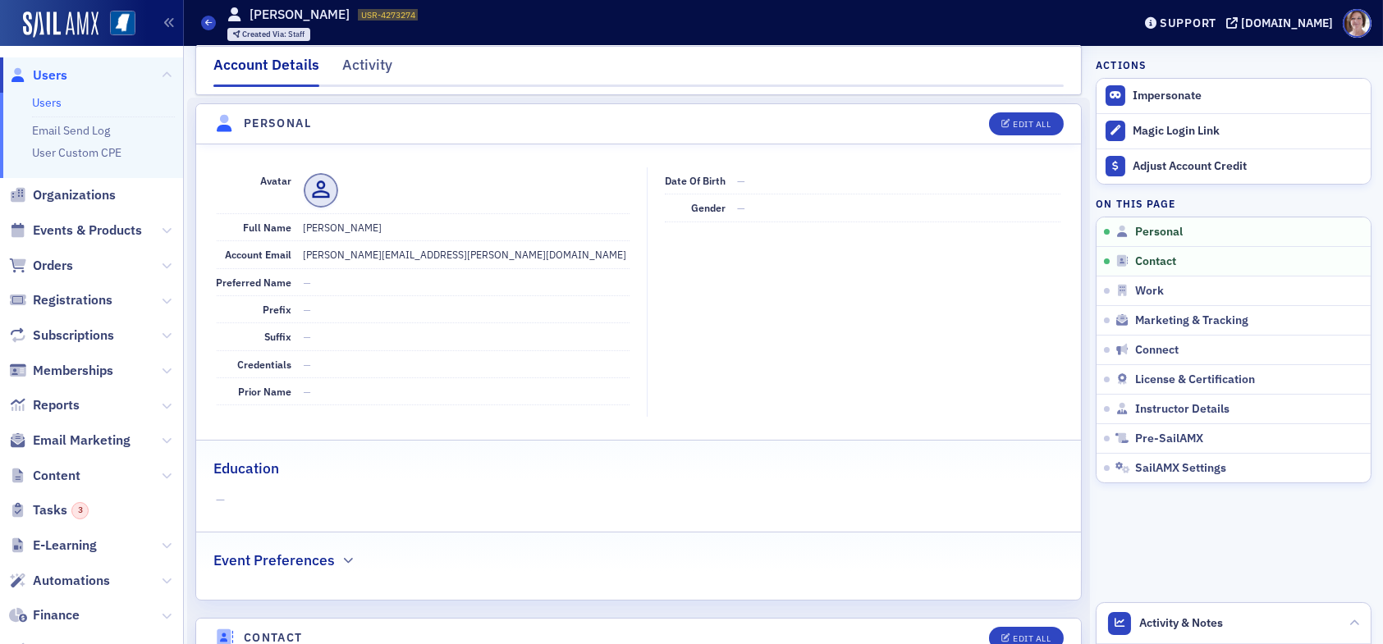
click at [47, 78] on span "Users" at bounding box center [50, 75] width 34 height 18
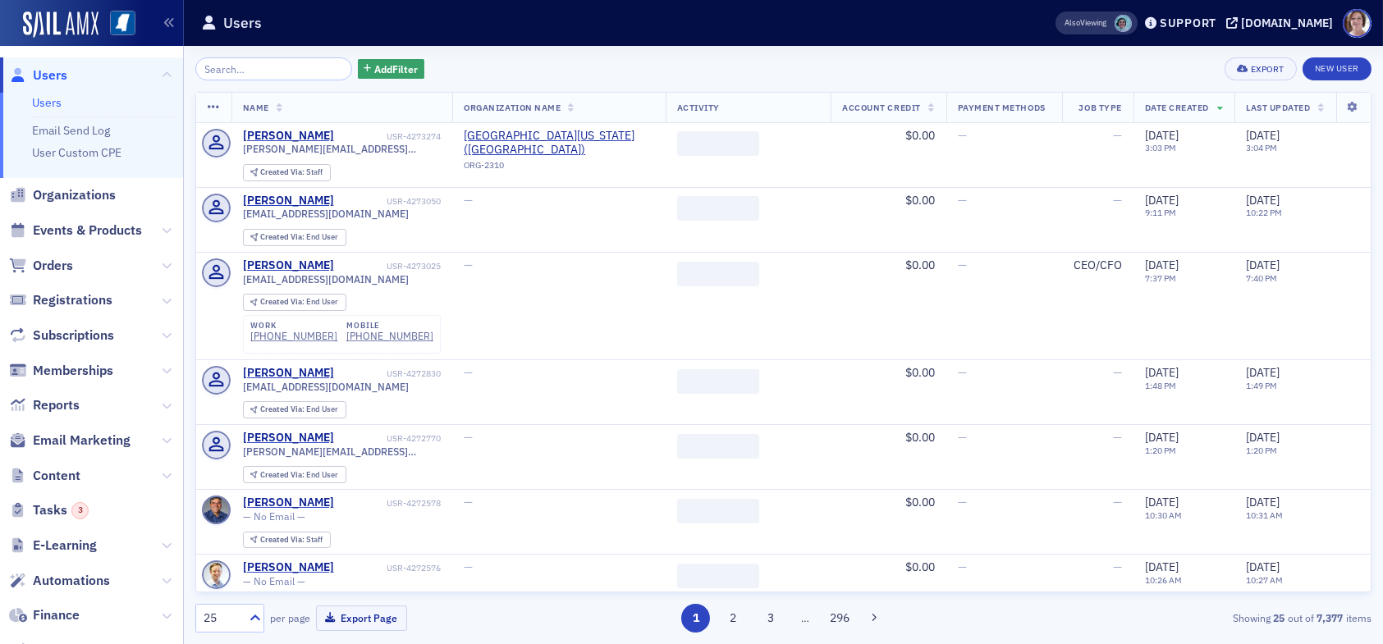
click at [263, 71] on input "search" at bounding box center [273, 68] width 157 height 23
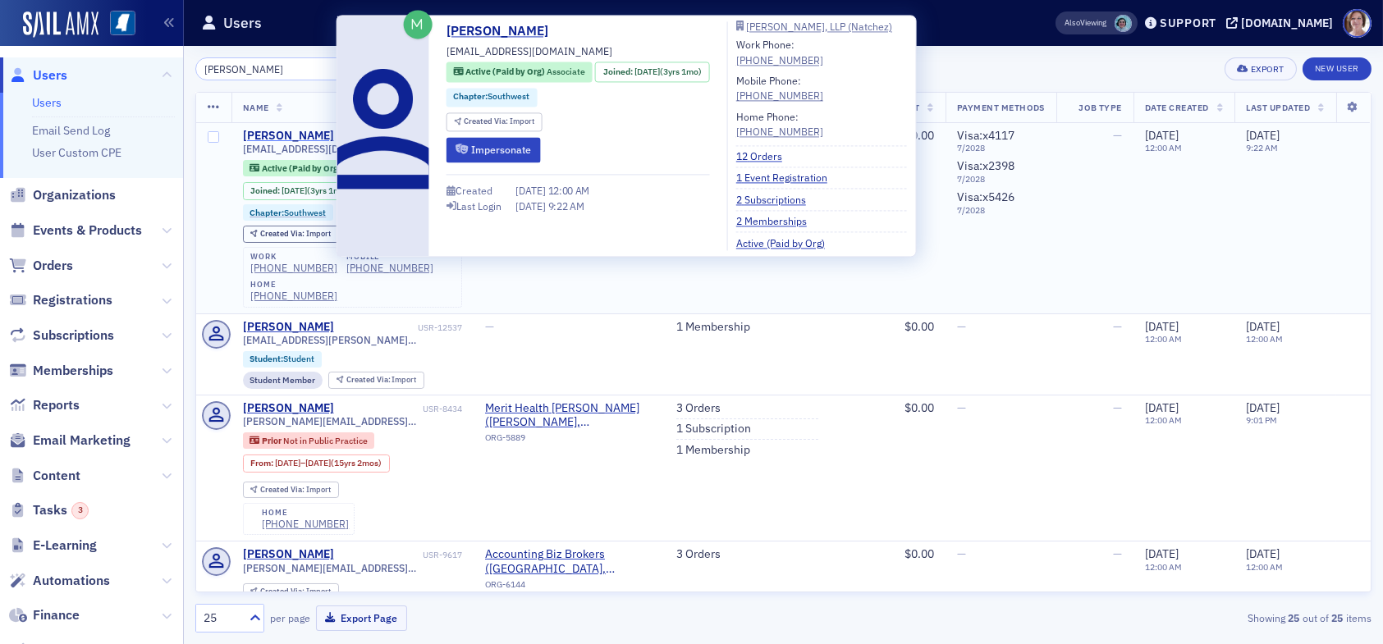
type input "christy wag"
click at [313, 135] on div "Christy Waggoner" at bounding box center [288, 136] width 91 height 15
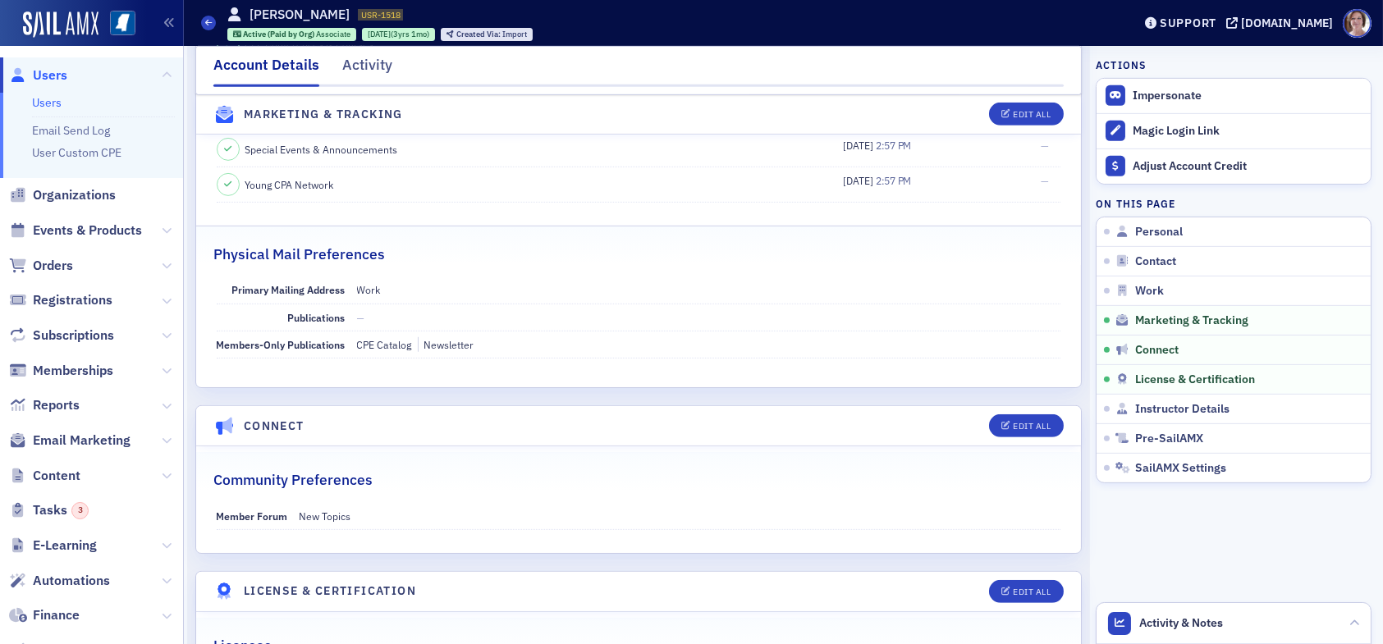
scroll to position [1779, 0]
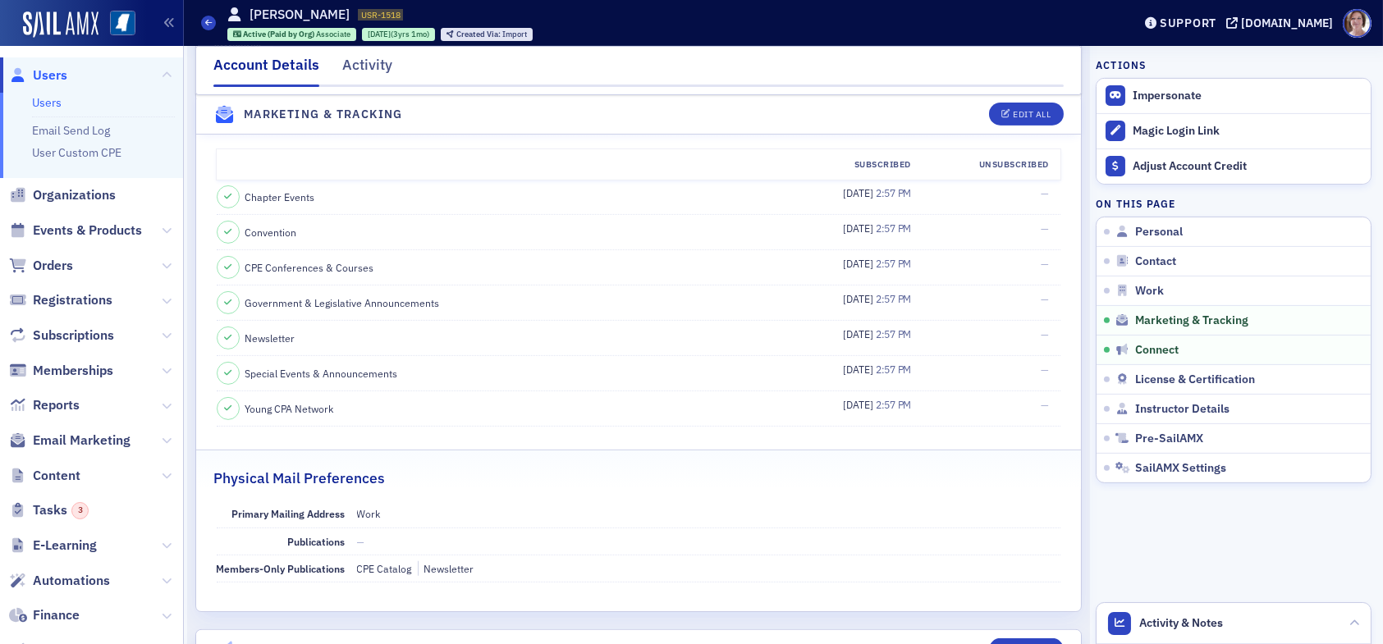
click at [48, 76] on span "Users" at bounding box center [50, 75] width 34 height 18
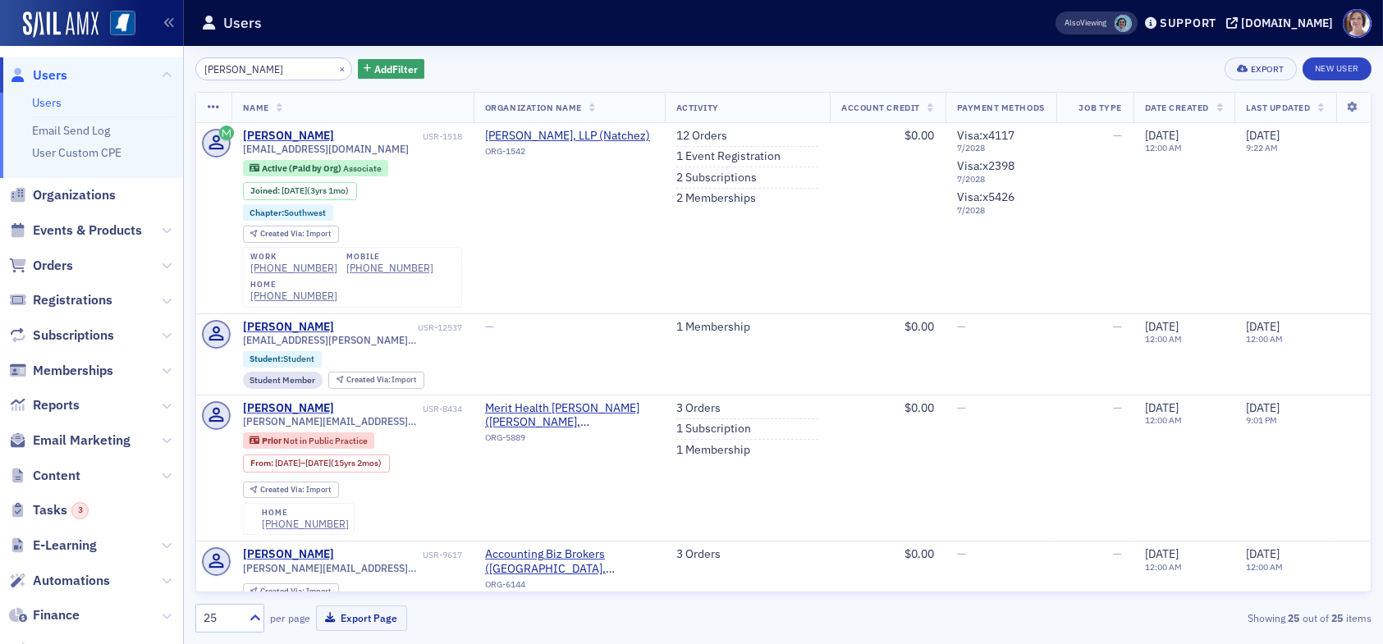
drag, startPoint x: 290, startPoint y: 66, endPoint x: 81, endPoint y: 88, distance: 210.4
click at [81, 88] on div "Users Users Email Send Log User Custom CPE Organizations Events & Products Orde…" at bounding box center [691, 322] width 1383 height 644
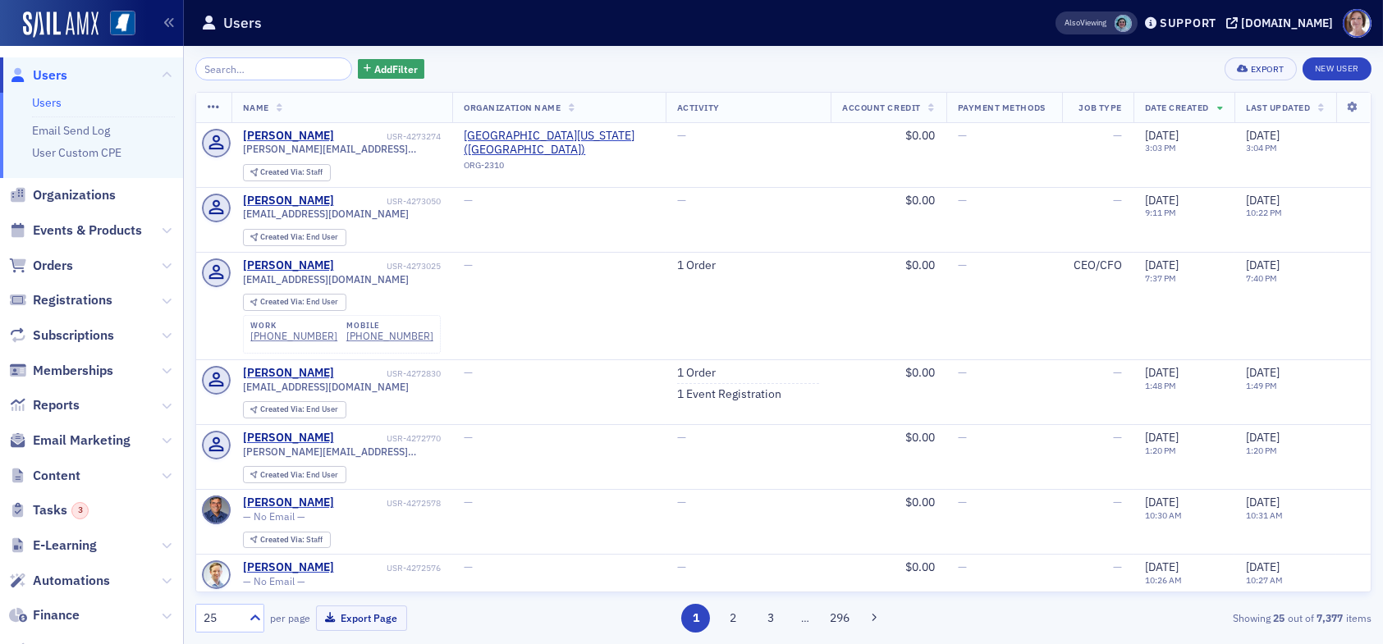
click at [277, 65] on input "search" at bounding box center [273, 68] width 157 height 23
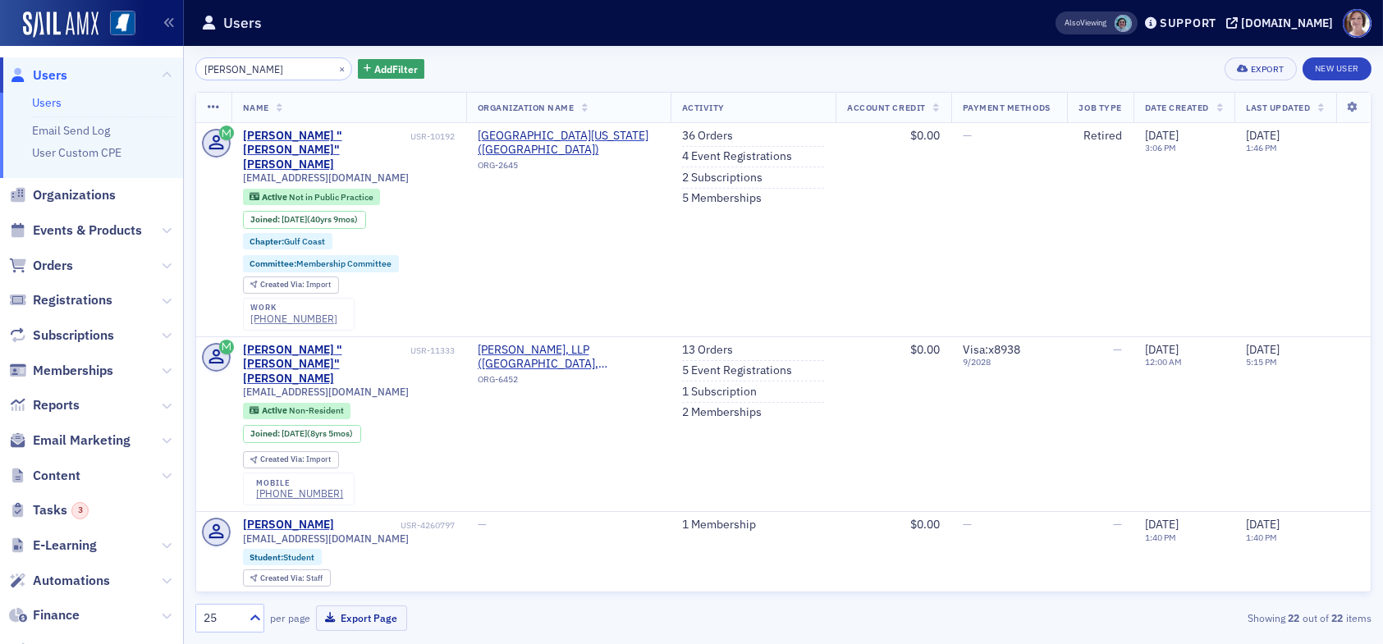
drag, startPoint x: 272, startPoint y: 71, endPoint x: 140, endPoint y: 67, distance: 132.2
click at [142, 68] on div "Users Users Email Send Log User Custom CPE Organizations Events & Products Orde…" at bounding box center [691, 322] width 1383 height 644
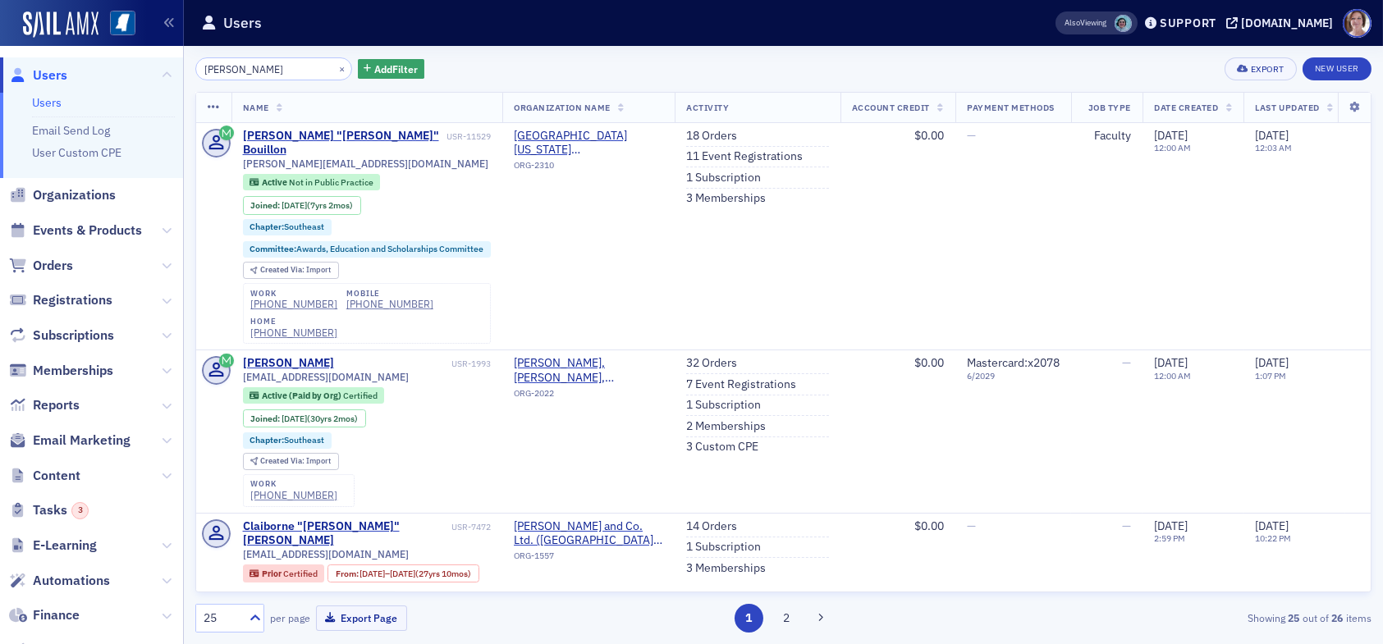
drag, startPoint x: 261, startPoint y: 66, endPoint x: 164, endPoint y: 62, distance: 97.0
click at [164, 62] on div "Users Users Email Send Log User Custom CPE Organizations Events & Products Orde…" at bounding box center [691, 322] width 1383 height 644
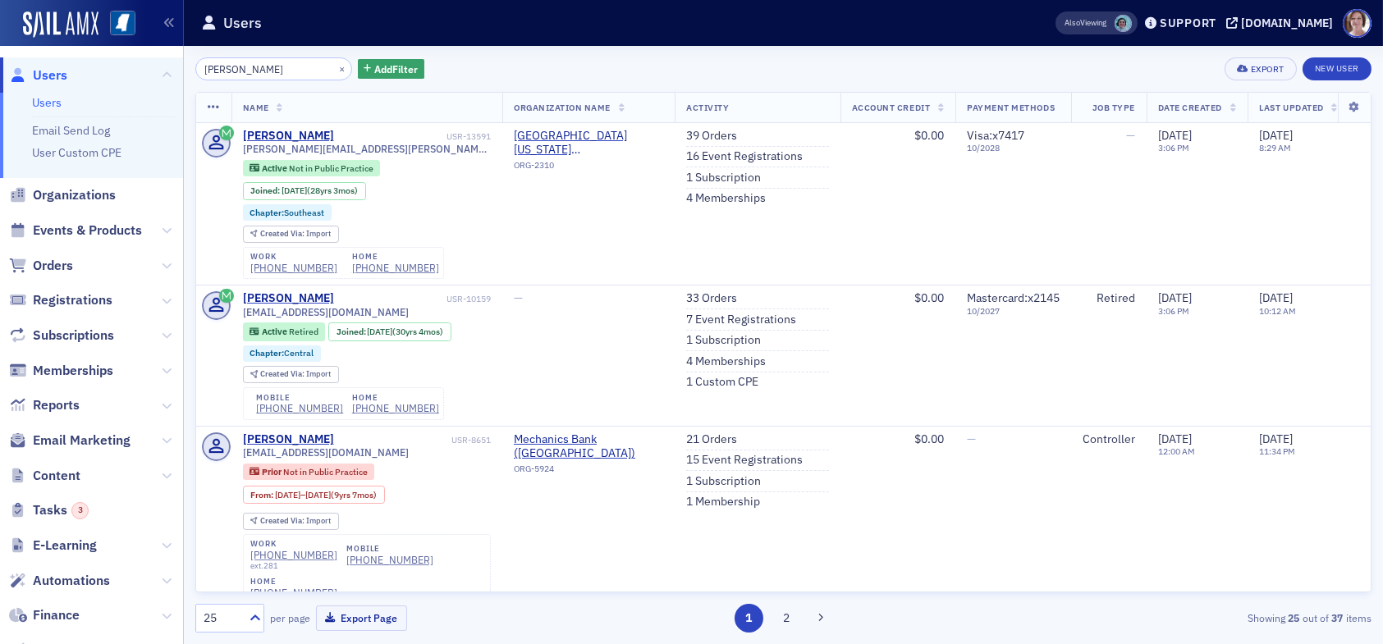
drag, startPoint x: 277, startPoint y: 70, endPoint x: 134, endPoint y: 63, distance: 142.9
click at [134, 63] on div "Users Users Email Send Log User Custom CPE Organizations Events & Products Orde…" at bounding box center [691, 322] width 1383 height 644
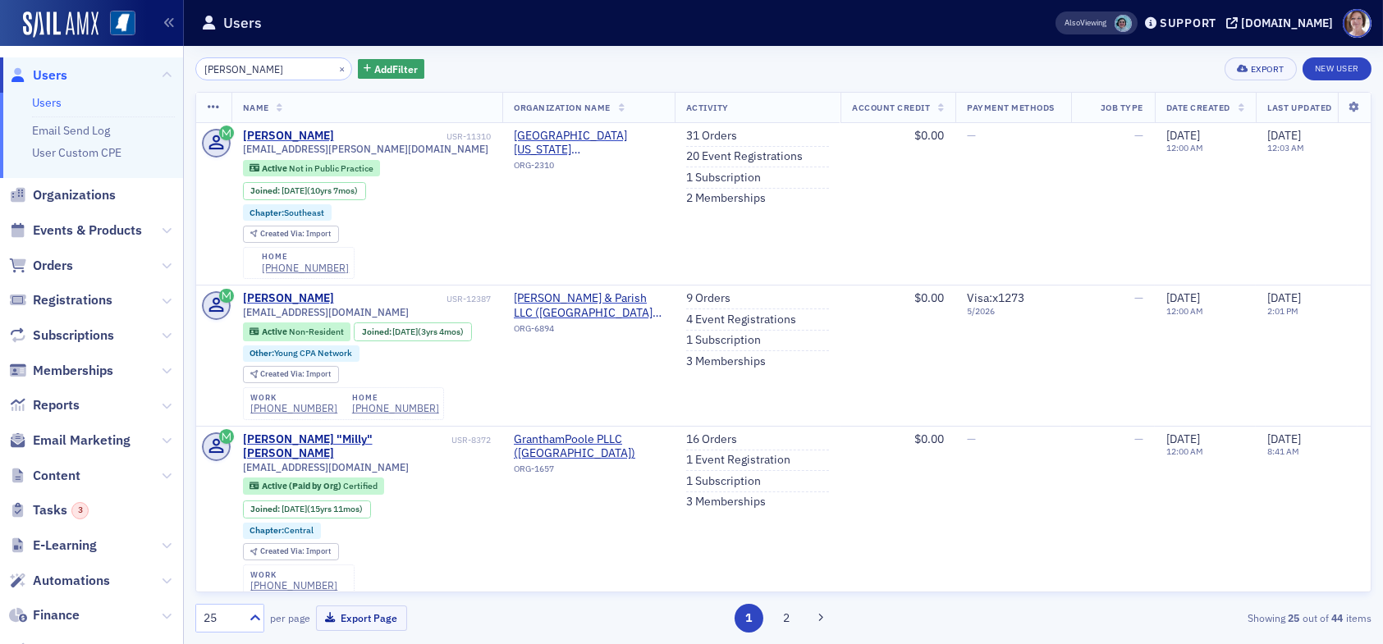
drag, startPoint x: 276, startPoint y: 65, endPoint x: 157, endPoint y: 65, distance: 119.0
click at [157, 65] on div "Users Users Email Send Log User Custom CPE Organizations Events & Products Orde…" at bounding box center [691, 322] width 1383 height 644
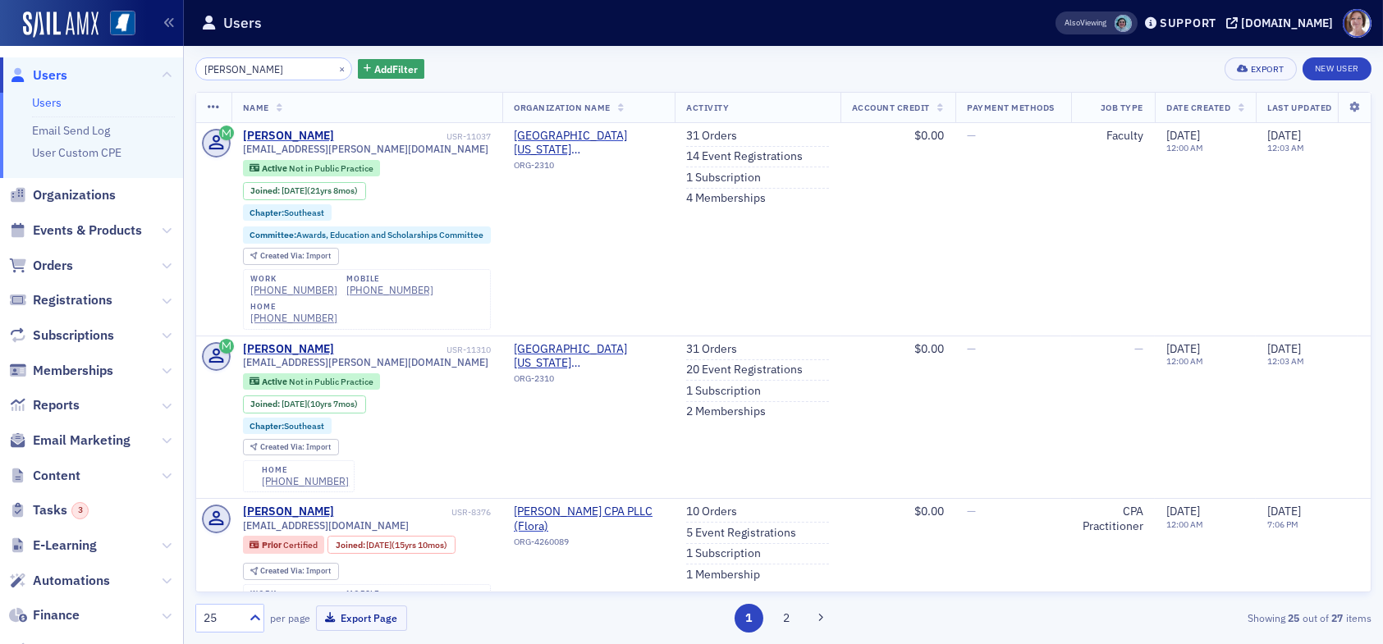
drag, startPoint x: 268, startPoint y: 71, endPoint x: 135, endPoint y: 69, distance: 133.8
click at [137, 71] on div "Users Users Email Send Log User Custom CPE Organizations Events & Products Orde…" at bounding box center [691, 322] width 1383 height 644
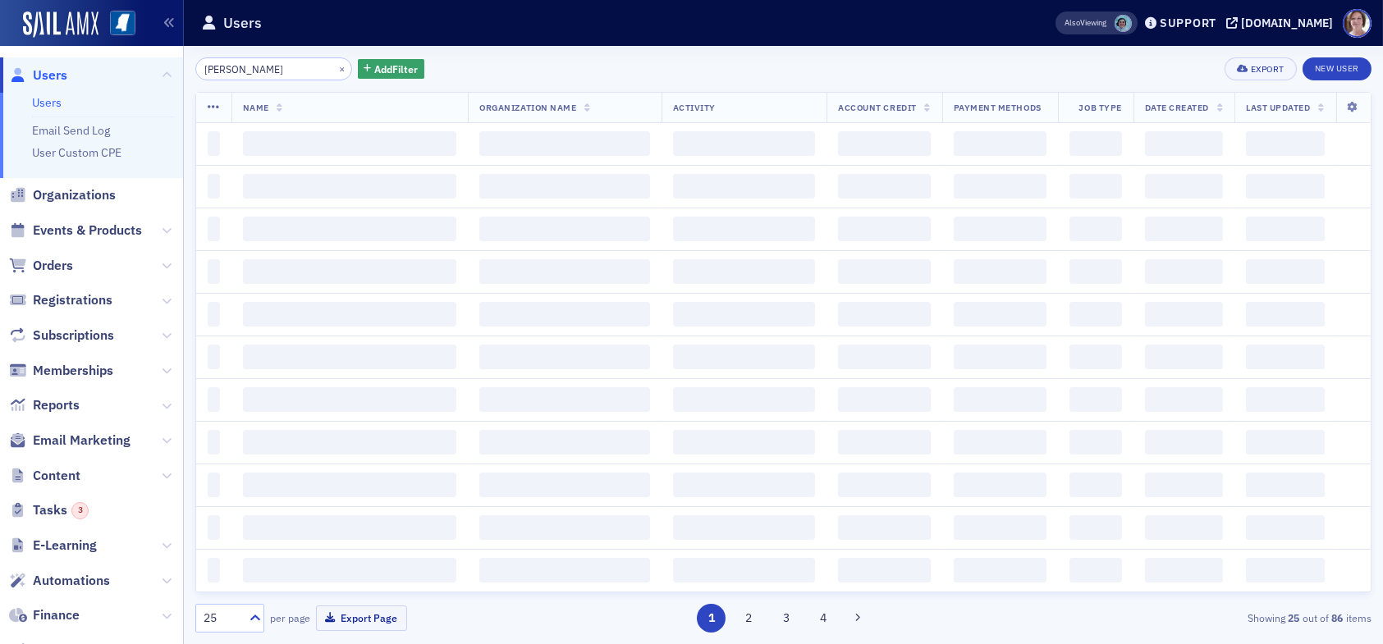
type input "reginald wilson"
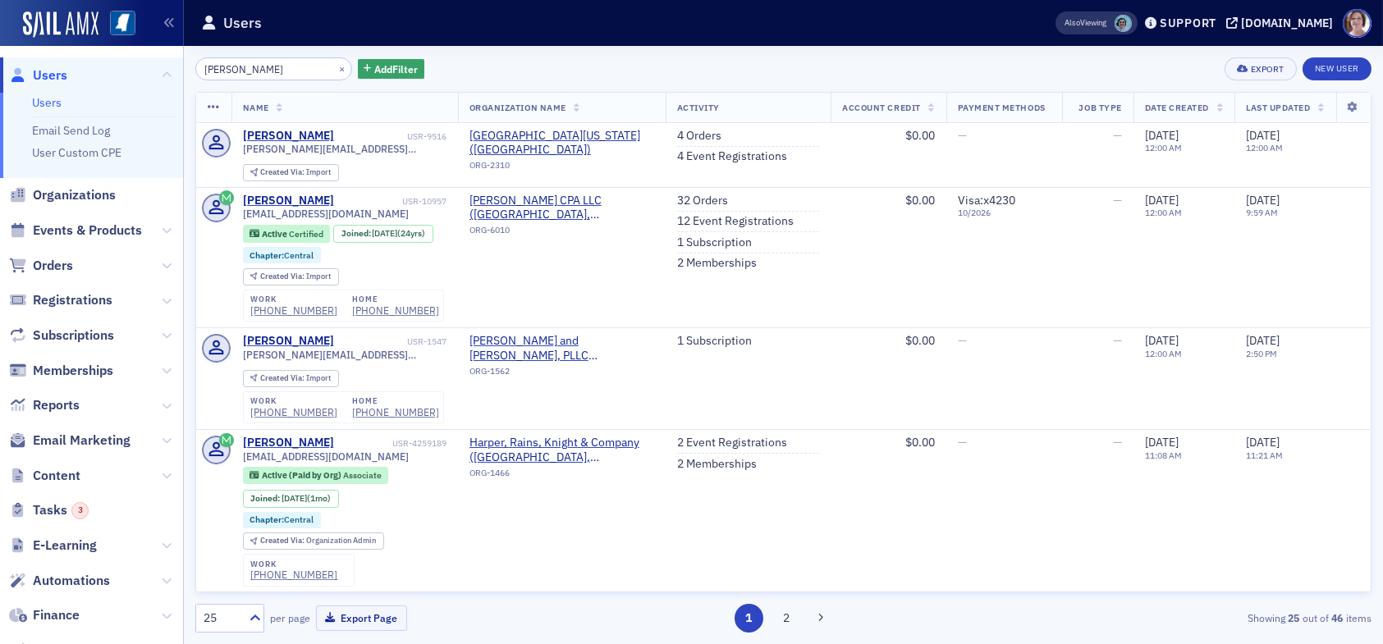
drag, startPoint x: 296, startPoint y: 66, endPoint x: 94, endPoint y: 69, distance: 201.9
click at [94, 69] on div "Users Users Email Send Log User Custom CPE Organizations Events & Products Orde…" at bounding box center [691, 322] width 1383 height 644
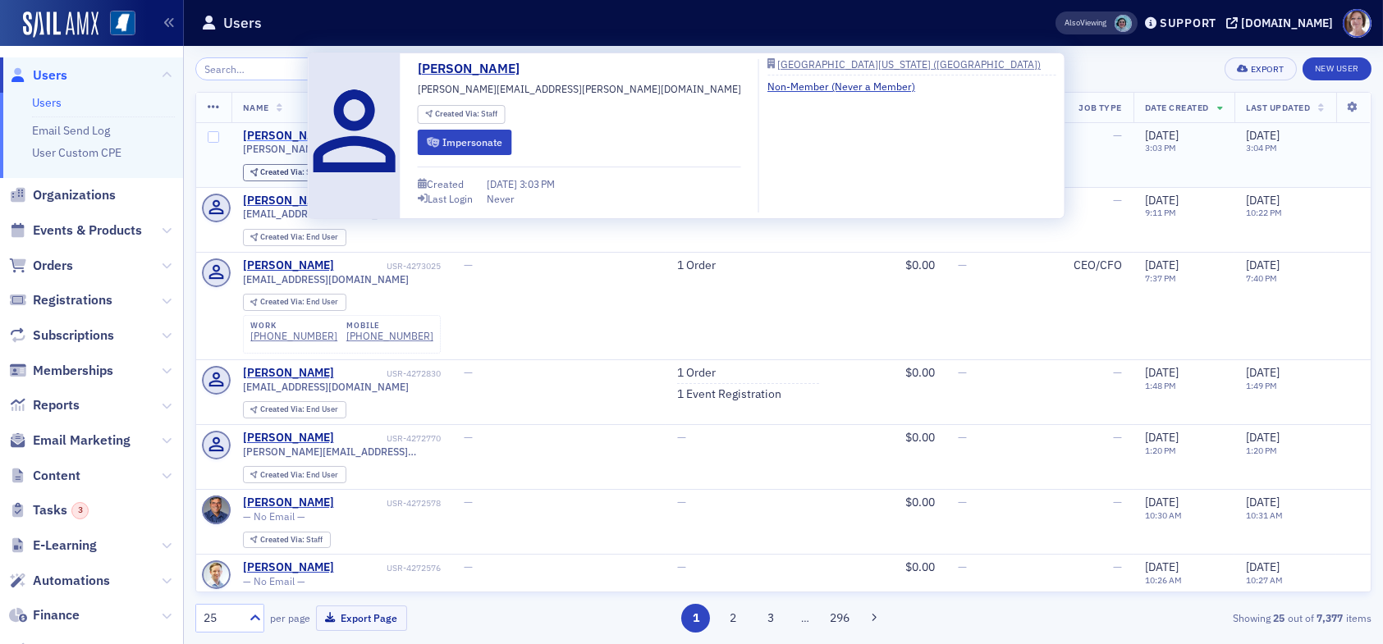
click at [289, 135] on div "[PERSON_NAME]" at bounding box center [288, 136] width 91 height 15
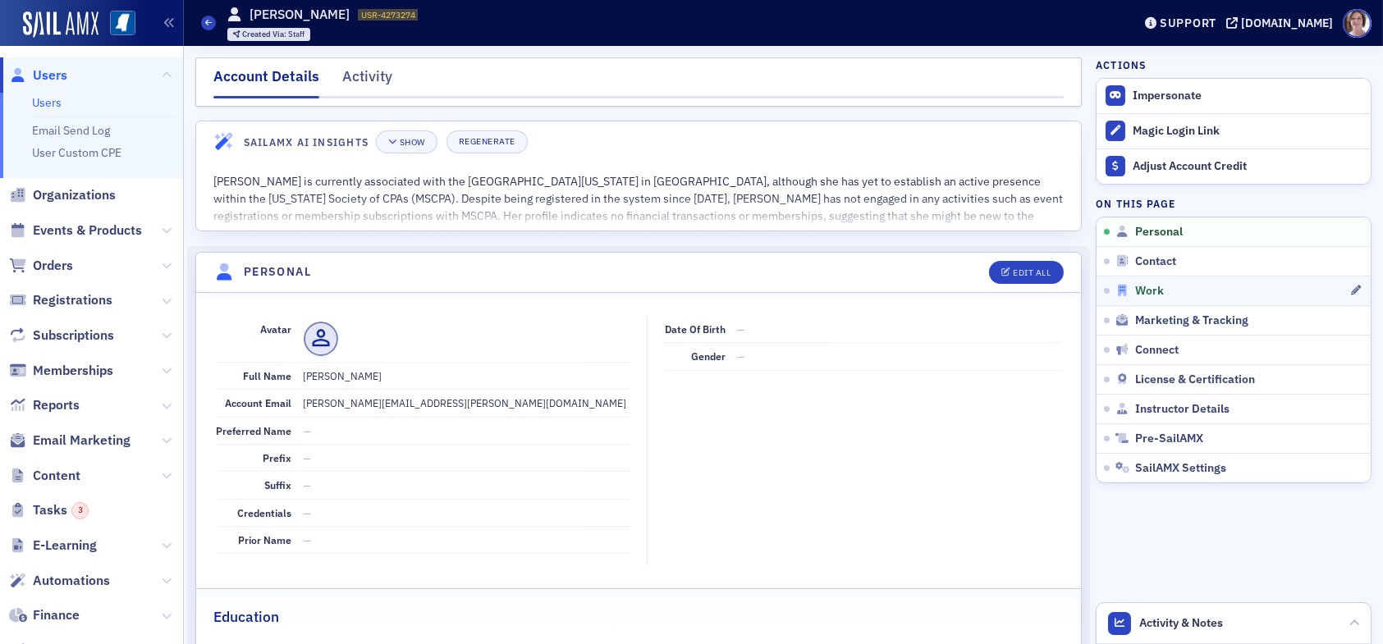
click at [1135, 291] on span "Work" at bounding box center [1149, 291] width 29 height 15
click at [71, 191] on span "Organizations" at bounding box center [74, 195] width 83 height 18
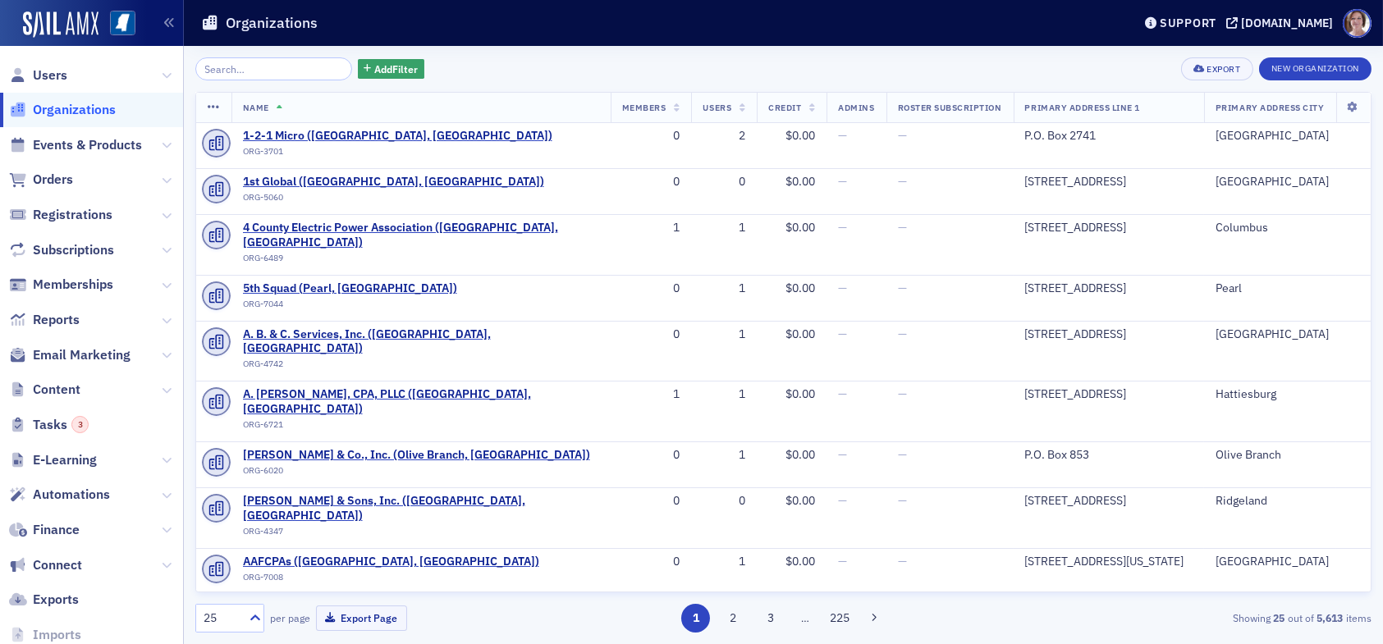
click at [300, 70] on input "search" at bounding box center [273, 68] width 157 height 23
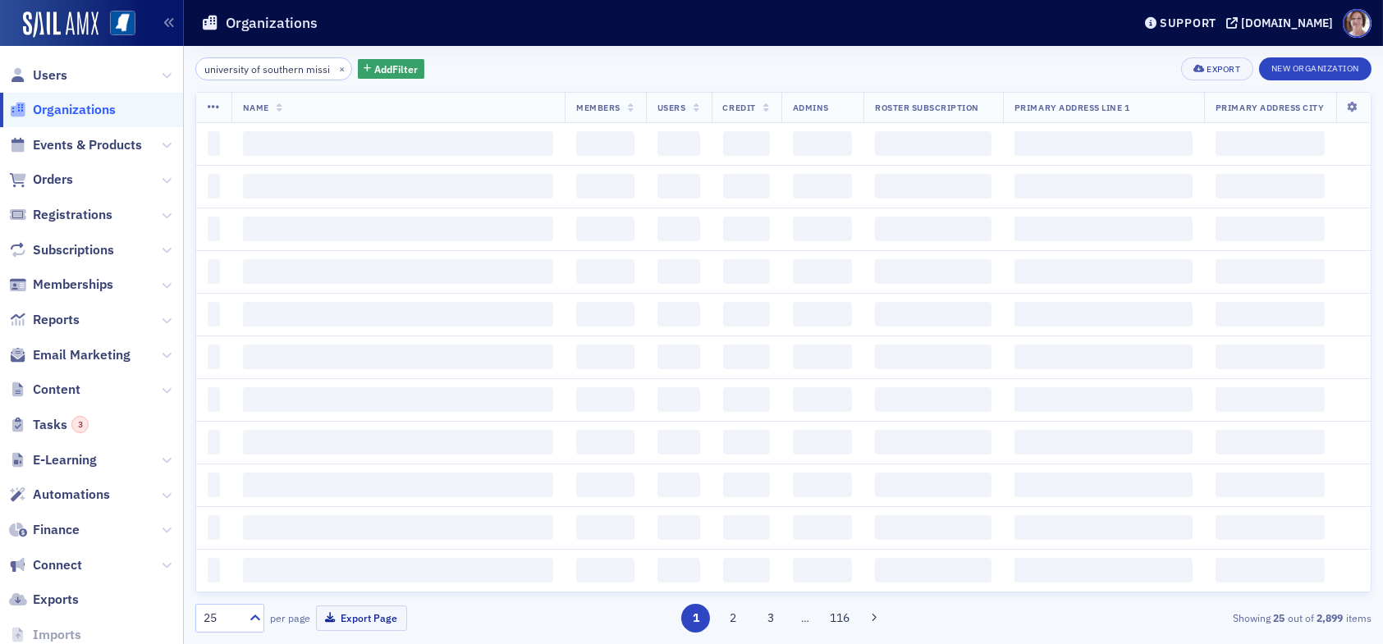
scroll to position [0, 14]
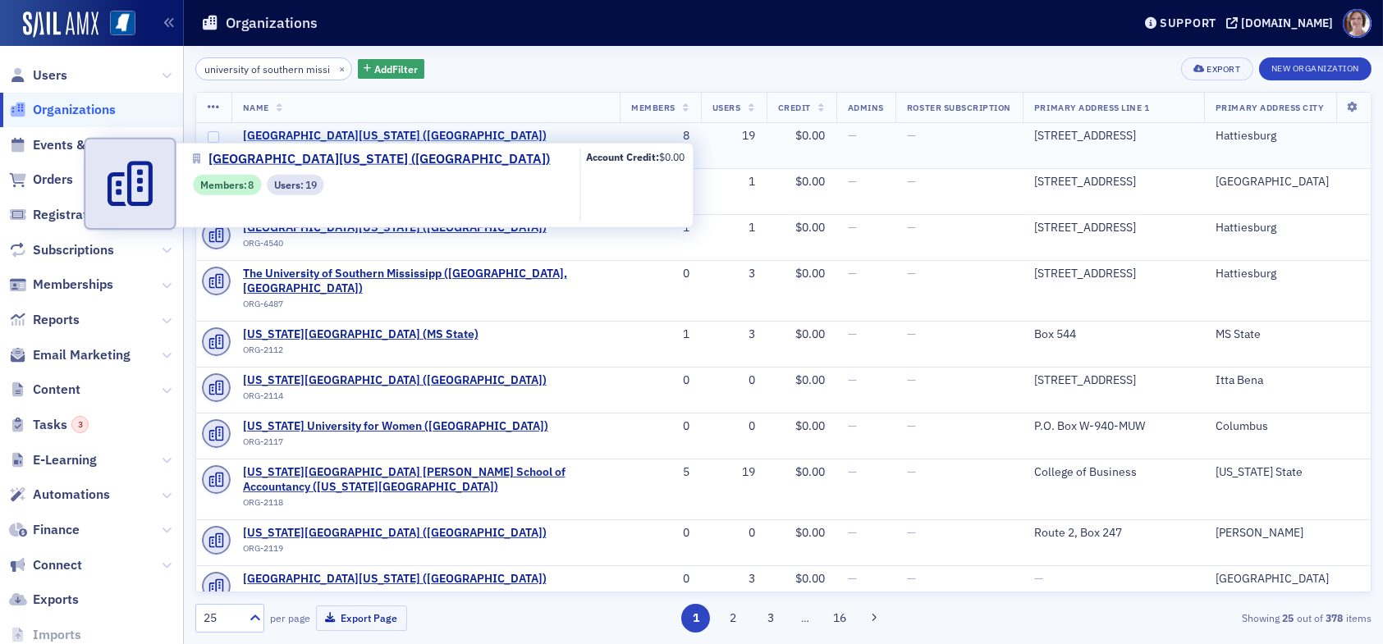
type input "university of southern missi"
click at [421, 135] on span "[GEOGRAPHIC_DATA][US_STATE] ([GEOGRAPHIC_DATA])" at bounding box center [395, 136] width 304 height 15
select select "US"
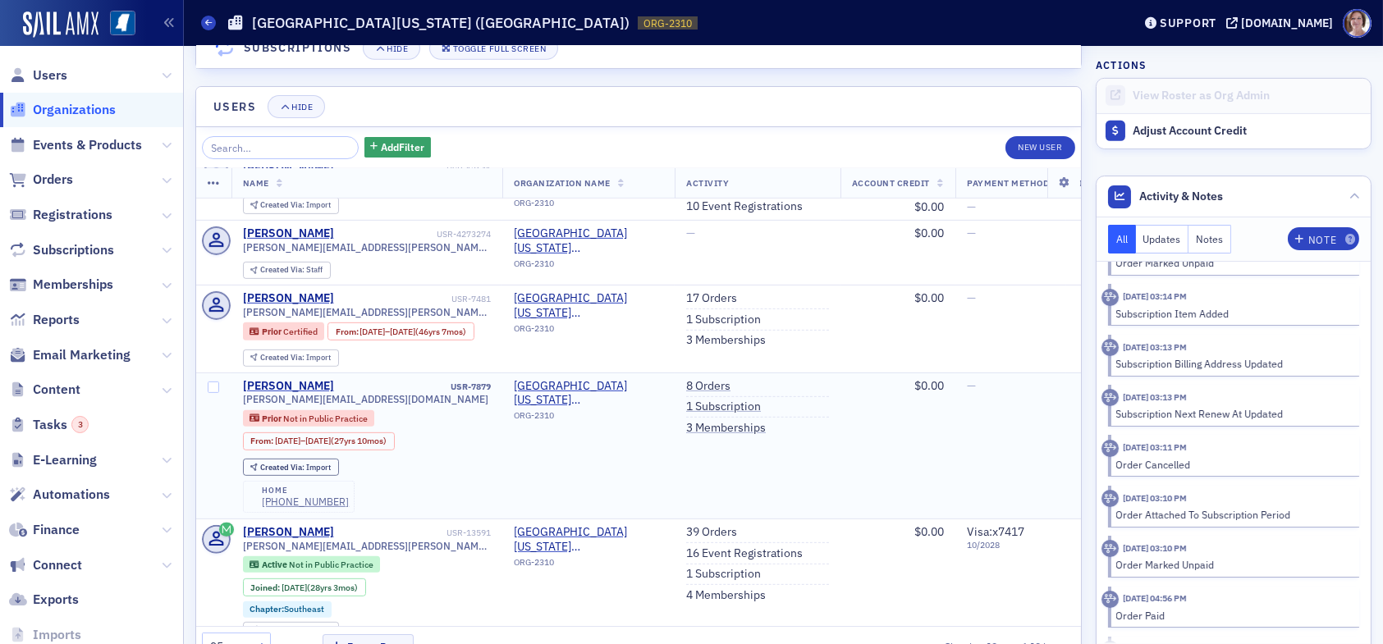
scroll to position [2075, 0]
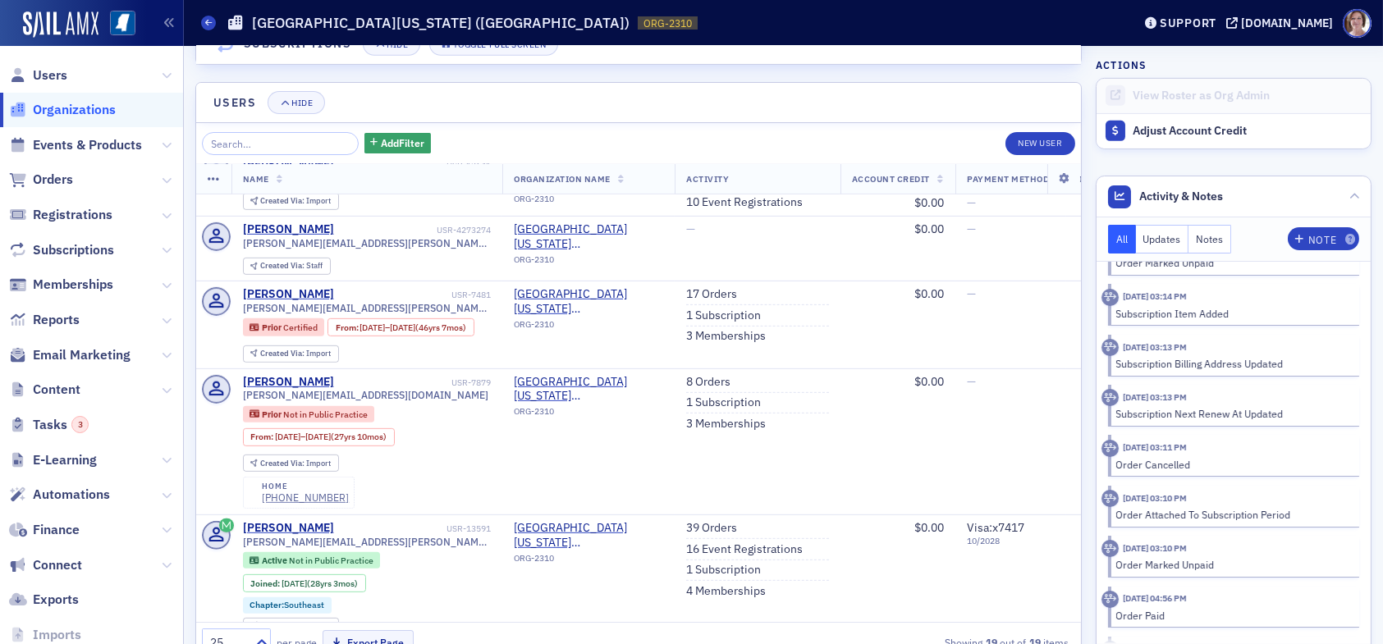
click at [70, 112] on span "Organizations" at bounding box center [74, 110] width 83 height 18
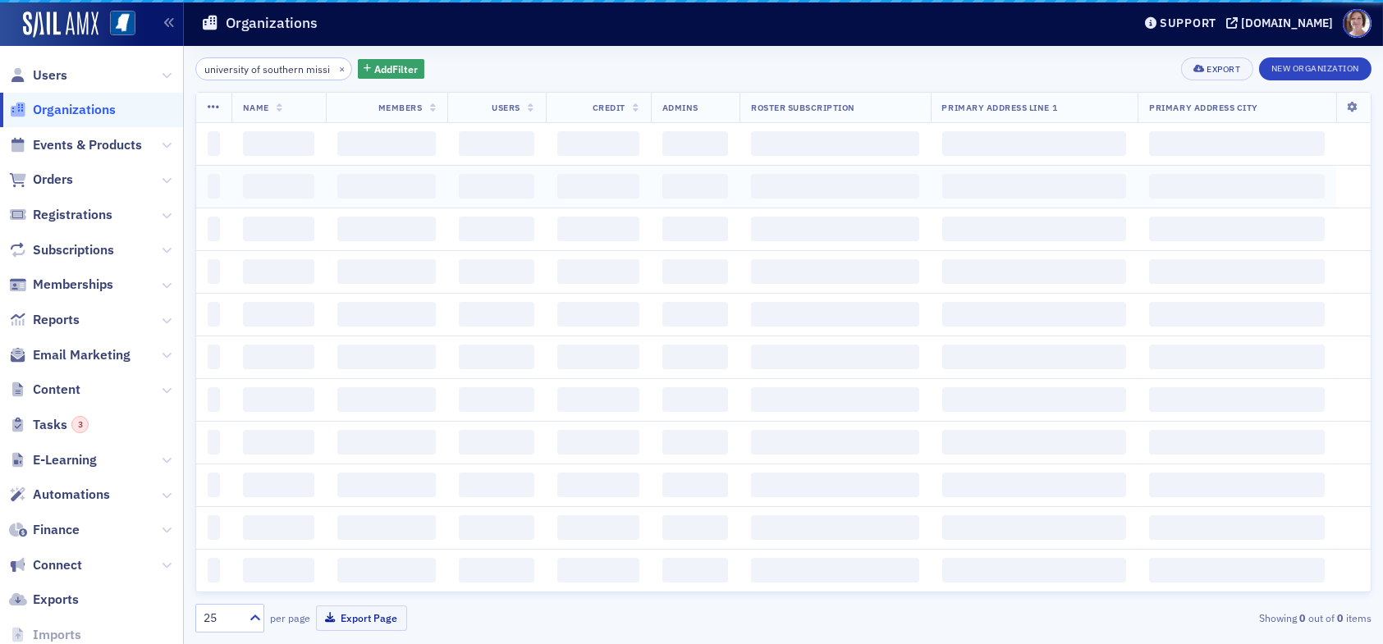
scroll to position [0, 14]
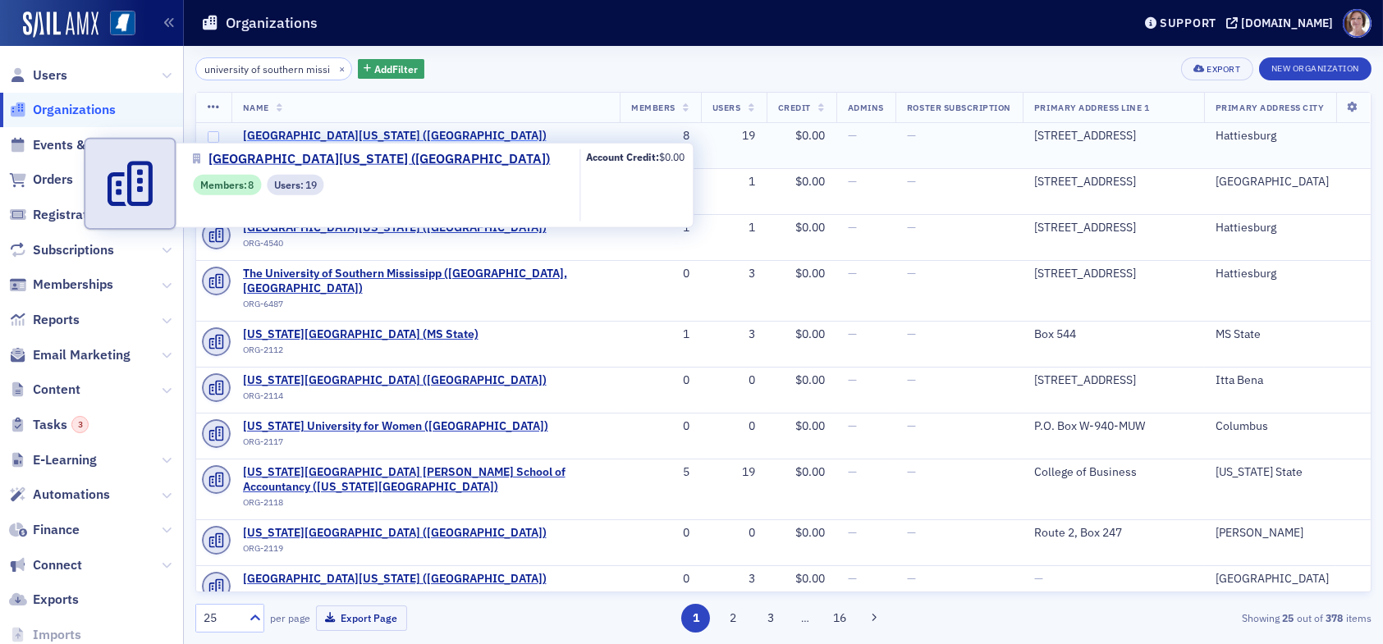
click at [347, 133] on span "[GEOGRAPHIC_DATA][US_STATE] ([GEOGRAPHIC_DATA])" at bounding box center [395, 136] width 304 height 15
select select "US"
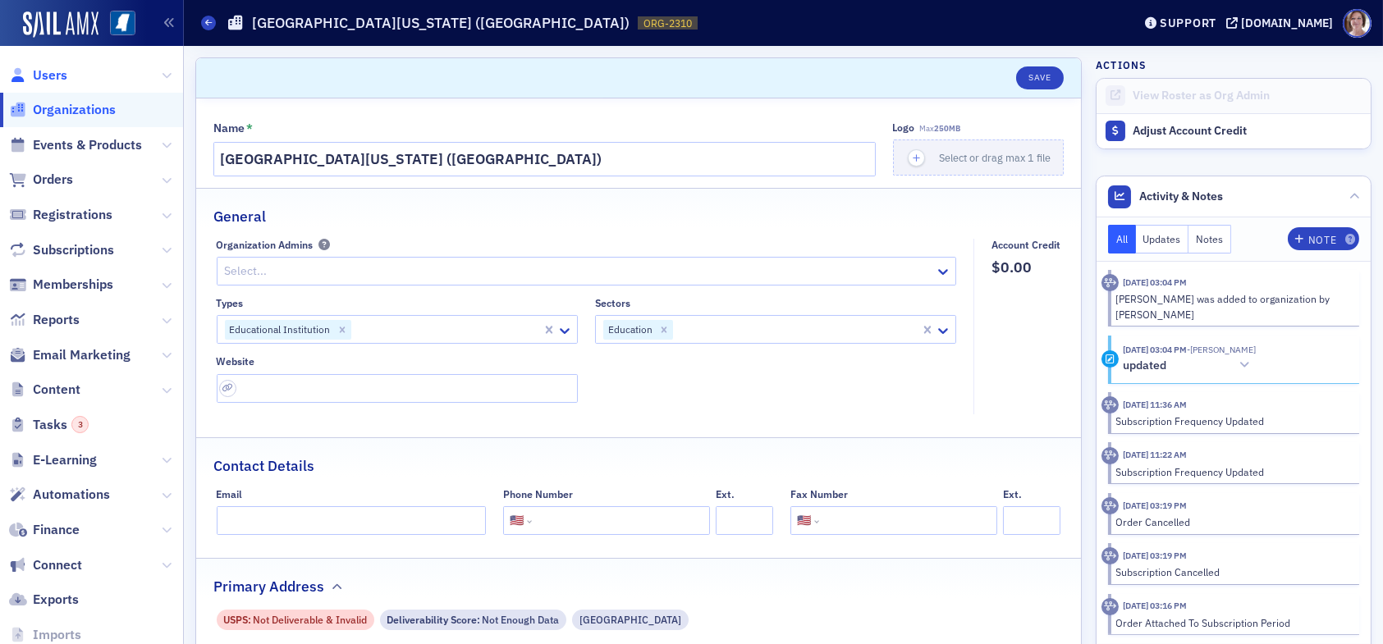
click at [55, 75] on span "Users" at bounding box center [50, 75] width 34 height 18
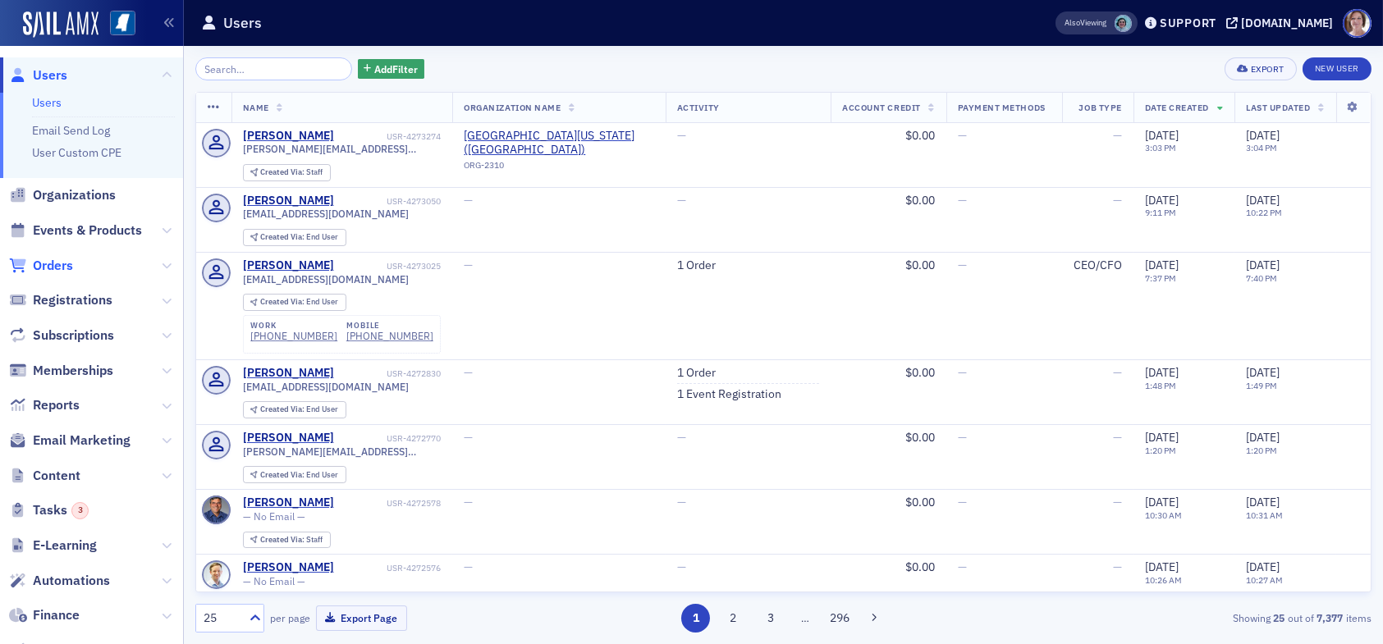
click at [48, 260] on span "Orders" at bounding box center [53, 266] width 40 height 18
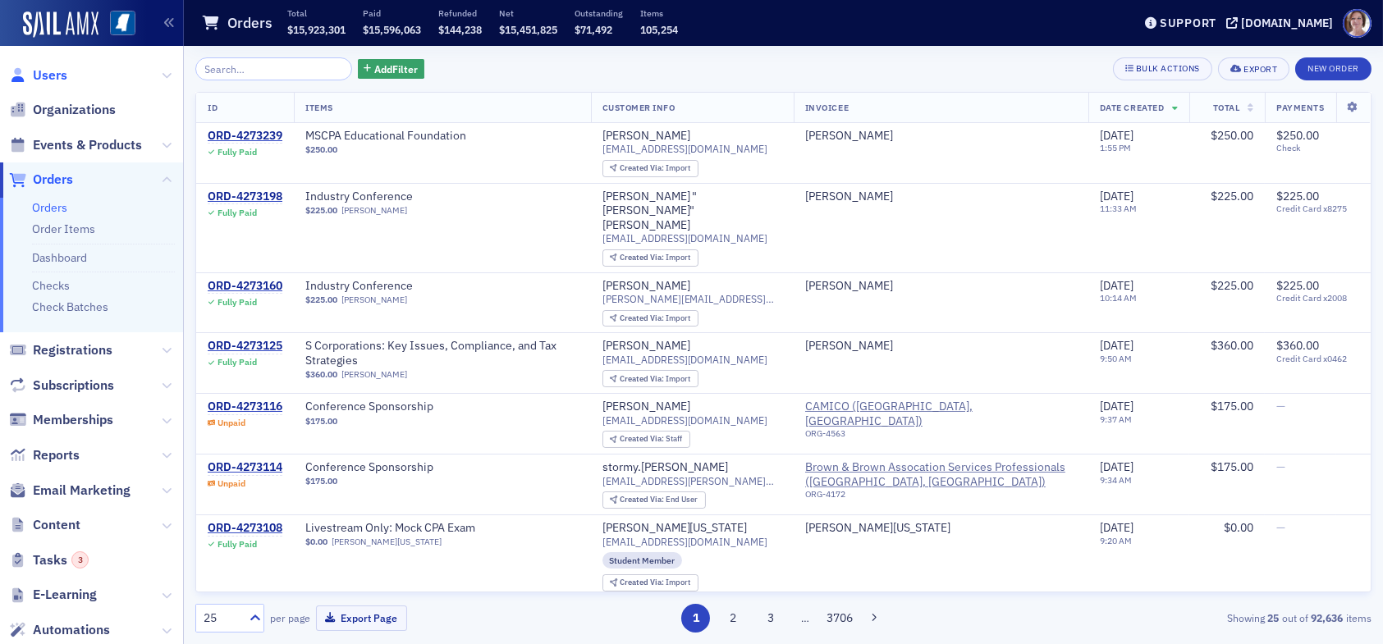
click at [43, 68] on span "Users" at bounding box center [50, 75] width 34 height 18
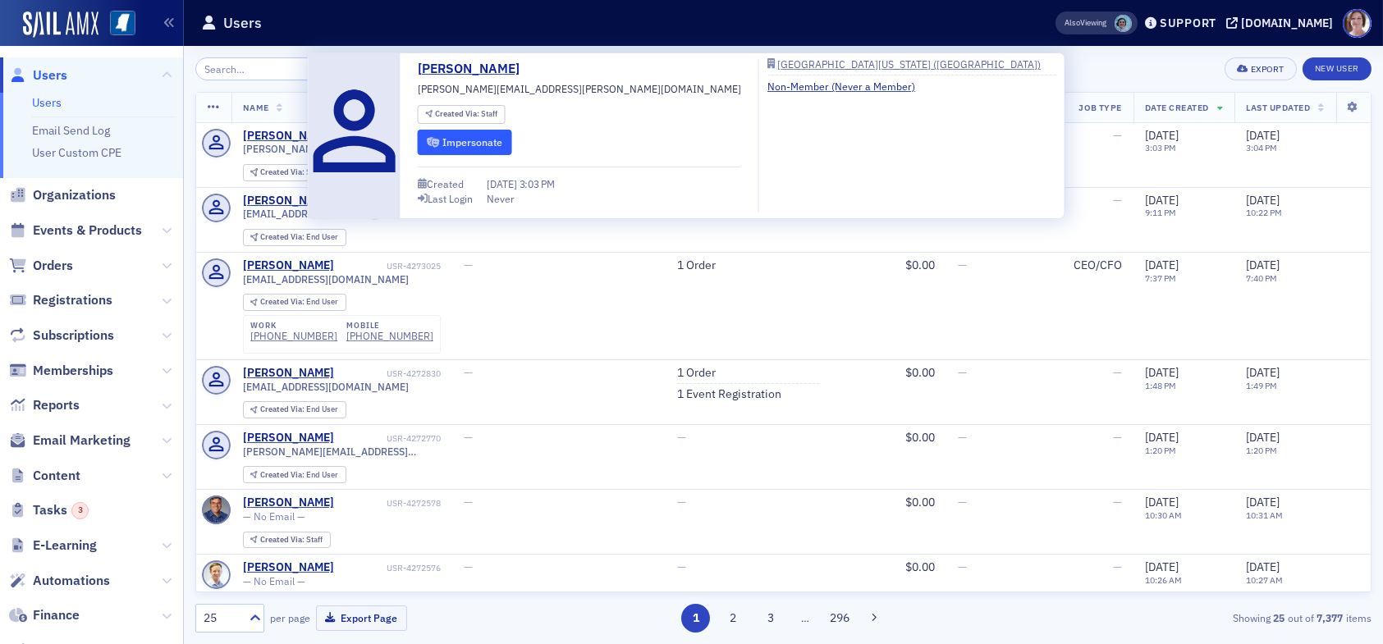
click at [455, 145] on button "Impersonate" at bounding box center [465, 142] width 94 height 25
click at [281, 135] on div "[PERSON_NAME]" at bounding box center [288, 136] width 91 height 15
click at [469, 140] on button "Impersonate" at bounding box center [465, 142] width 94 height 25
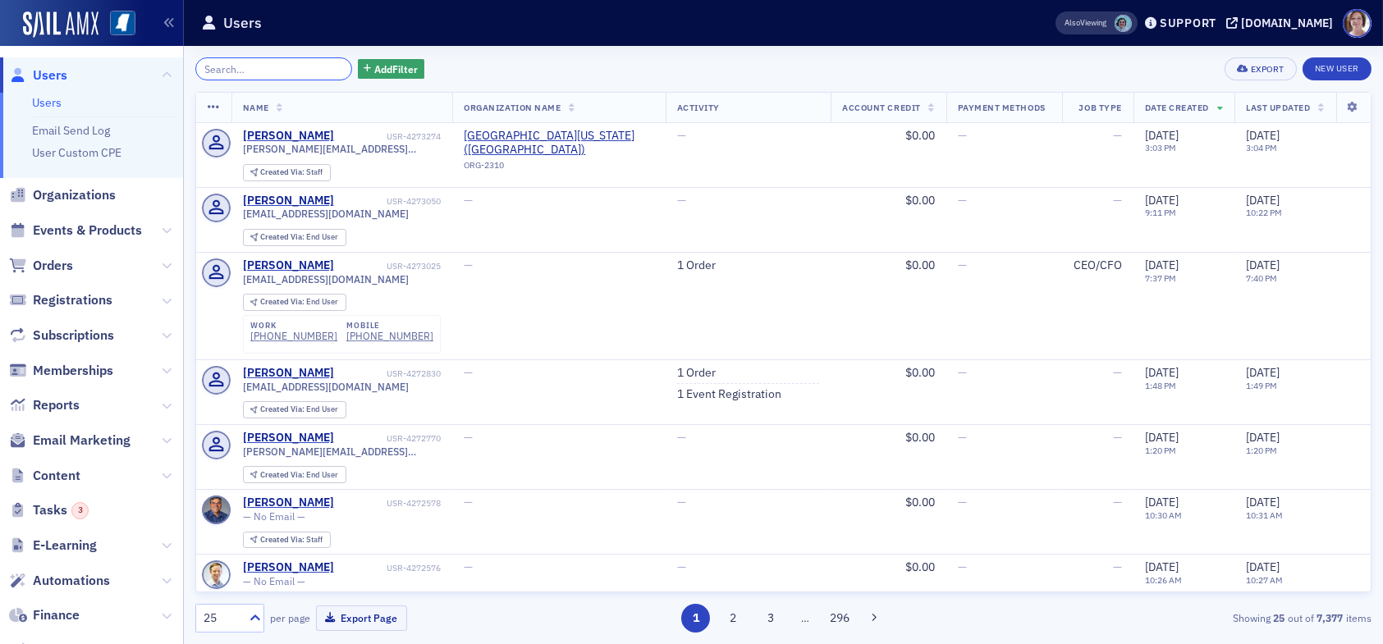
click at [252, 68] on input "search" at bounding box center [273, 68] width 157 height 23
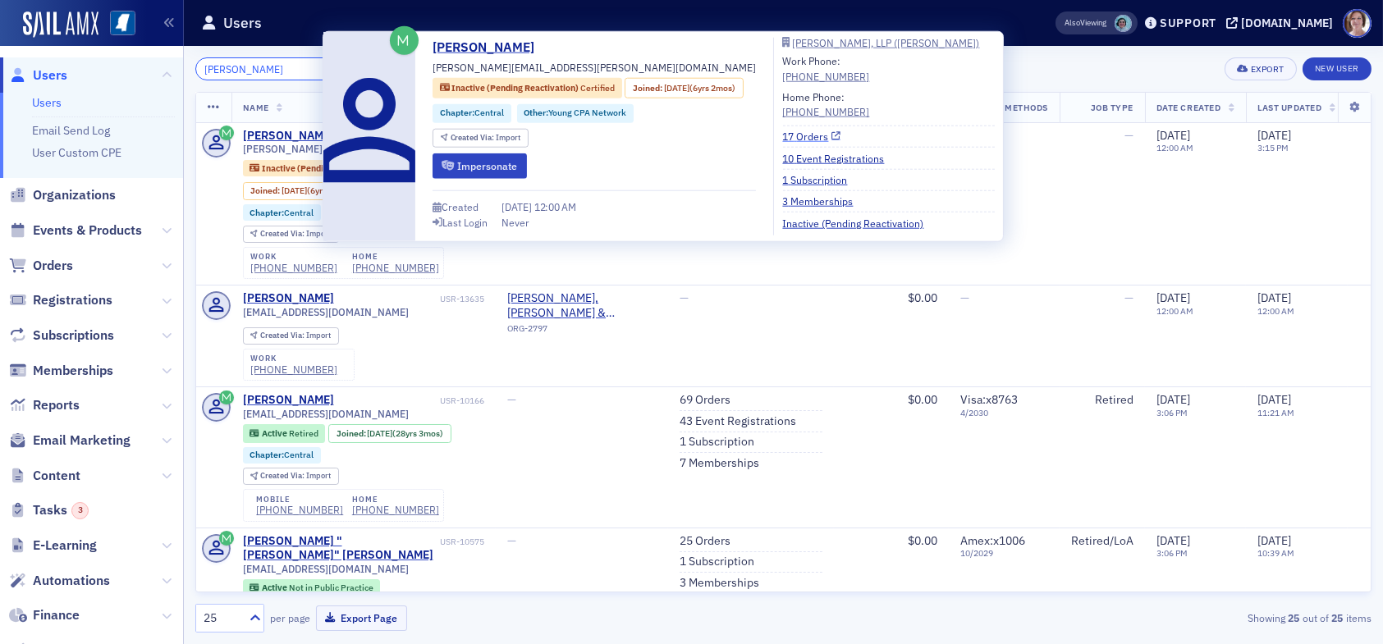
type input "bailey posa"
click at [815, 139] on link "17 Orders" at bounding box center [811, 136] width 58 height 15
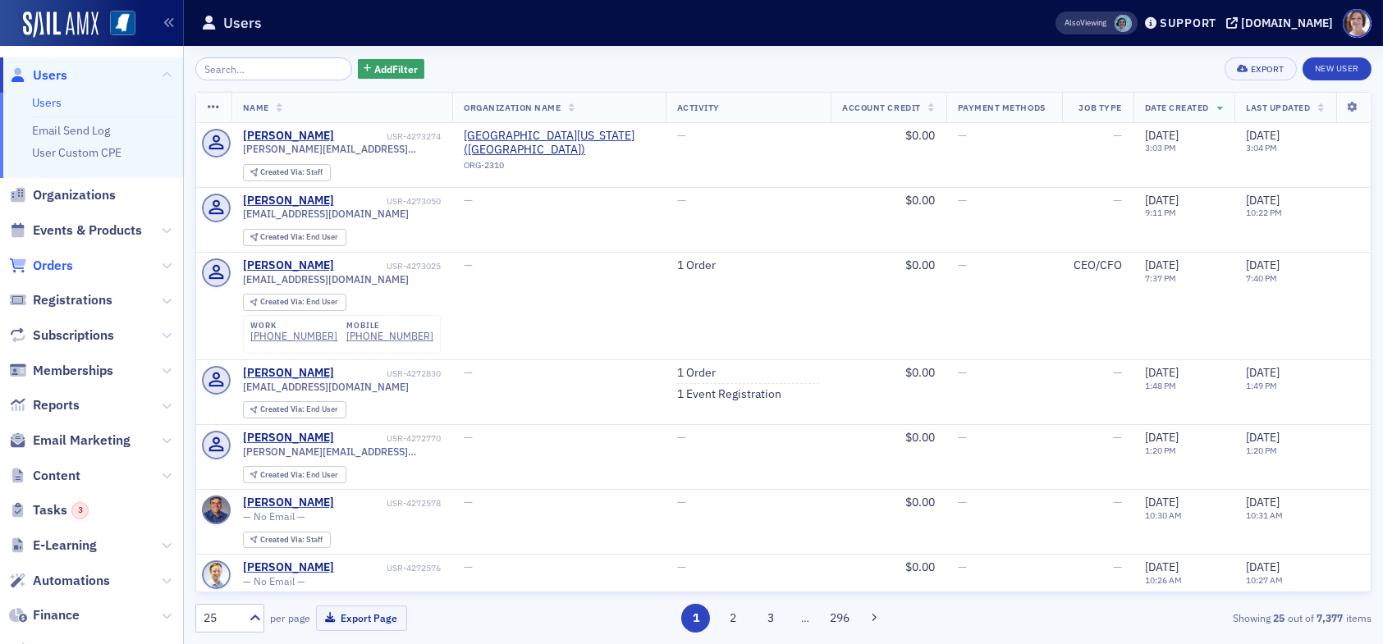
click at [43, 265] on span "Orders" at bounding box center [53, 266] width 40 height 18
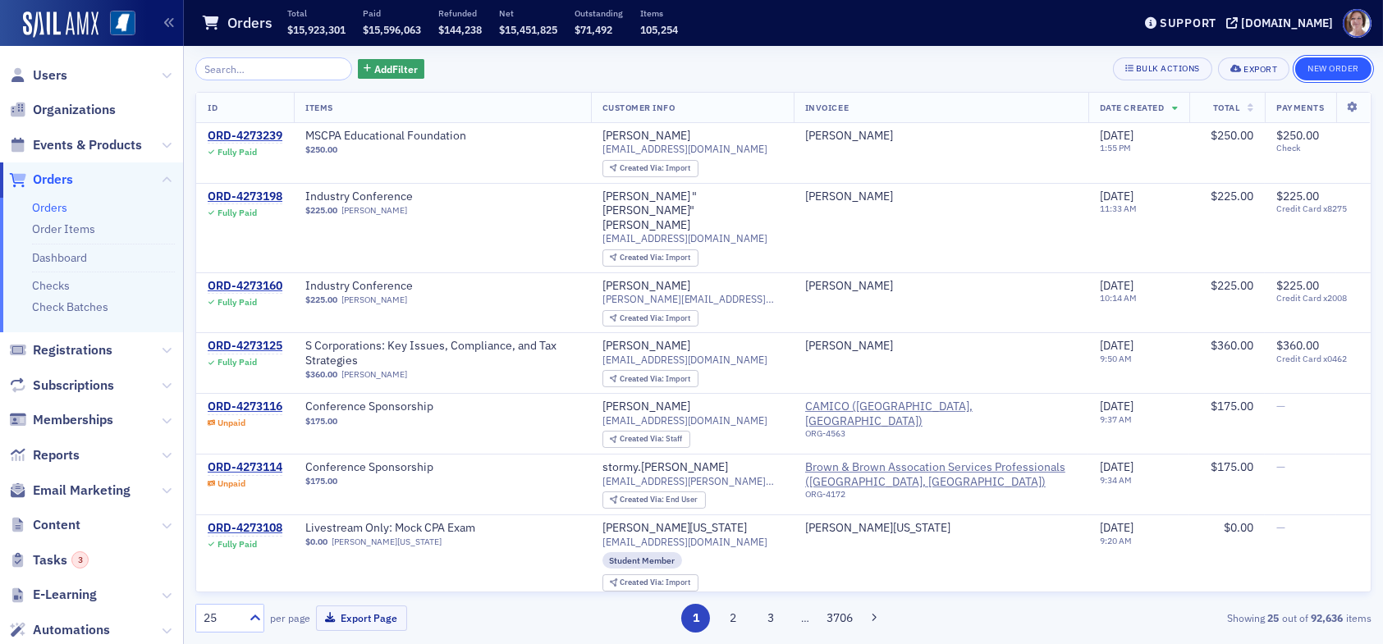
click at [1326, 66] on button "New Order" at bounding box center [1333, 68] width 76 height 23
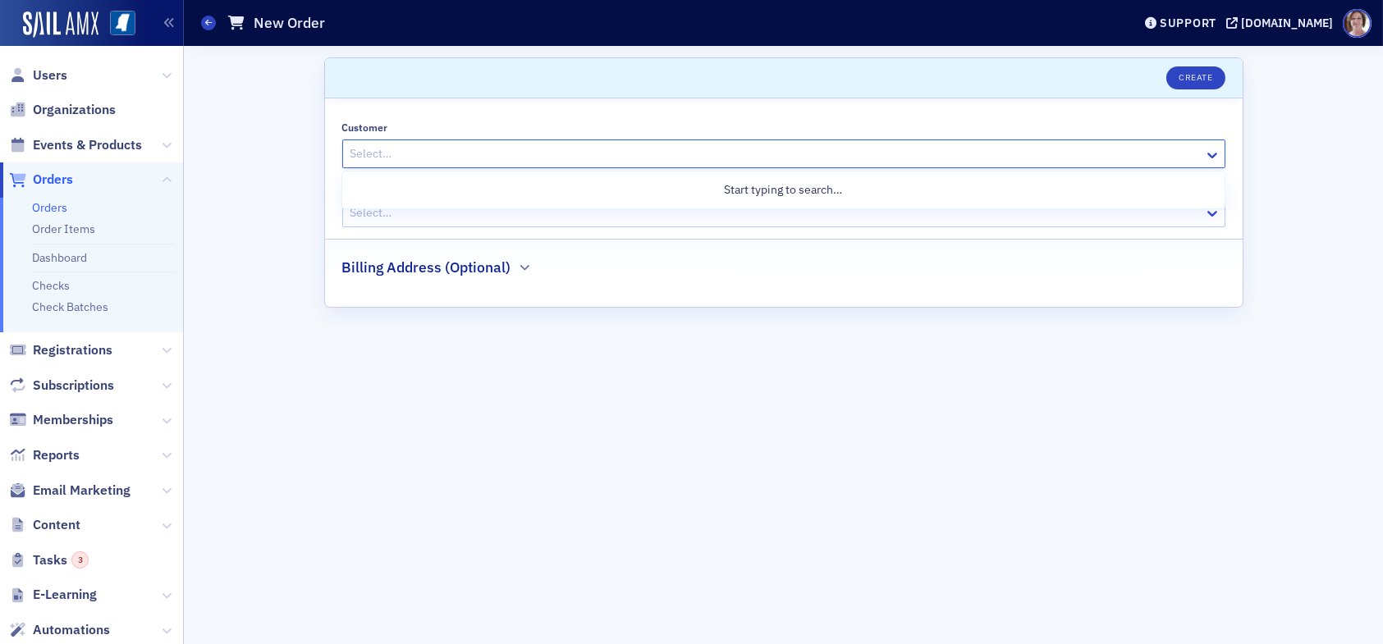
click at [495, 149] on div at bounding box center [775, 154] width 853 height 21
type input "[PERSON_NAME]"
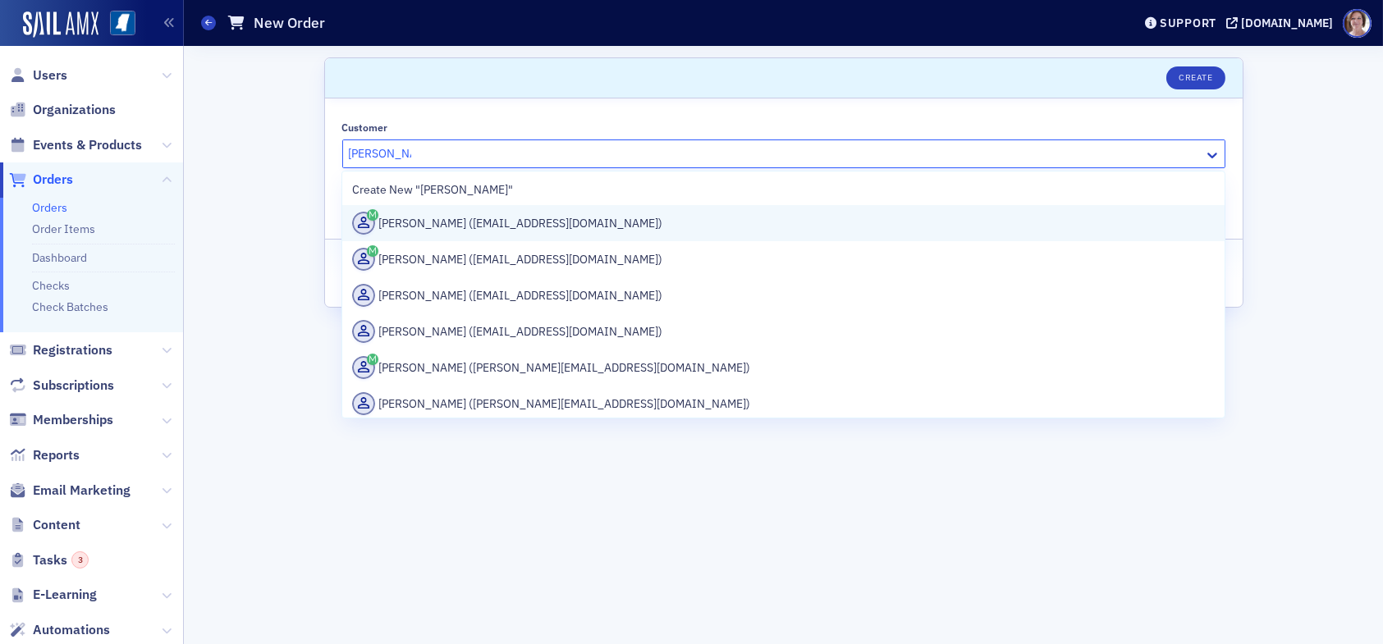
click at [505, 227] on div "Glenn Terry (gterry1203@aol.com)" at bounding box center [783, 223] width 862 height 23
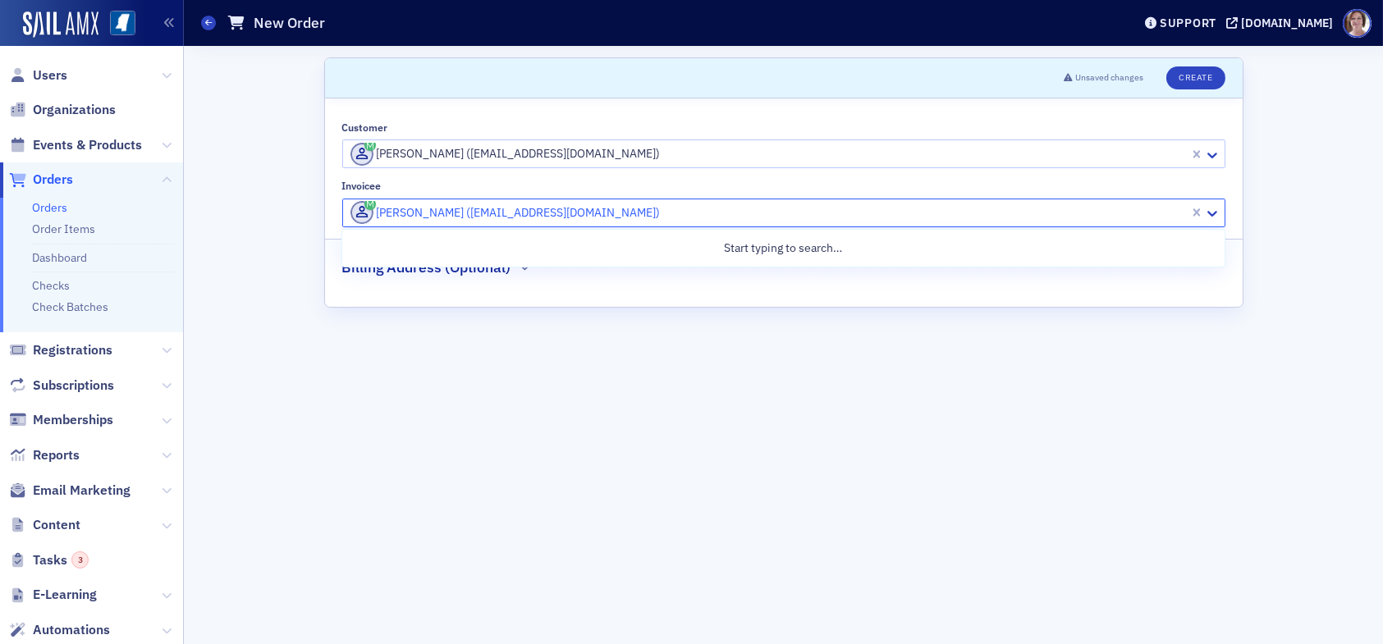
drag, startPoint x: 562, startPoint y: 209, endPoint x: 322, endPoint y: 196, distance: 240.8
click at [256, 199] on div "Scroll to Unsaved changes Create Customer Glenn Terry (gterry1203@aol.com) Invo…" at bounding box center [783, 345] width 1176 height 598
click at [562, 204] on div at bounding box center [768, 213] width 839 height 21
click at [577, 211] on div at bounding box center [768, 213] width 839 height 21
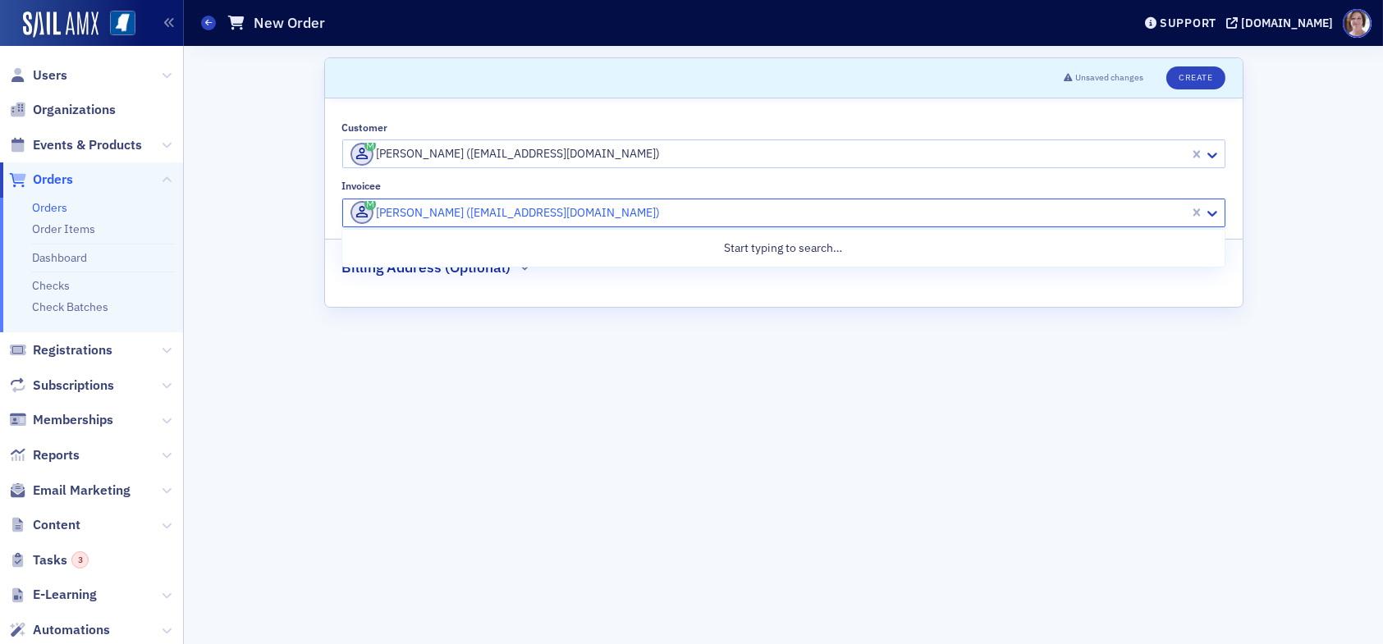
click at [577, 211] on div at bounding box center [768, 213] width 839 height 21
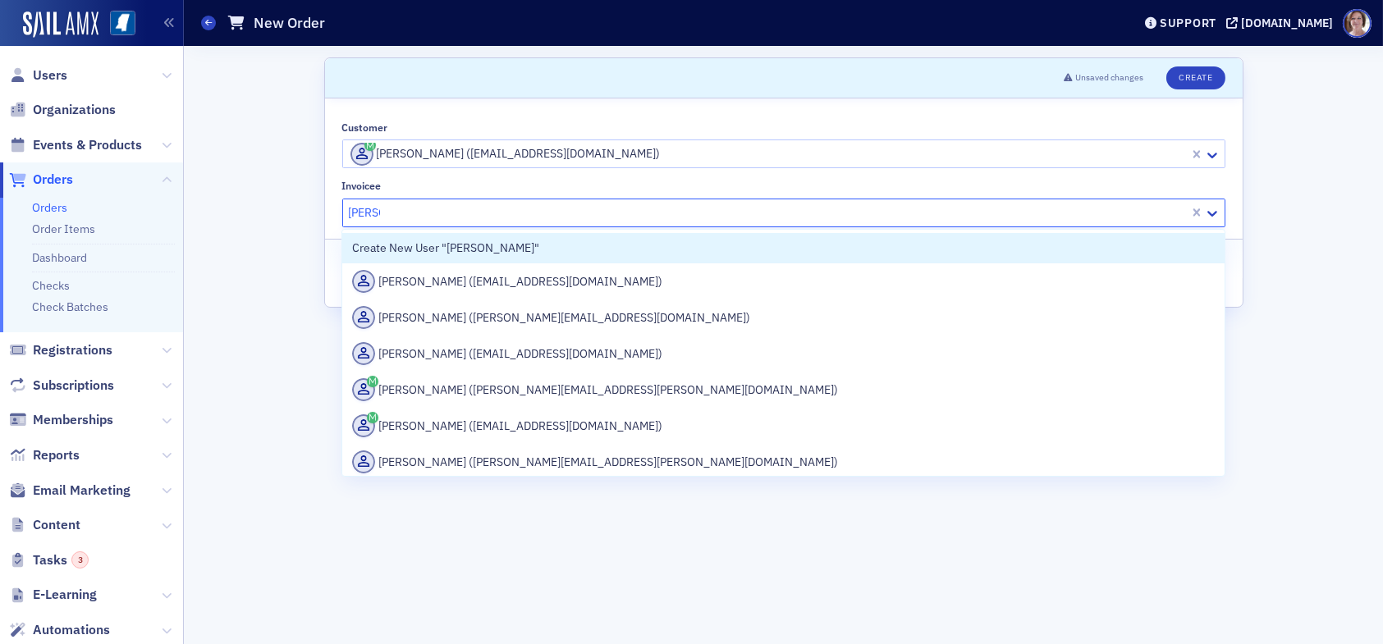
type input "karen"
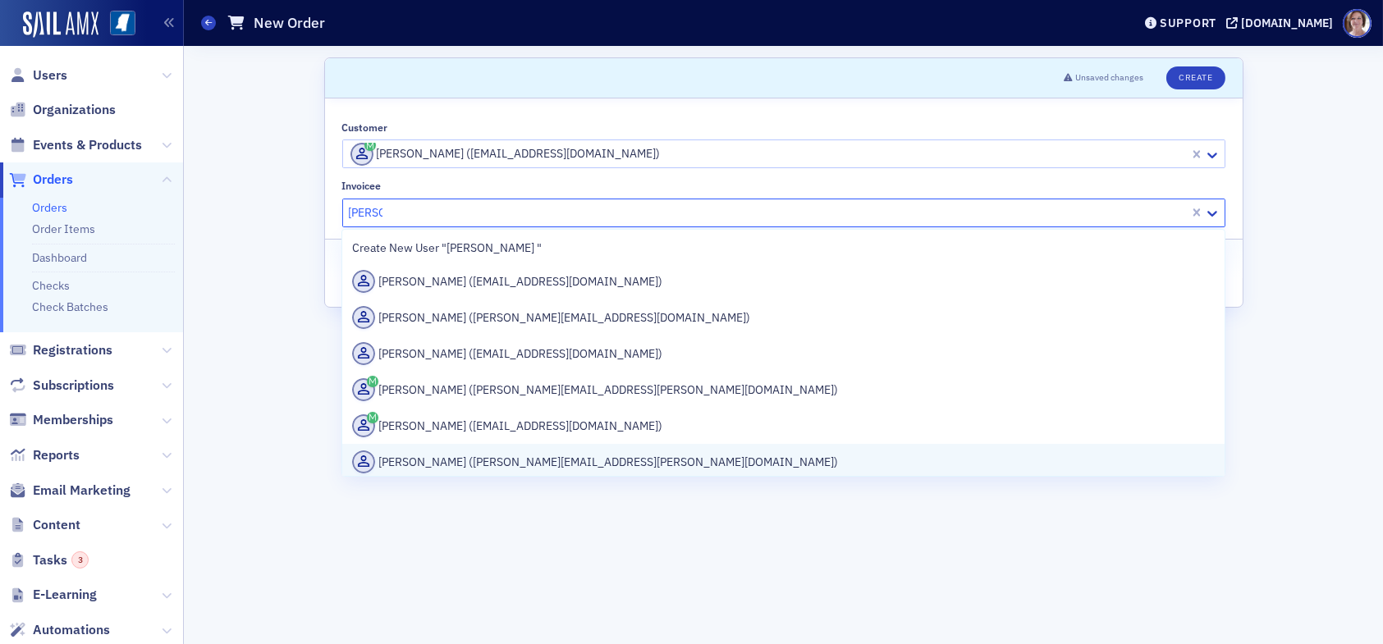
click at [564, 457] on div "Karen Bates (karen.r.bates@usm.edu)" at bounding box center [783, 461] width 862 height 23
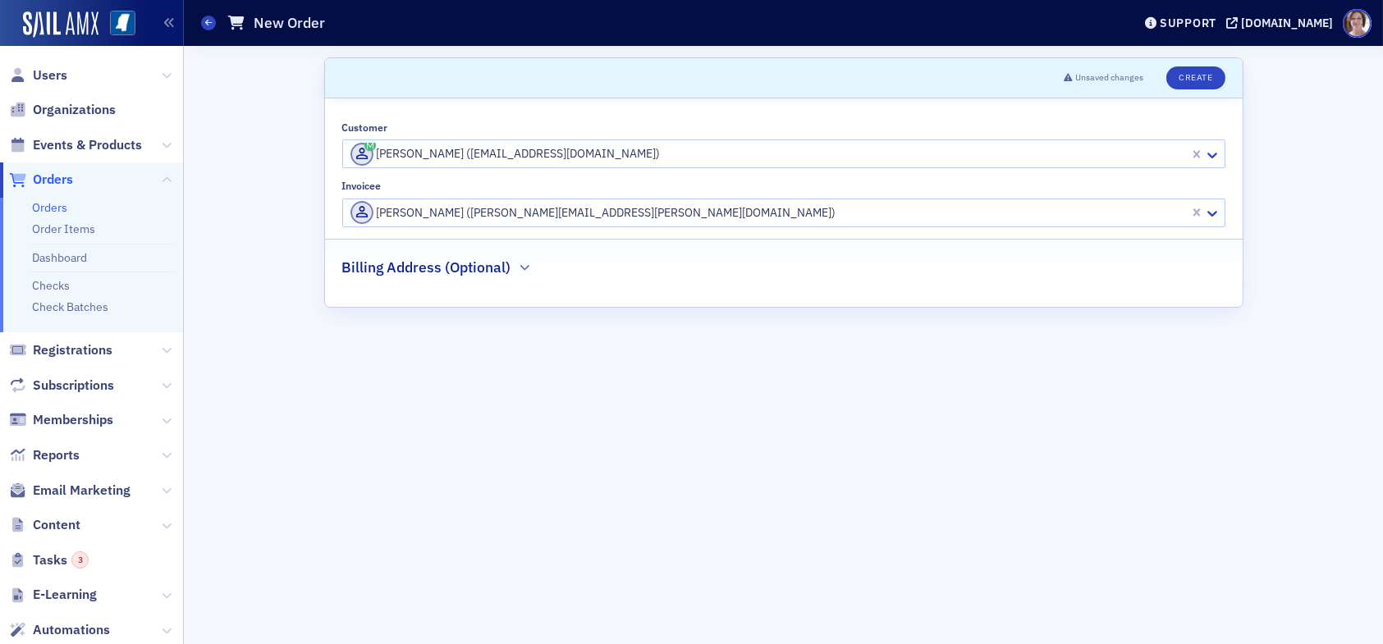
click at [657, 403] on form "Scroll to Unsaved changes Create Customer Glenn Terry (gterry1203@aol.com) Invo…" at bounding box center [783, 344] width 919 height 575
click at [392, 455] on form "Scroll to Unsaved changes Create Customer Glenn Terry (gterry1203@aol.com) Invo…" at bounding box center [783, 344] width 919 height 575
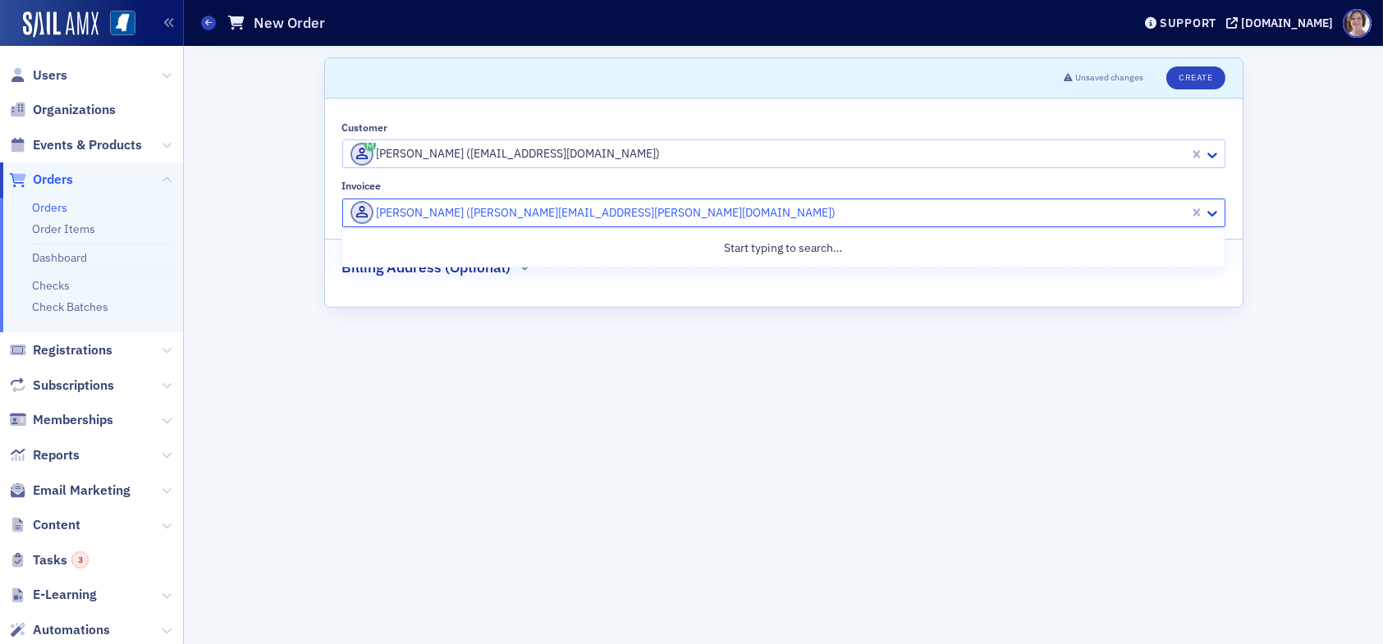
click at [615, 212] on div at bounding box center [768, 213] width 839 height 21
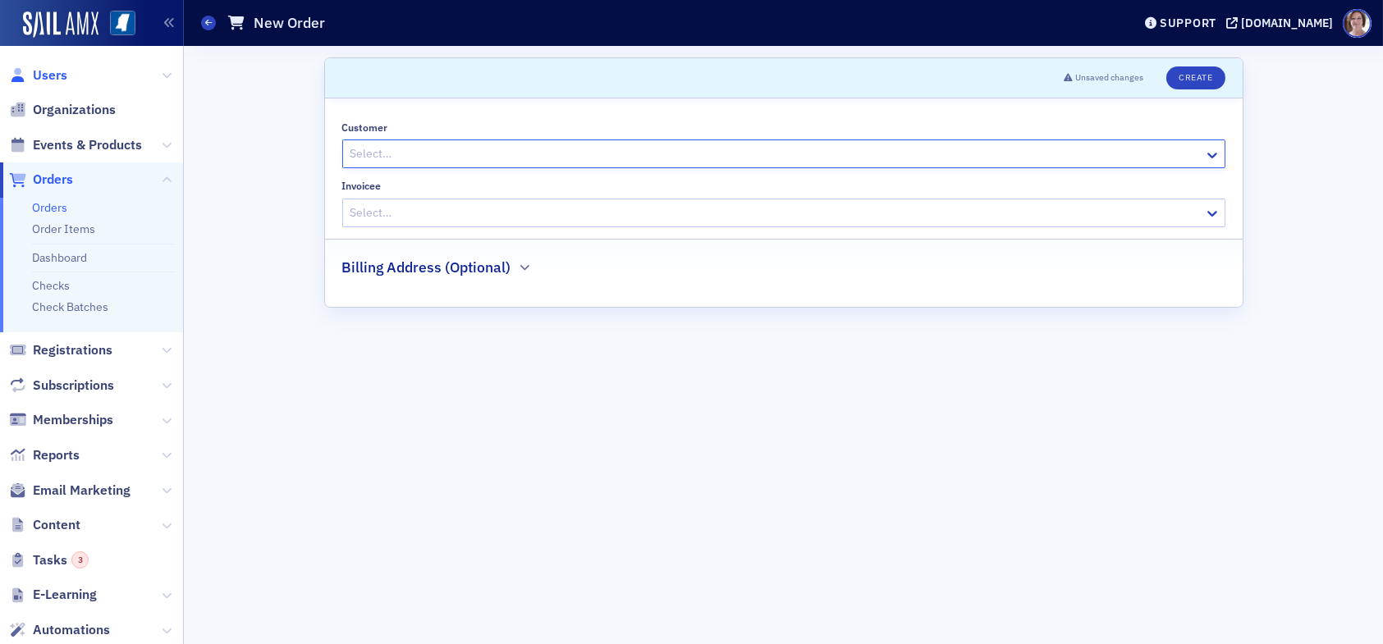
click at [51, 78] on span "Users" at bounding box center [50, 75] width 34 height 18
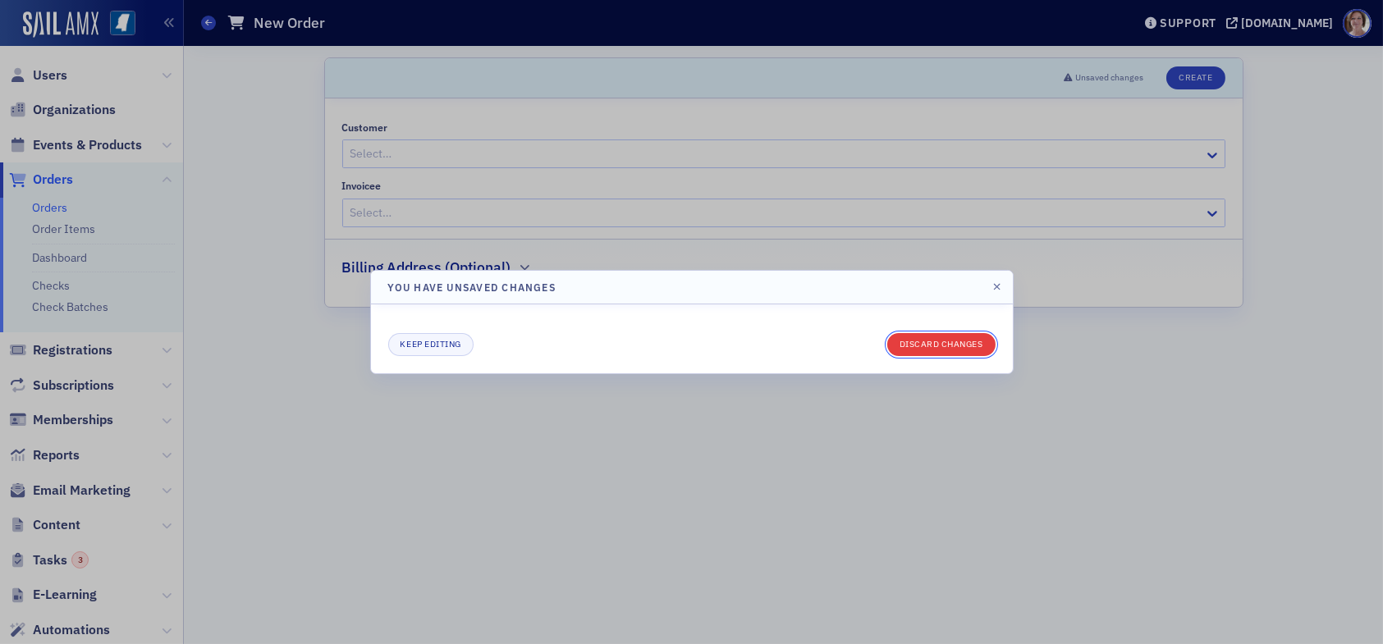
click at [917, 340] on button "Discard changes" at bounding box center [941, 344] width 108 height 23
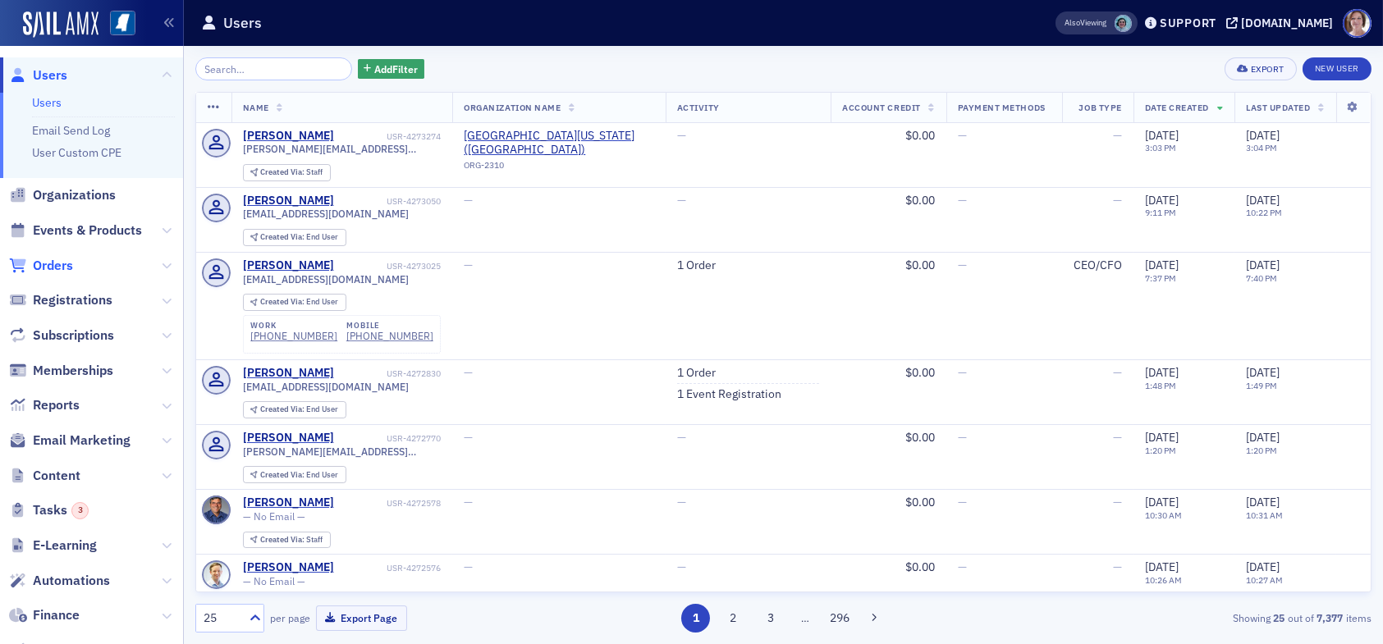
click at [54, 263] on span "Orders" at bounding box center [53, 266] width 40 height 18
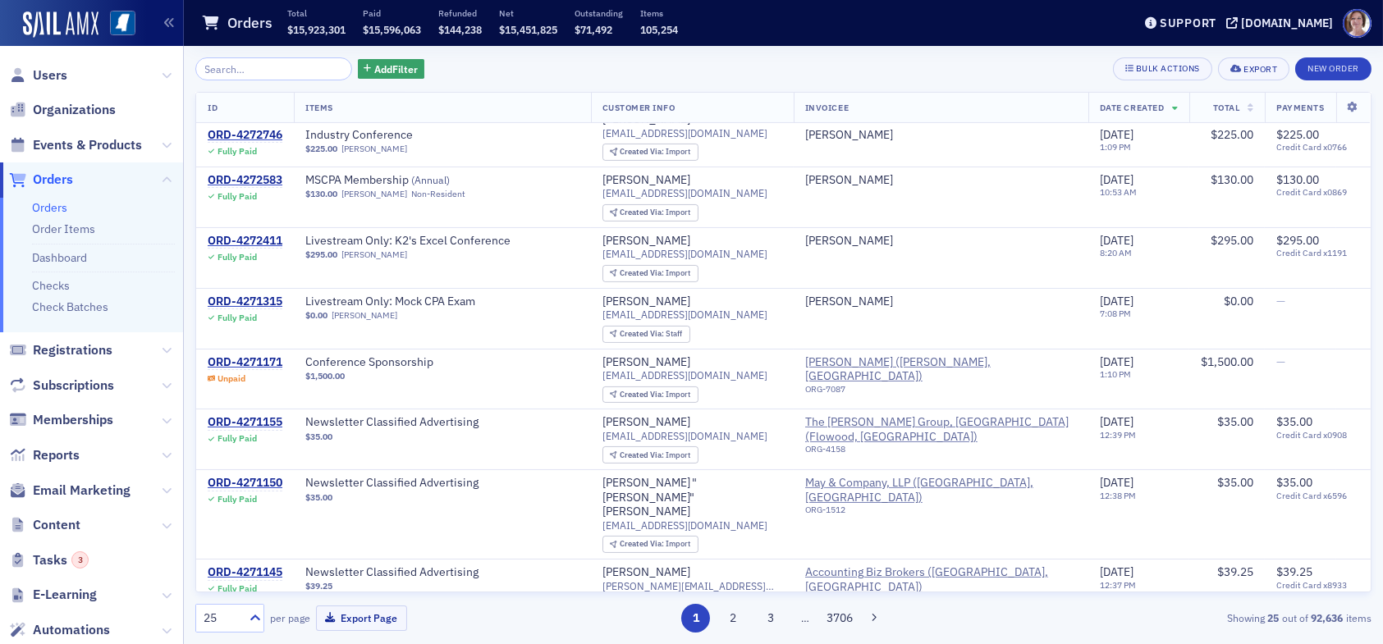
scroll to position [748, 0]
click at [389, 63] on span "Add Filter" at bounding box center [395, 69] width 43 height 15
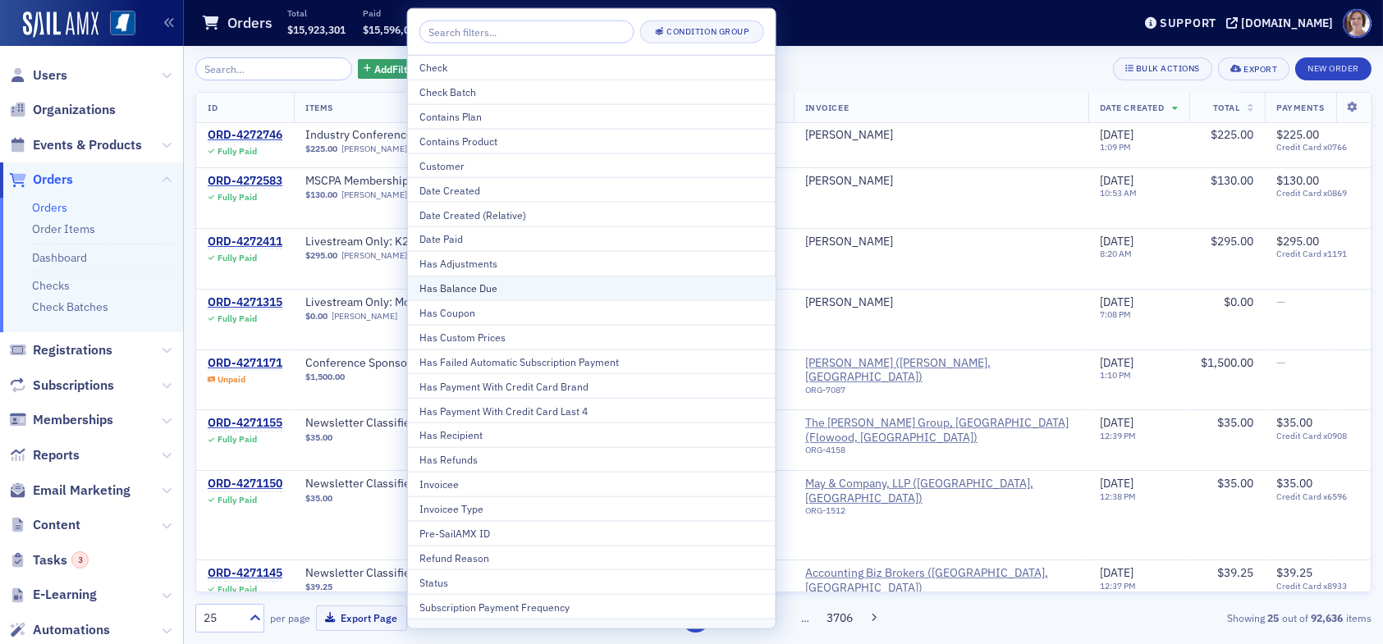
click at [500, 290] on div "Has Balance Due" at bounding box center [591, 288] width 345 height 15
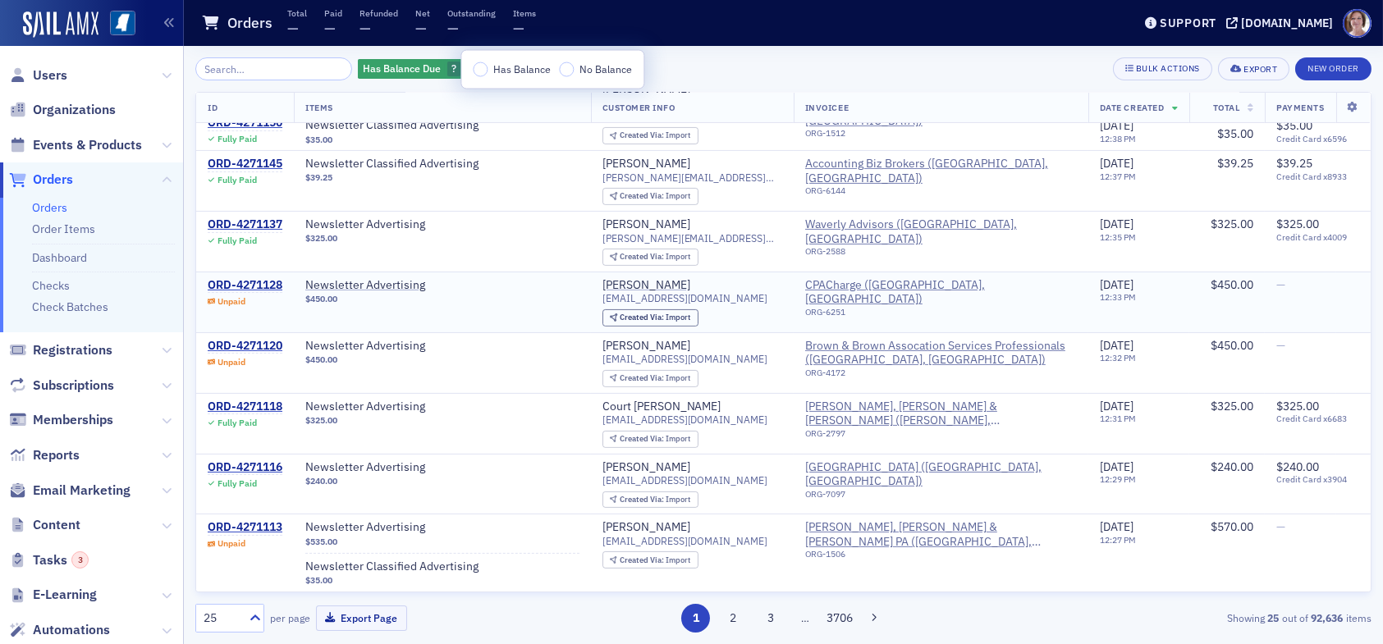
scroll to position [1076, 0]
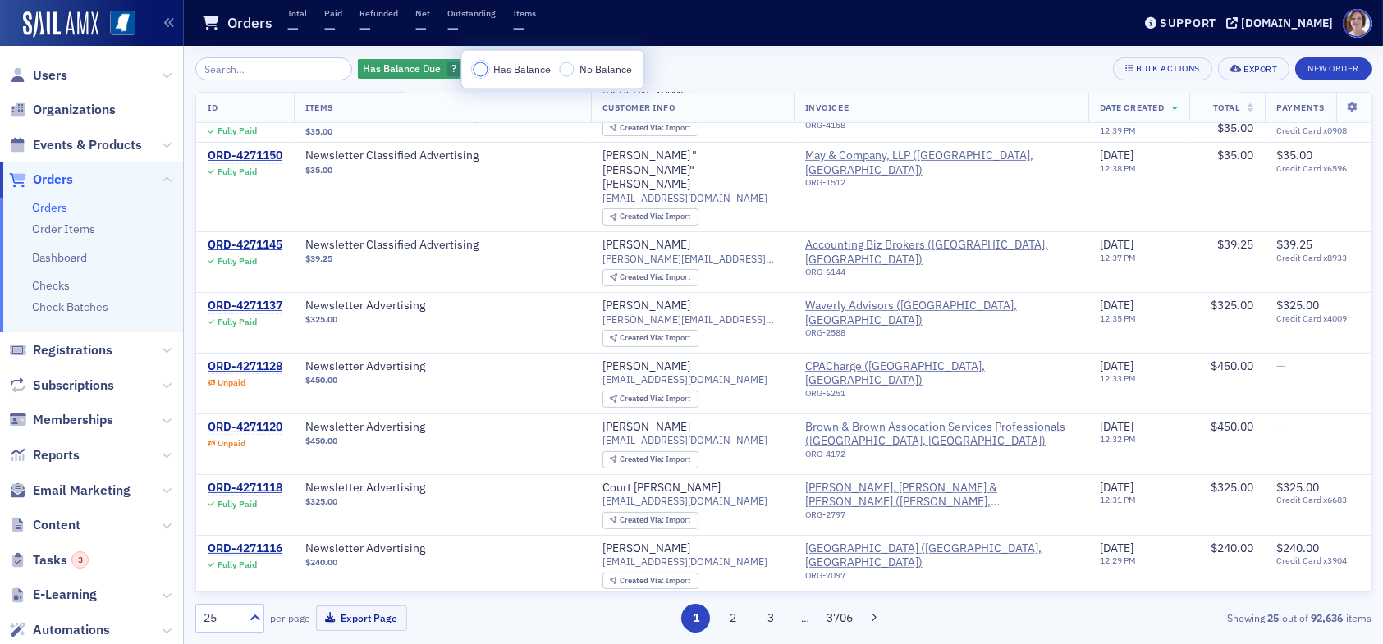
click at [481, 71] on input "Has Balance" at bounding box center [480, 69] width 15 height 15
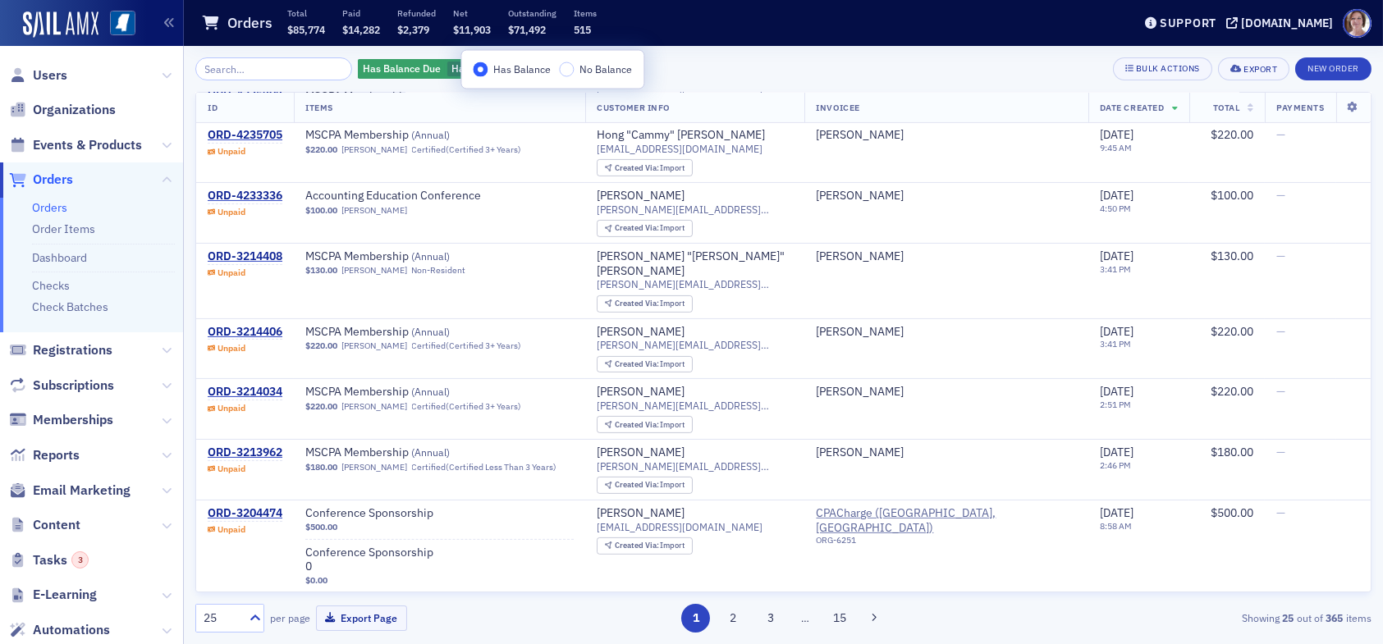
scroll to position [1085, 0]
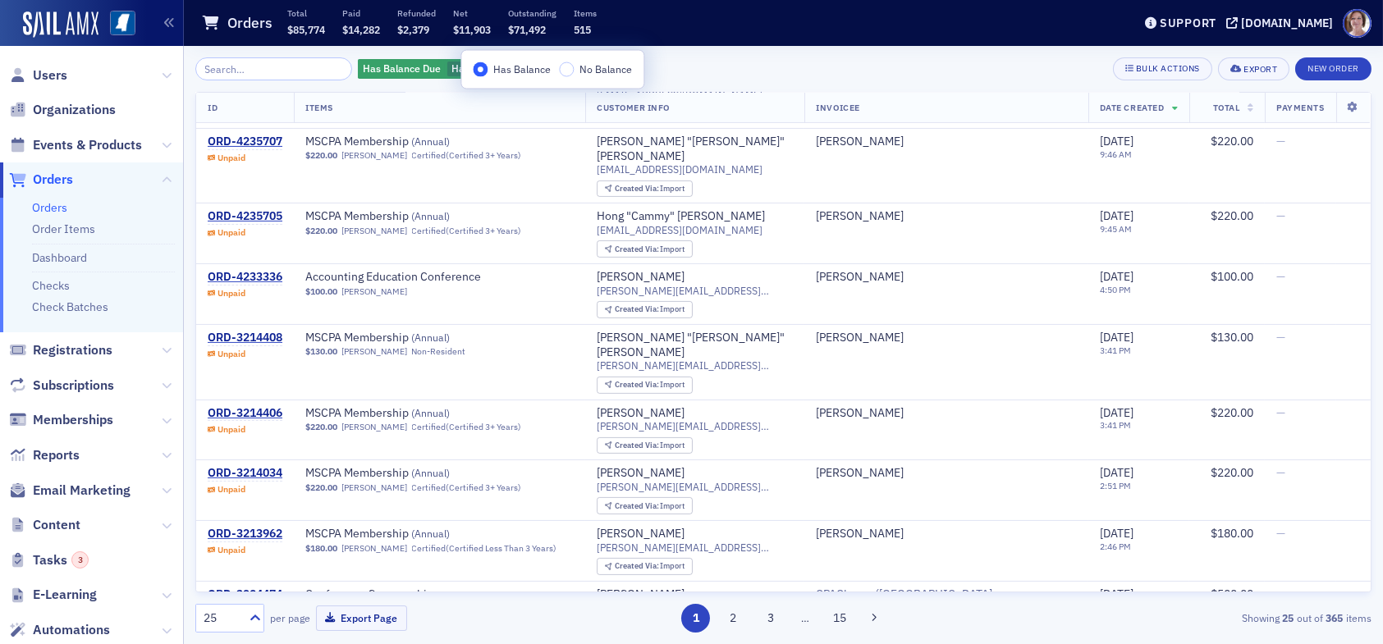
click at [832, 65] on div "Has Balance Due Has Balance Add Filter Bulk Actions Export New Order" at bounding box center [783, 68] width 1176 height 23
click at [729, 620] on button "2" at bounding box center [733, 618] width 29 height 29
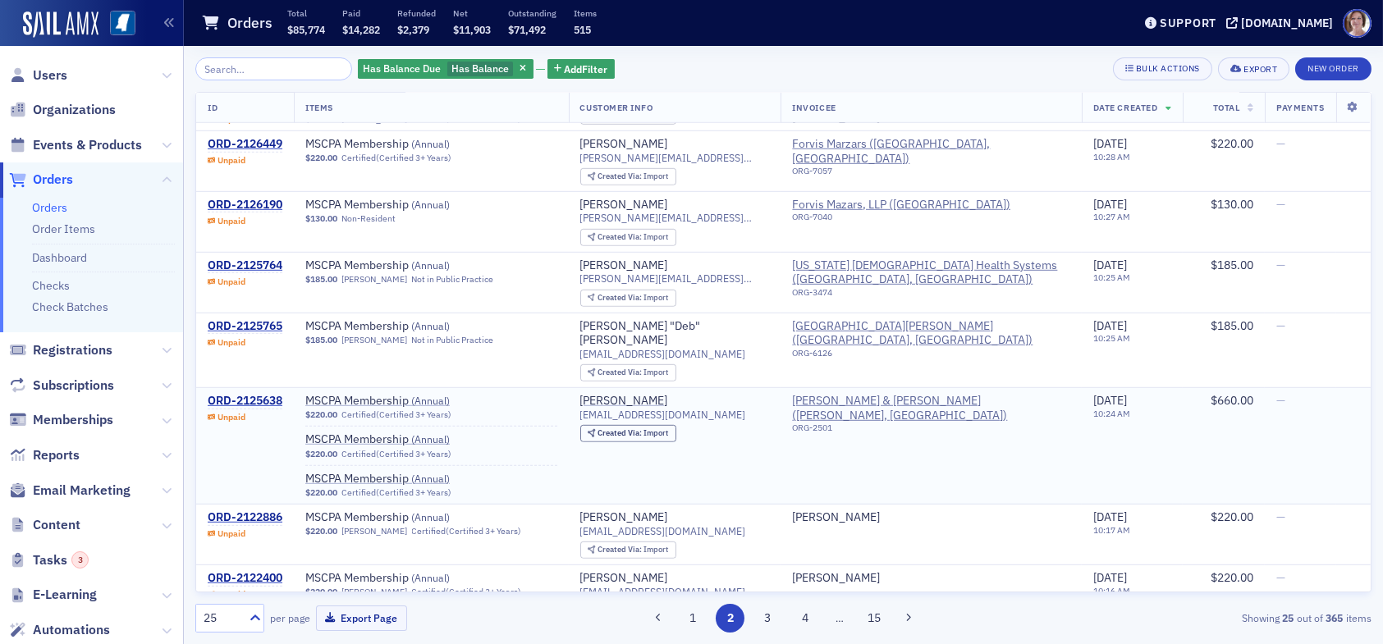
scroll to position [3282, 0]
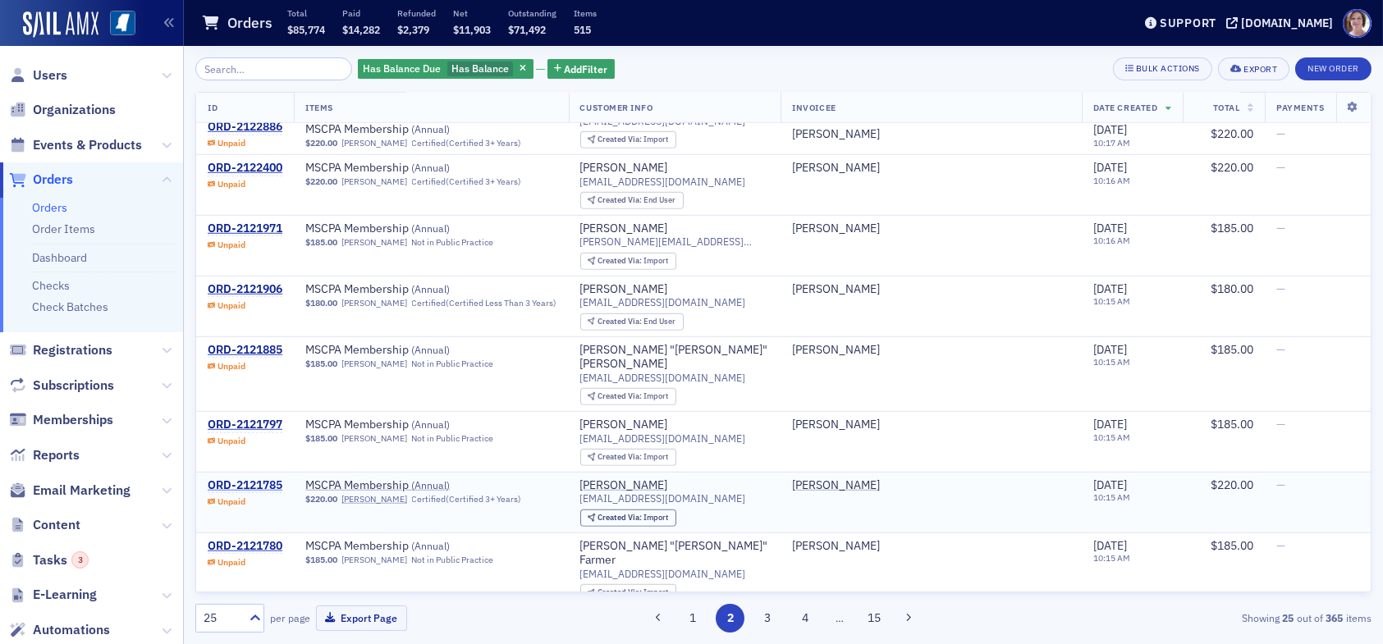
click at [258, 478] on div "ORD-2121785" at bounding box center [245, 485] width 75 height 15
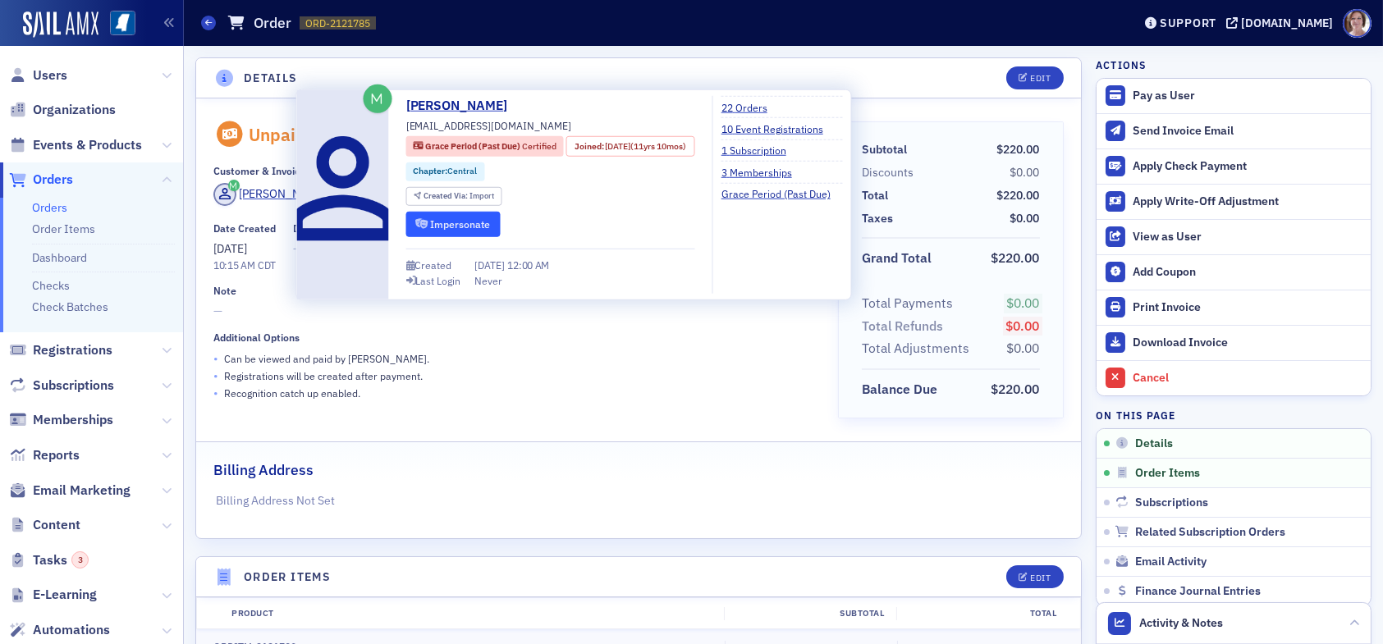
click at [470, 225] on button "Impersonate" at bounding box center [453, 223] width 94 height 25
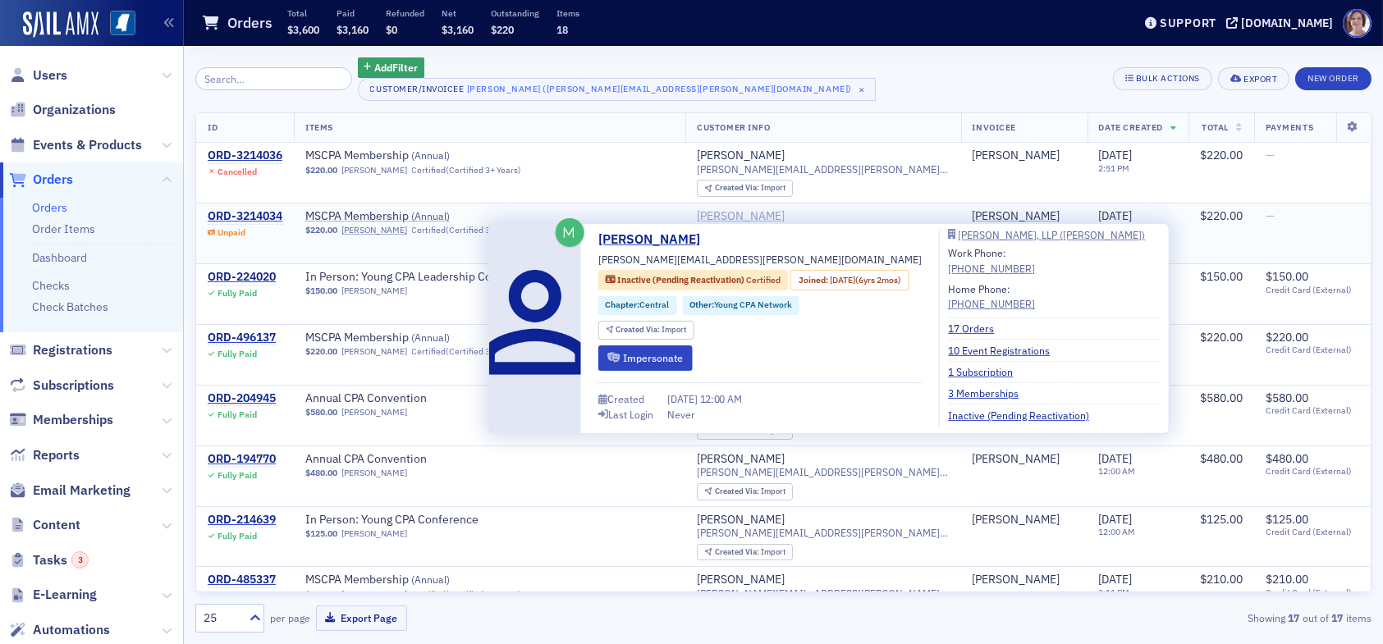
click at [784, 217] on div "[PERSON_NAME]" at bounding box center [741, 216] width 88 height 15
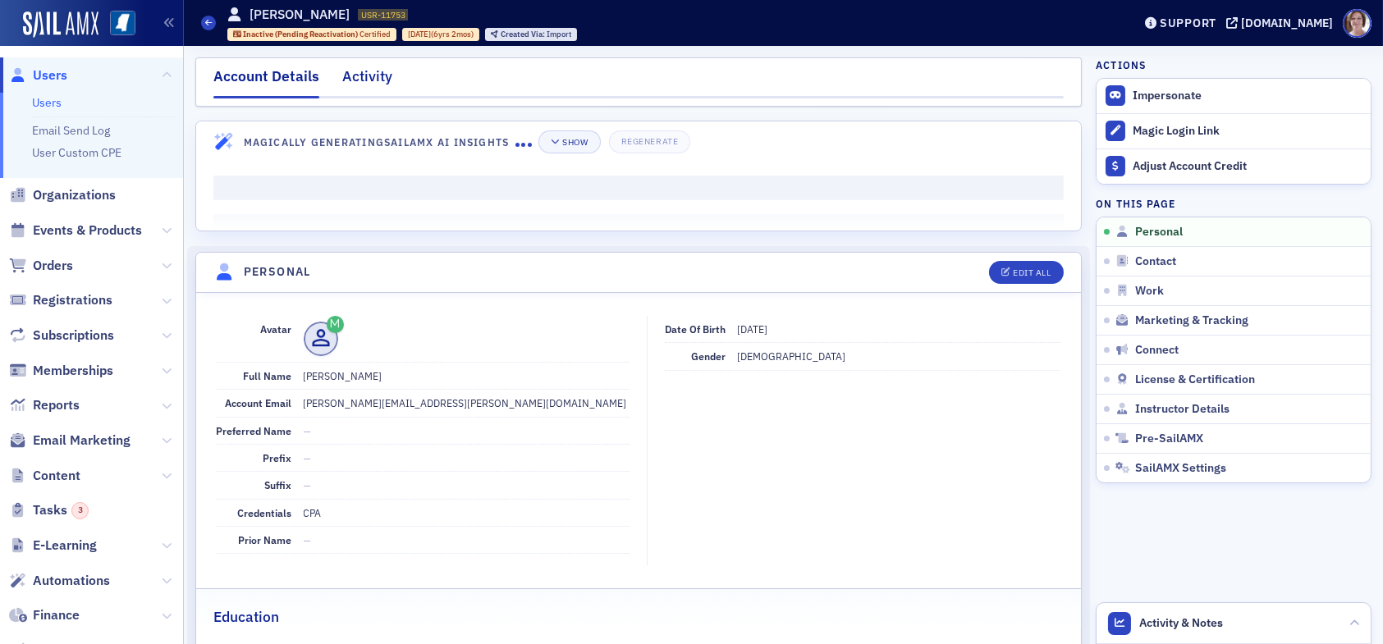
click at [362, 78] on div "Activity" at bounding box center [367, 81] width 50 height 30
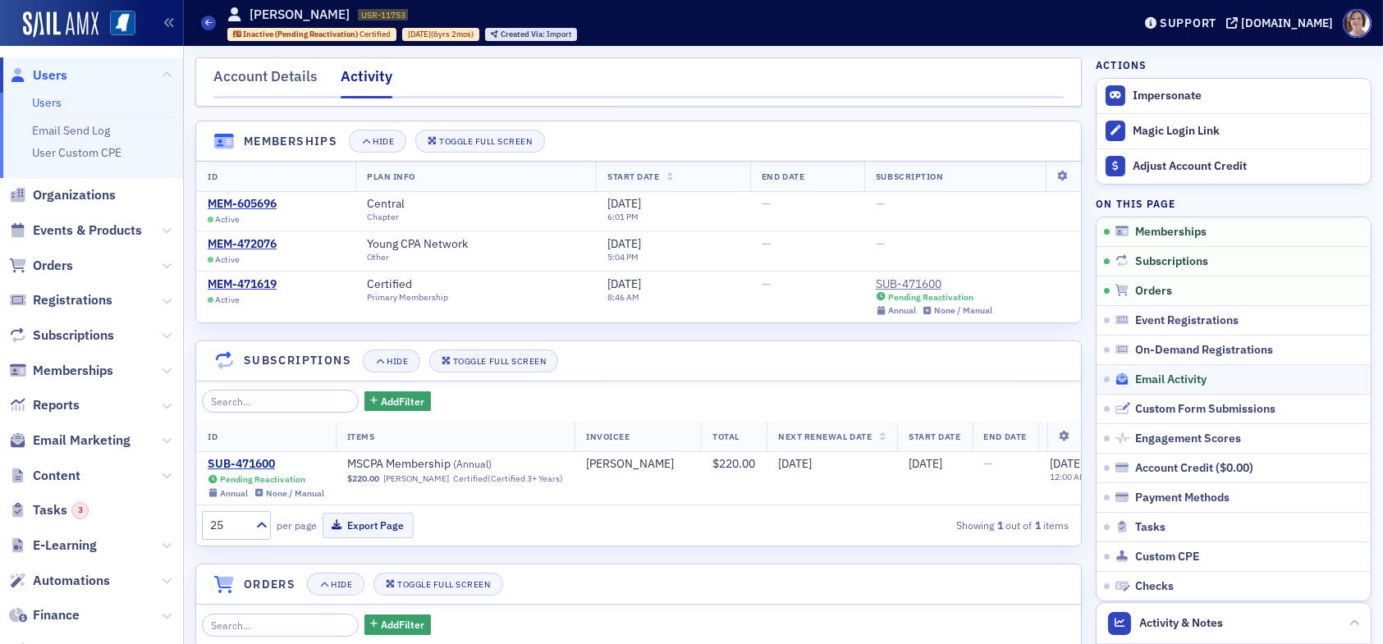
click at [1163, 374] on span "Email Activity" at bounding box center [1170, 380] width 71 height 15
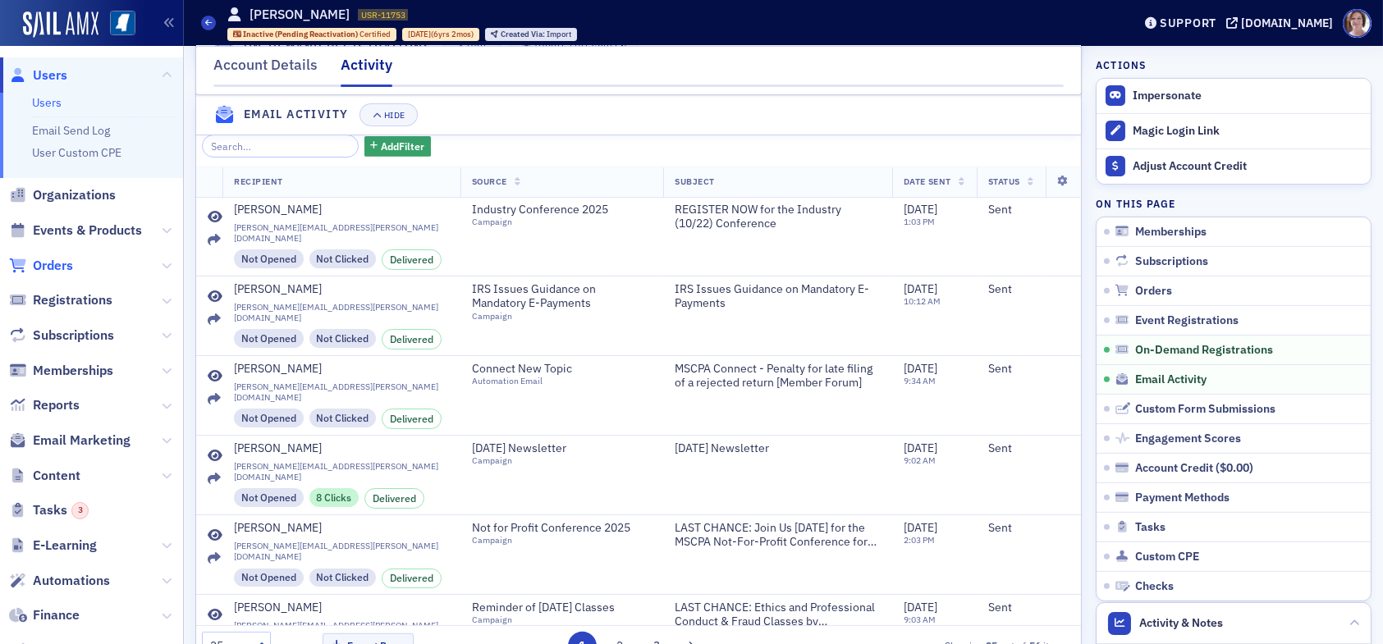
click at [58, 257] on span "Orders" at bounding box center [53, 266] width 40 height 18
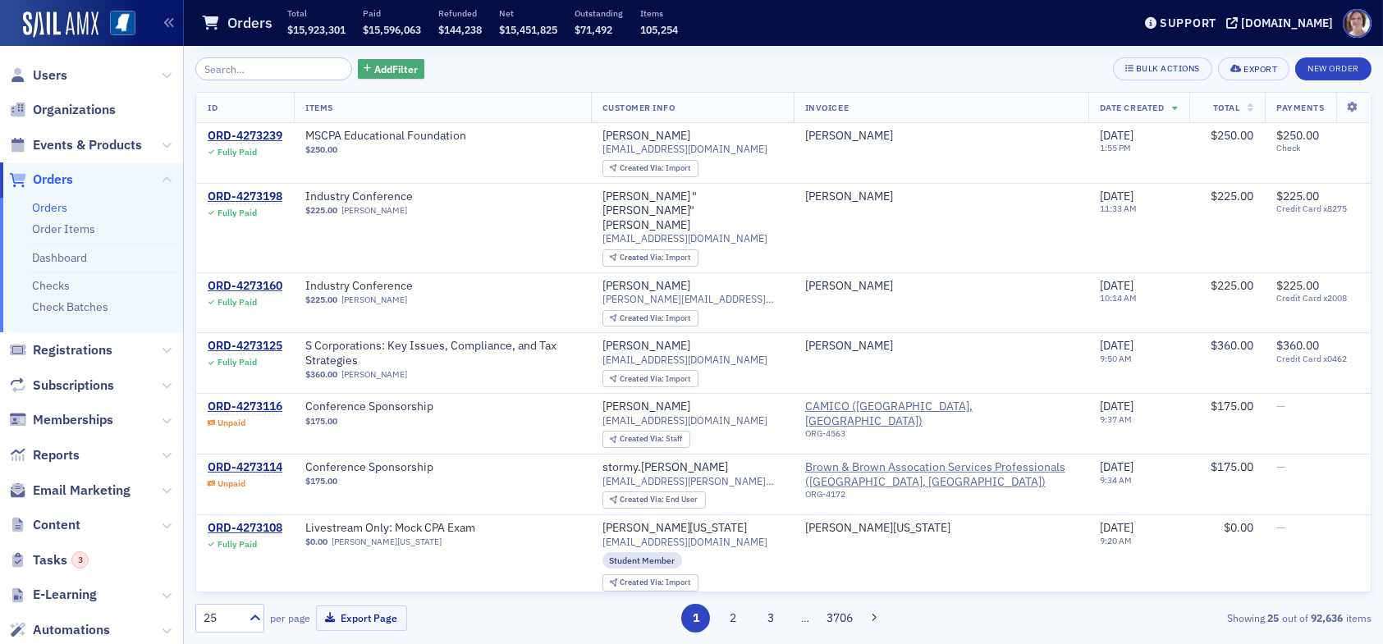
click at [382, 62] on span "Add Filter" at bounding box center [395, 69] width 43 height 15
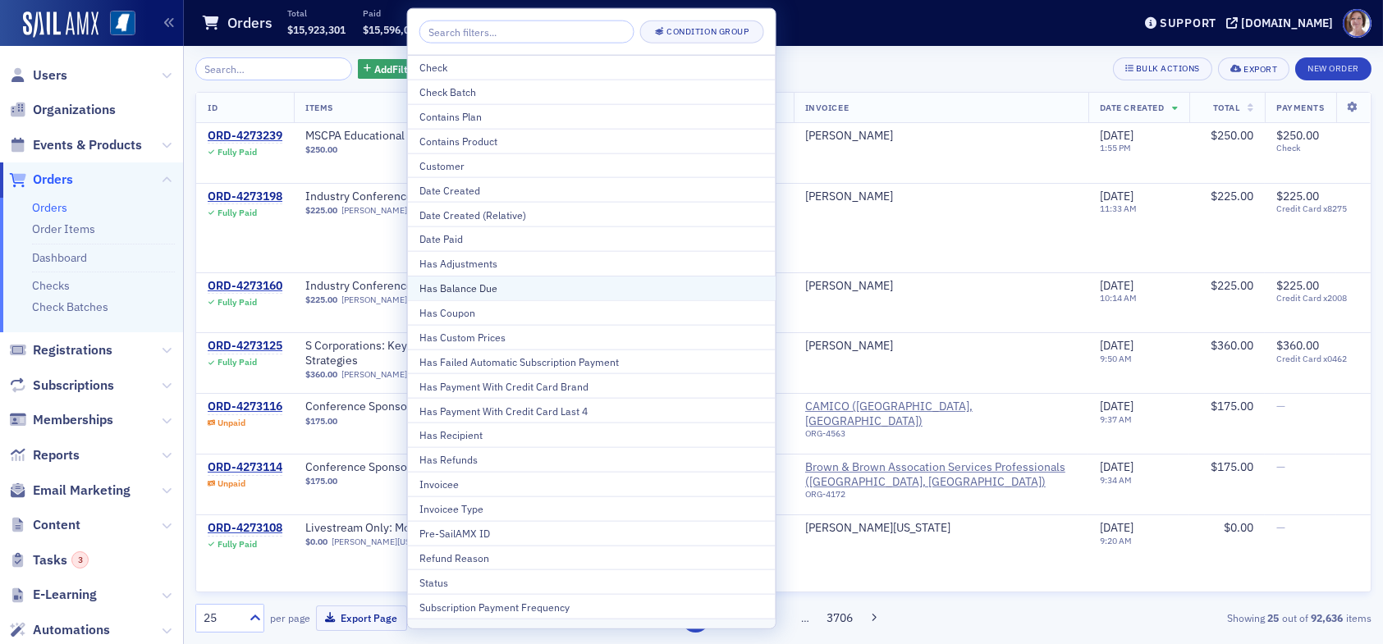
click at [475, 283] on div "Has Balance Due" at bounding box center [591, 288] width 345 height 15
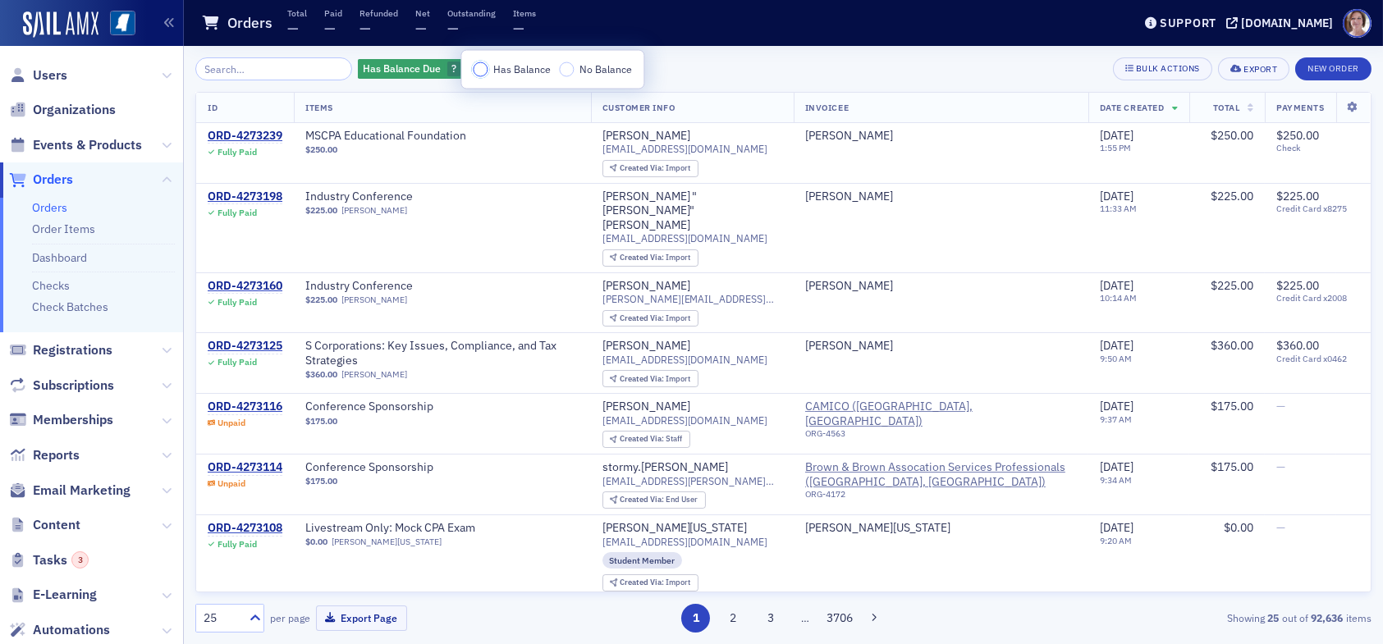
click at [480, 65] on input "Has Balance" at bounding box center [480, 69] width 15 height 15
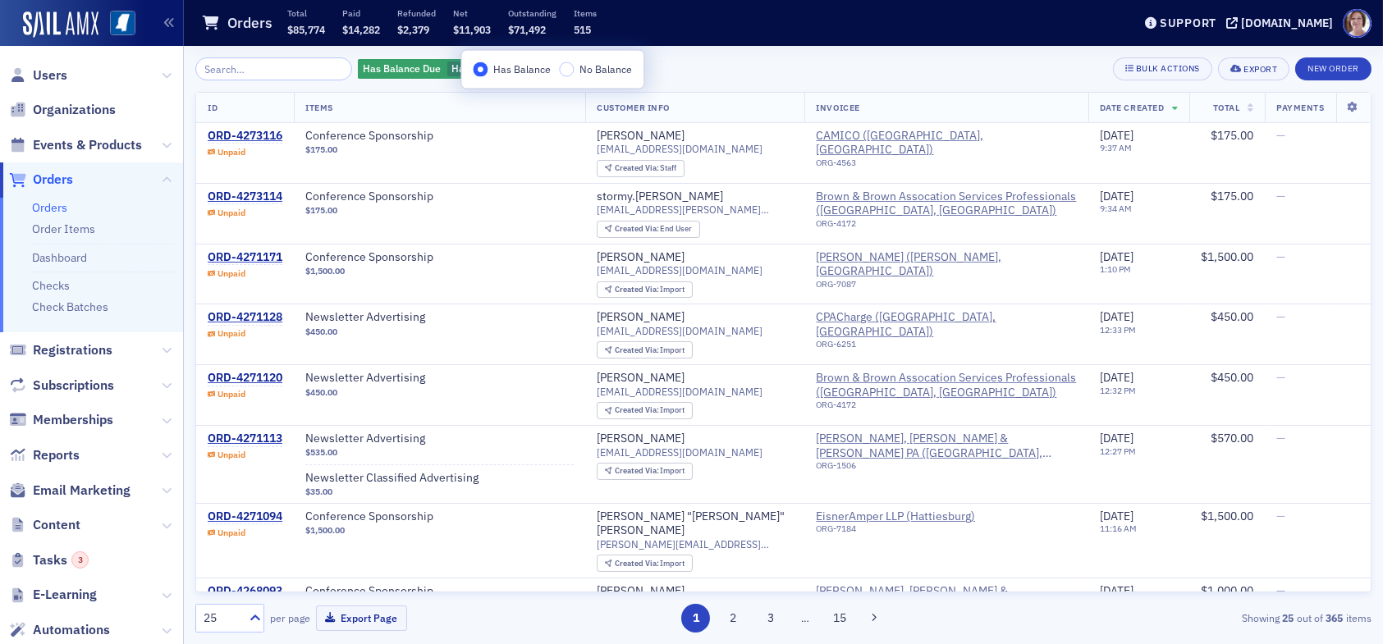
click at [698, 72] on div "Has Balance Due Has Balance Add Filter Bulk Actions Export New Order" at bounding box center [783, 68] width 1176 height 23
click at [574, 71] on span "Add Filter" at bounding box center [586, 69] width 43 height 15
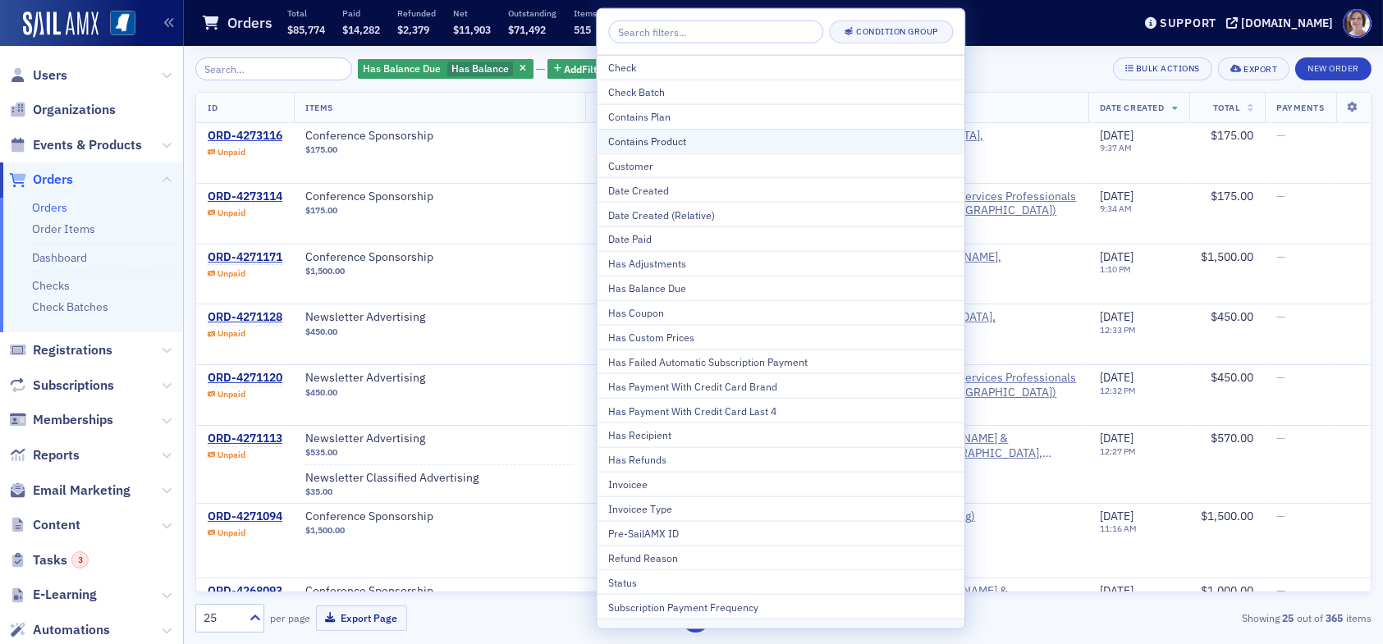
click at [695, 139] on div "Contains Product" at bounding box center [780, 141] width 345 height 15
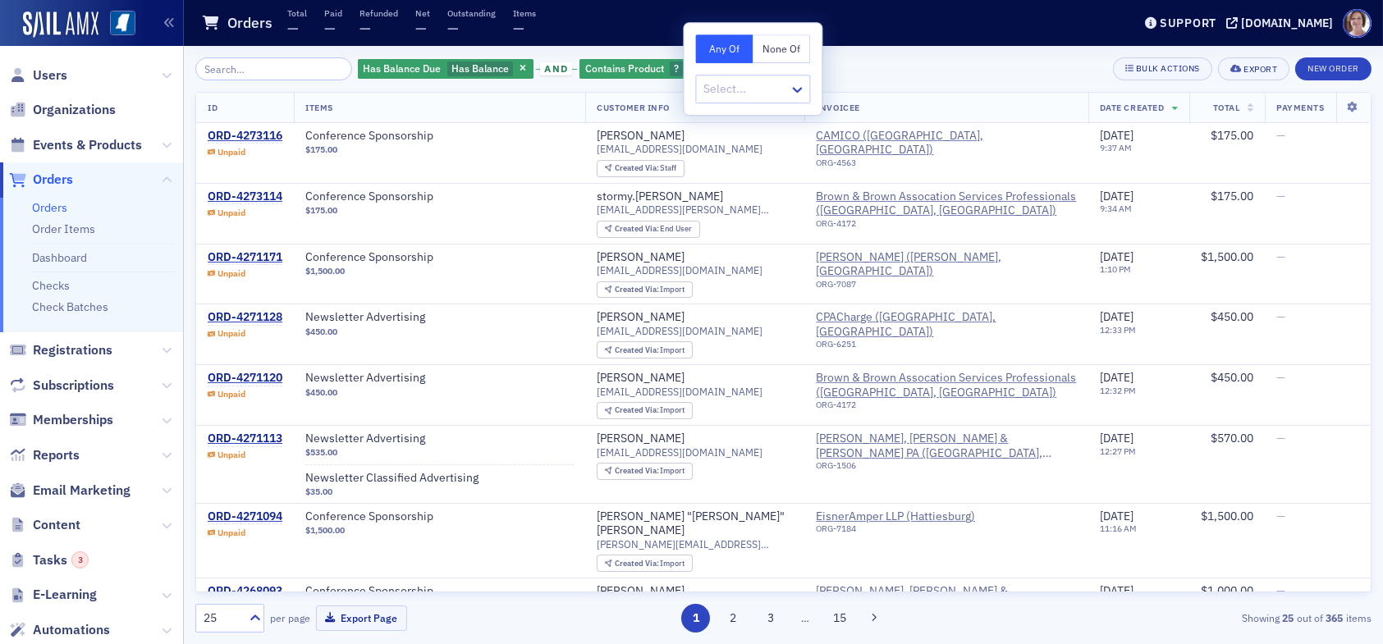
click at [782, 51] on button "None Of" at bounding box center [780, 48] width 57 height 29
click at [756, 91] on div at bounding box center [744, 89] width 85 height 21
type input "conference"
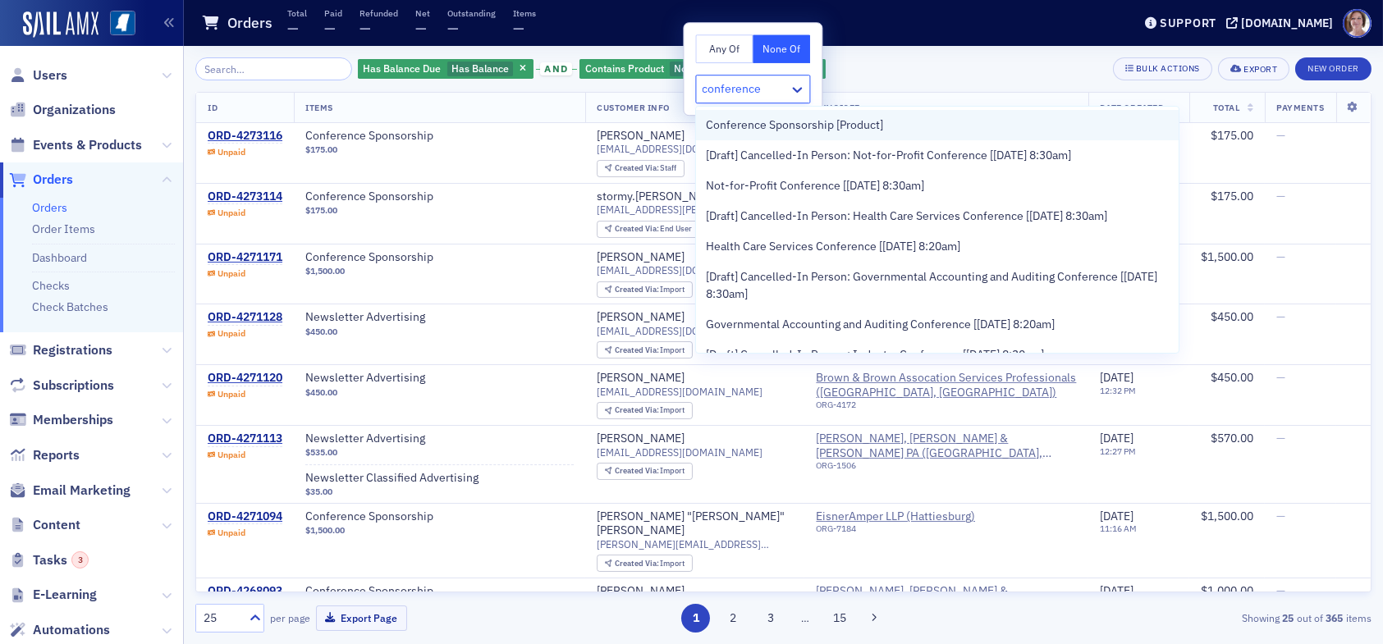
click at [811, 130] on span "Conference Sponsorship [Product]" at bounding box center [794, 125] width 177 height 17
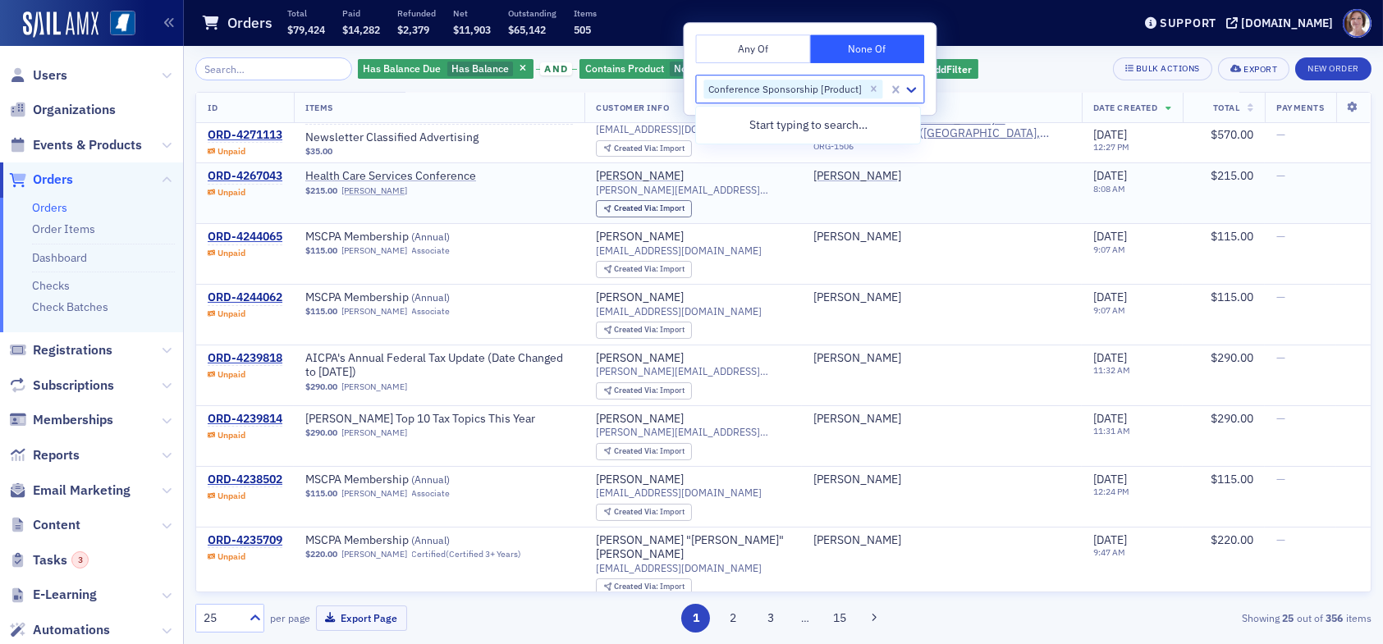
scroll to position [164, 0]
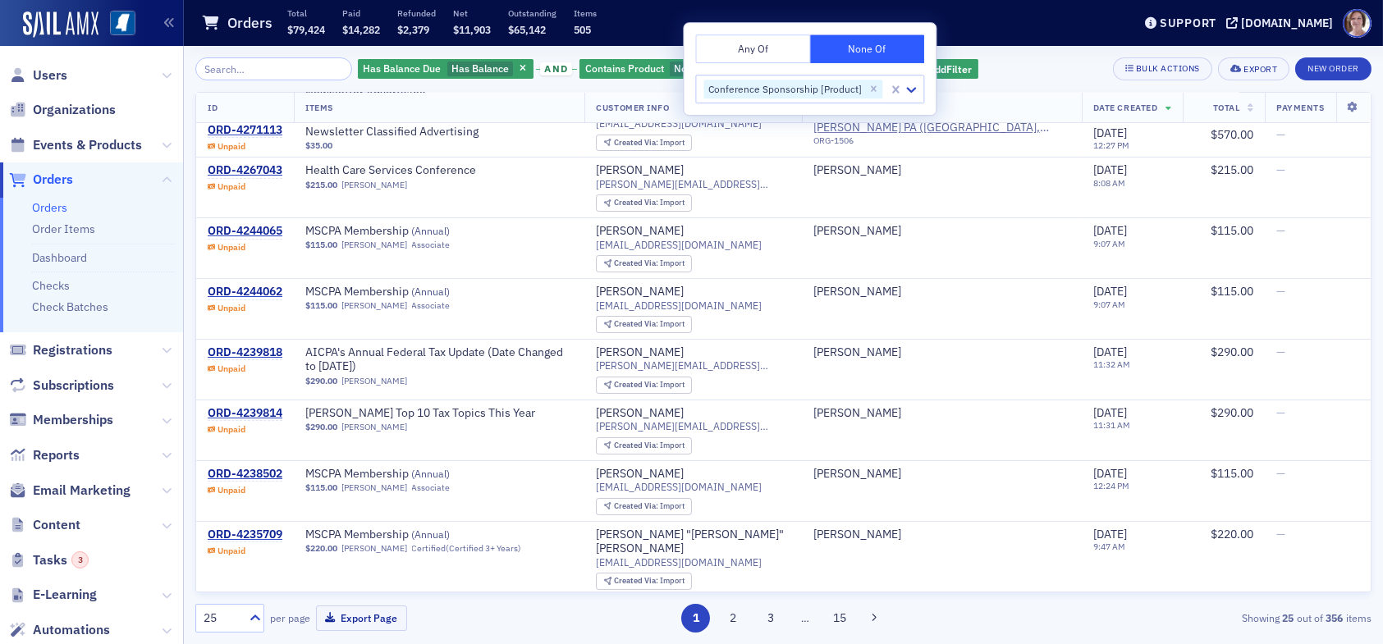
click at [1037, 74] on div "Has Balance Due Has Balance and Contains Product None Of : Conference Sponsorsh…" at bounding box center [783, 68] width 1176 height 23
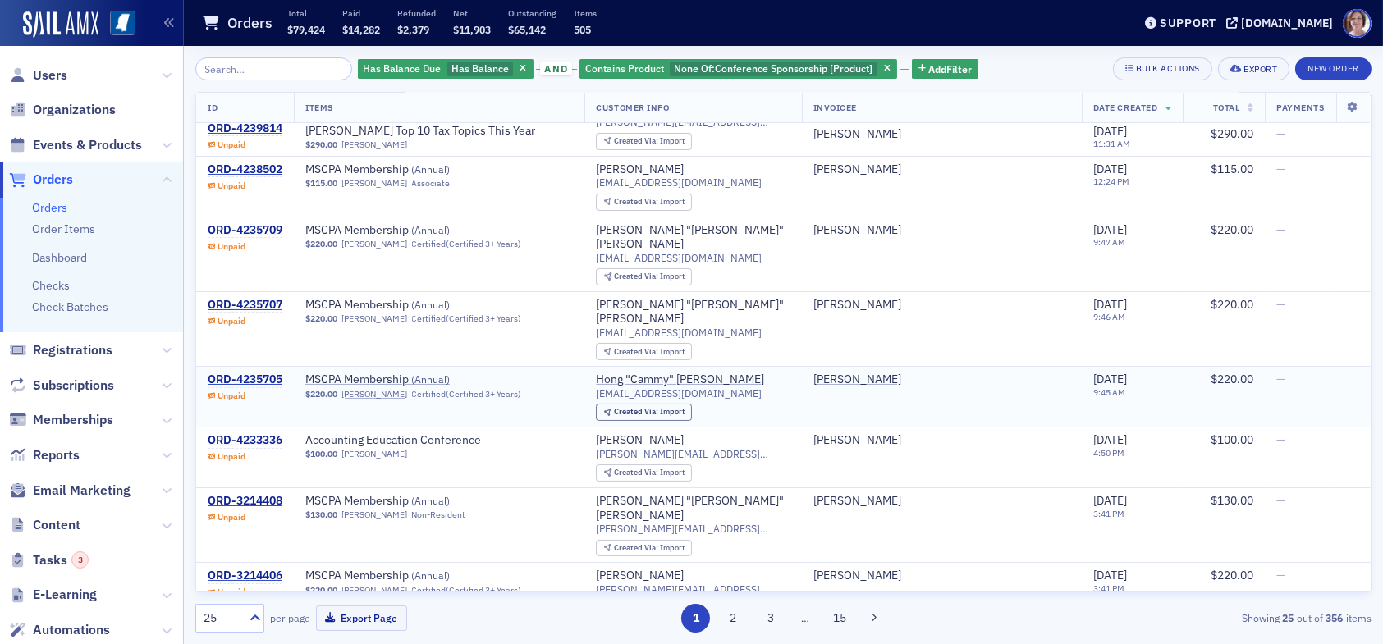
scroll to position [492, 0]
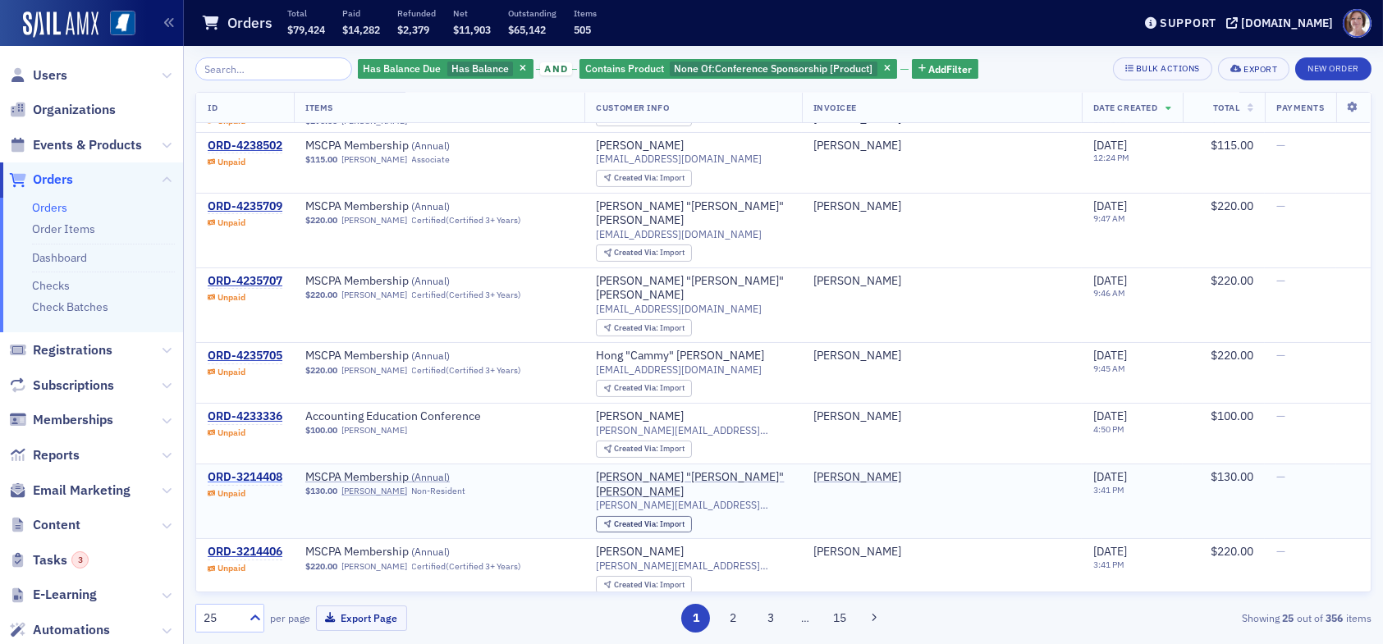
click at [258, 470] on div "ORD-3214408" at bounding box center [245, 477] width 75 height 15
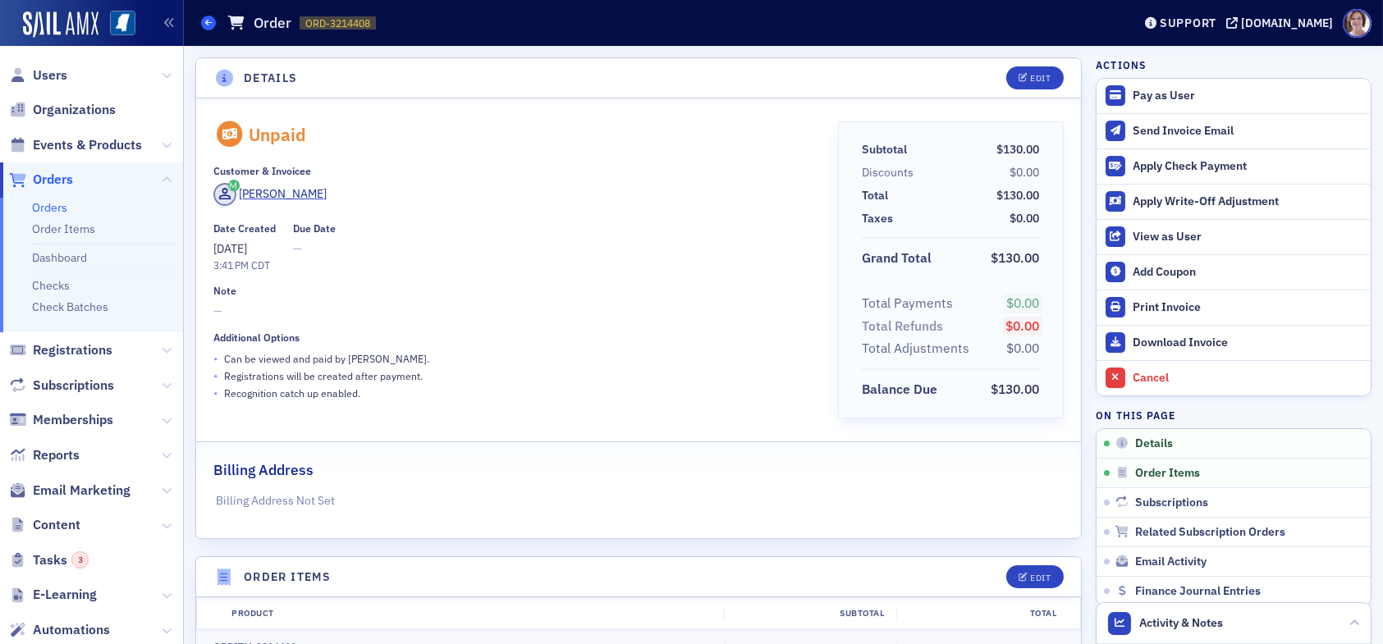
click at [211, 24] on icon at bounding box center [208, 22] width 7 height 7
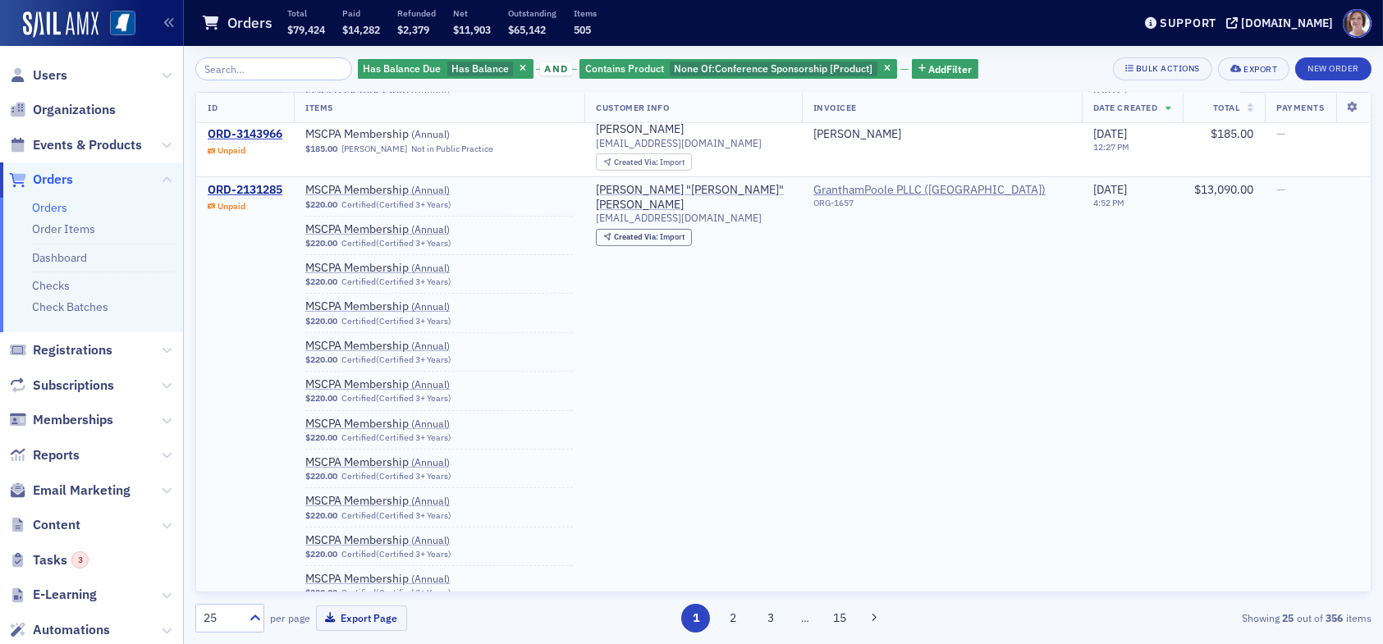
scroll to position [1149, 0]
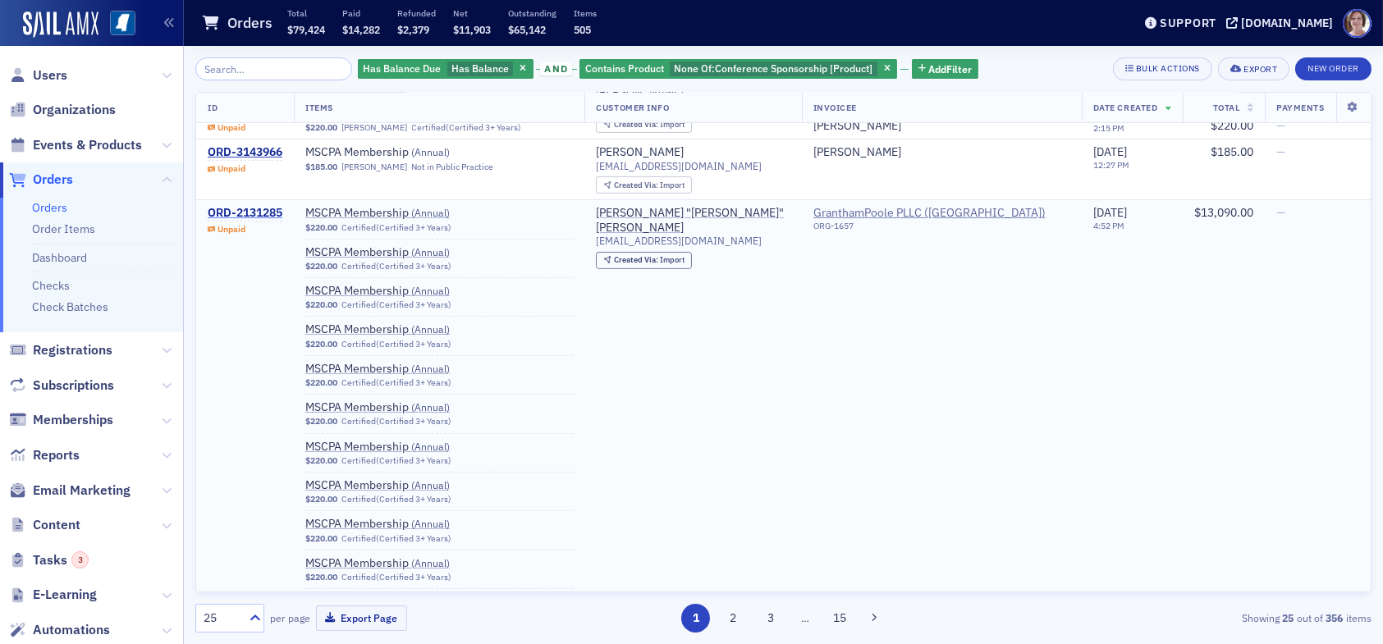
click at [245, 206] on div "ORD-2131285" at bounding box center [245, 213] width 75 height 15
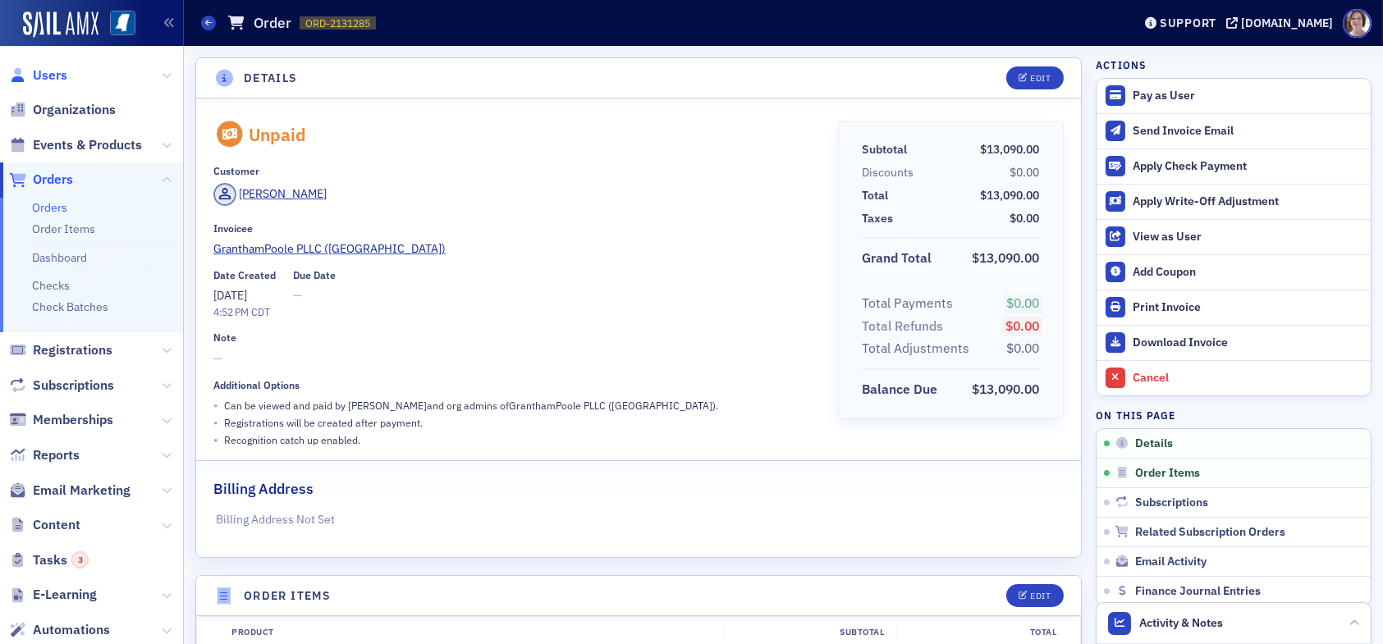
click at [47, 73] on span "Users" at bounding box center [50, 75] width 34 height 18
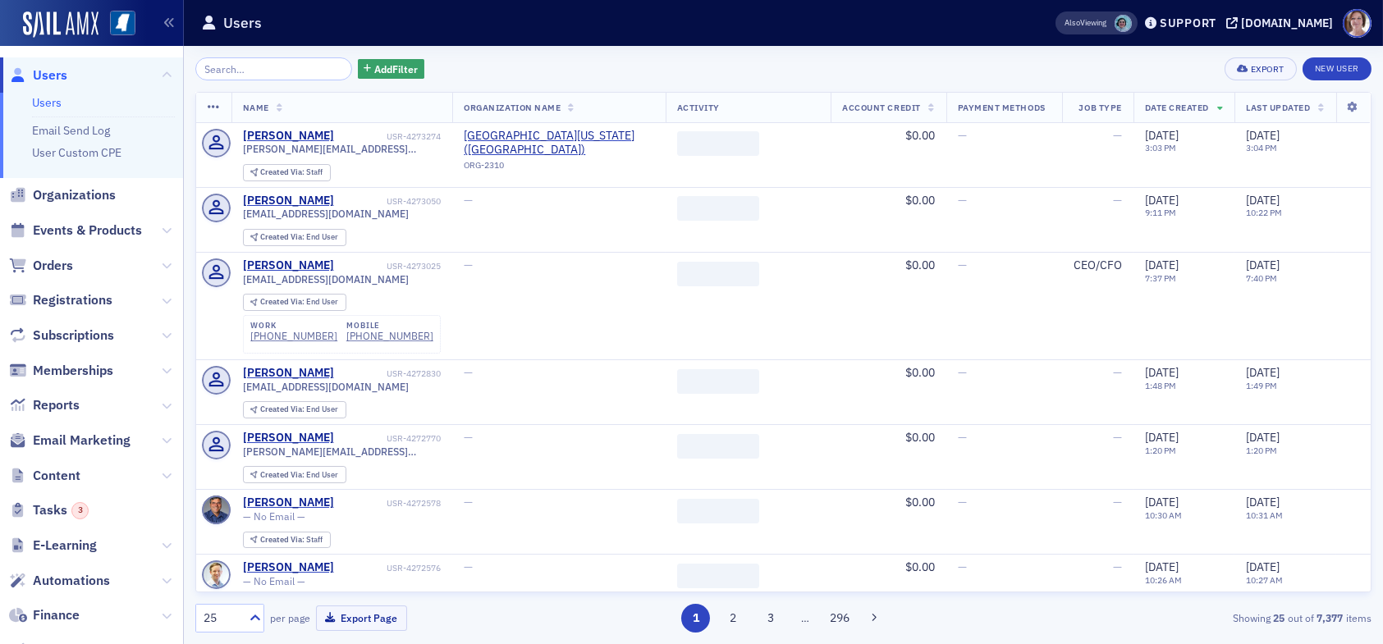
click at [298, 74] on input "search" at bounding box center [273, 68] width 157 height 23
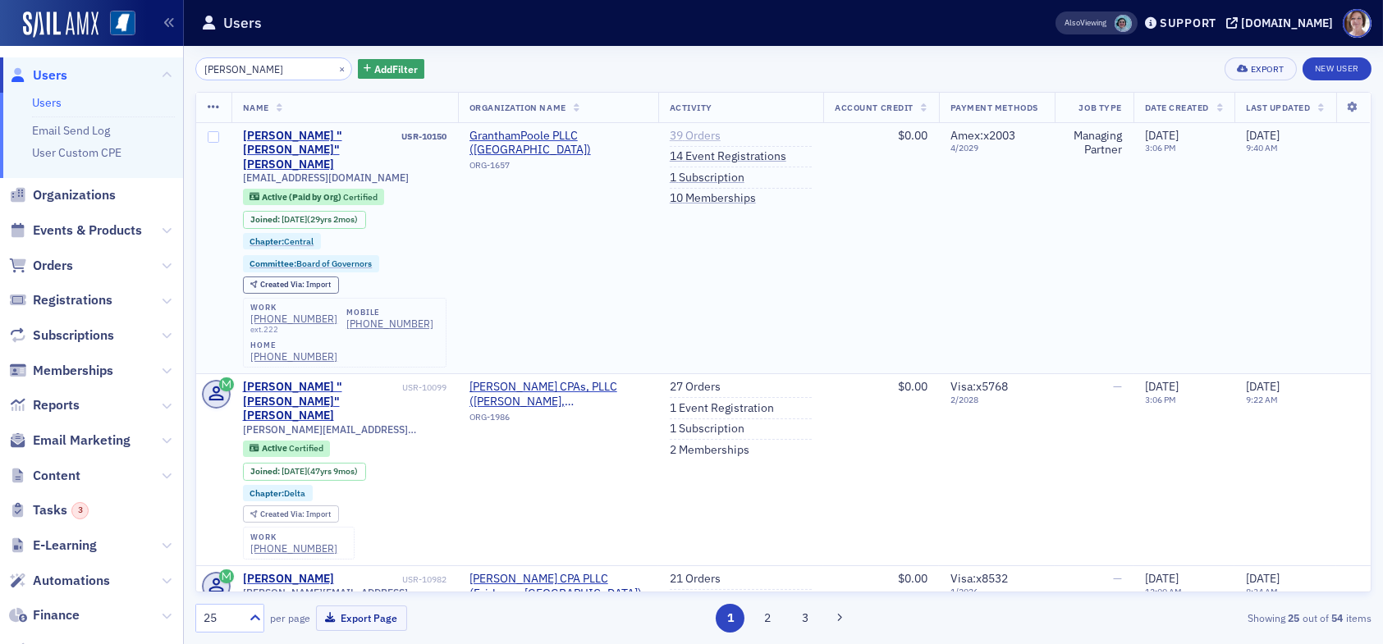
type input "bob cunningham"
click at [673, 134] on link "39 Orders" at bounding box center [695, 136] width 51 height 15
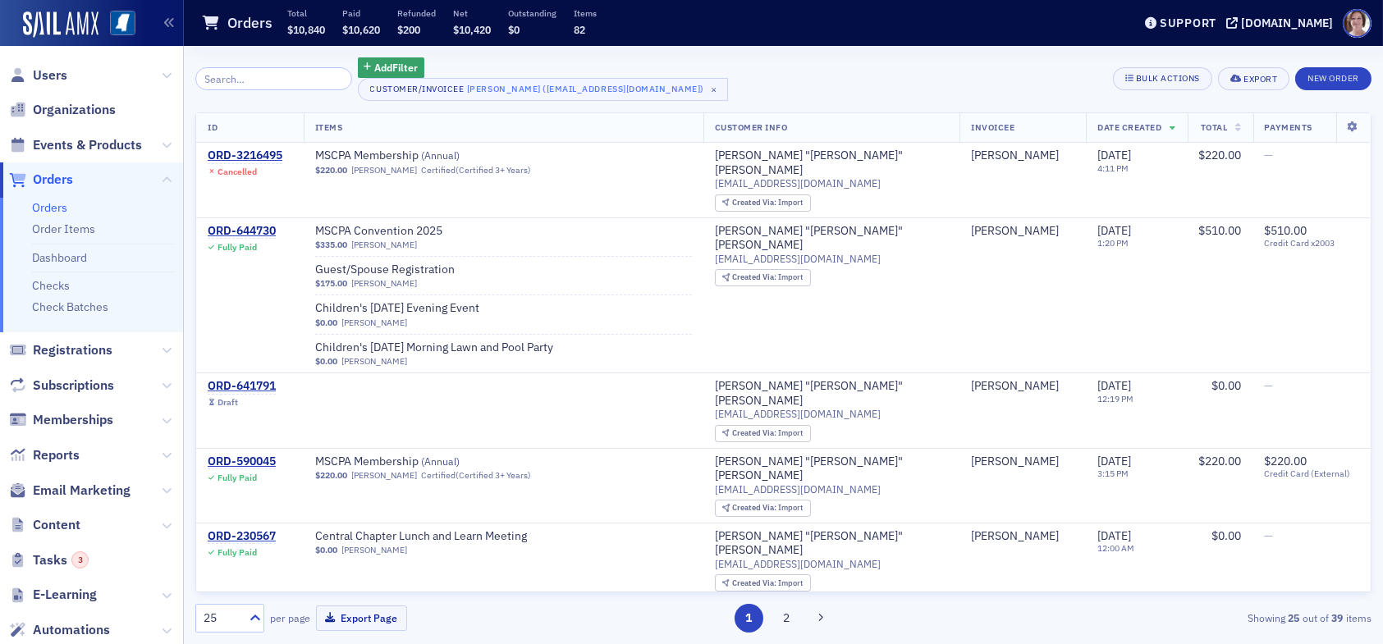
click at [261, 76] on input "search" at bounding box center [273, 78] width 157 height 23
click at [722, 89] on span "×" at bounding box center [714, 89] width 15 height 15
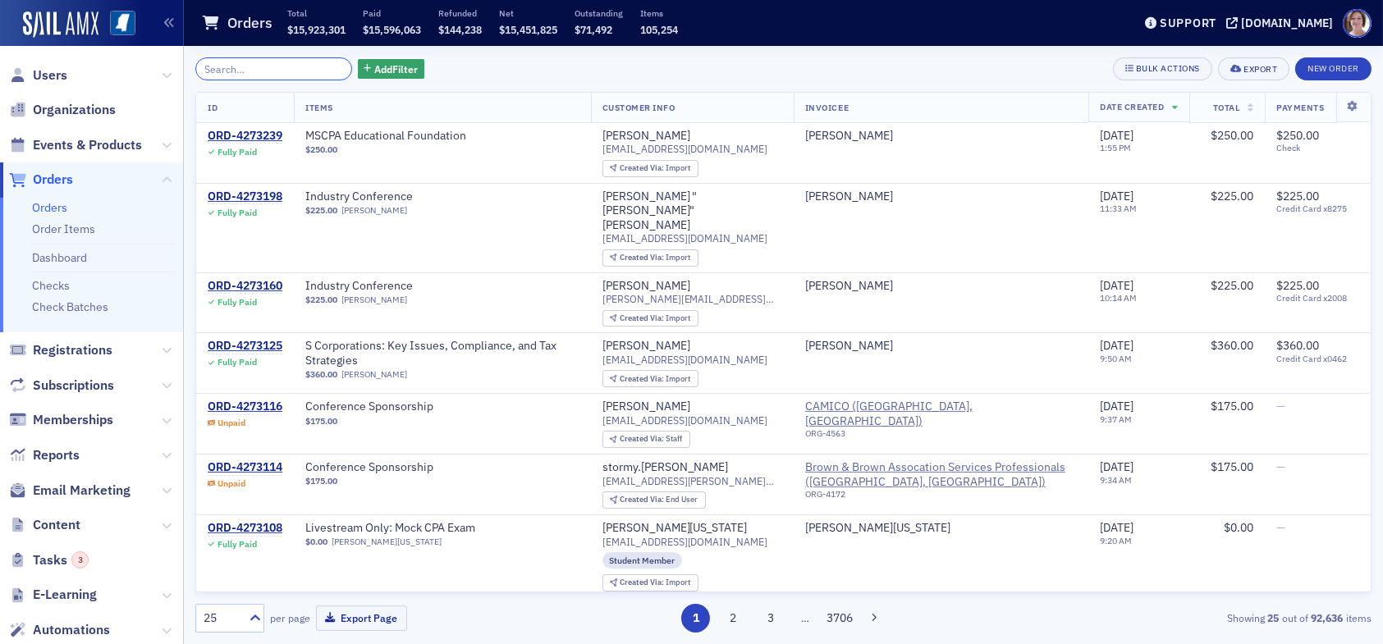
click at [273, 72] on input "search" at bounding box center [273, 68] width 157 height 23
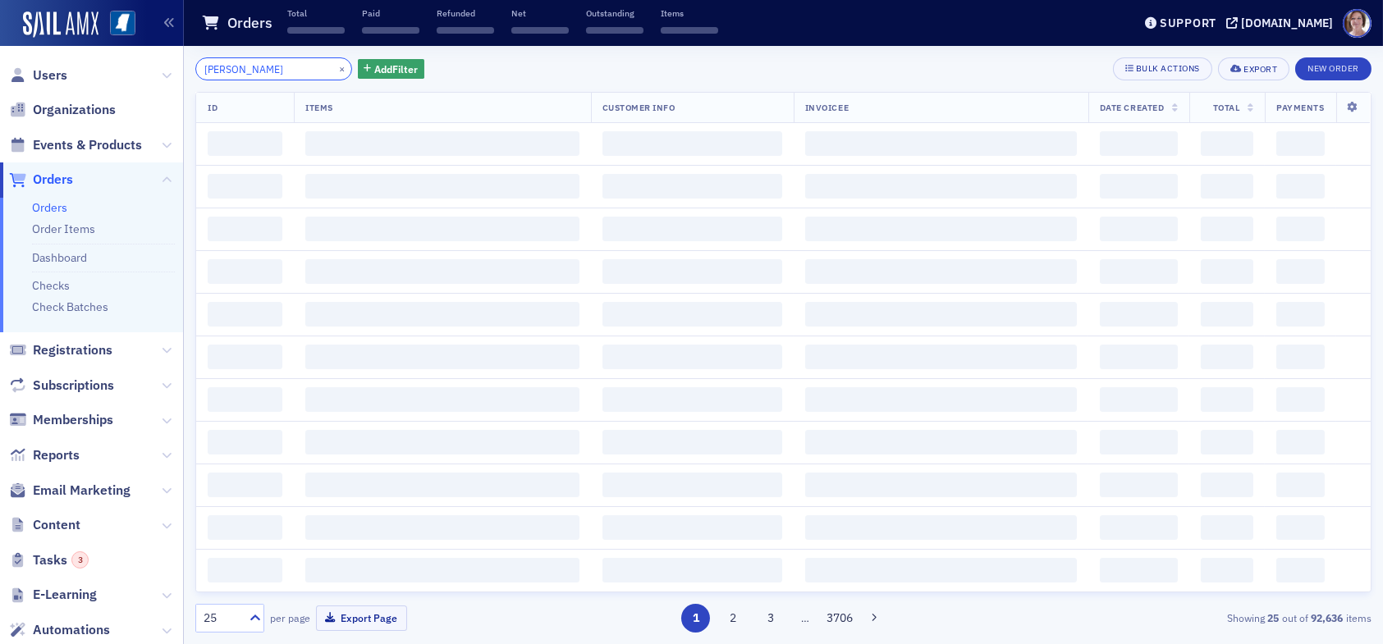
type input "jack kaler"
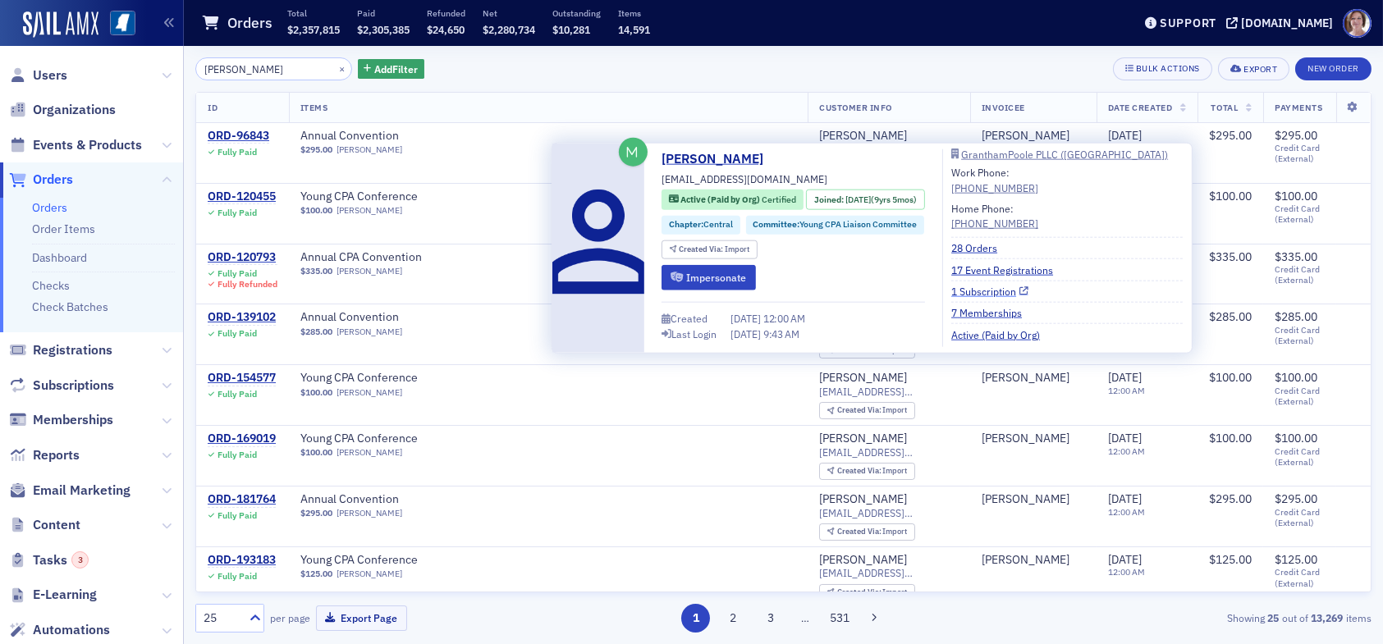
click at [1002, 290] on link "1 Subscription" at bounding box center [989, 291] width 77 height 15
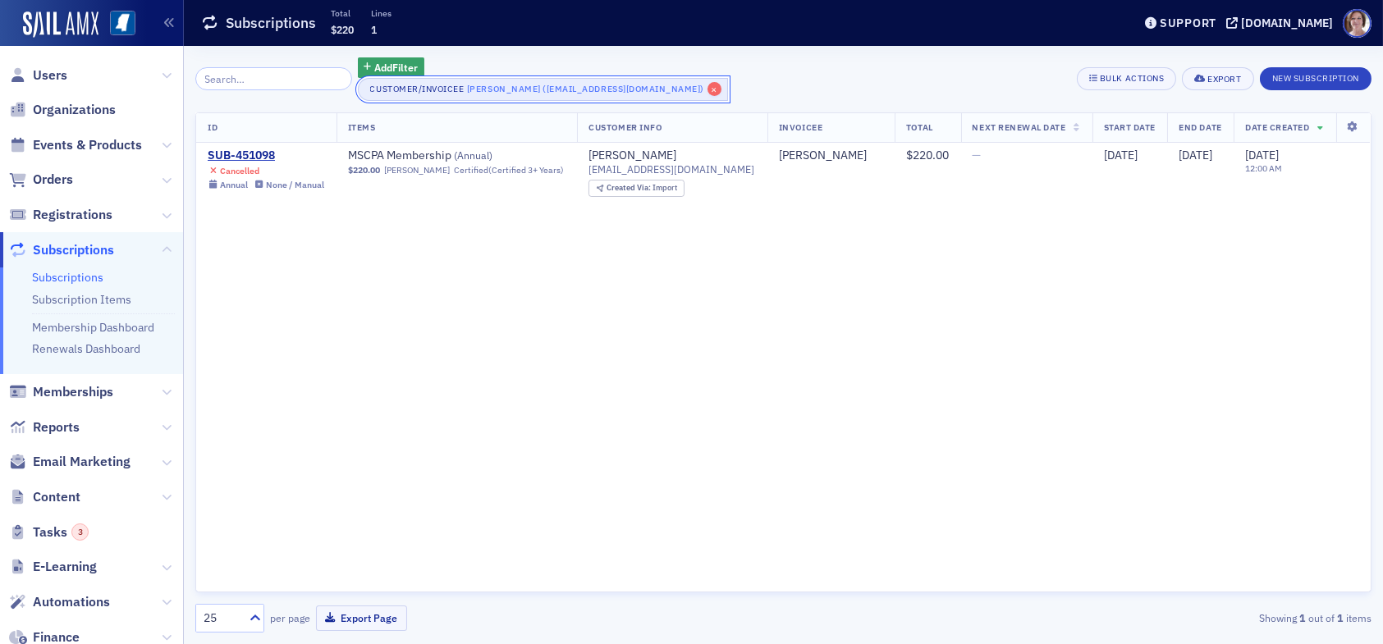
click at [707, 91] on span "×" at bounding box center [714, 89] width 15 height 15
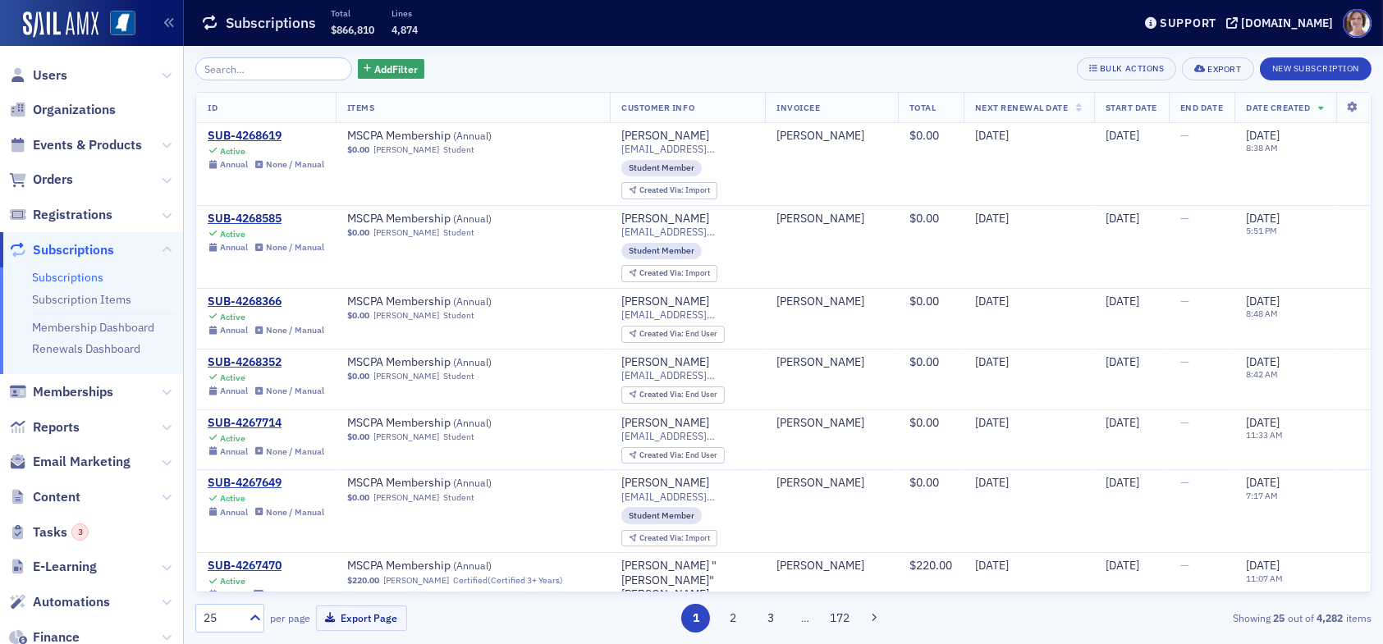
drag, startPoint x: 42, startPoint y: 79, endPoint x: 174, endPoint y: 72, distance: 132.3
click at [43, 78] on span "Users" at bounding box center [50, 75] width 34 height 18
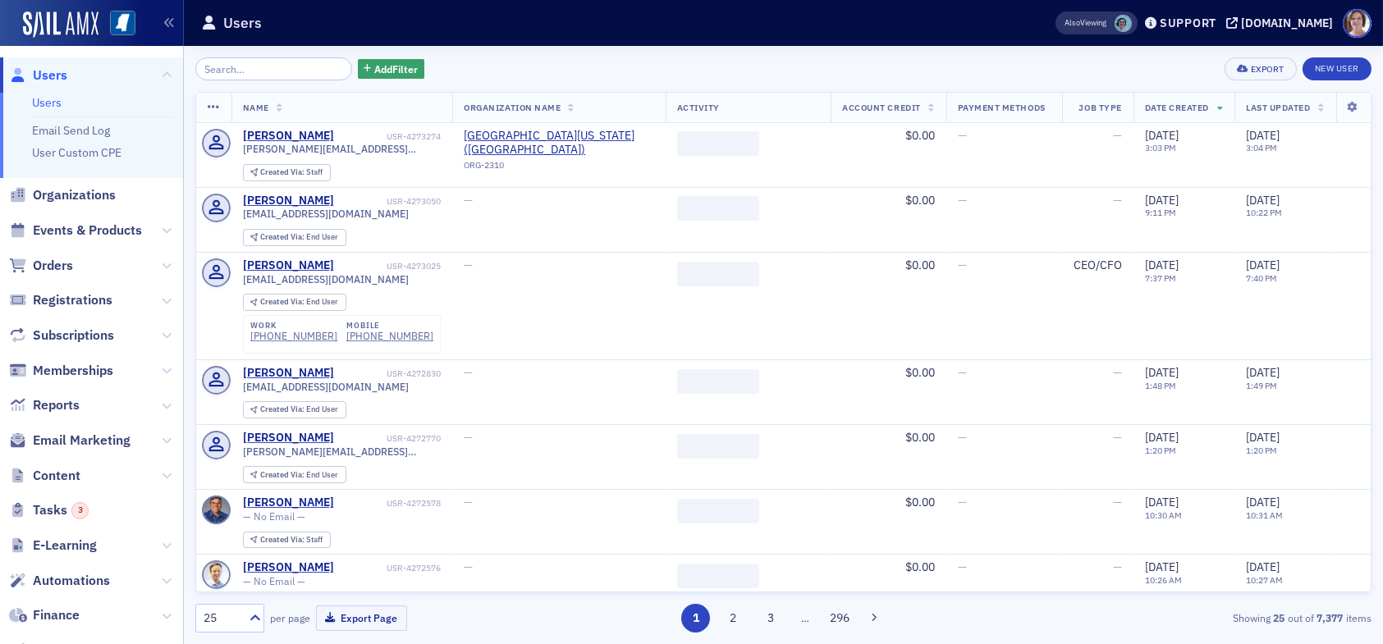
click at [254, 70] on input "search" at bounding box center [273, 68] width 157 height 23
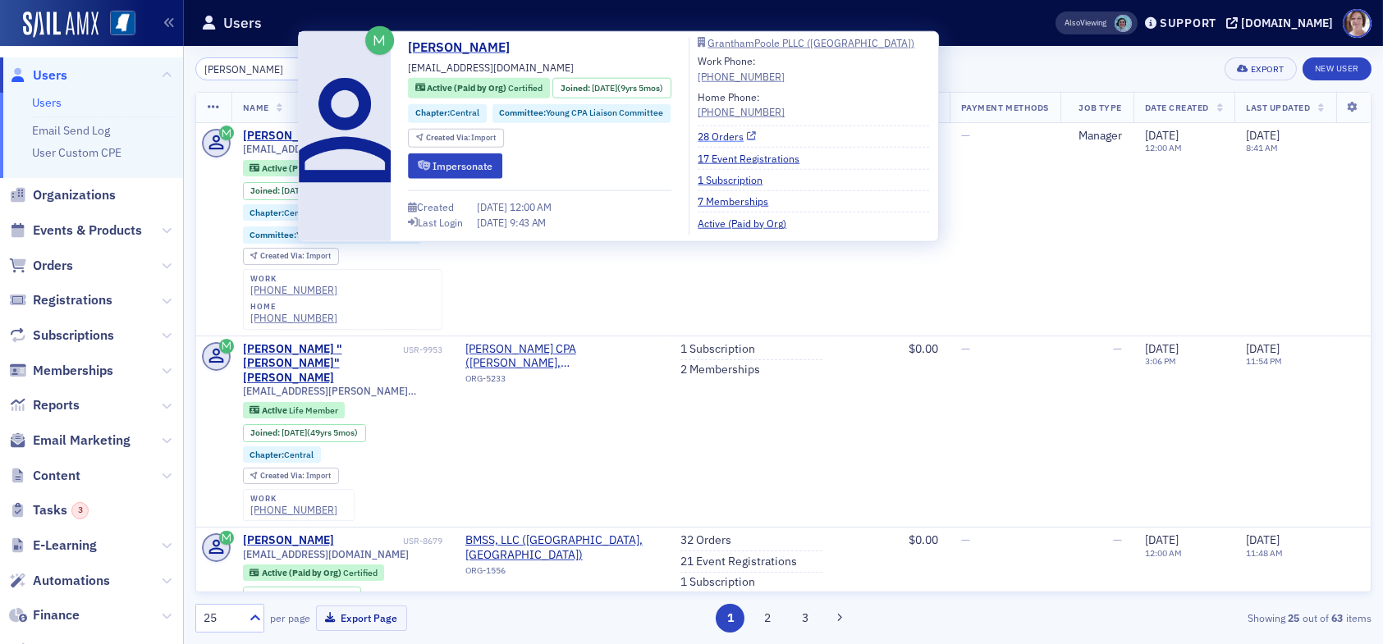
type input "[PERSON_NAME]"
click at [735, 136] on link "28 Orders" at bounding box center [726, 136] width 58 height 15
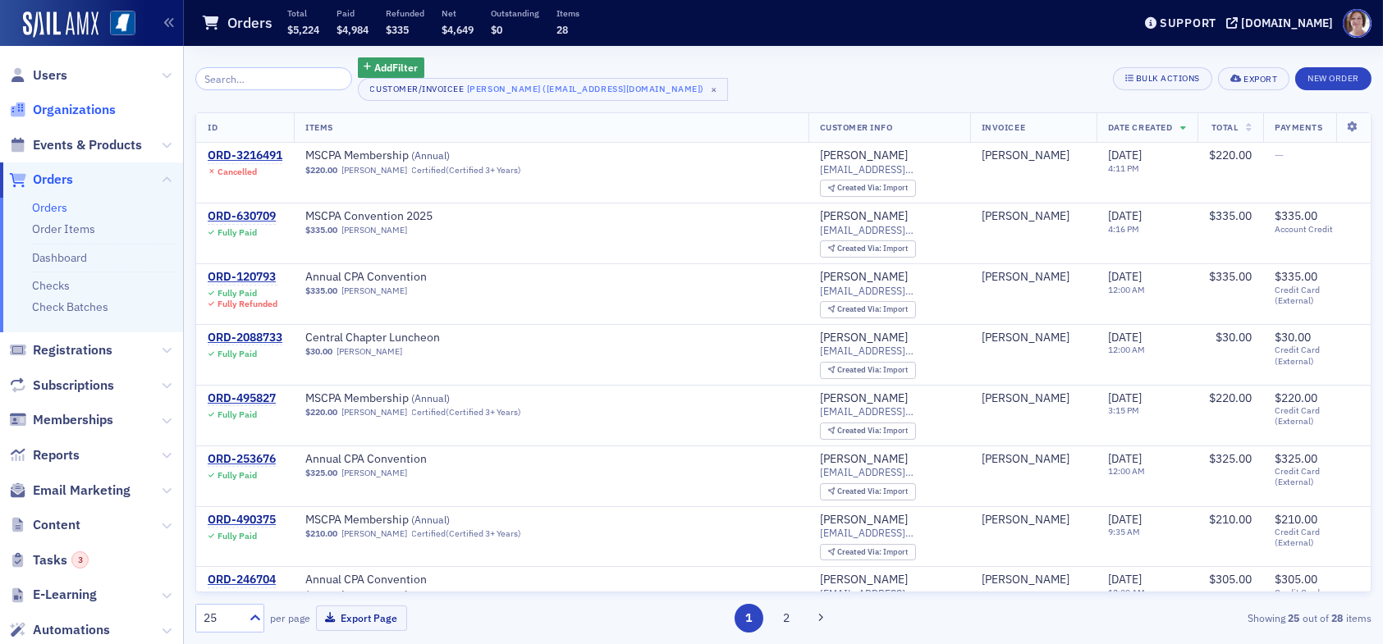
click at [66, 108] on span "Organizations" at bounding box center [74, 110] width 83 height 18
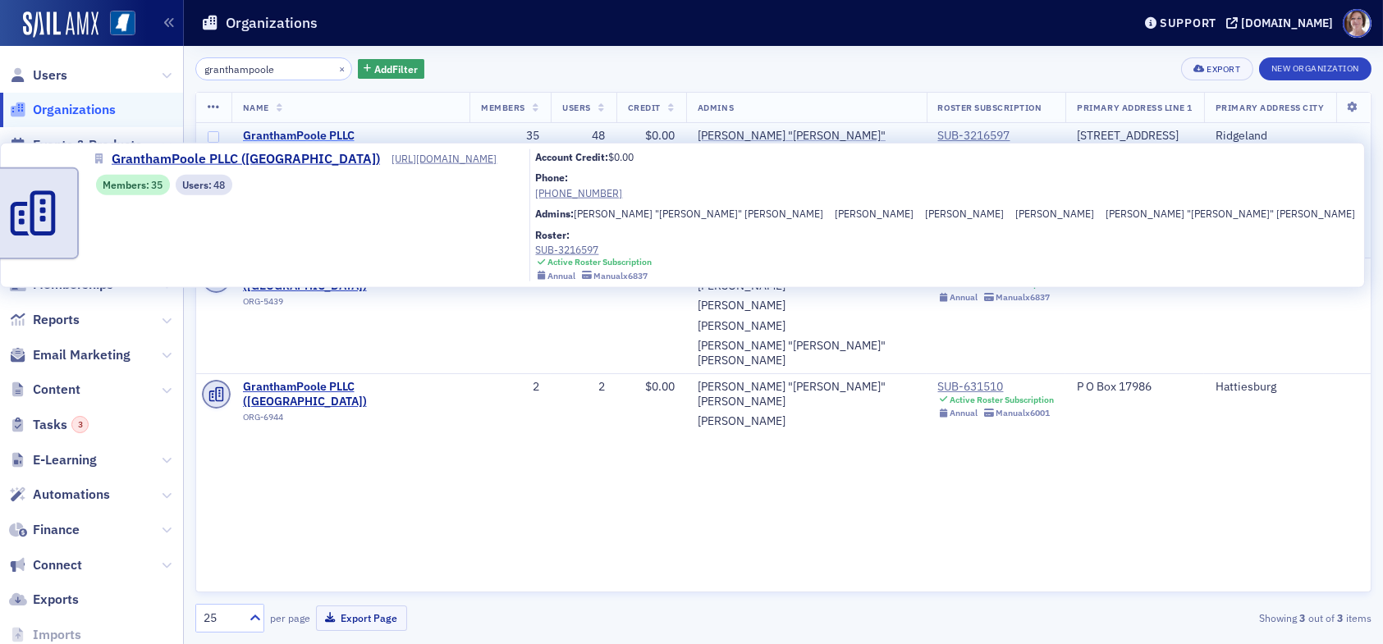
type input "granthampoole"
click at [386, 137] on span "GranthamPoole PLLC ([GEOGRAPHIC_DATA])" at bounding box center [351, 143] width 216 height 29
select select "US"
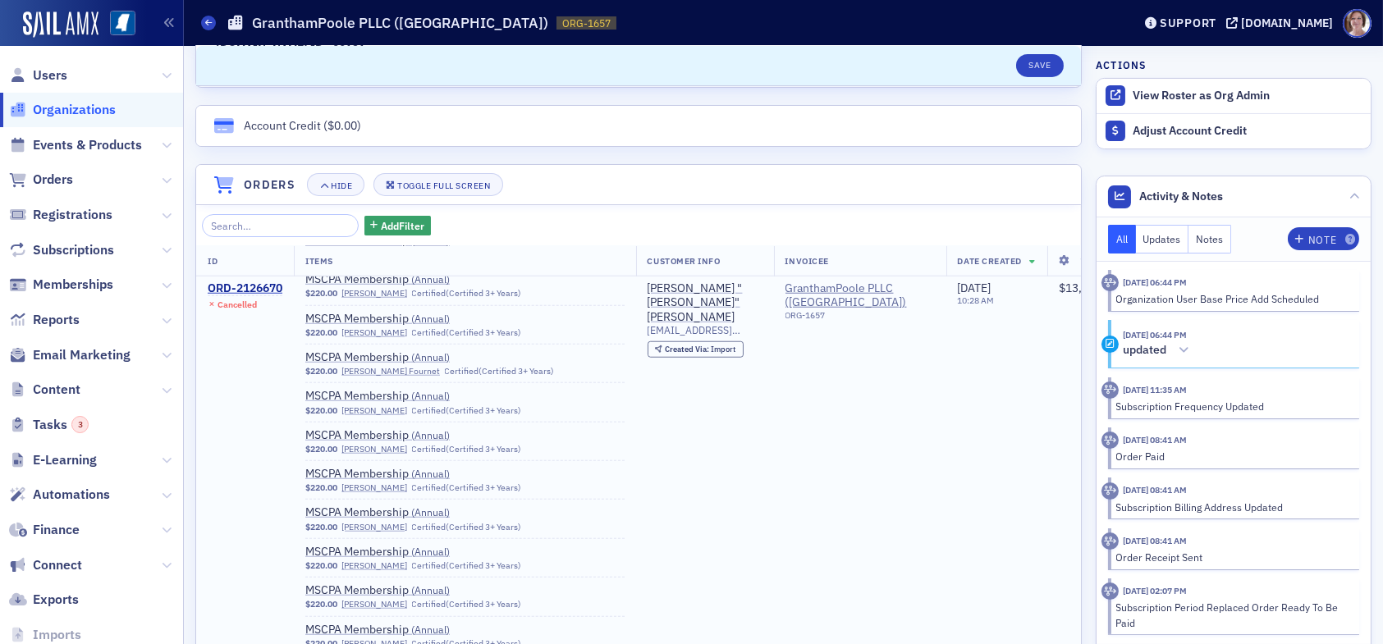
scroll to position [4103, 0]
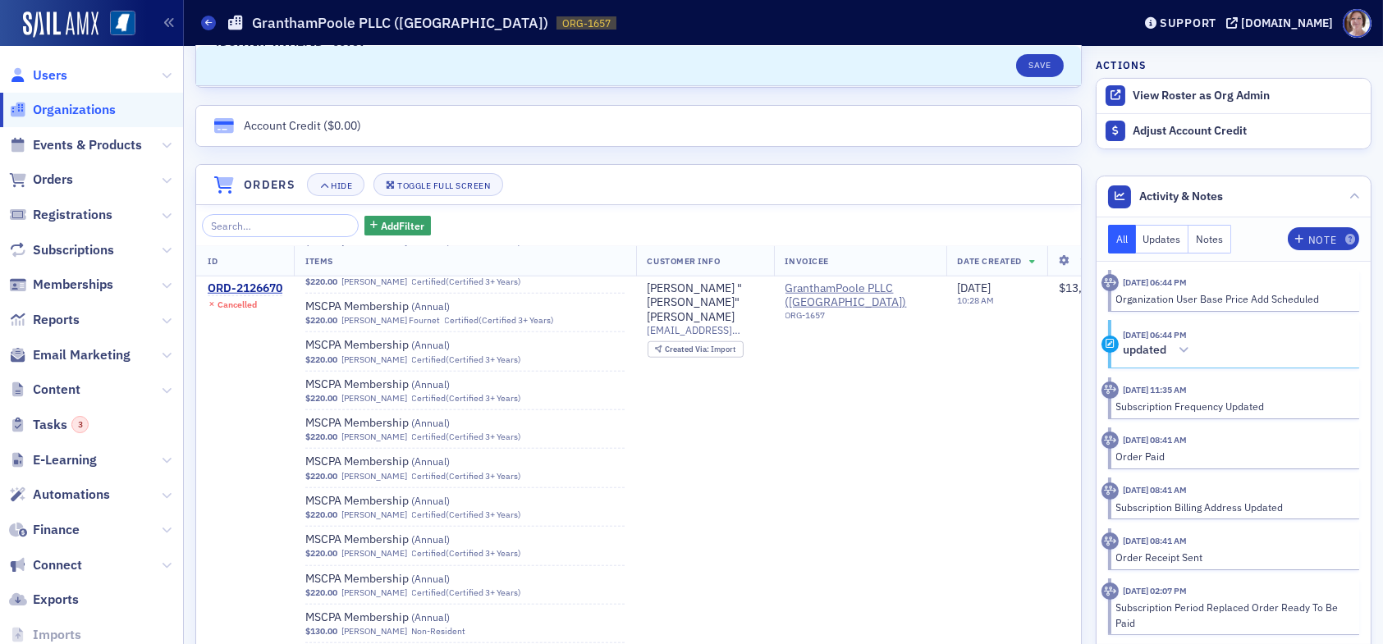
click at [61, 73] on span "Users" at bounding box center [50, 75] width 34 height 18
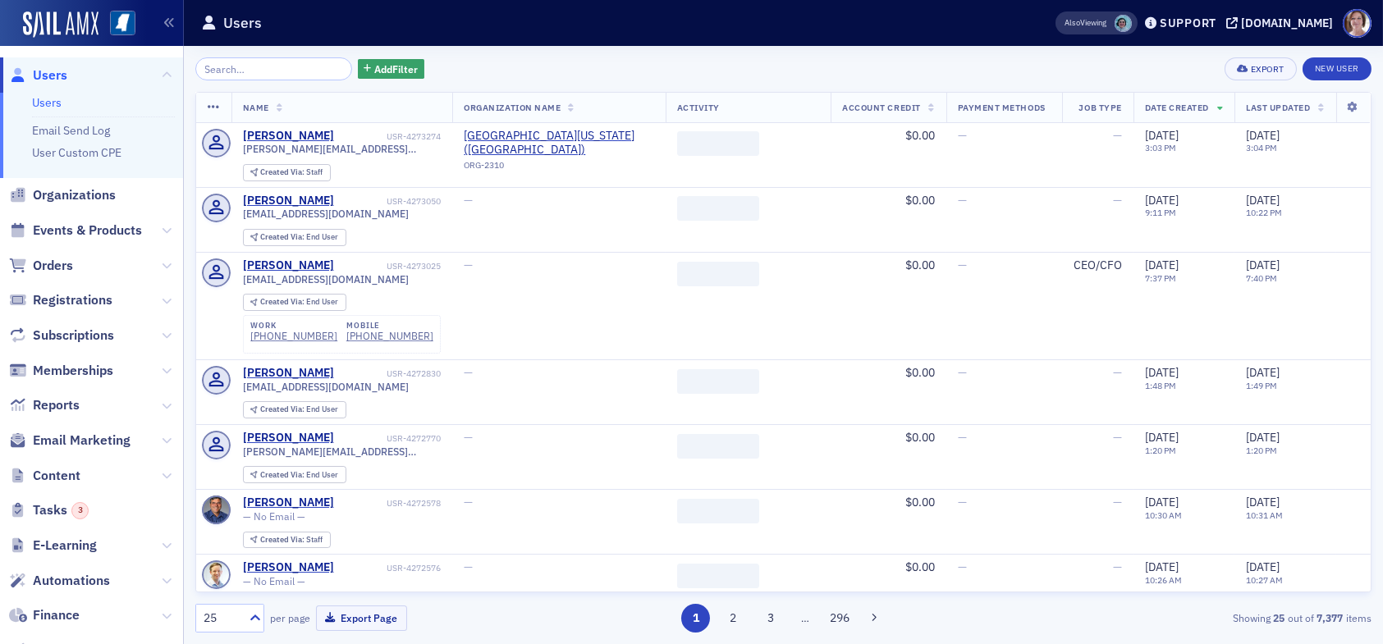
click at [263, 71] on input "search" at bounding box center [273, 68] width 157 height 23
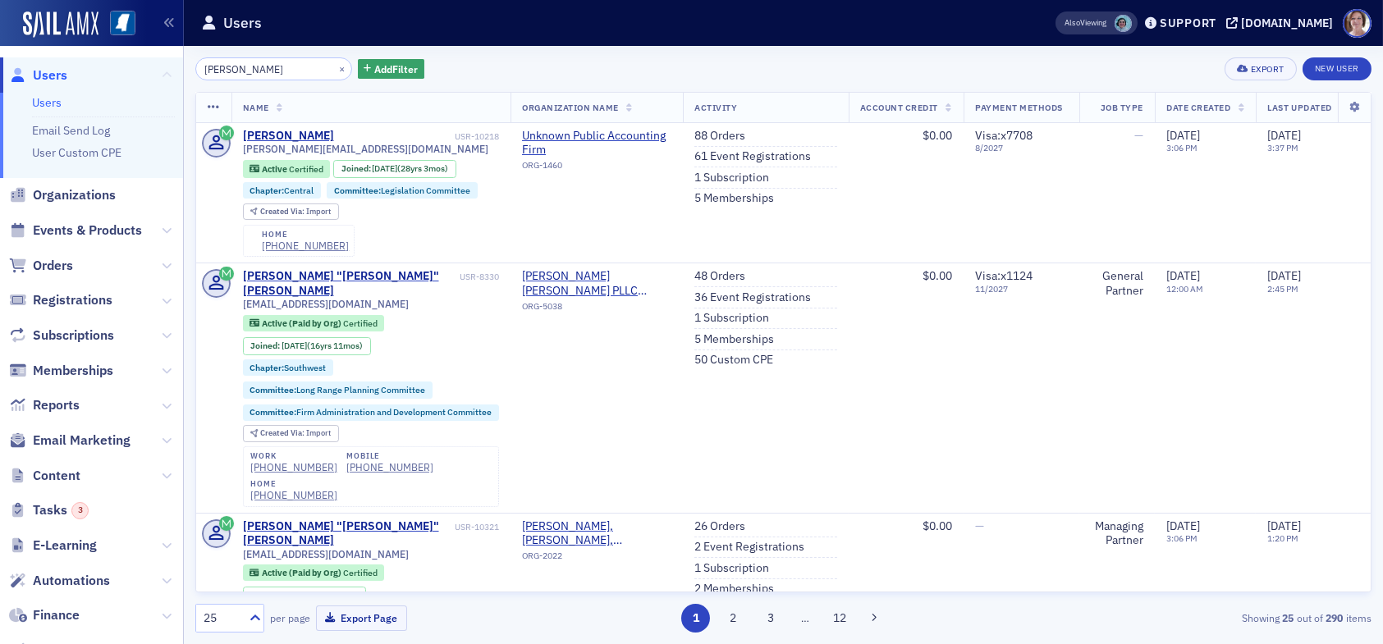
drag, startPoint x: 258, startPoint y: 68, endPoint x: 154, endPoint y: 75, distance: 104.4
click at [154, 74] on div "Users Users Email Send Log User Custom CPE Organizations Events & Products Orde…" at bounding box center [691, 322] width 1383 height 644
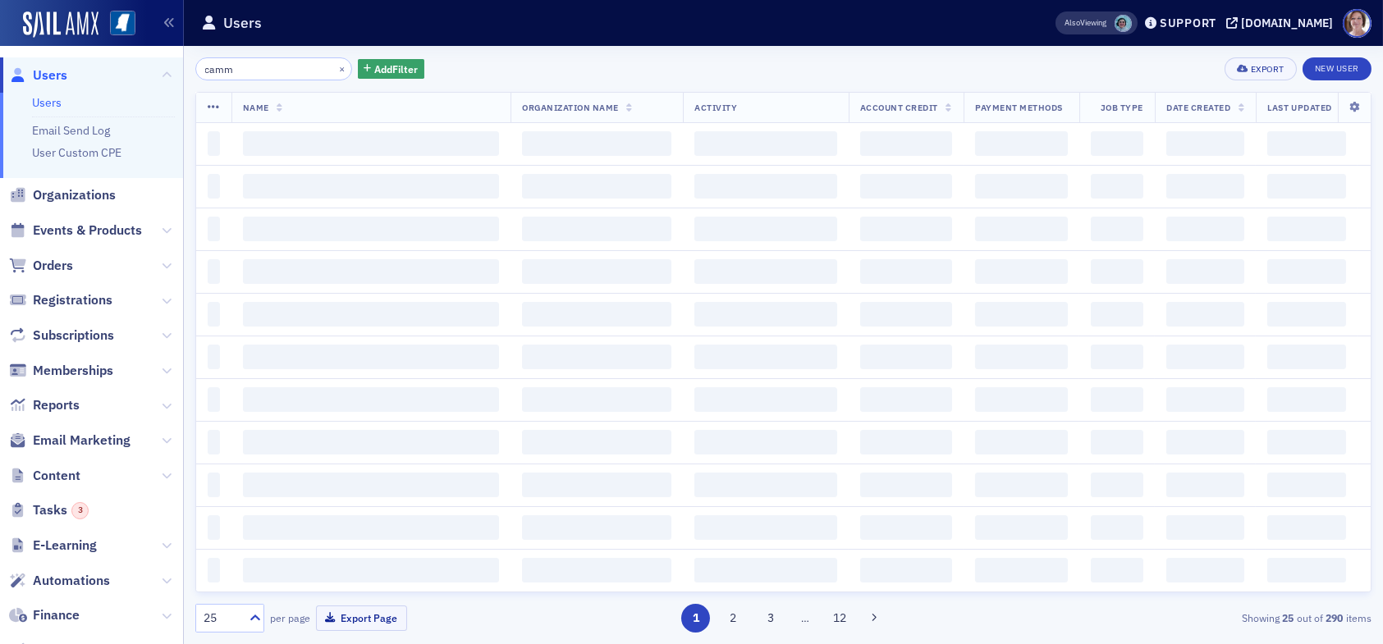
type input "cammy"
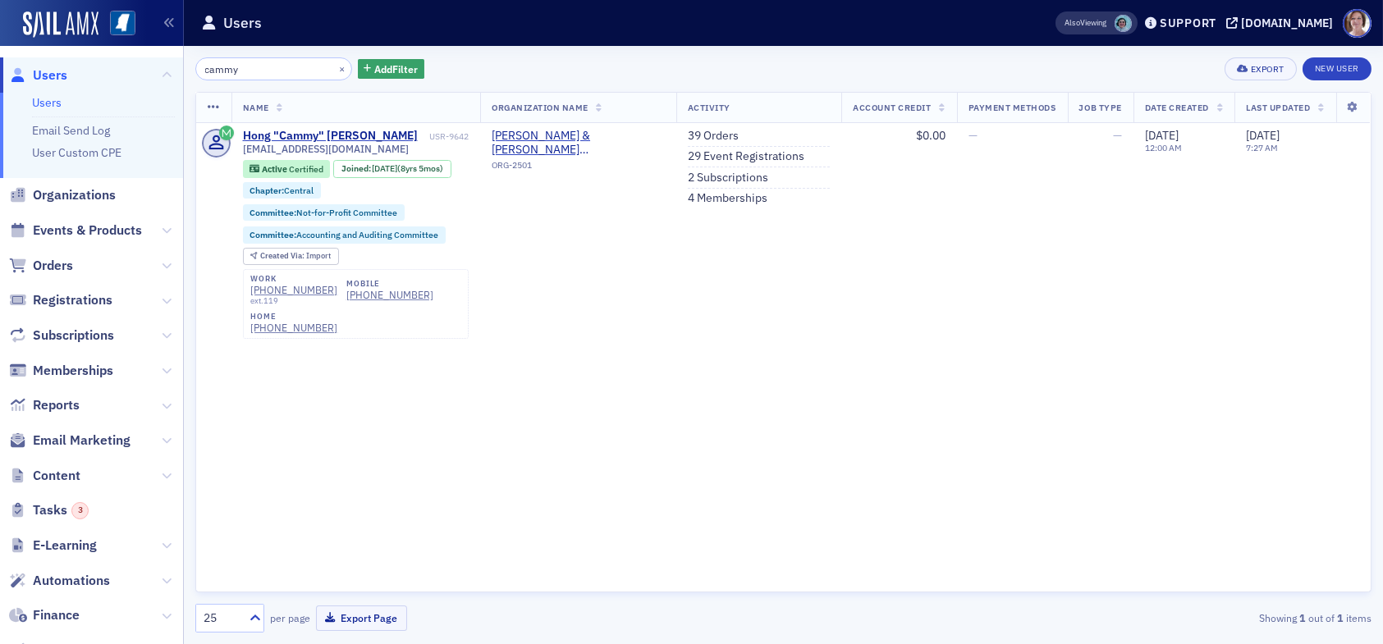
drag, startPoint x: 252, startPoint y: 73, endPoint x: 111, endPoint y: 71, distance: 141.1
click at [111, 71] on div "Users Users Email Send Log User Custom CPE Organizations Events & Products Orde…" at bounding box center [691, 322] width 1383 height 644
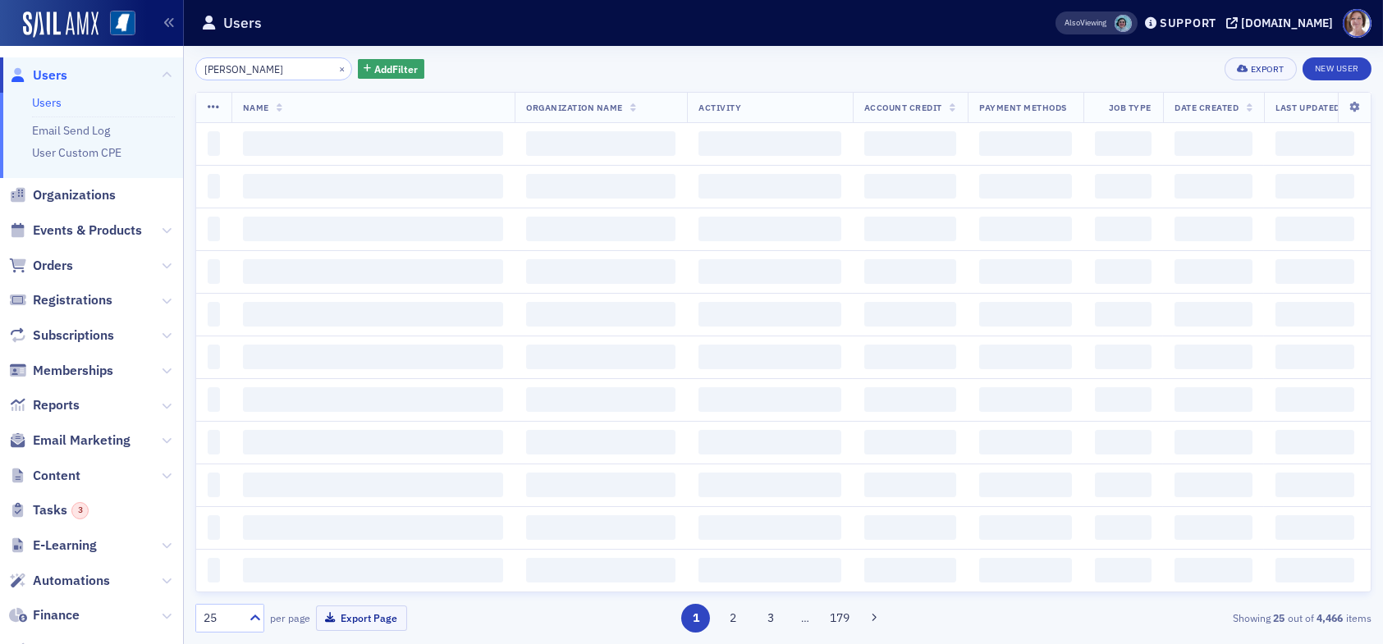
type input "[PERSON_NAME]"
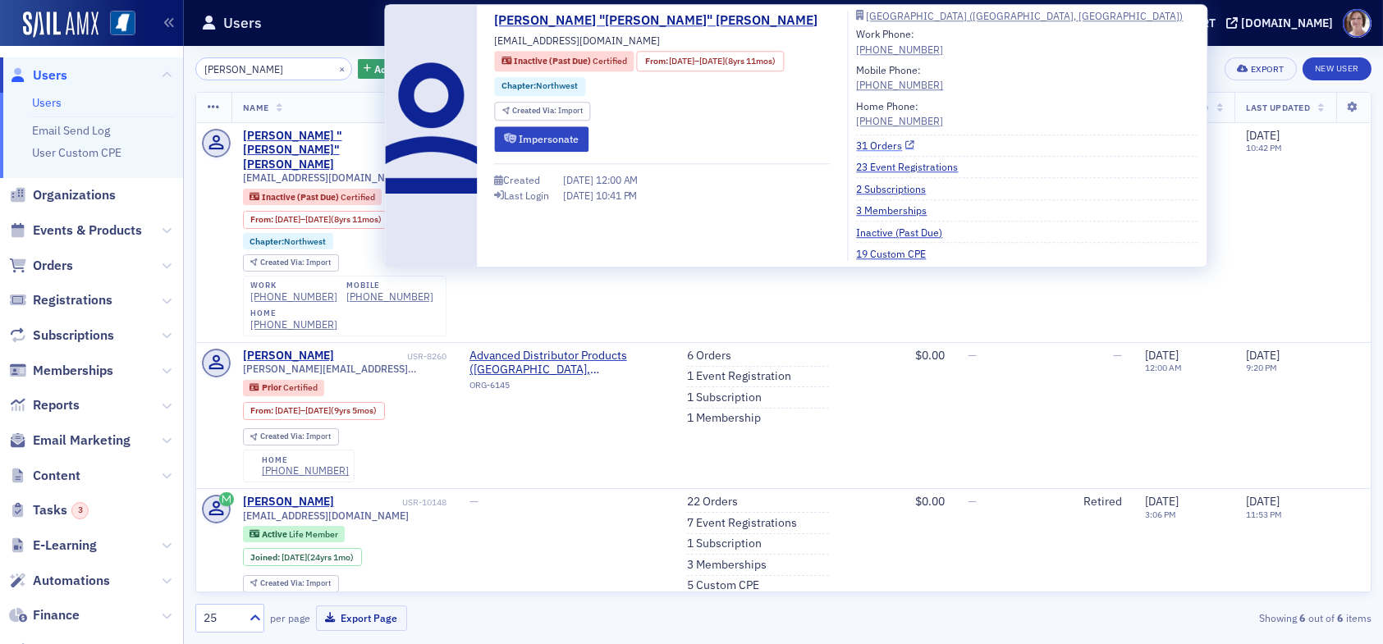
click at [864, 141] on link "31 Orders" at bounding box center [885, 145] width 58 height 15
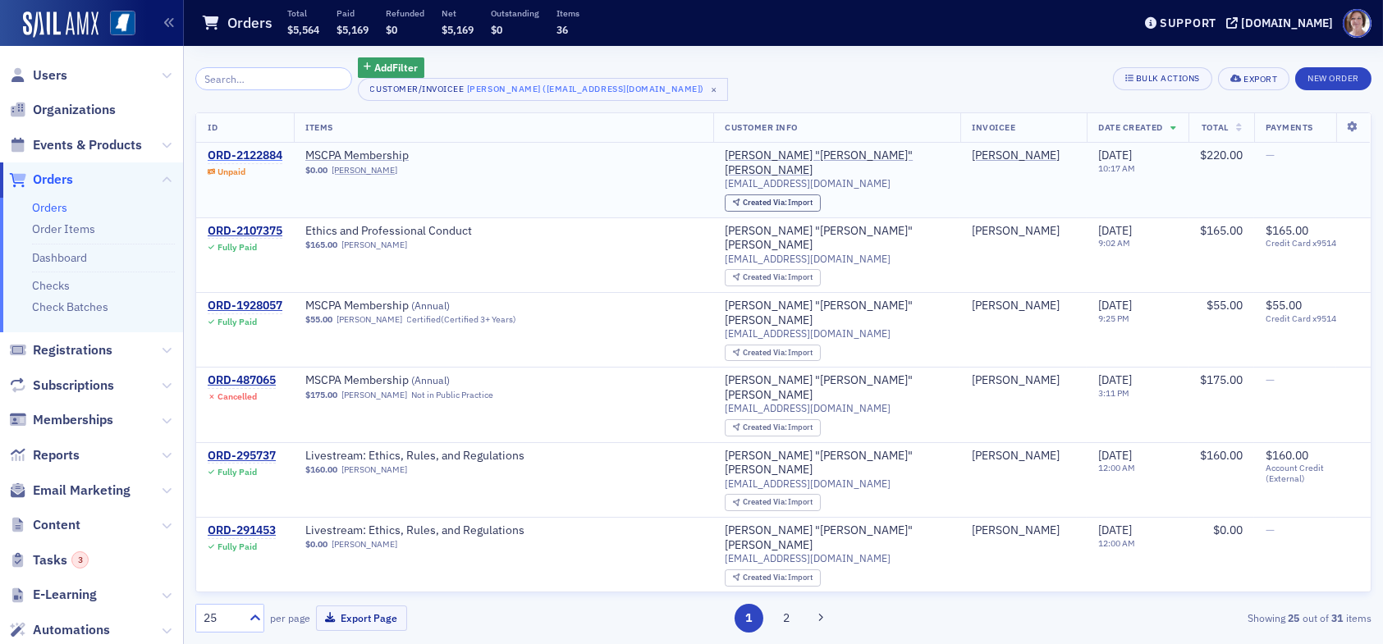
click at [255, 153] on div "ORD-2122884" at bounding box center [245, 156] width 75 height 15
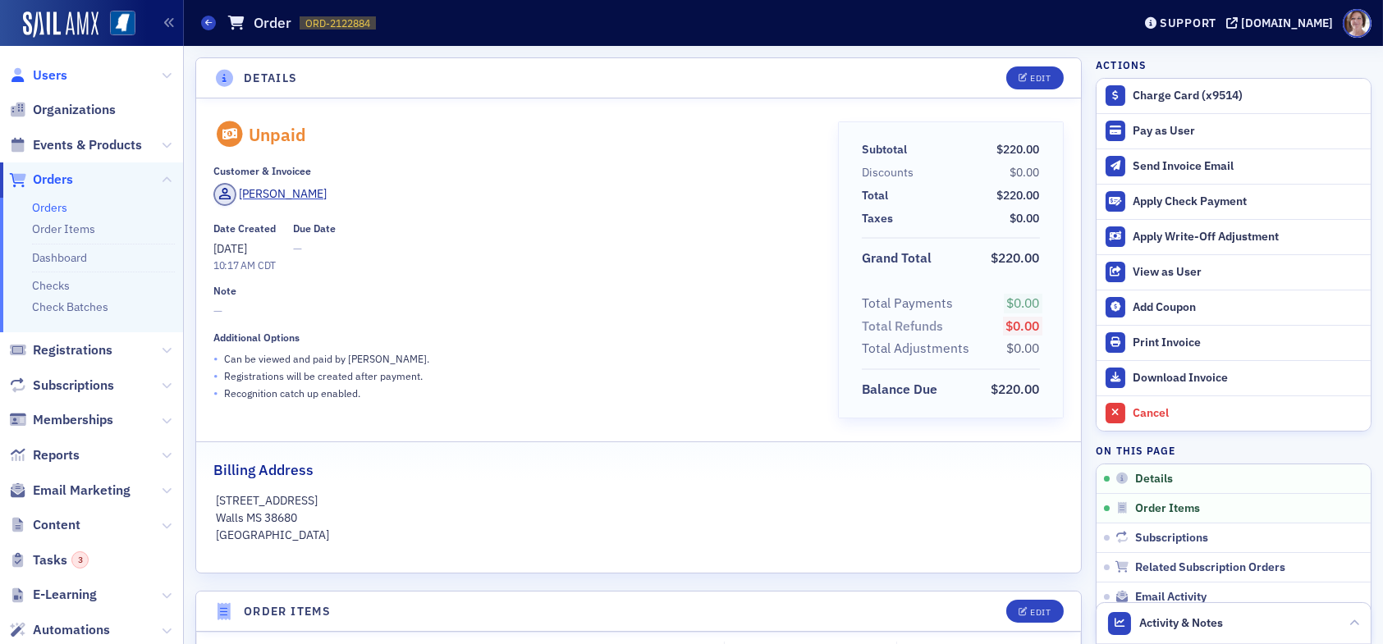
click at [53, 74] on span "Users" at bounding box center [50, 75] width 34 height 18
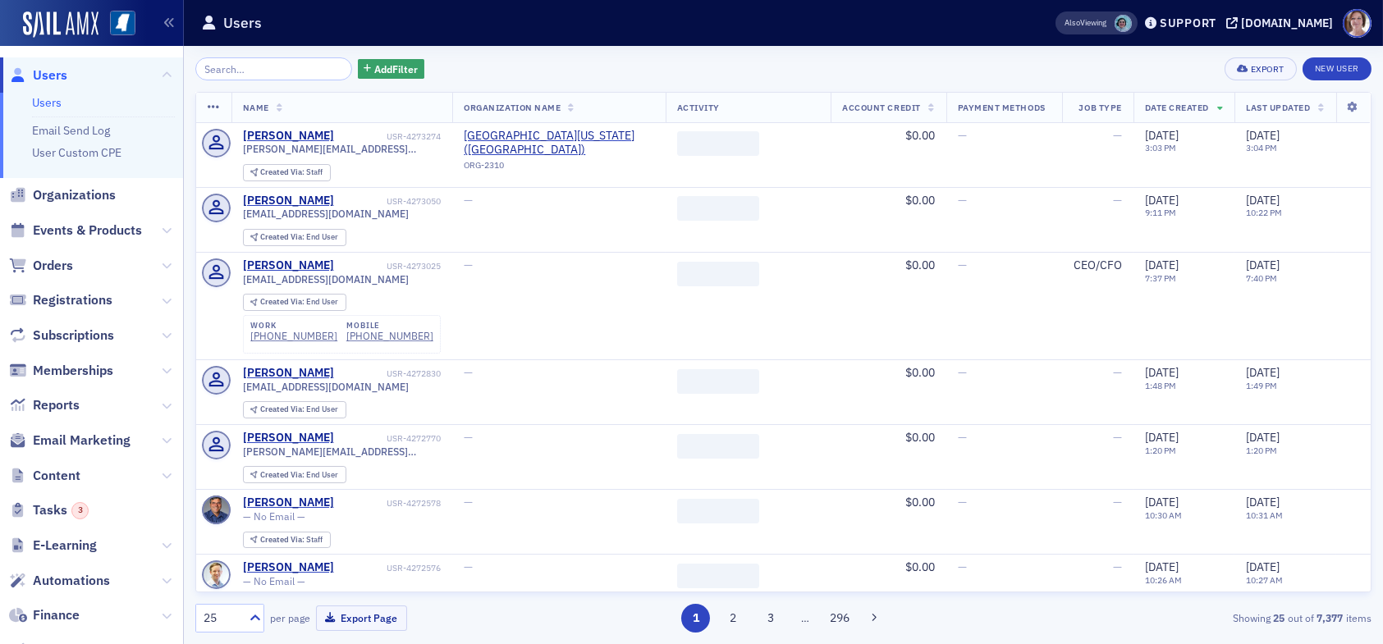
click at [272, 67] on input "search" at bounding box center [273, 68] width 157 height 23
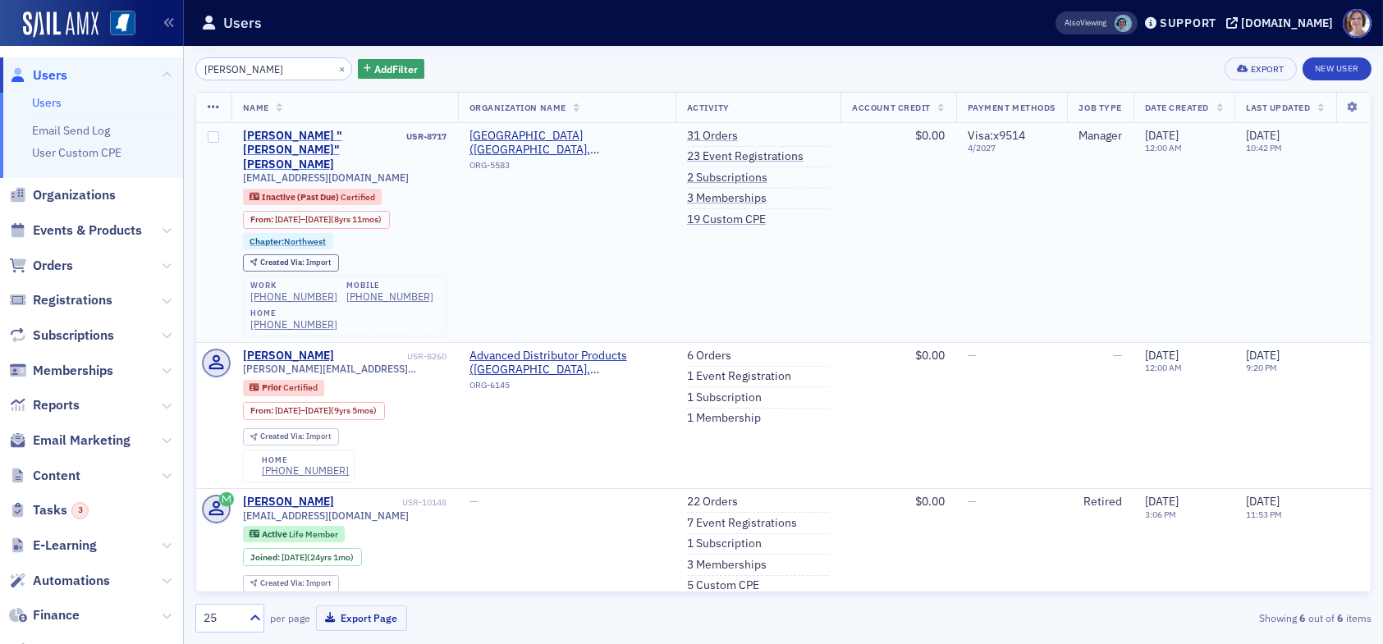
type input "[PERSON_NAME]"
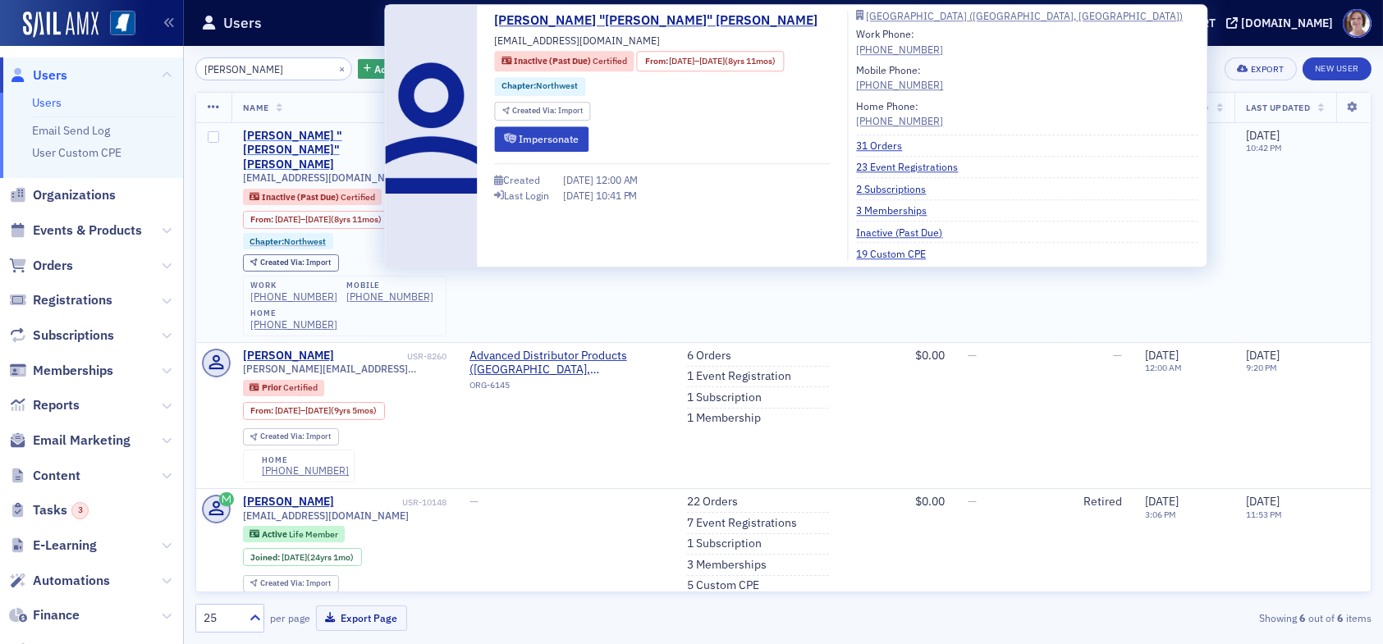
click at [351, 130] on div "[PERSON_NAME] "[PERSON_NAME]" [PERSON_NAME]" at bounding box center [323, 150] width 161 height 43
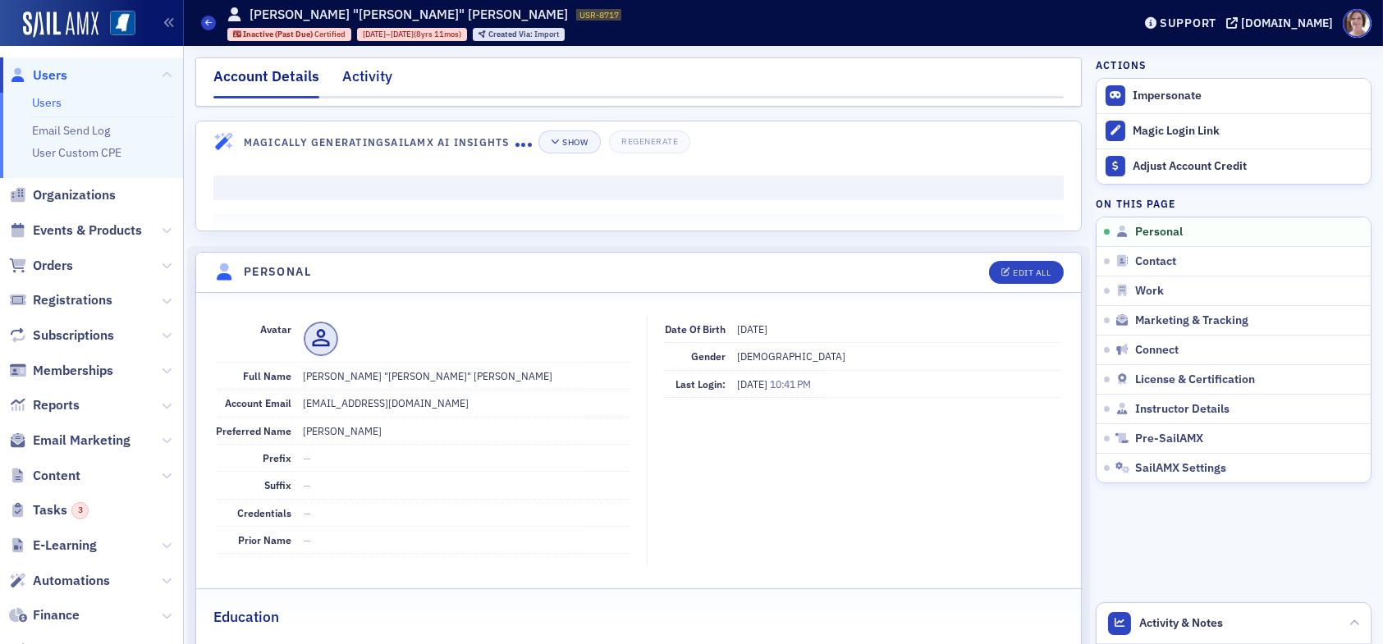
drag, startPoint x: 344, startPoint y: 58, endPoint x: 351, endPoint y: 67, distance: 11.7
click at [345, 62] on div "Account Details Activity" at bounding box center [638, 81] width 886 height 49
click at [356, 72] on div "Activity" at bounding box center [367, 81] width 50 height 30
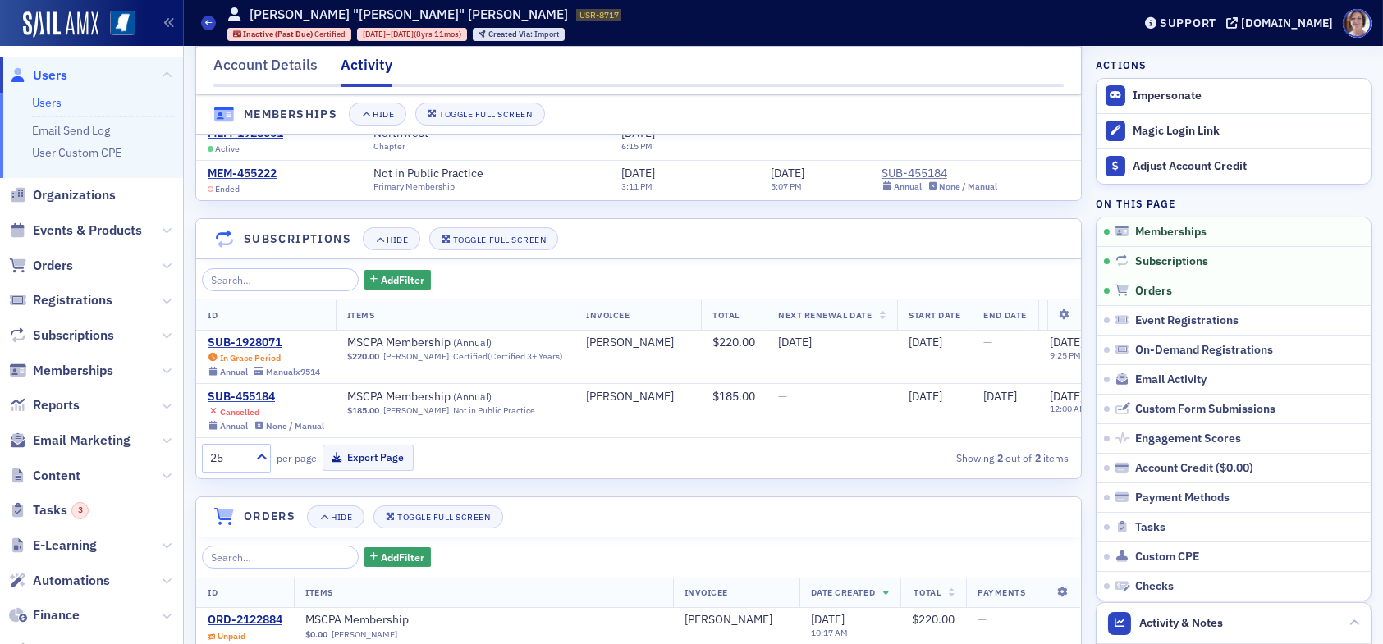
scroll to position [410, 0]
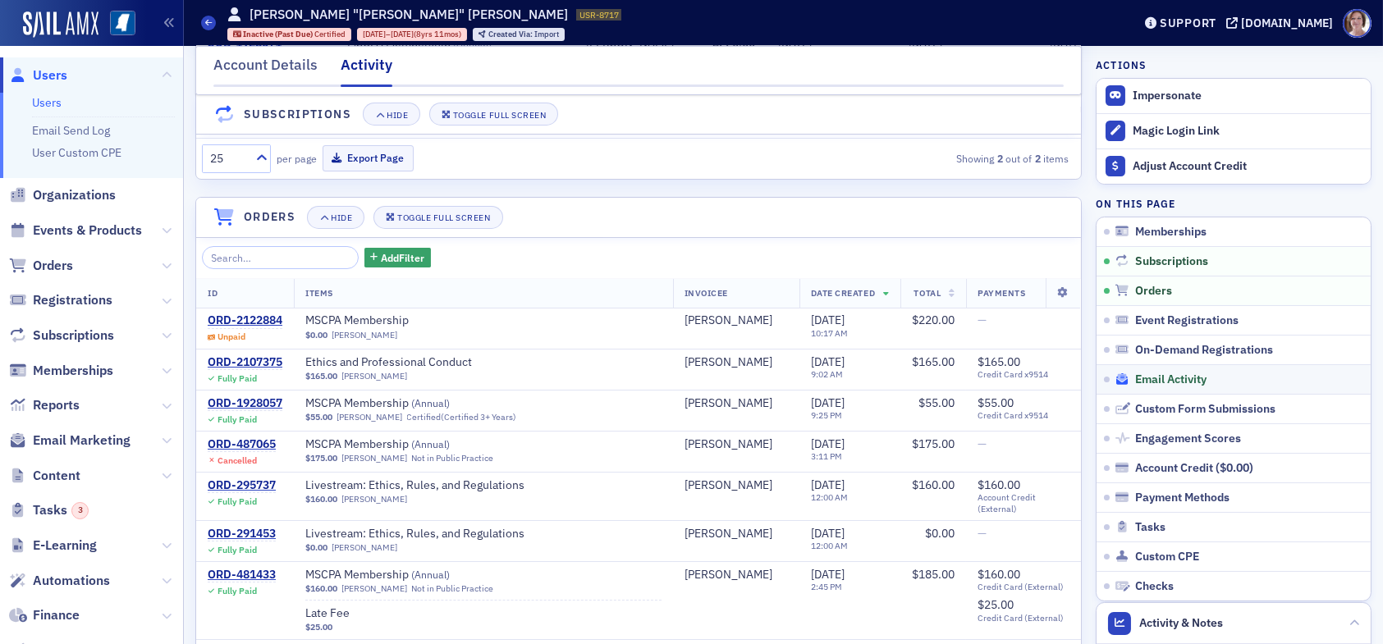
click at [1156, 379] on span "Email Activity" at bounding box center [1170, 380] width 71 height 15
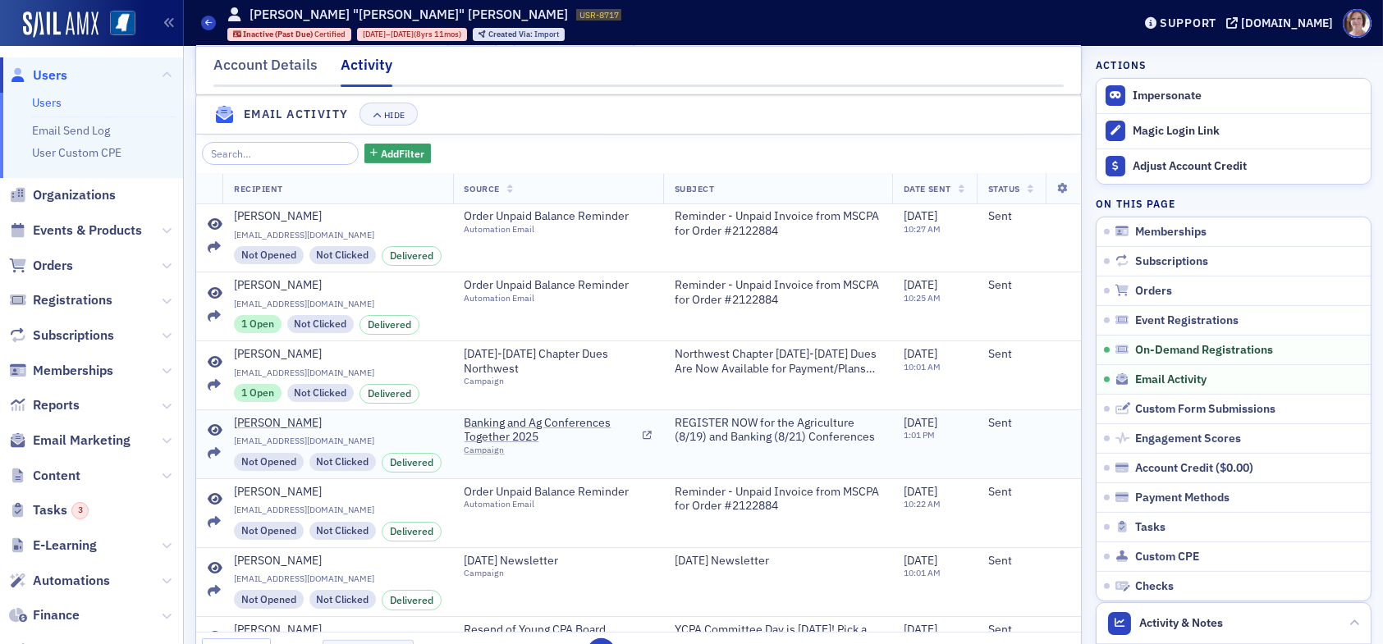
scroll to position [1804, 0]
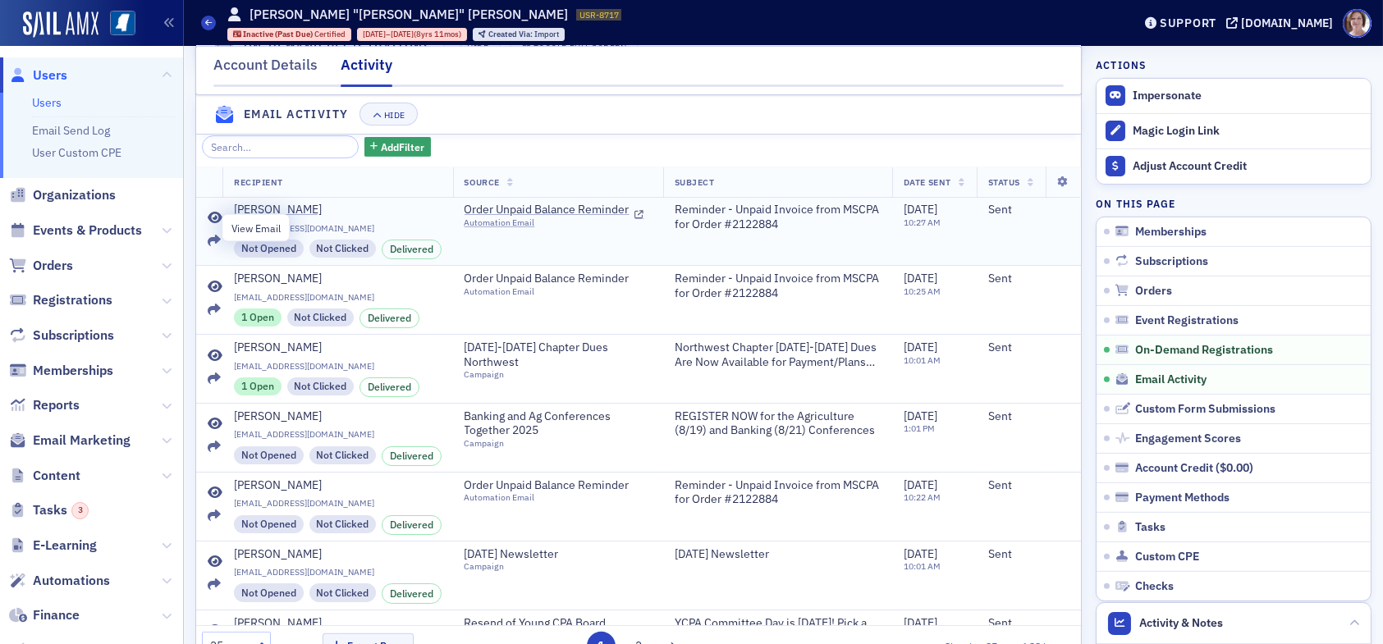
click at [217, 225] on icon at bounding box center [215, 218] width 15 height 13
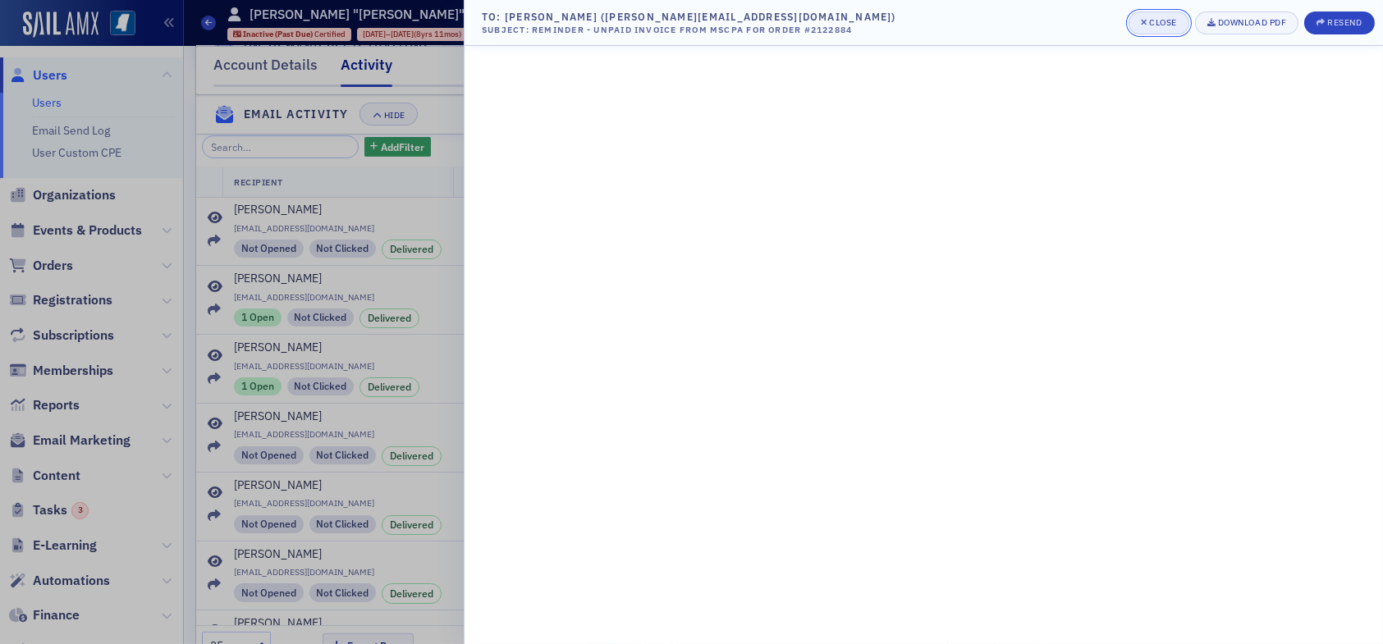
click at [1145, 25] on icon "button" at bounding box center [1144, 22] width 7 height 9
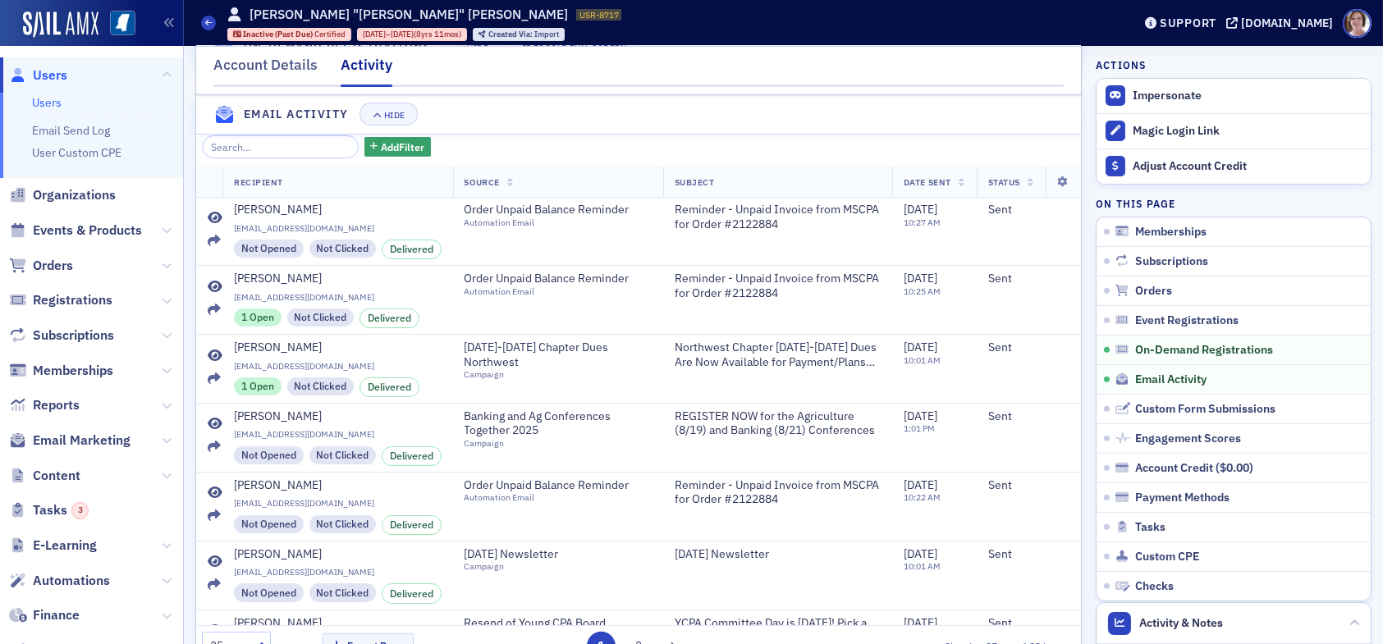
click at [47, 75] on span "Users" at bounding box center [50, 75] width 34 height 18
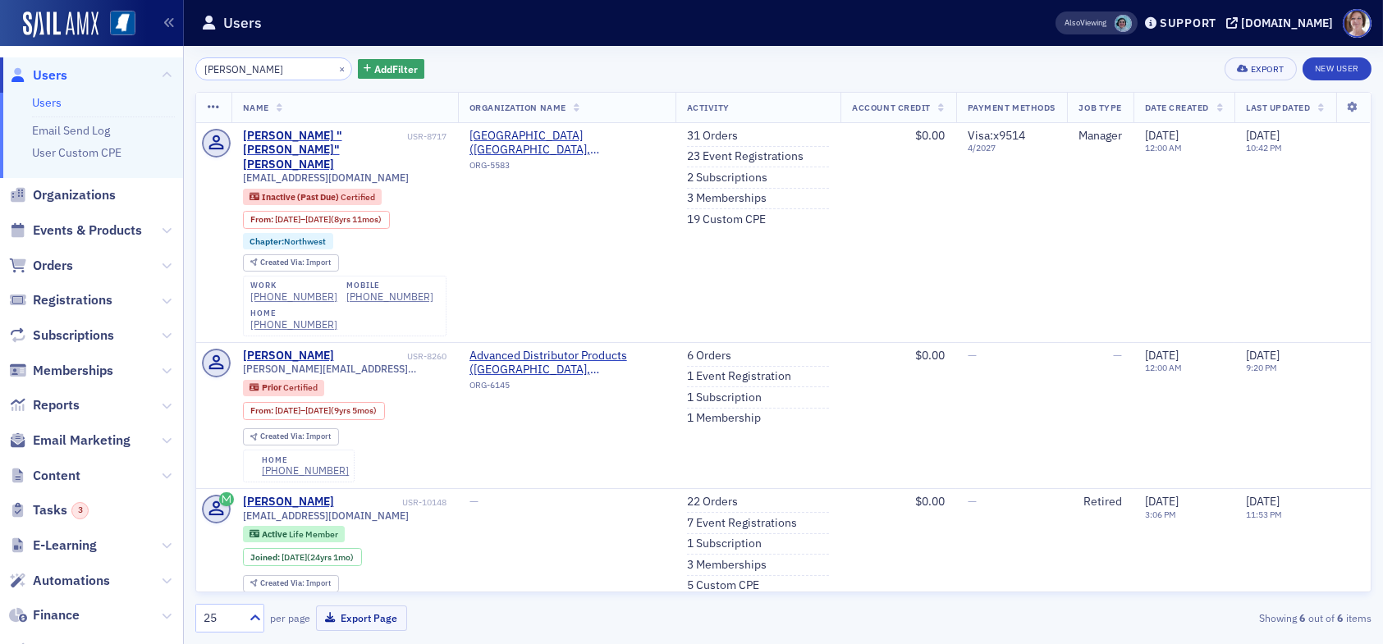
drag, startPoint x: 287, startPoint y: 69, endPoint x: 120, endPoint y: 65, distance: 167.4
click at [120, 65] on div "Users Users Email Send Log User Custom CPE Organizations Events & Products Orde…" at bounding box center [691, 322] width 1383 height 644
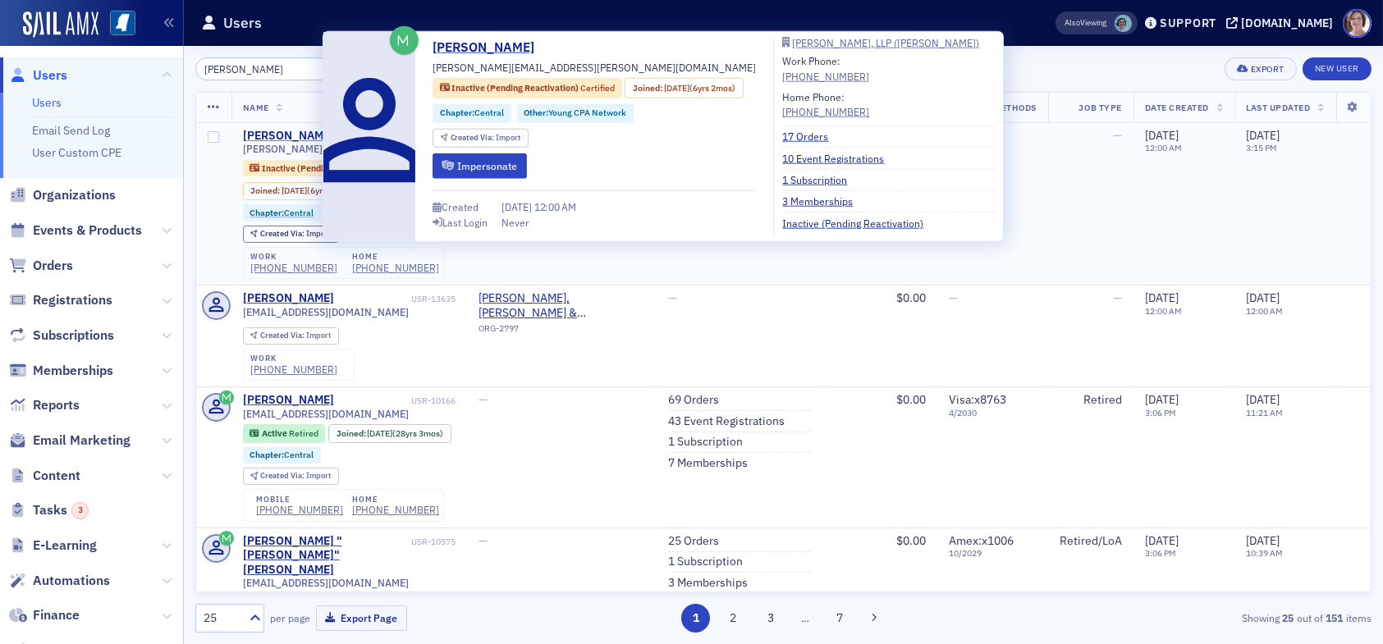
type input "[PERSON_NAME]"
click at [293, 134] on div "[PERSON_NAME]" at bounding box center [288, 136] width 91 height 15
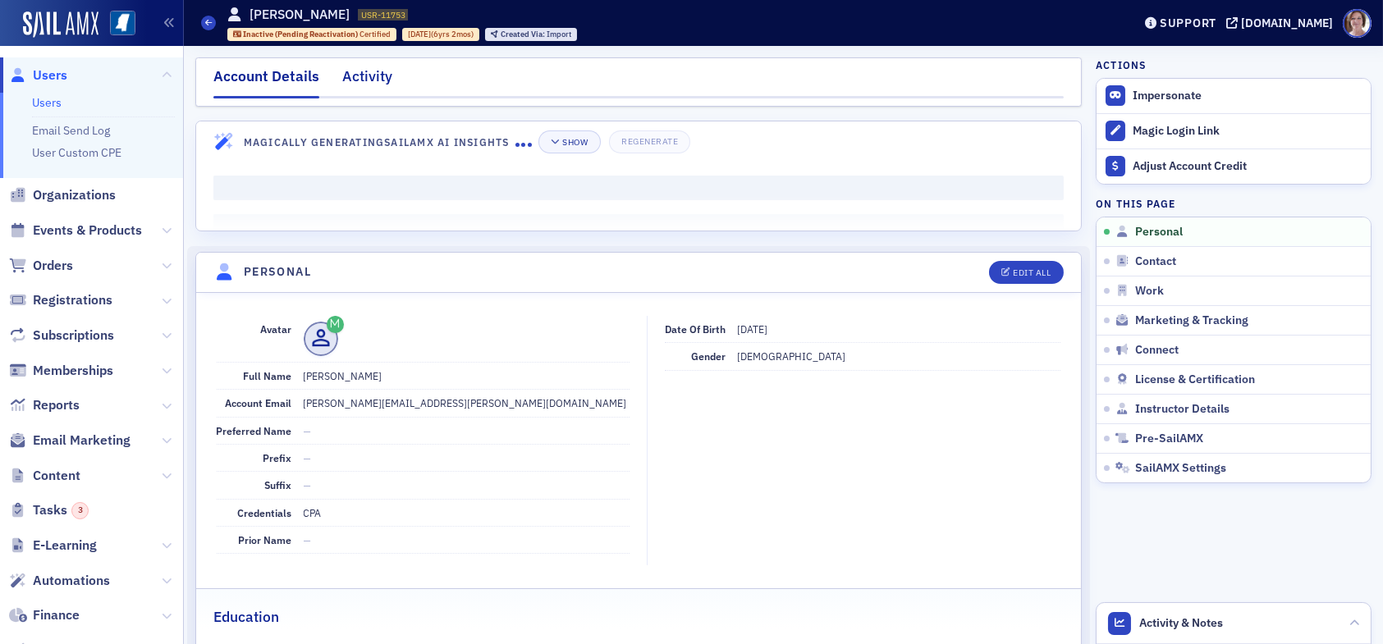
click at [354, 74] on div "Activity" at bounding box center [367, 81] width 50 height 30
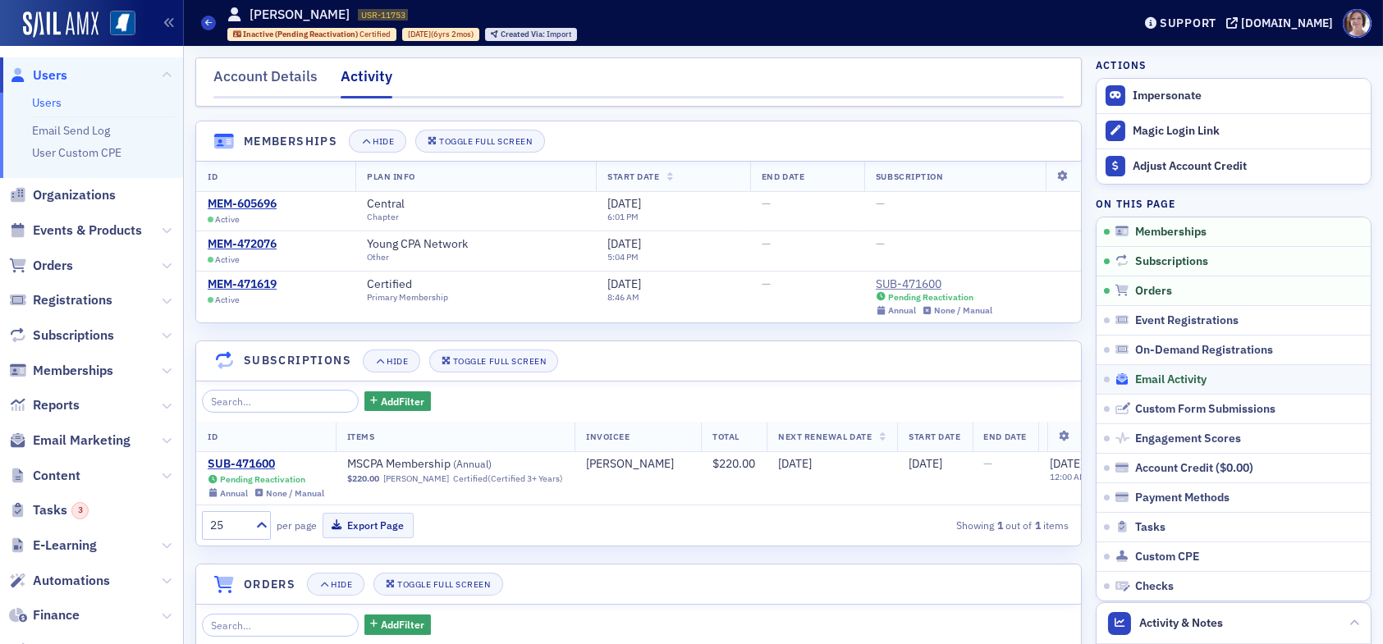
click at [1179, 375] on span "Email Activity" at bounding box center [1170, 380] width 71 height 15
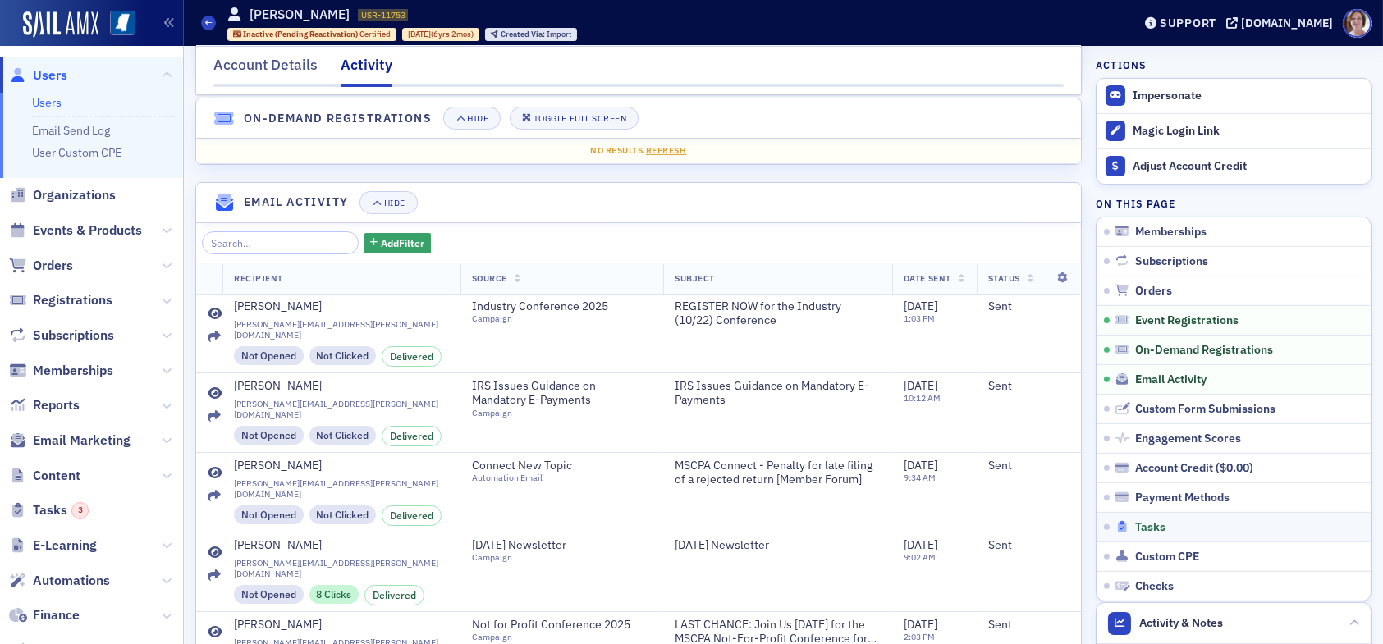
scroll to position [1679, 0]
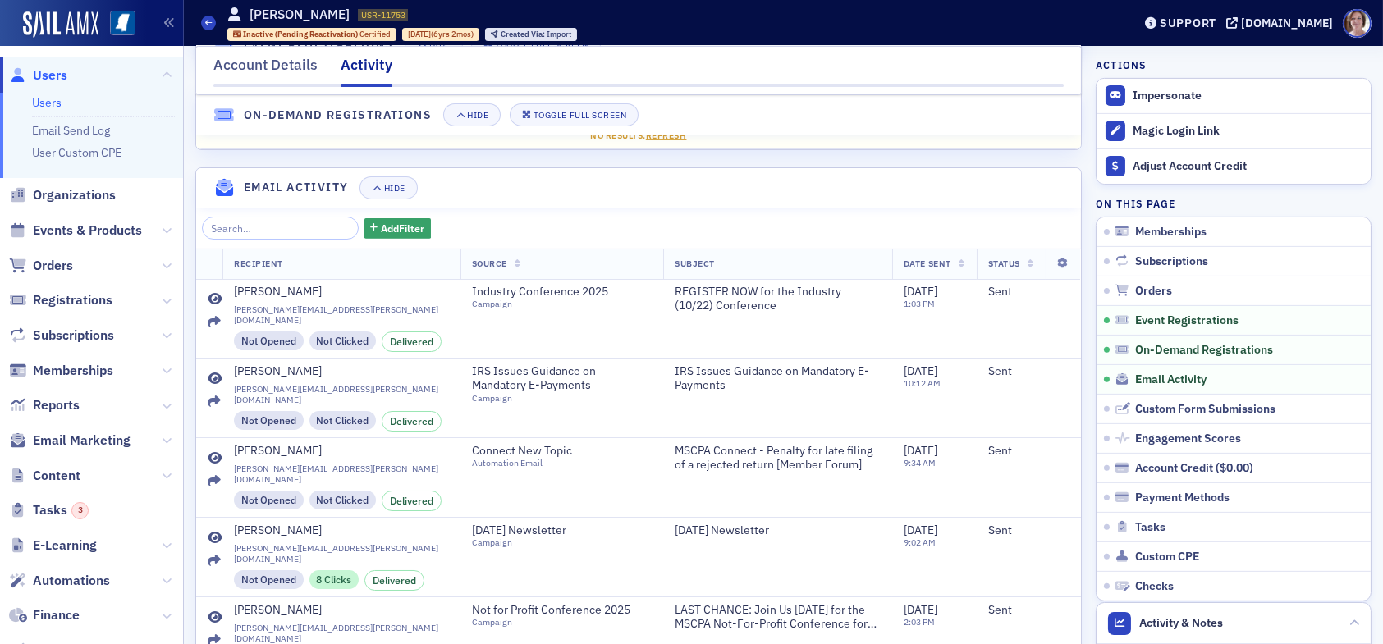
click at [53, 66] on span "Users" at bounding box center [50, 75] width 34 height 18
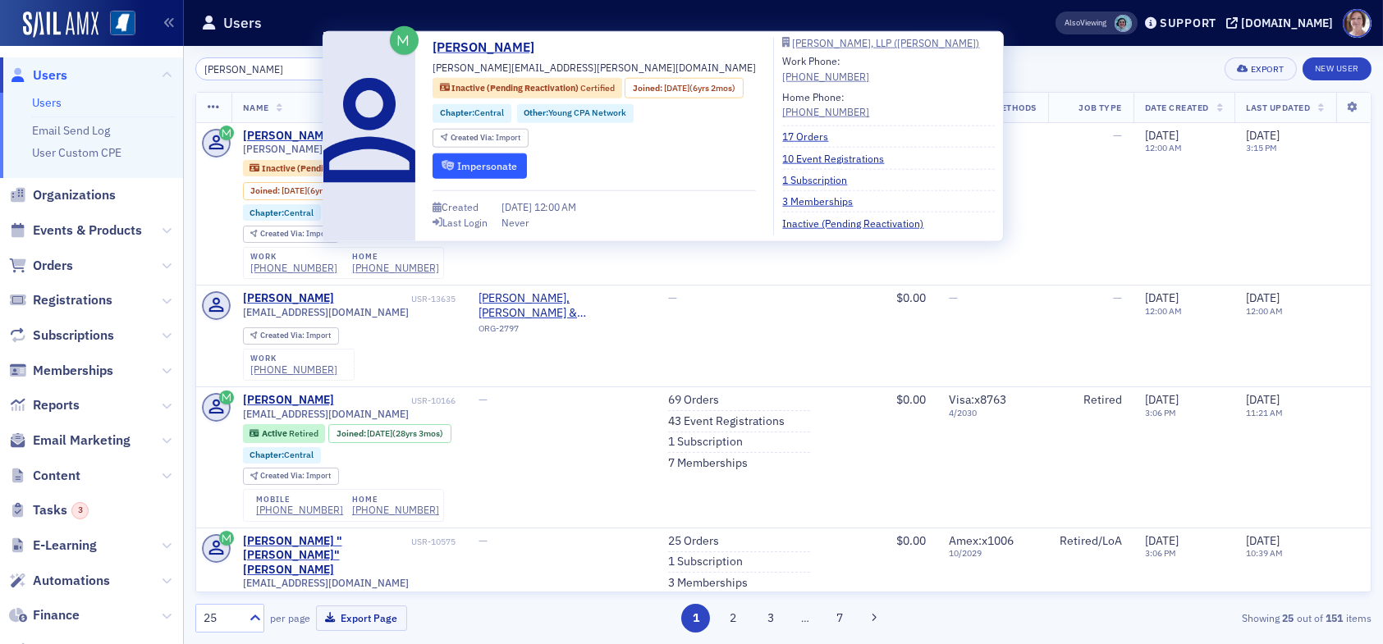
click at [498, 168] on button "Impersonate" at bounding box center [479, 165] width 94 height 25
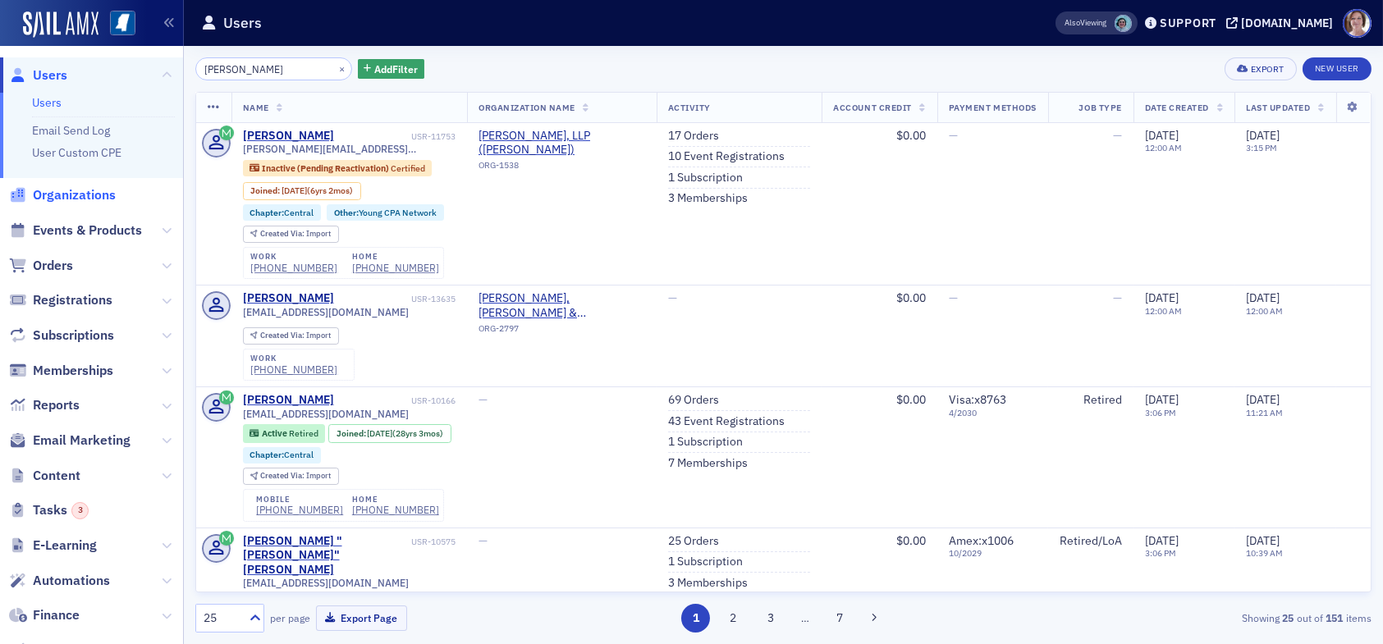
click at [79, 193] on span "Organizations" at bounding box center [74, 195] width 83 height 18
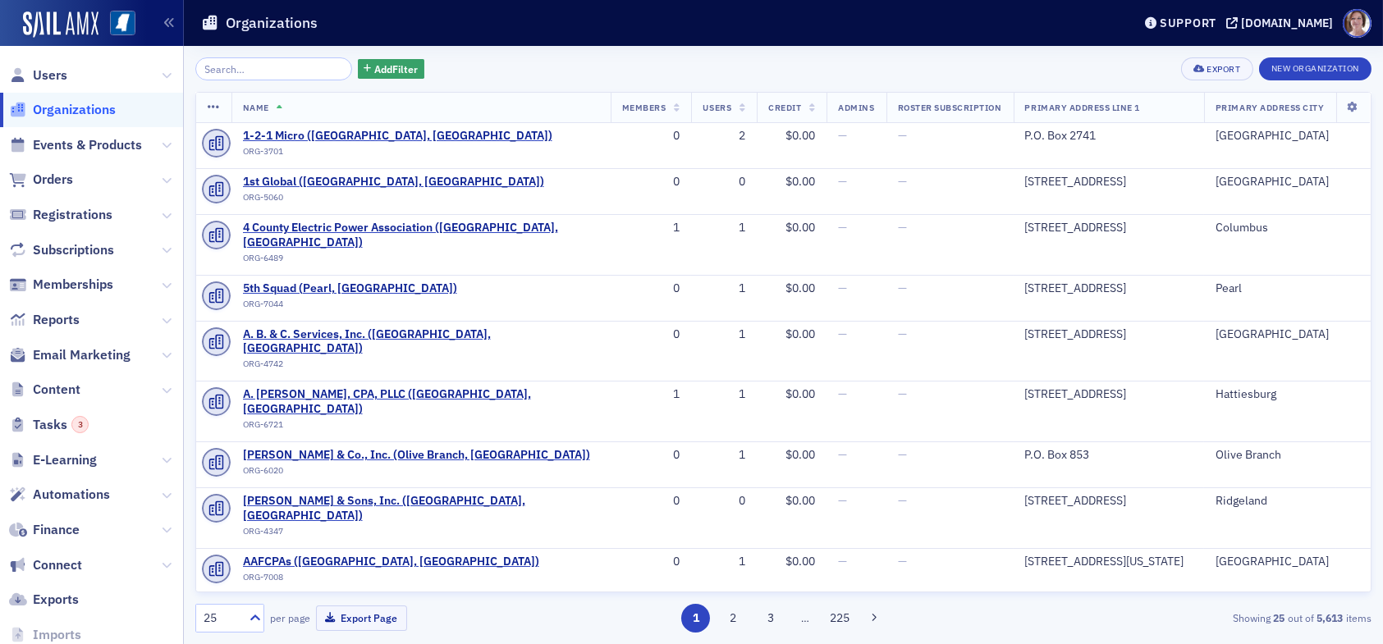
click at [258, 70] on input "search" at bounding box center [273, 68] width 157 height 23
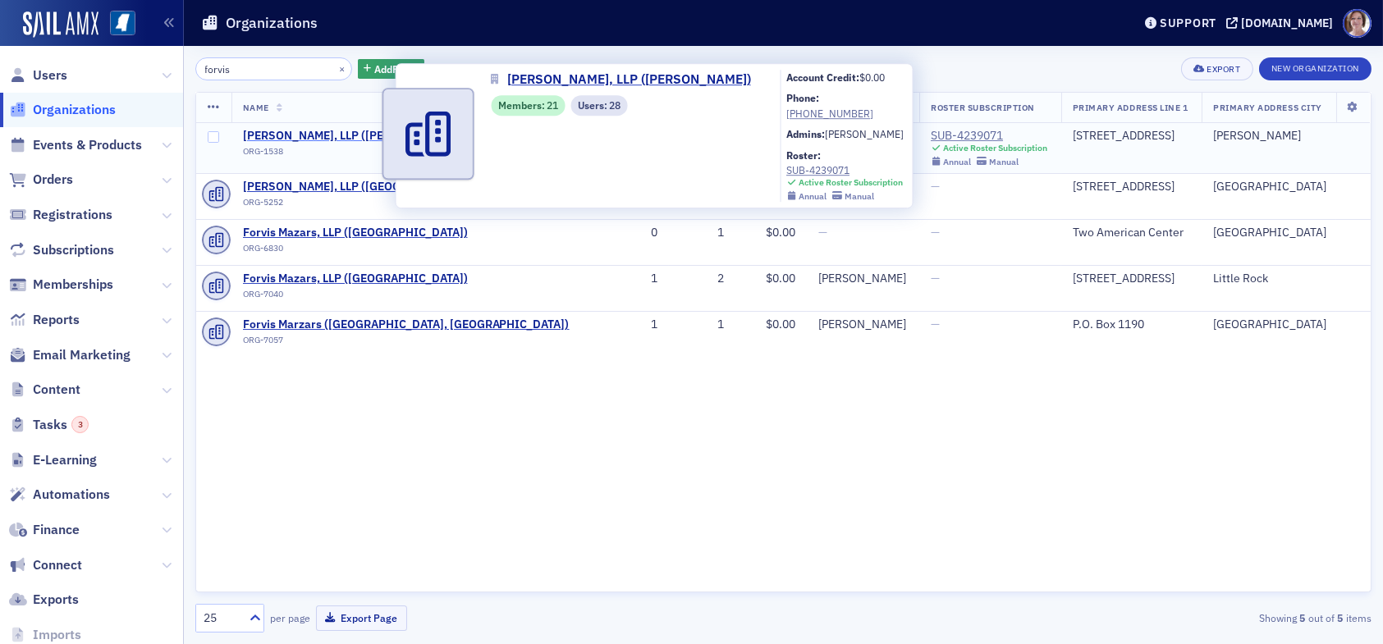
type input "forvis"
click at [312, 133] on span "[PERSON_NAME], LLP ([PERSON_NAME])" at bounding box center [351, 136] width 217 height 15
select select "US"
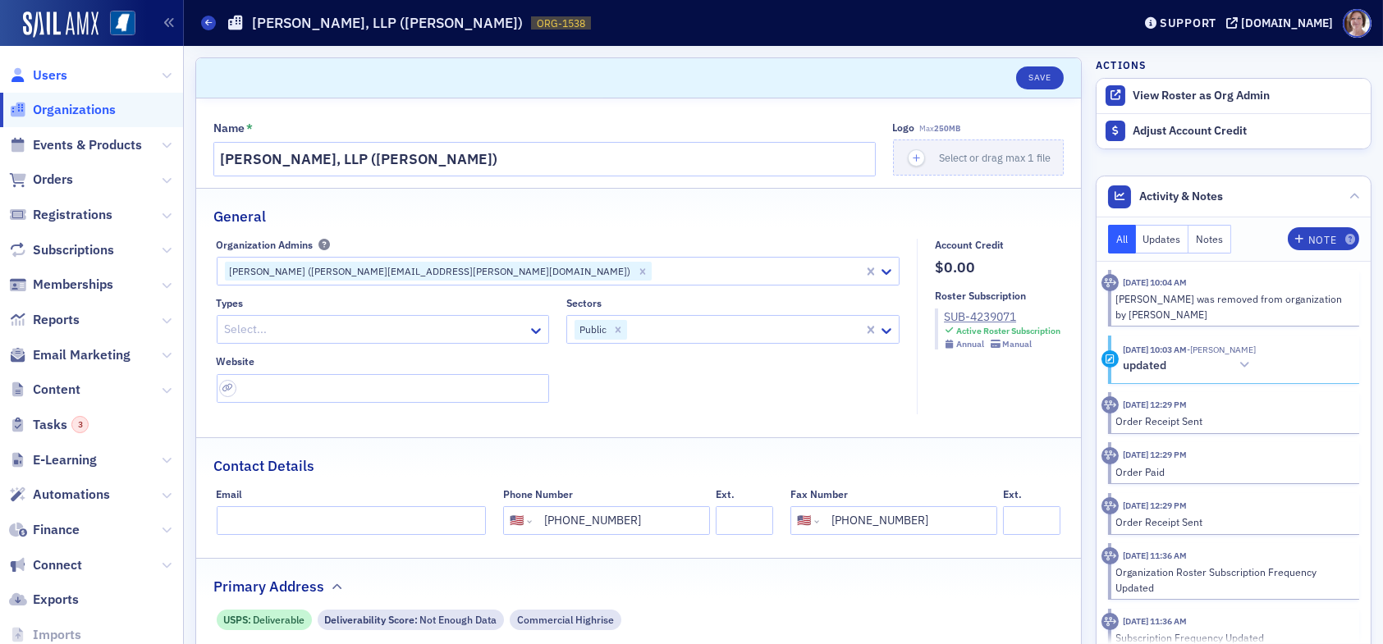
click at [62, 71] on span "Users" at bounding box center [50, 75] width 34 height 18
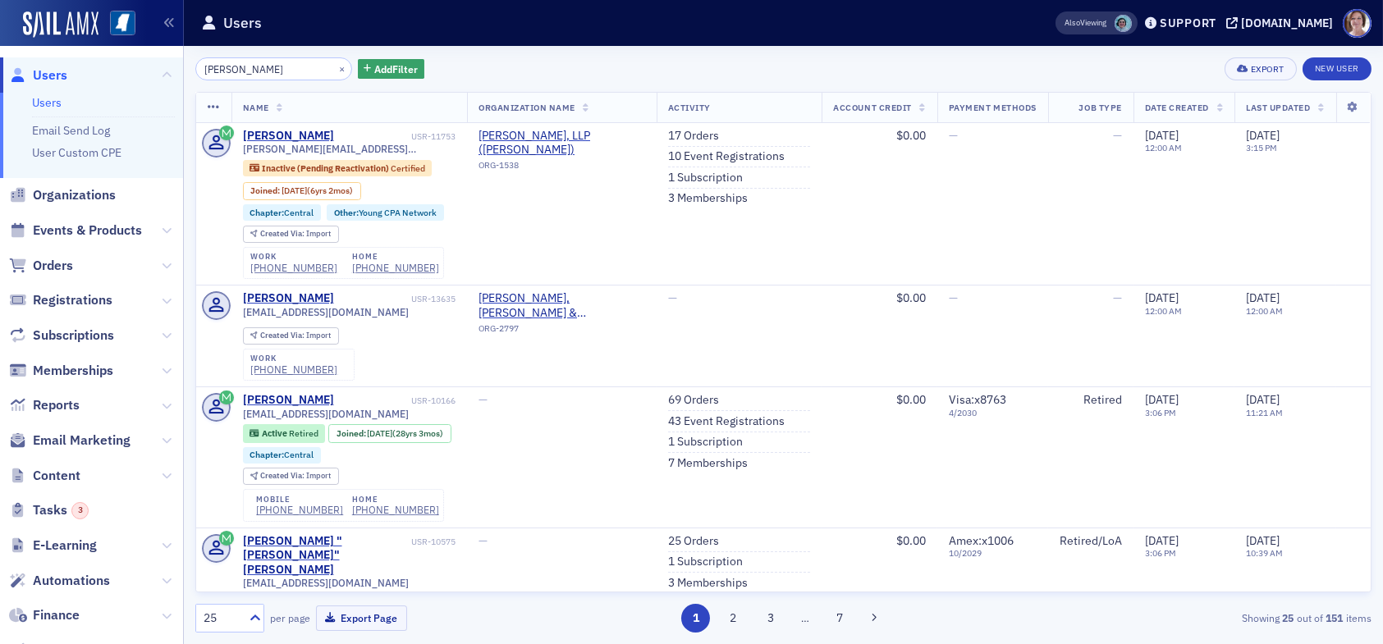
drag, startPoint x: 256, startPoint y: 71, endPoint x: 115, endPoint y: 55, distance: 142.1
click at [118, 58] on div "Users Users Email Send Log User Custom CPE Organizations Events & Products Orde…" at bounding box center [691, 322] width 1383 height 644
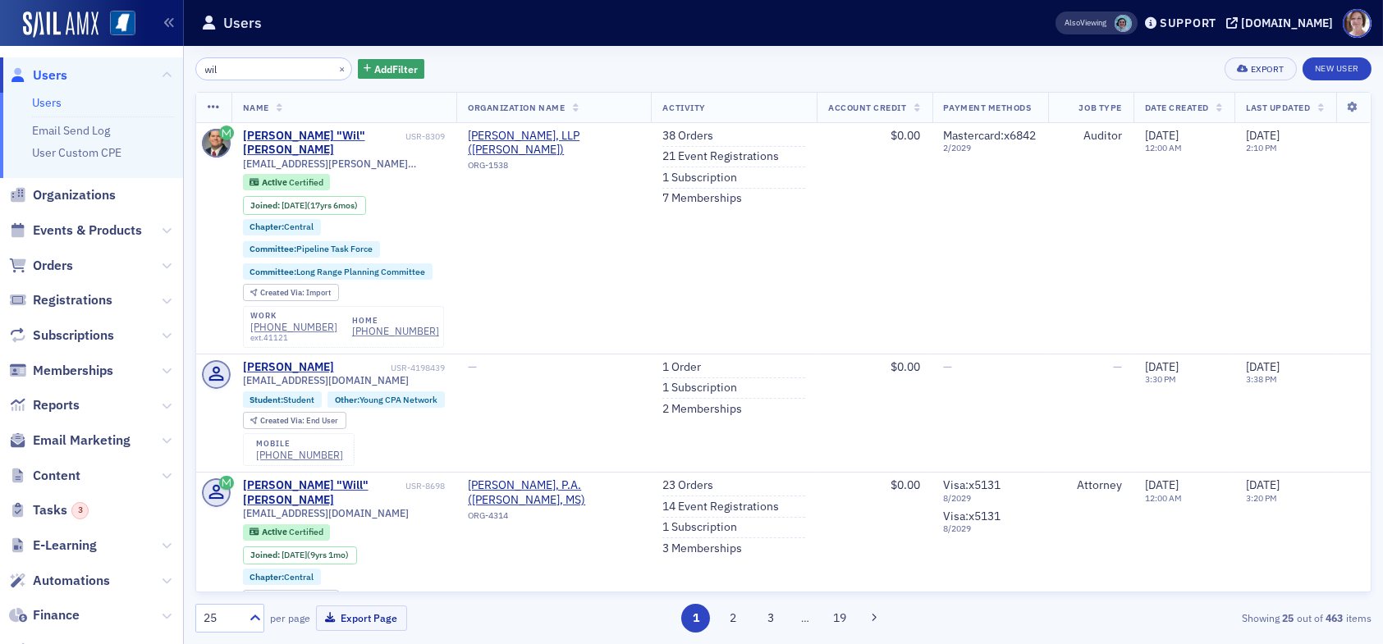
drag, startPoint x: 234, startPoint y: 70, endPoint x: 163, endPoint y: 57, distance: 71.6
click at [163, 61] on div "Users Users Email Send Log User Custom CPE Organizations Events & Products Orde…" at bounding box center [691, 322] width 1383 height 644
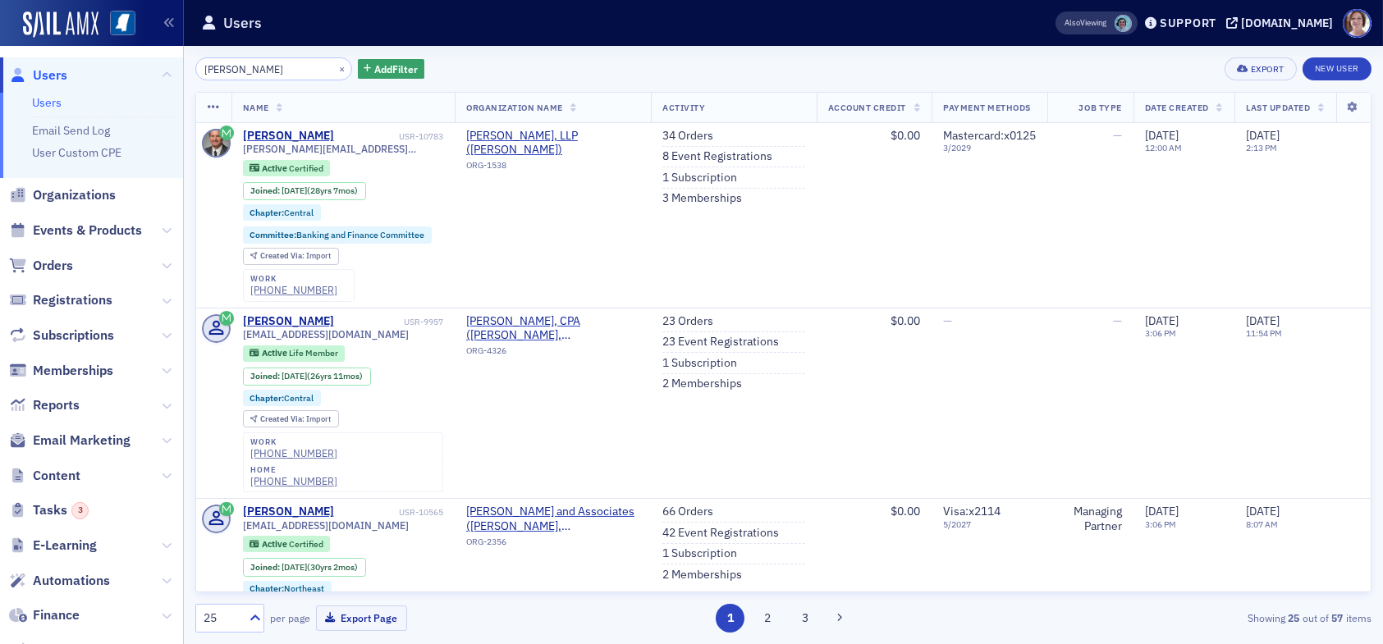
drag, startPoint x: 267, startPoint y: 65, endPoint x: 167, endPoint y: 65, distance: 99.3
click at [167, 65] on div "Users Users Email Send Log User Custom CPE Organizations Events & Products Orde…" at bounding box center [691, 322] width 1383 height 644
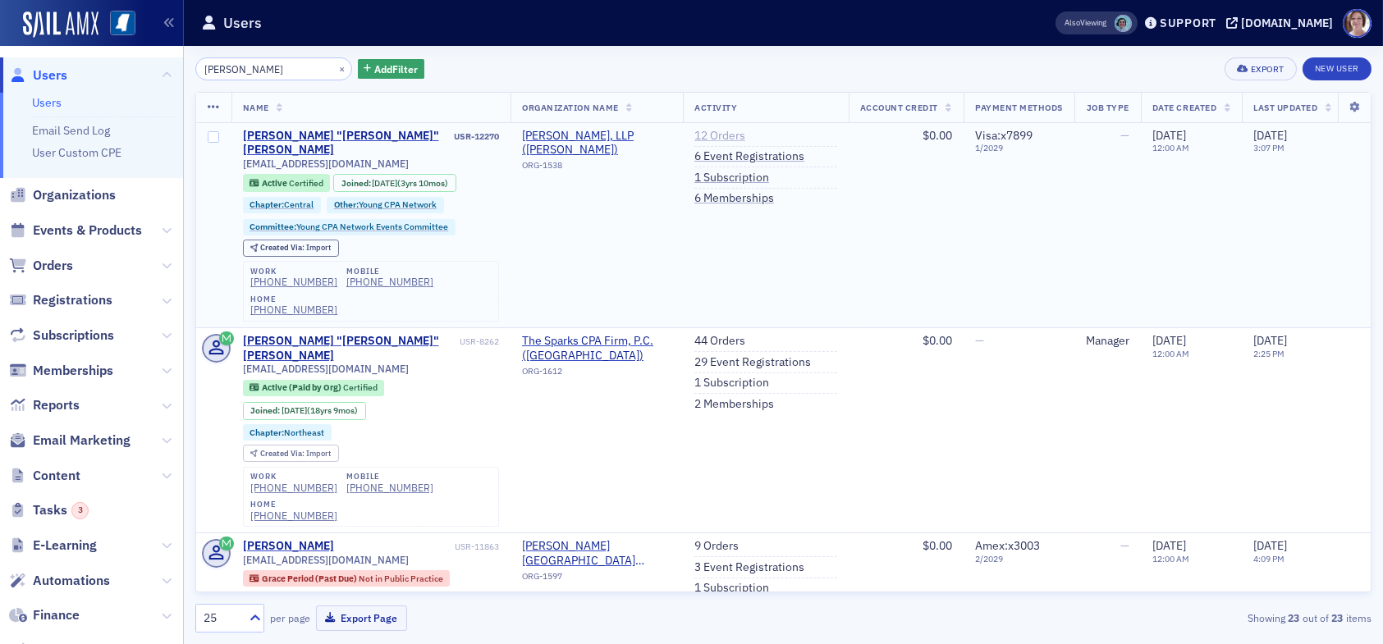
type input "[PERSON_NAME]"
click at [715, 135] on link "12 Orders" at bounding box center [719, 136] width 51 height 15
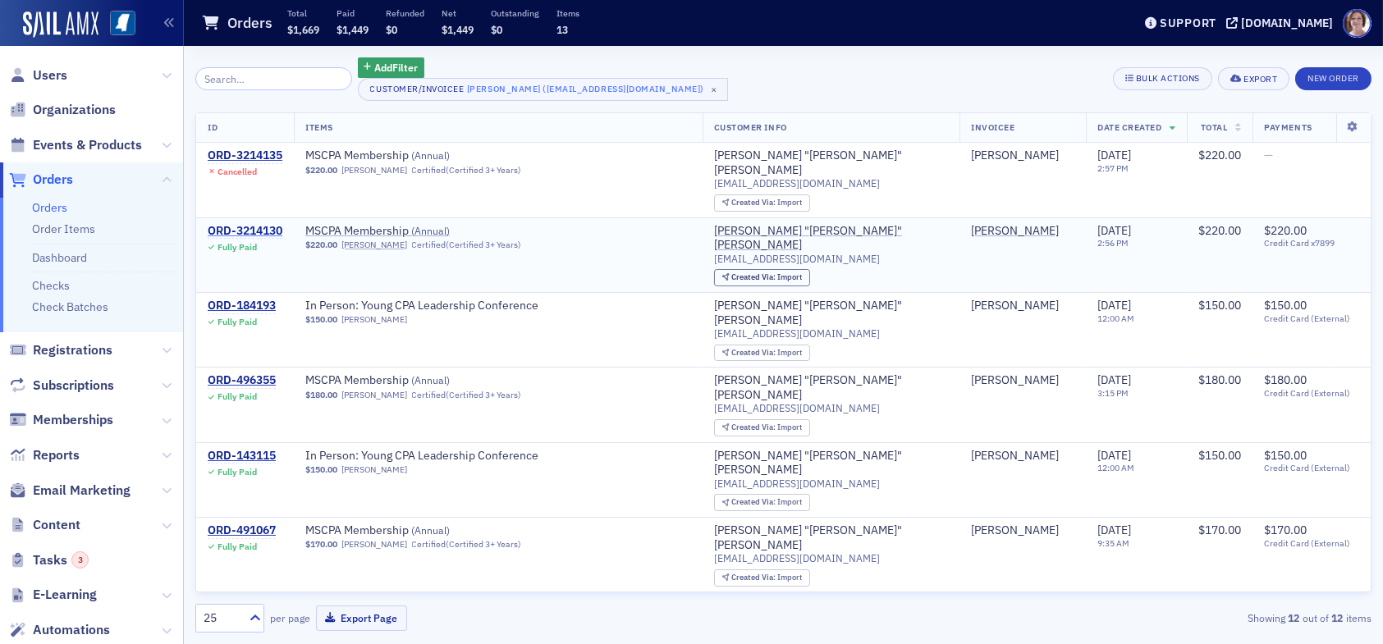
click at [267, 224] on div "ORD-3214130" at bounding box center [245, 231] width 75 height 15
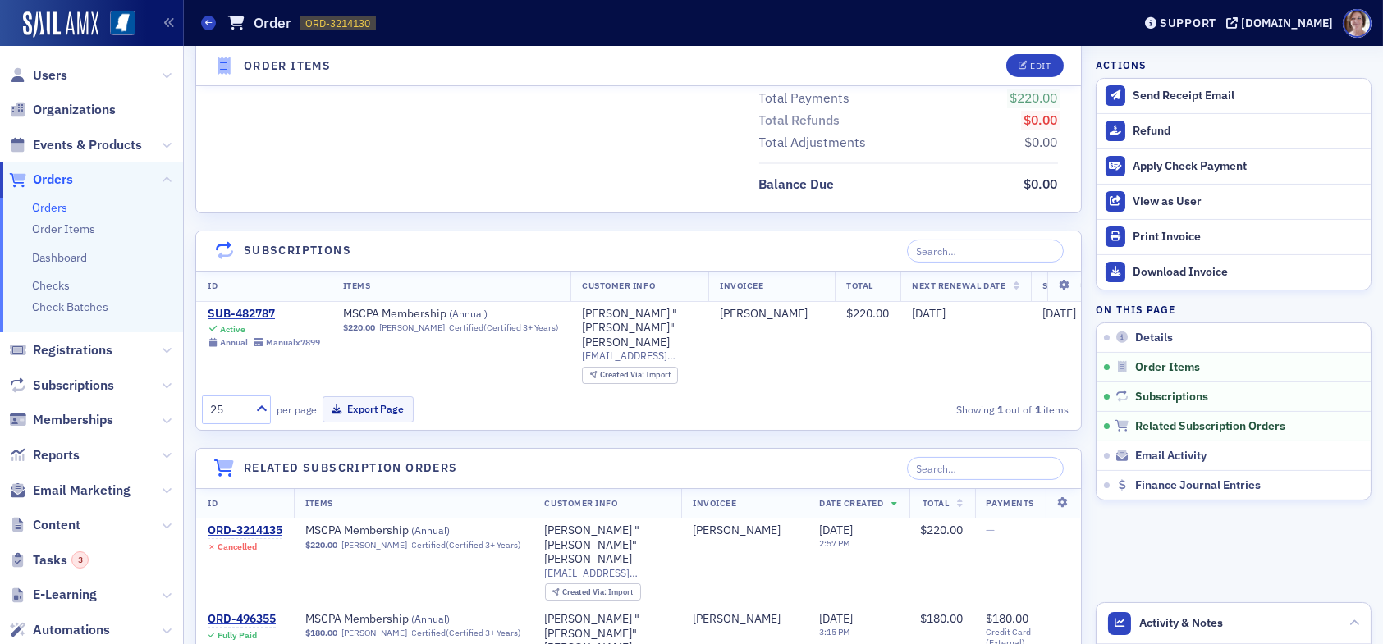
scroll to position [0, 243]
